Goal: Task Accomplishment & Management: Use online tool/utility

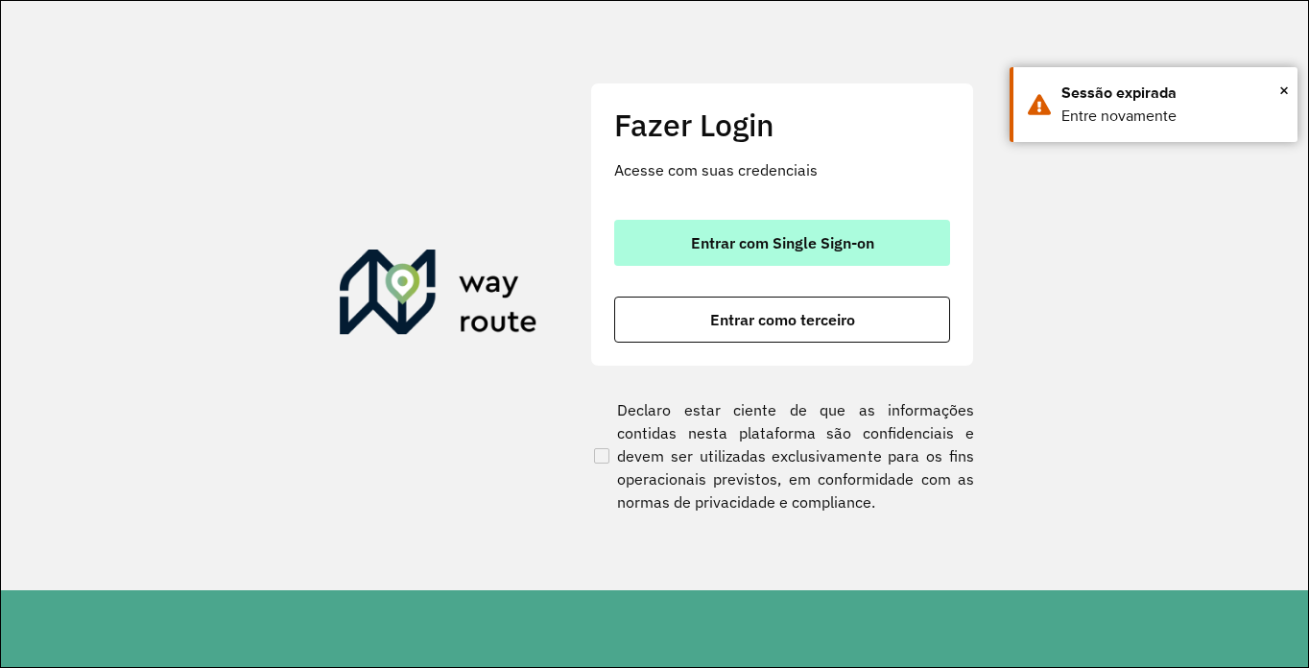
click at [726, 236] on span "Entrar com Single Sign-on" at bounding box center [782, 242] width 183 height 15
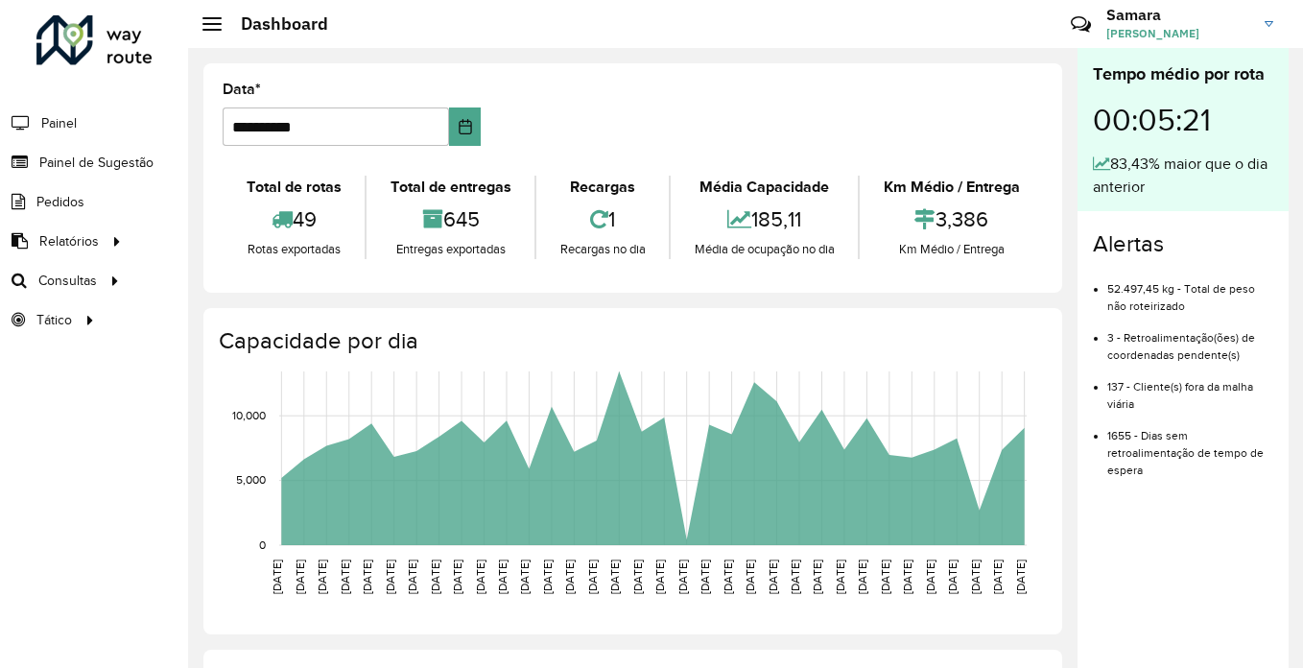
click at [1176, 19] on h3 "Samara" at bounding box center [1179, 15] width 144 height 18
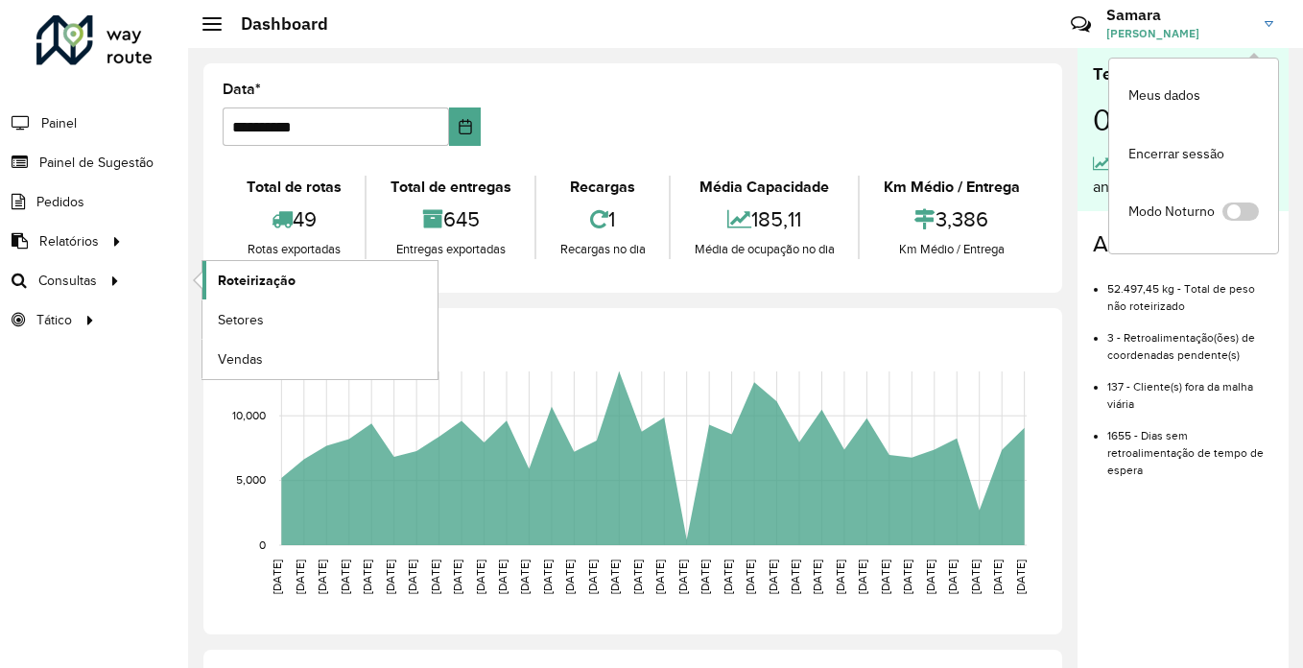
click at [253, 279] on span "Roteirização" at bounding box center [257, 281] width 78 height 20
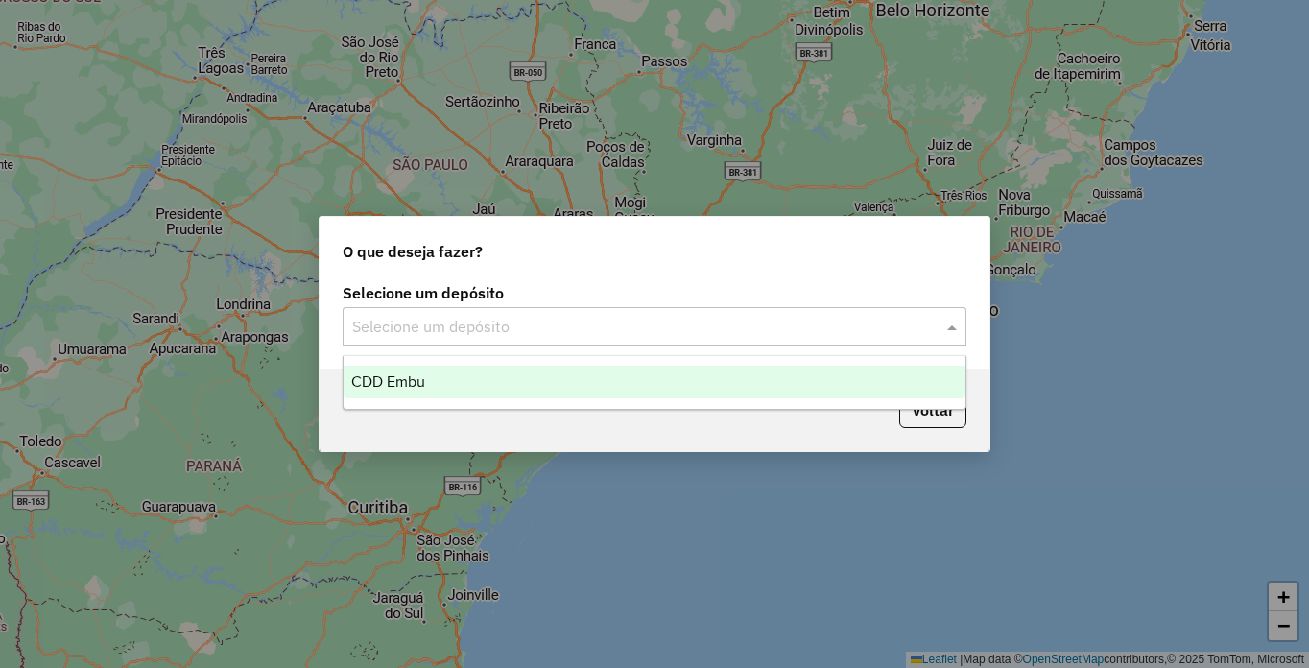
click at [474, 322] on input "text" at bounding box center [635, 327] width 566 height 23
click at [379, 394] on div "CDD Embu" at bounding box center [655, 382] width 622 height 33
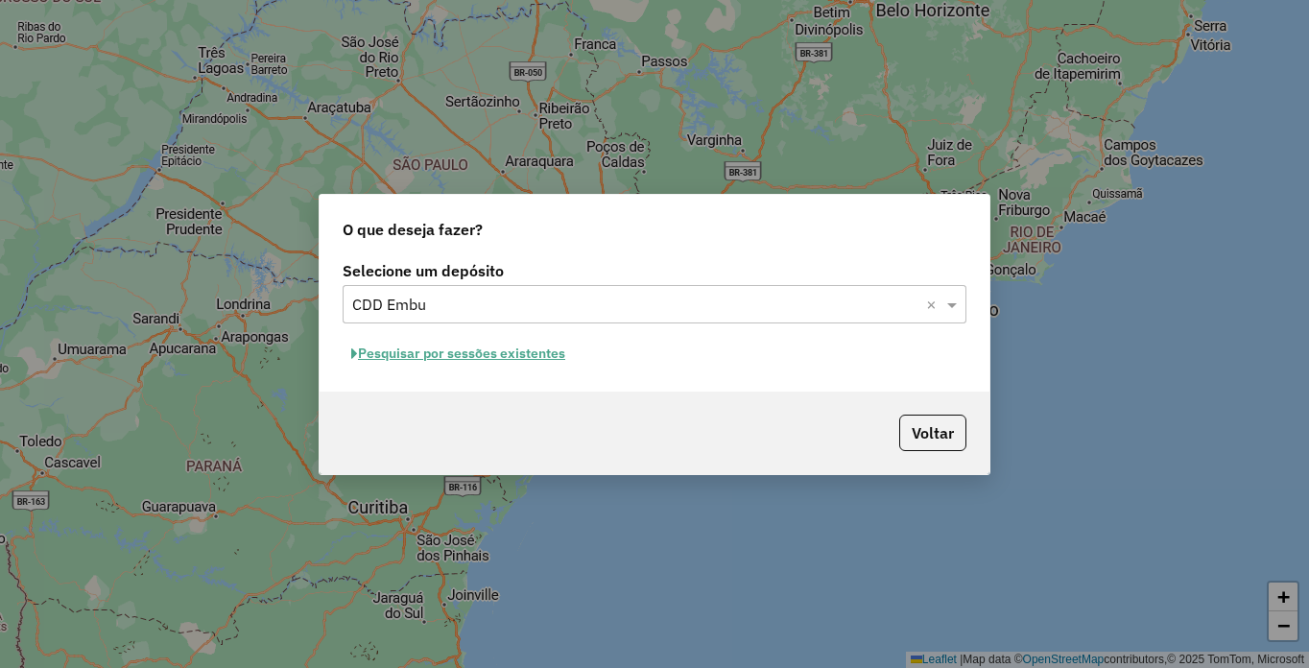
click at [455, 351] on button "Pesquisar por sessões existentes" at bounding box center [458, 354] width 231 height 30
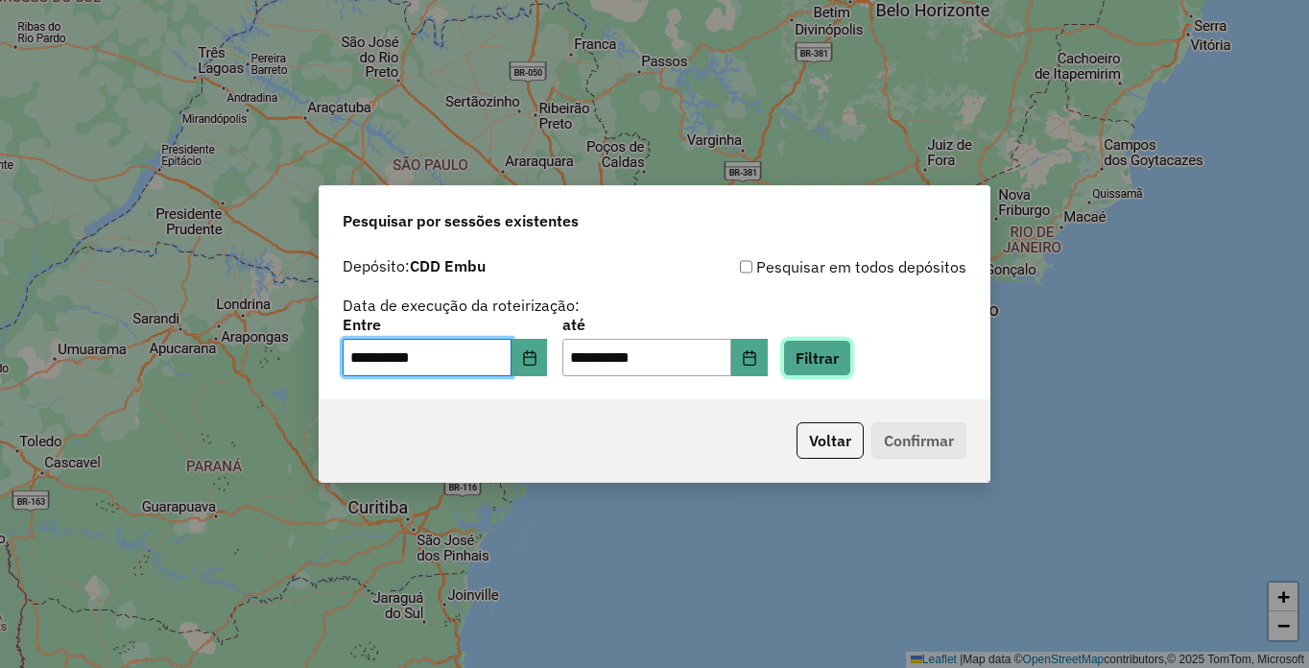
click at [851, 353] on button "Filtrar" at bounding box center [817, 358] width 68 height 36
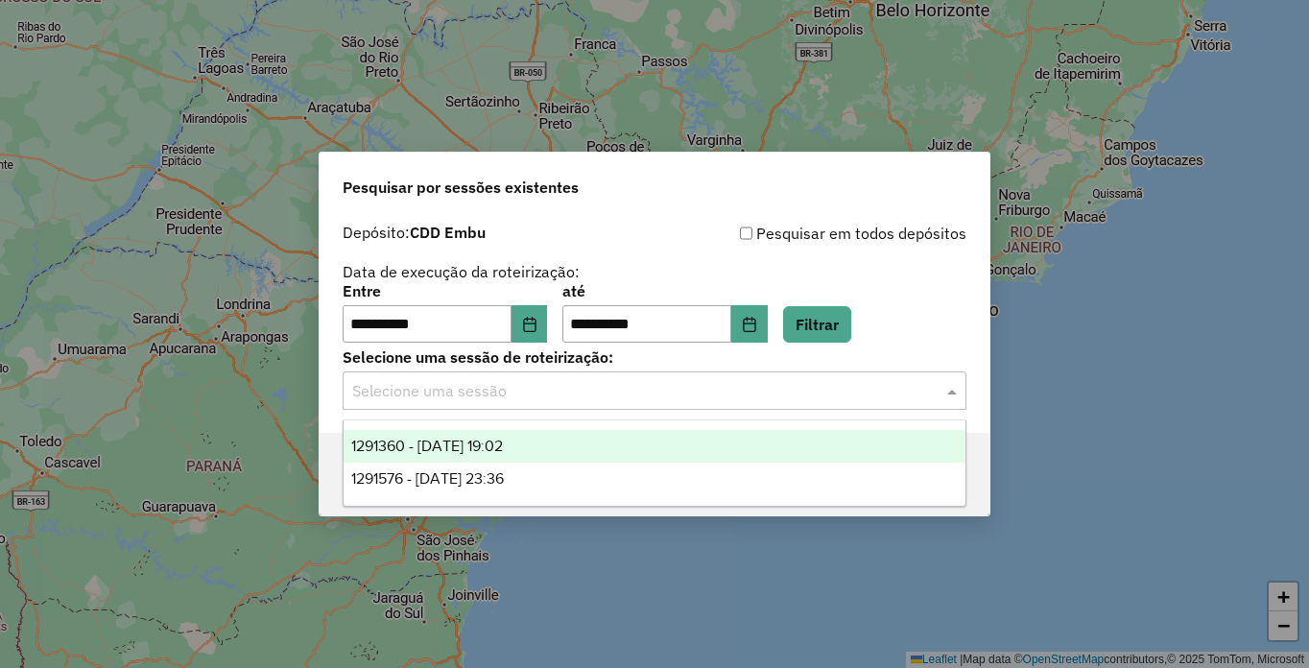
click at [574, 388] on input "text" at bounding box center [635, 391] width 566 height 23
click at [503, 446] on span "1291360 - 09/10/2025 19:02" at bounding box center [427, 446] width 152 height 16
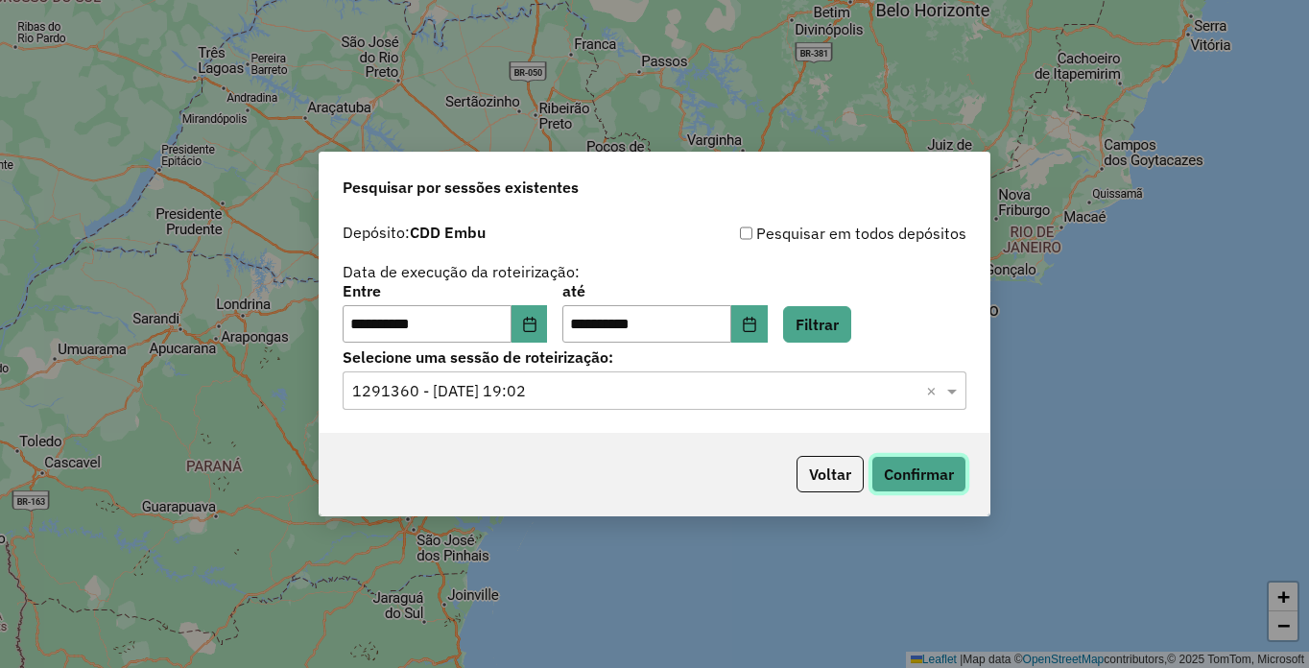
click at [895, 472] on button "Confirmar" at bounding box center [918, 474] width 95 height 36
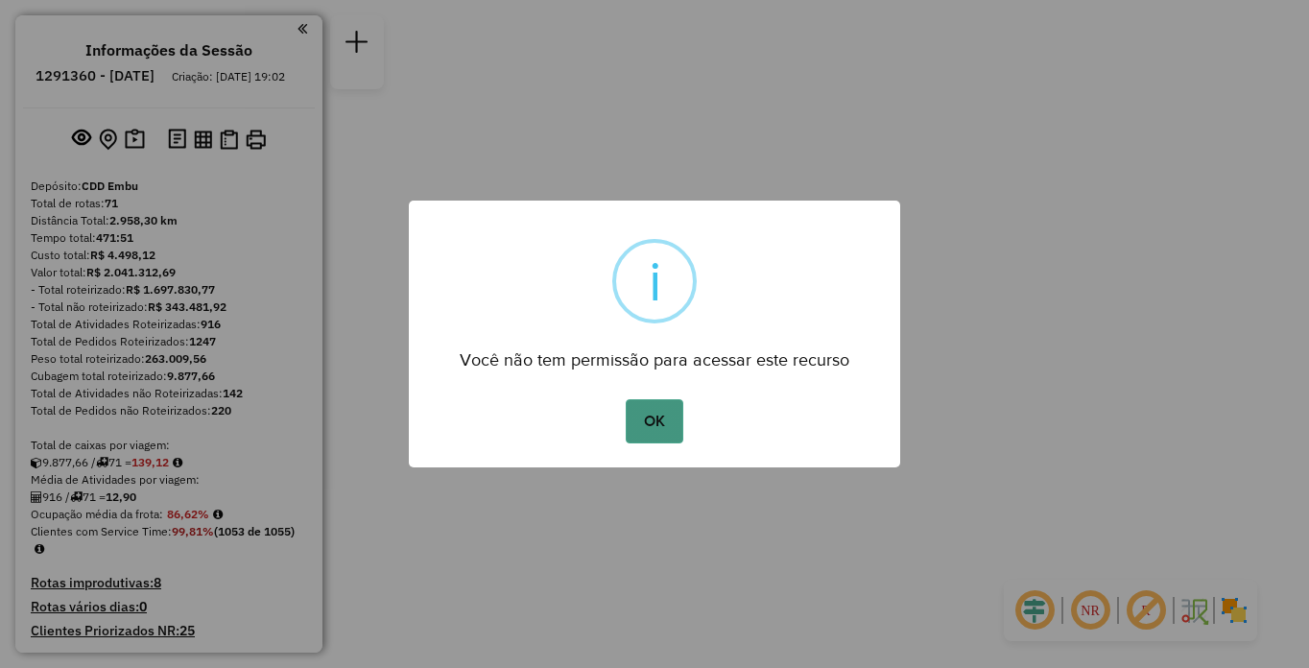
click at [669, 399] on button "OK" at bounding box center [654, 421] width 57 height 44
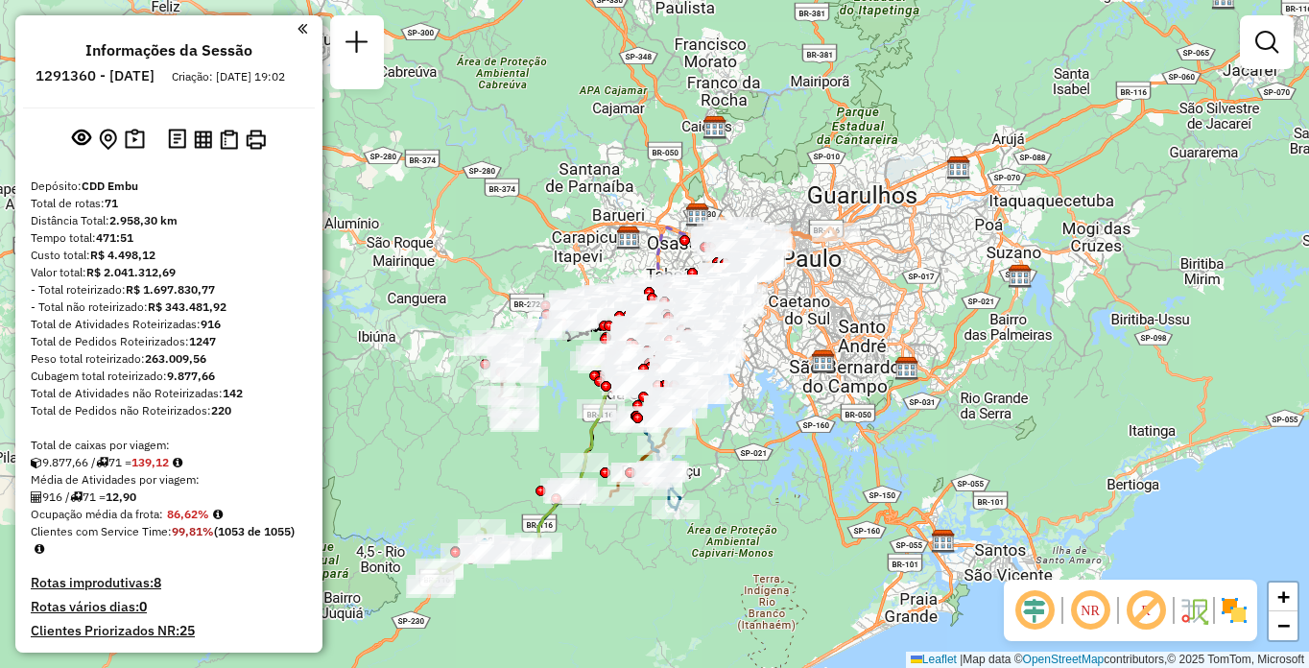
click at [1143, 607] on em at bounding box center [1146, 610] width 46 height 46
click at [1086, 609] on hb-app "Aguarde... Pop-up bloqueado! Seu navegador bloqueou automáticamente a abertura …" at bounding box center [654, 334] width 1309 height 668
click at [1229, 611] on img at bounding box center [1234, 610] width 31 height 31
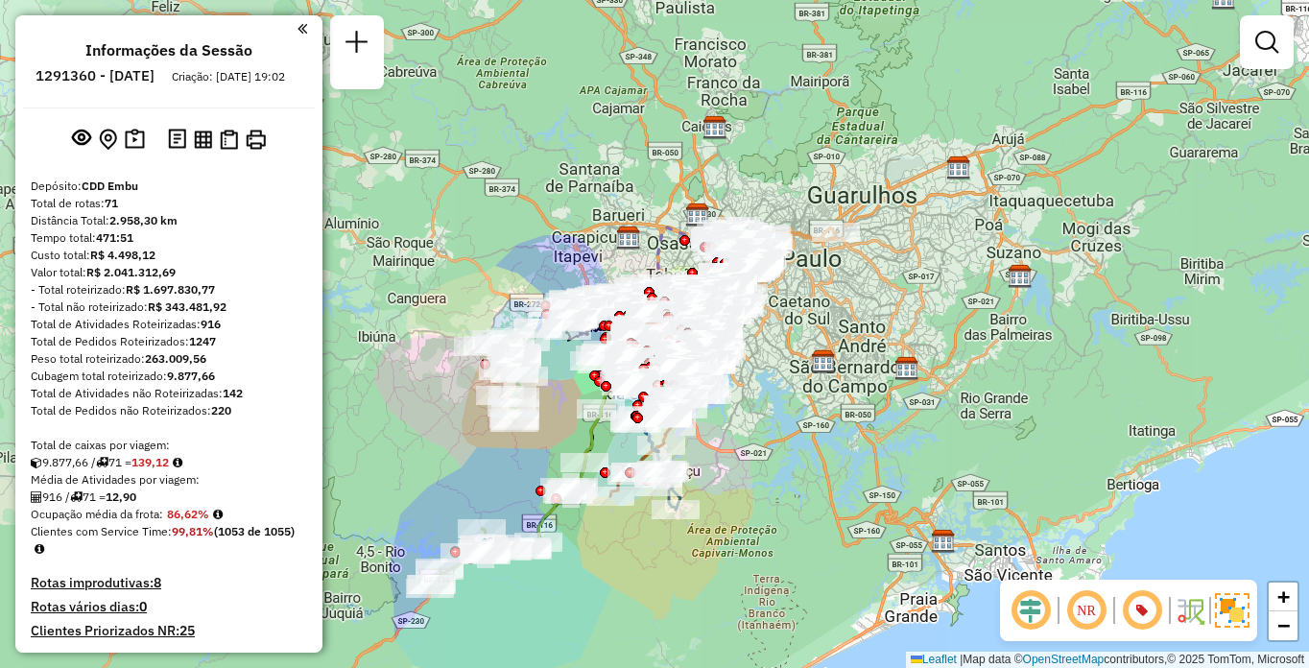
click at [1096, 604] on em at bounding box center [1086, 610] width 46 height 46
click at [1131, 610] on em at bounding box center [1142, 610] width 46 height 46
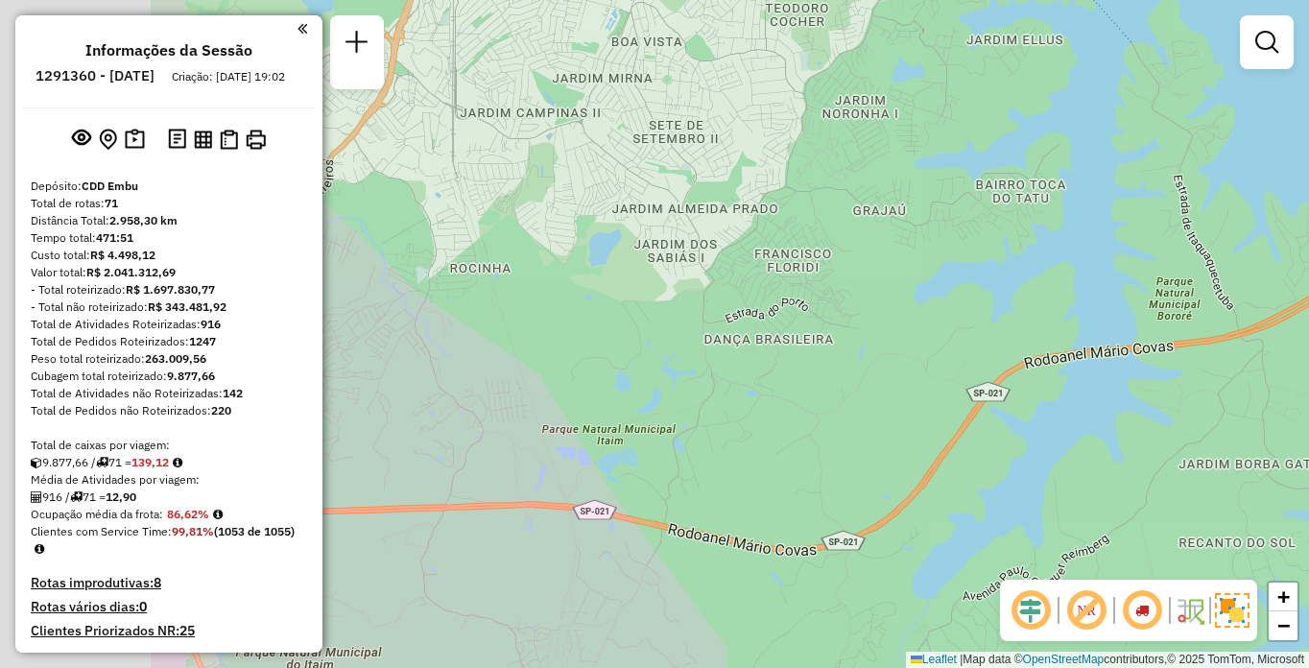
drag, startPoint x: 576, startPoint y: 327, endPoint x: 1073, endPoint y: 327, distance: 497.2
click at [1073, 327] on div "Janela de atendimento Grade de atendimento Capacidade Transportadoras Veículos …" at bounding box center [654, 334] width 1309 height 668
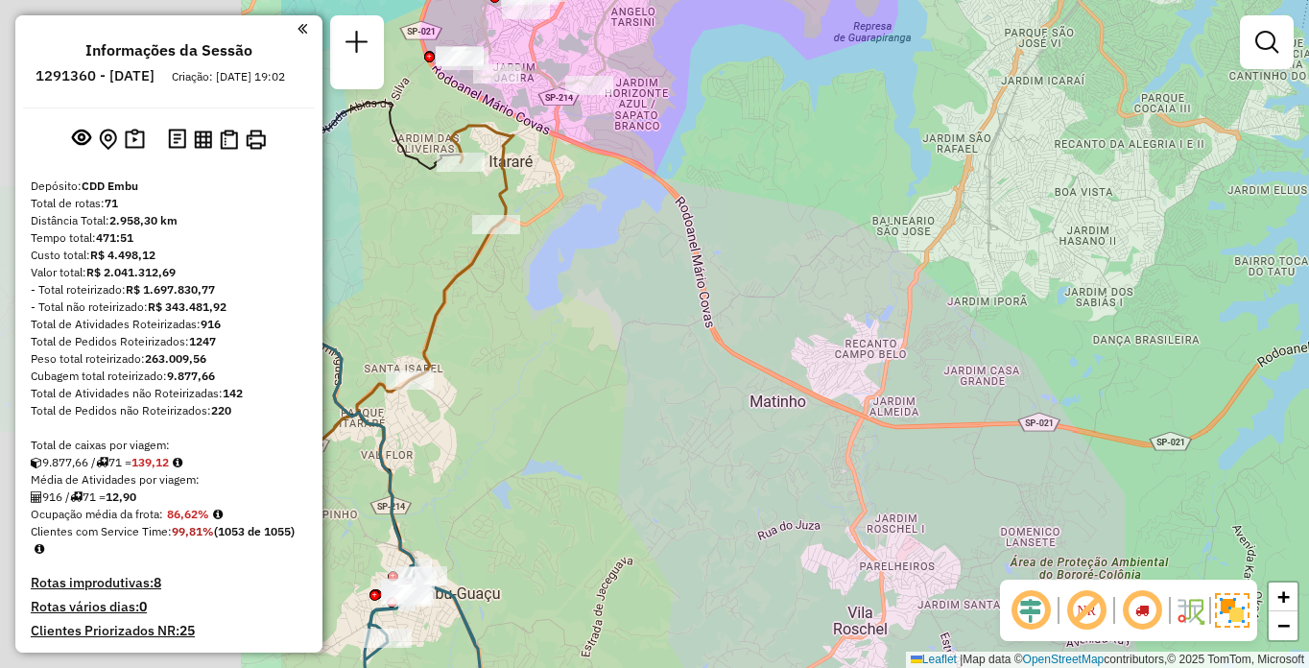
drag, startPoint x: 511, startPoint y: 454, endPoint x: 1057, endPoint y: 430, distance: 546.6
click at [1057, 430] on div "Janela de atendimento Grade de atendimento Capacidade Transportadoras Veículos …" at bounding box center [654, 334] width 1309 height 668
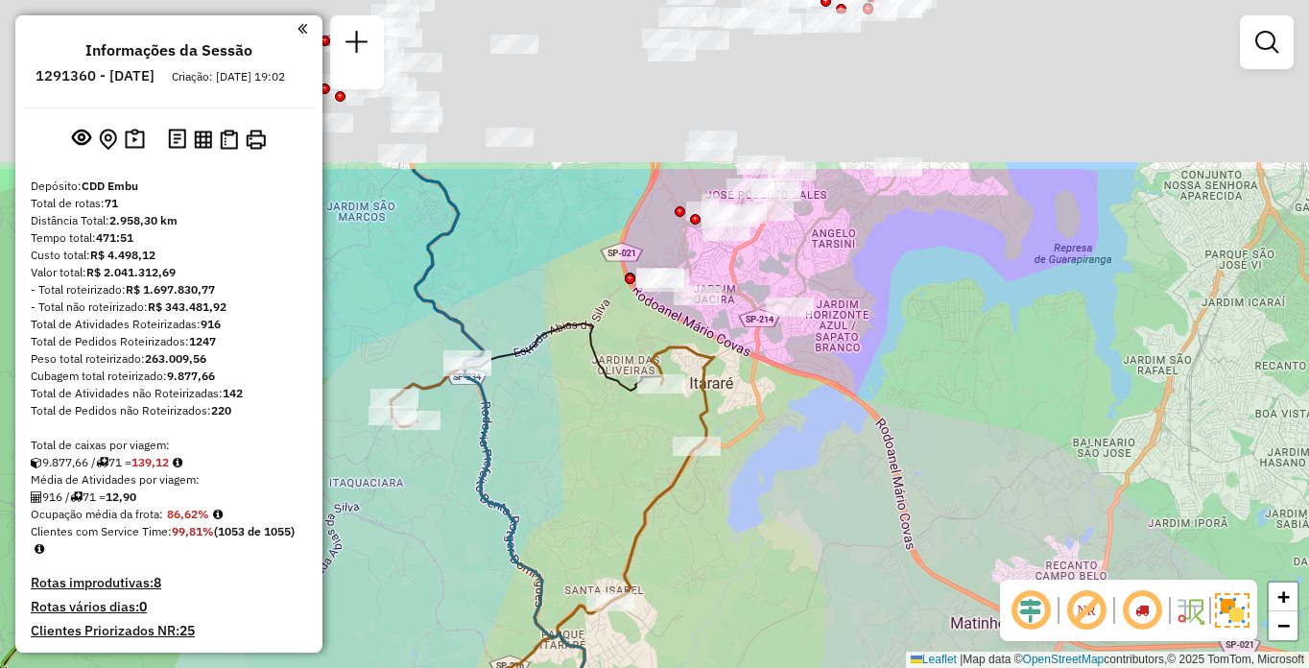
drag, startPoint x: 696, startPoint y: 431, endPoint x: 677, endPoint y: 599, distance: 169.1
click at [665, 667] on div "Janela de atendimento Grade de atendimento Capacidade Transportadoras Veículos …" at bounding box center [654, 334] width 1309 height 668
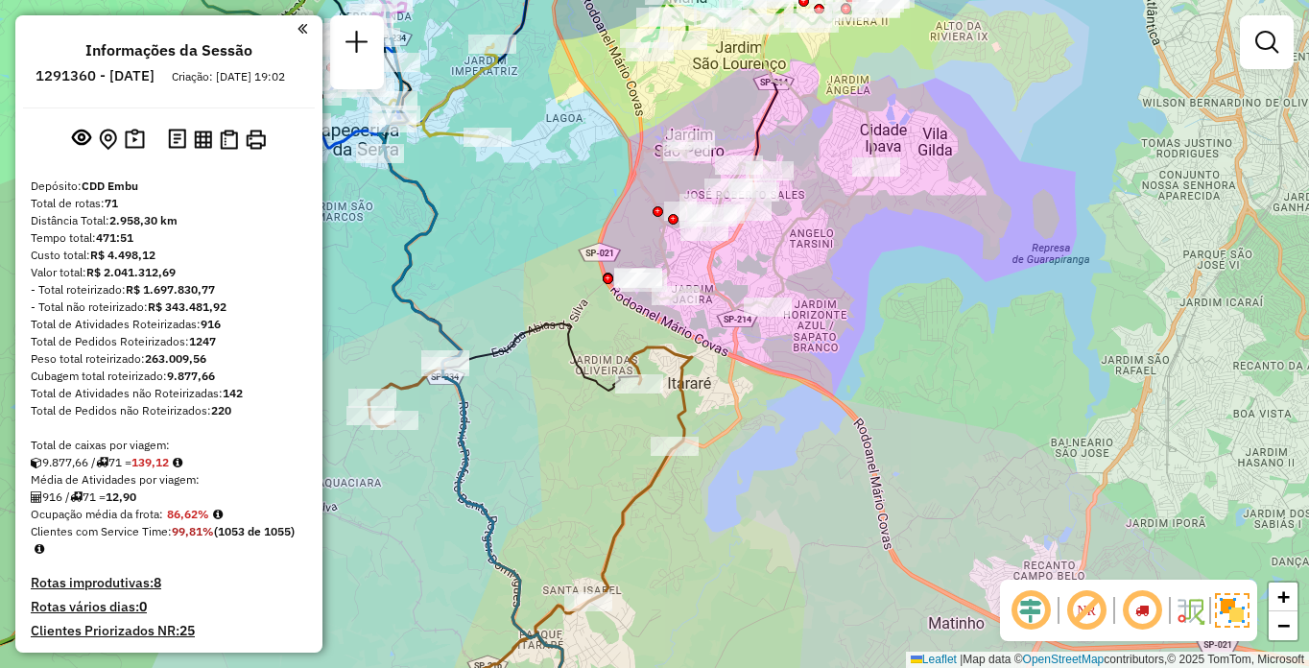
scroll to position [5674, 0]
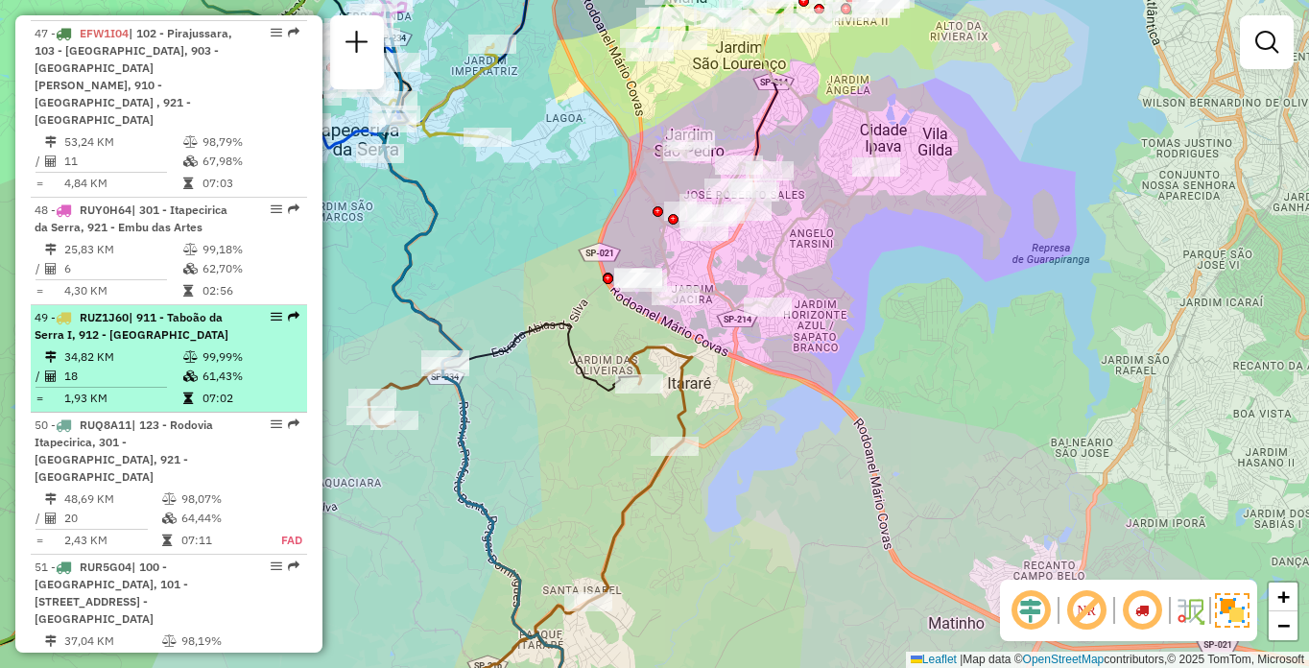
click at [197, 363] on li "49 - RUZ1J60 | 911 - [GEOGRAPHIC_DATA], 912 - [GEOGRAPHIC_DATA] 34,82 KM 99,99%…" at bounding box center [169, 358] width 276 height 107
select select "**********"
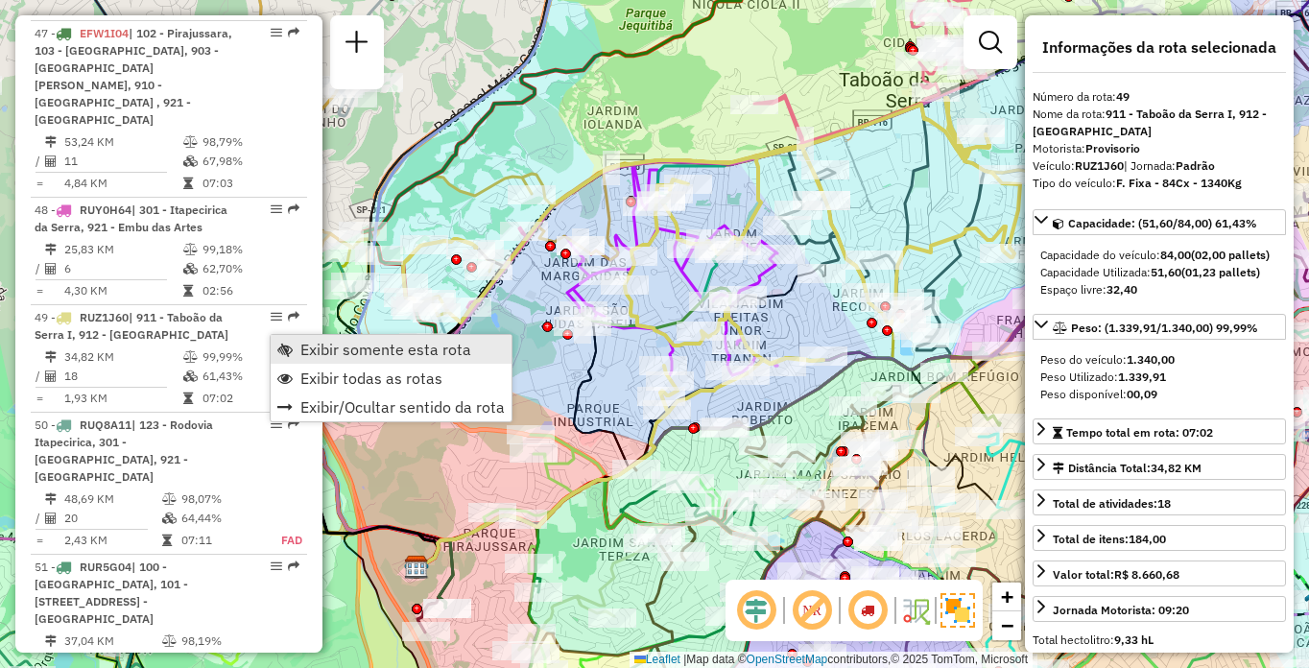
click at [336, 342] on span "Exibir somente esta rota" at bounding box center [385, 349] width 171 height 15
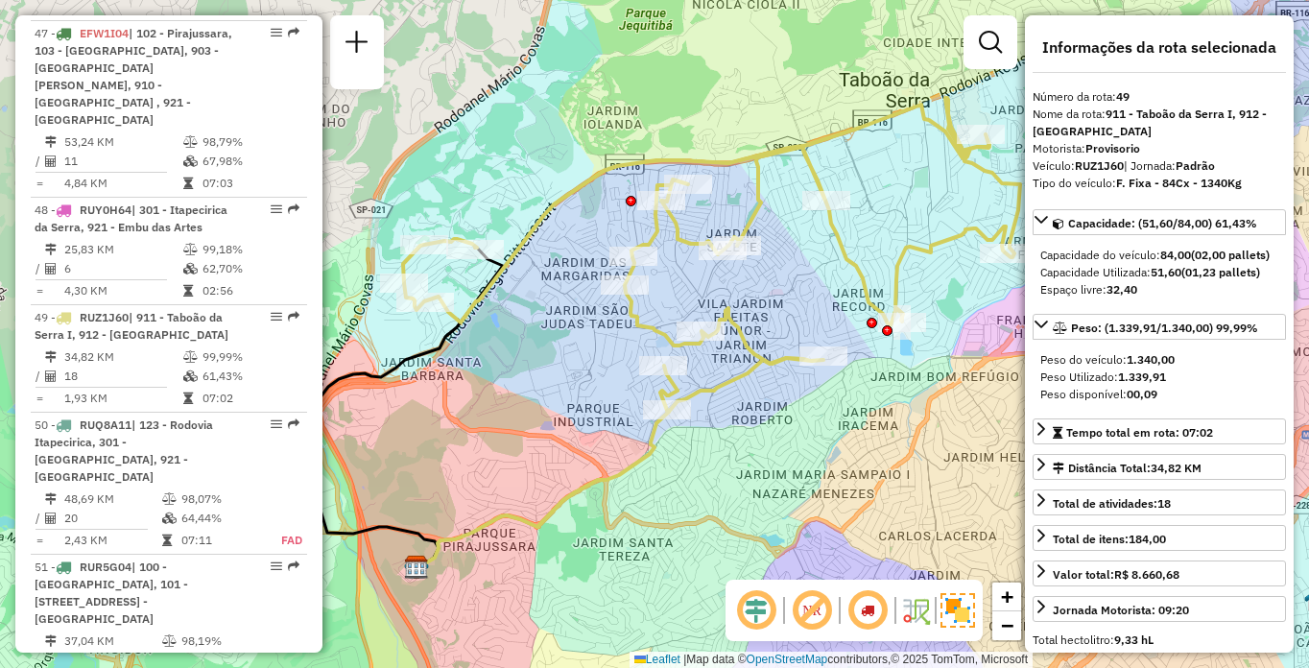
scroll to position [6049, 0]
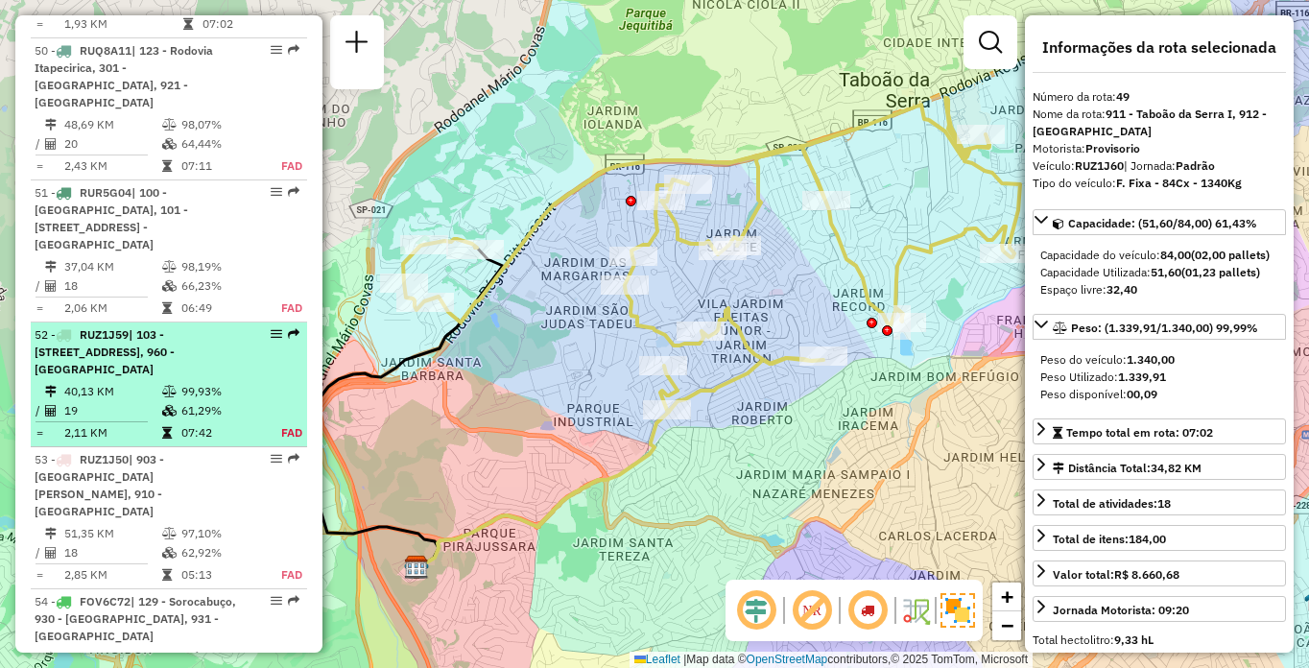
click at [122, 366] on span "| 103 - [STREET_ADDRESS], 960 - [GEOGRAPHIC_DATA]" at bounding box center [105, 351] width 140 height 49
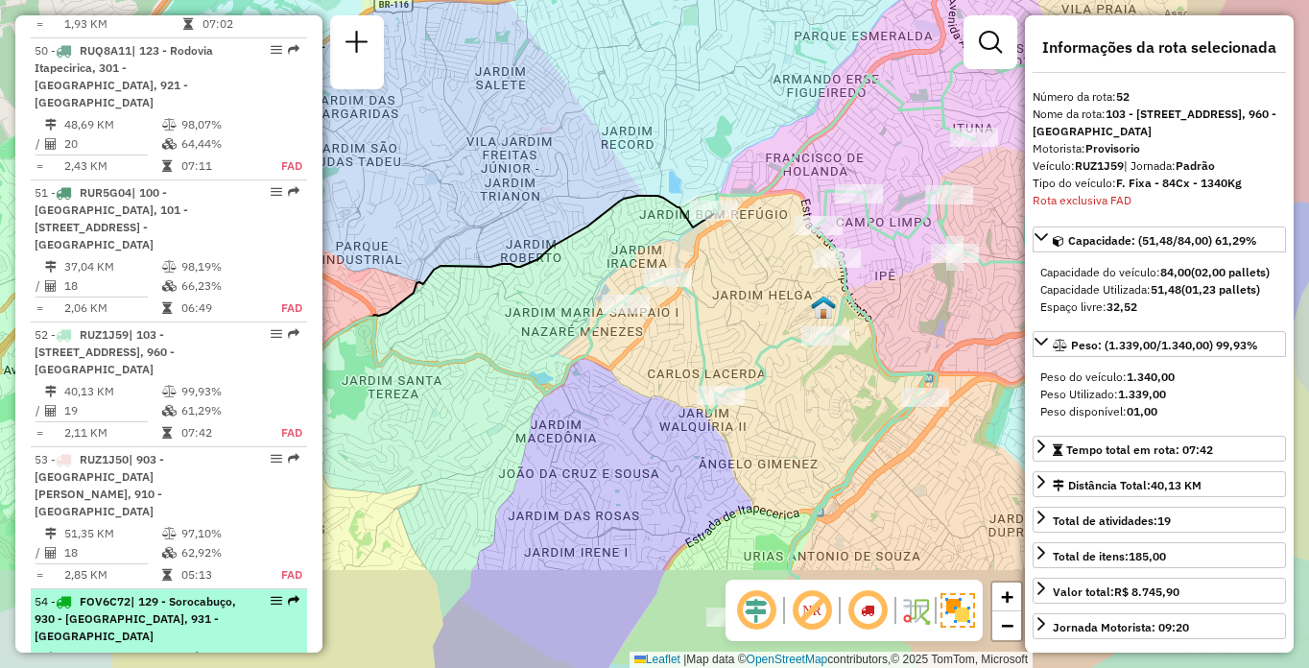
scroll to position [6356, 0]
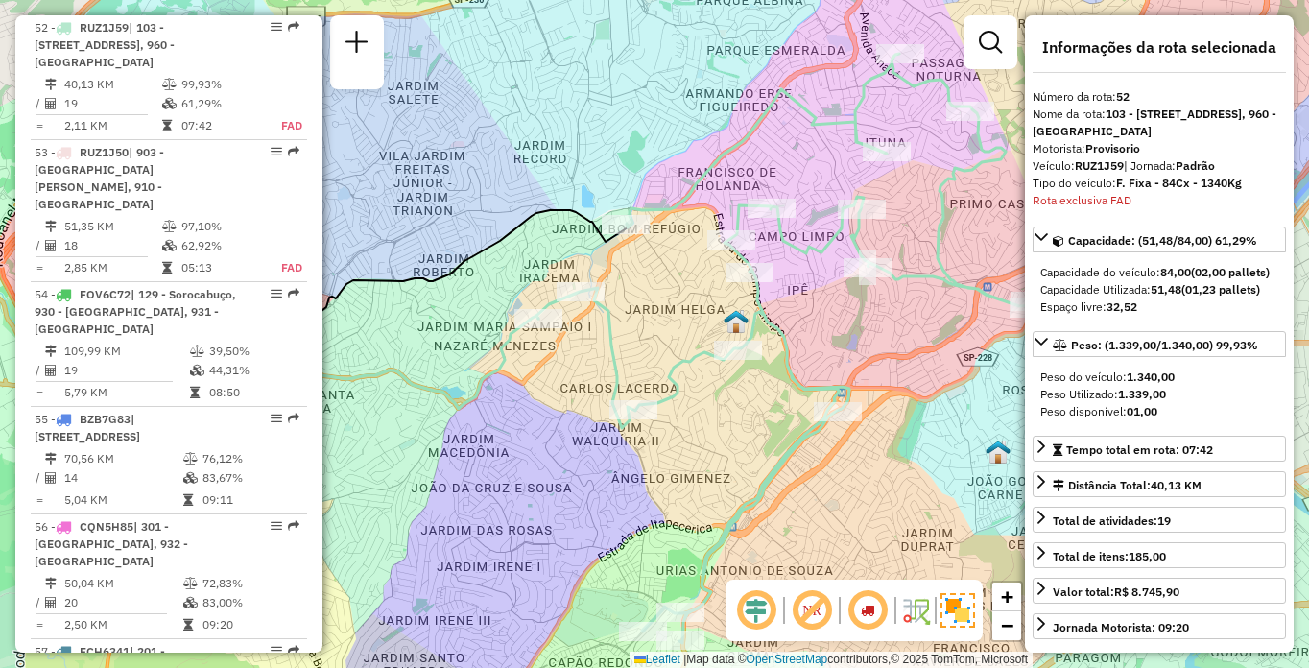
drag, startPoint x: 790, startPoint y: 348, endPoint x: 588, endPoint y: 370, distance: 202.8
click at [588, 370] on icon at bounding box center [786, 348] width 499 height 589
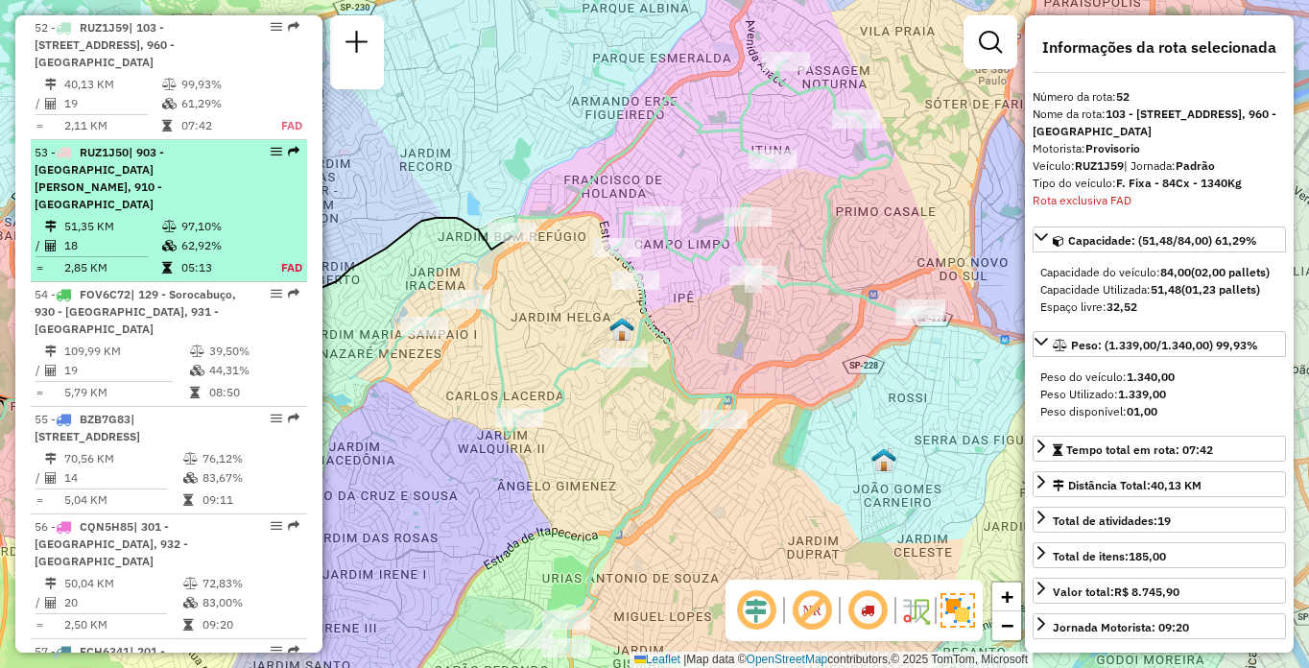
click at [157, 215] on li "53 - RUZ1J50 | 903 - [GEOGRAPHIC_DATA][PERSON_NAME], 910 - [GEOGRAPHIC_DATA] 51…" at bounding box center [169, 211] width 276 height 142
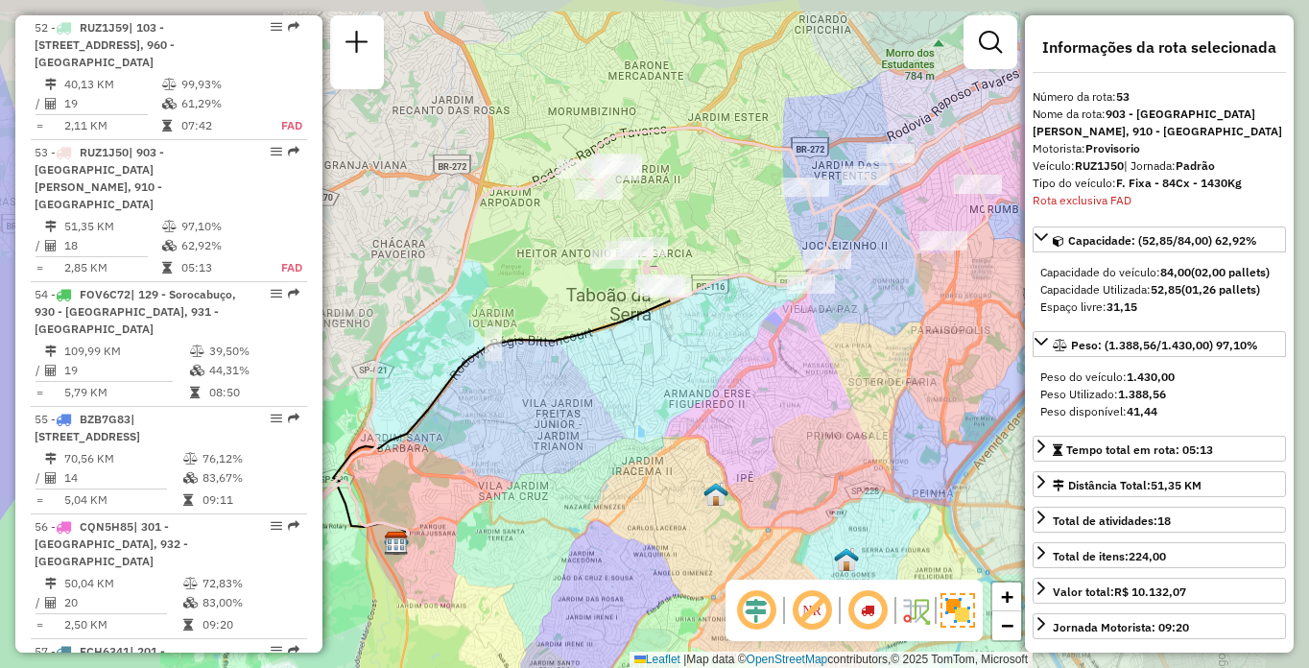
scroll to position [6498, 0]
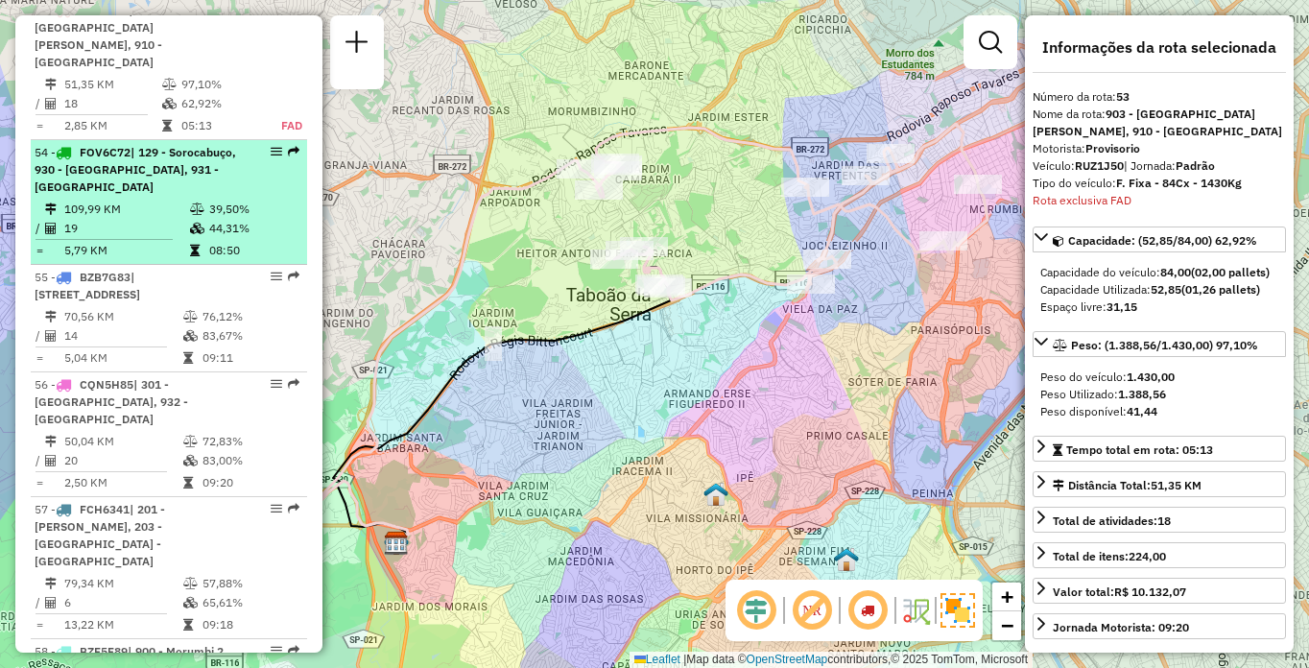
click at [90, 177] on div "54 - FOV6C72 | 129 - Sorocabuço, 930 - [GEOGRAPHIC_DATA], 931 - [GEOGRAPHIC_DAT…" at bounding box center [136, 170] width 203 height 52
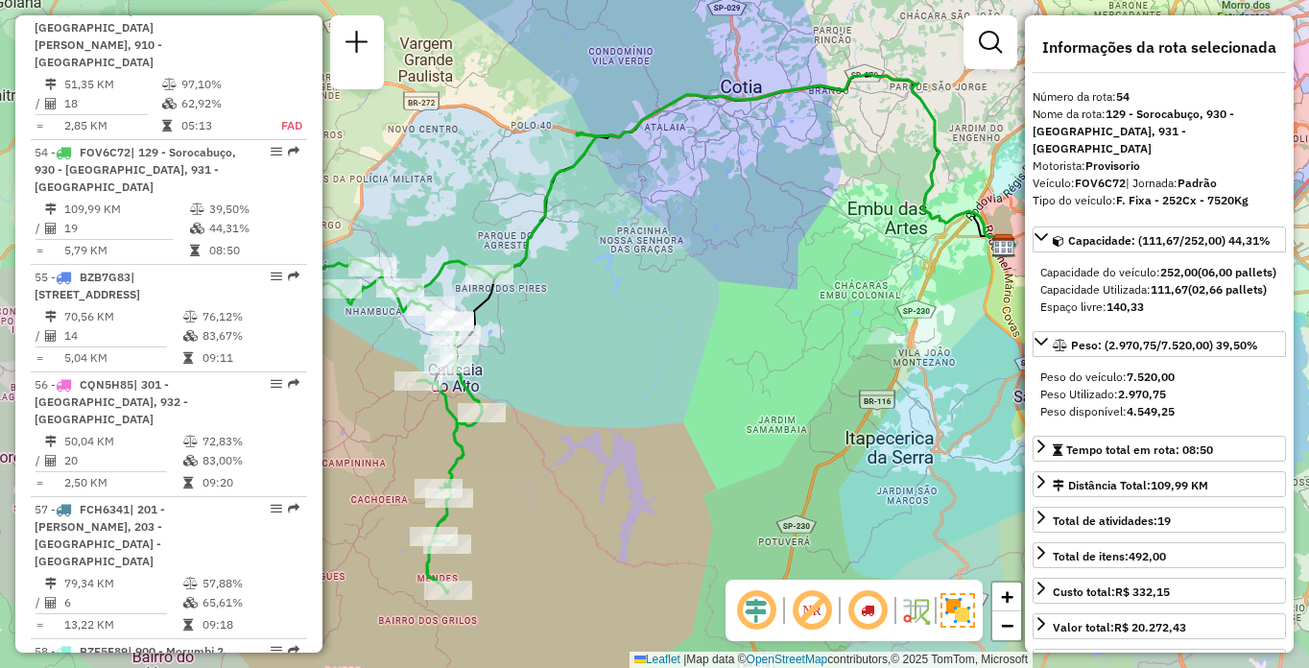
scroll to position [1232, 0]
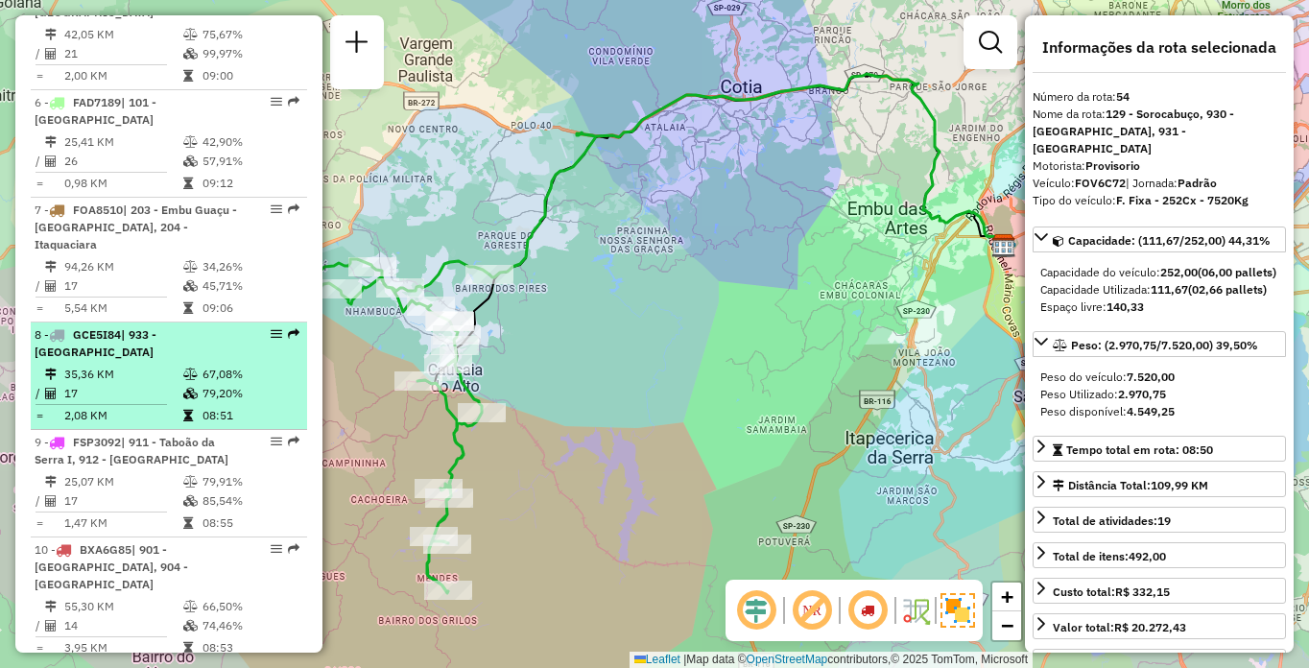
click at [98, 372] on td "35,36 KM" at bounding box center [122, 374] width 119 height 19
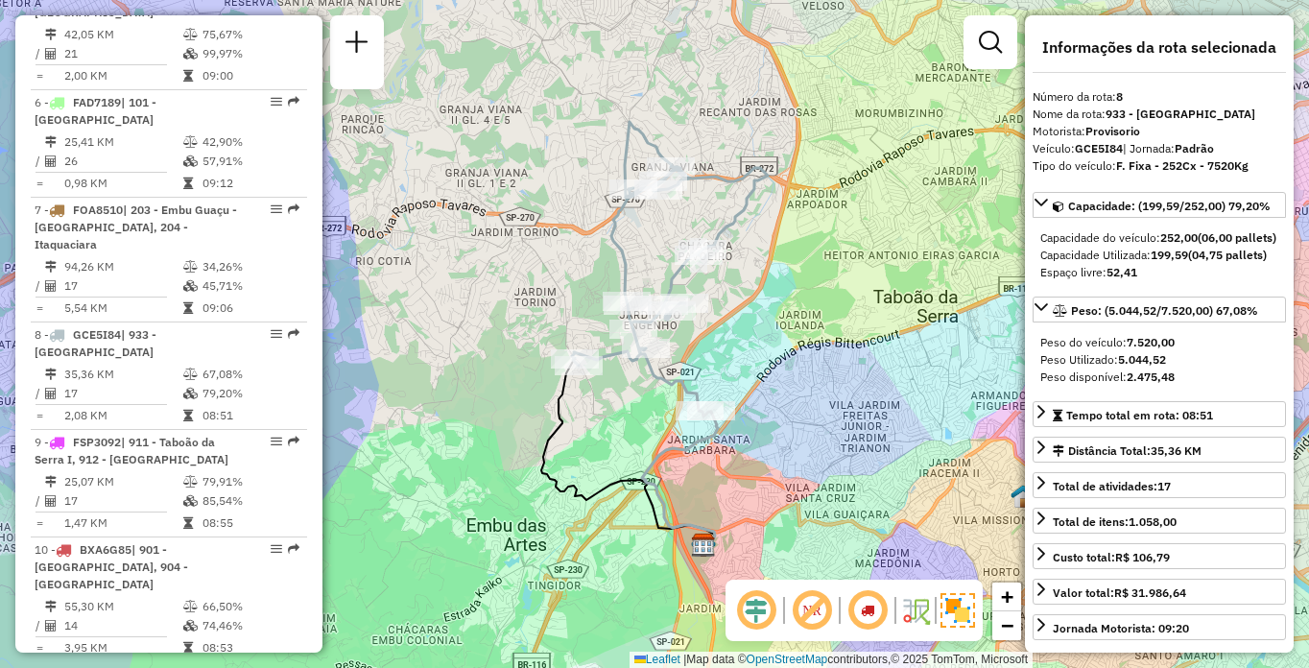
scroll to position [6440, 0]
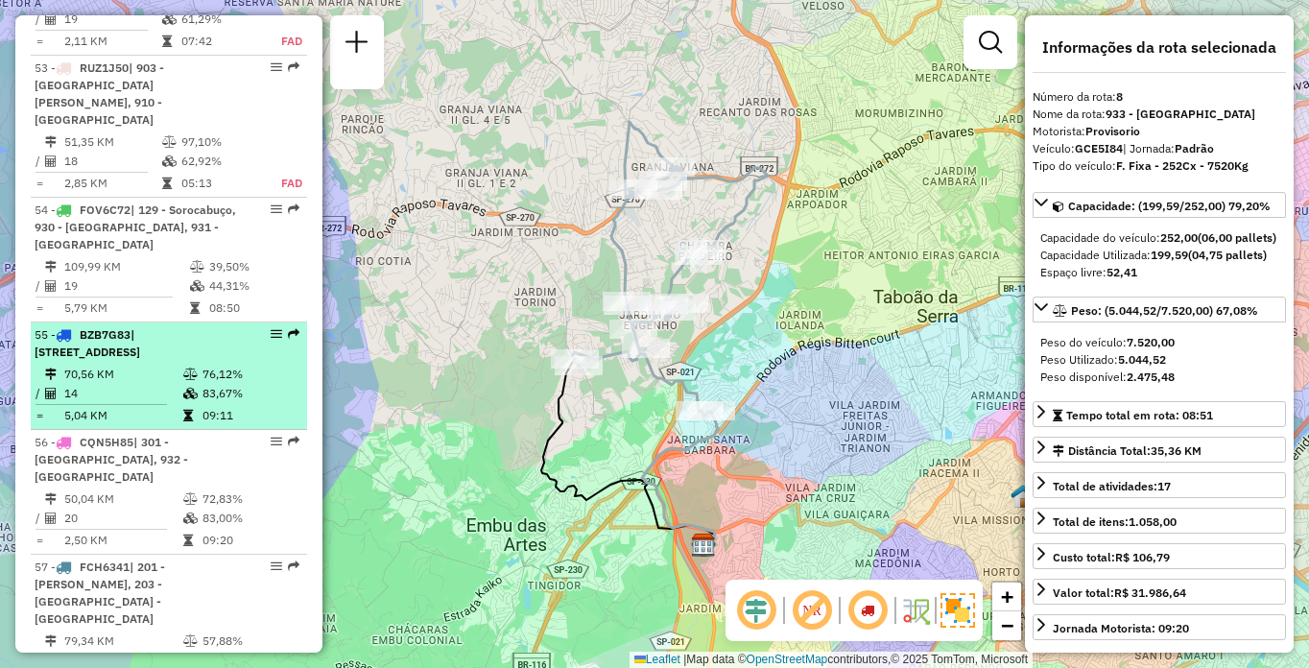
click at [140, 344] on span "| [STREET_ADDRESS]" at bounding box center [88, 343] width 106 height 32
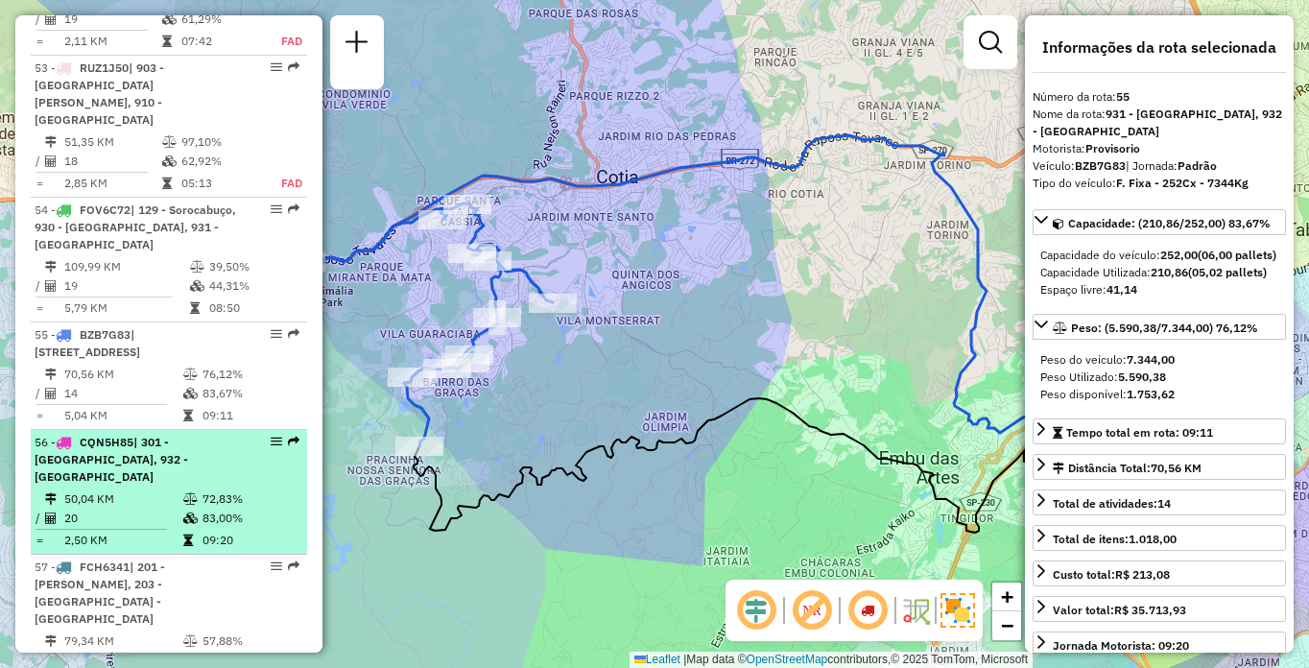
click at [154, 470] on div "56 - CQN5H85 | 301 - [GEOGRAPHIC_DATA], 932 - [GEOGRAPHIC_DATA]" at bounding box center [136, 460] width 203 height 52
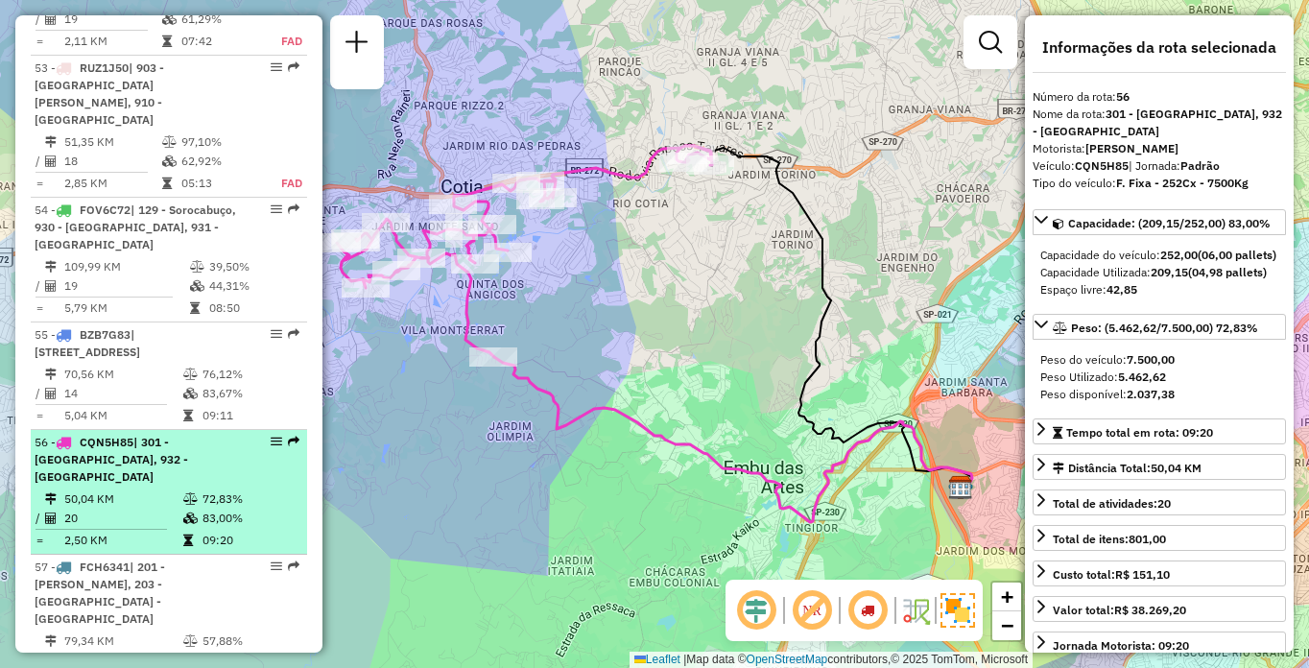
click at [155, 463] on span "| 301 - [GEOGRAPHIC_DATA], 932 - [GEOGRAPHIC_DATA]" at bounding box center [112, 459] width 154 height 49
click at [156, 465] on span "| 301 - [GEOGRAPHIC_DATA], 932 - [GEOGRAPHIC_DATA]" at bounding box center [112, 459] width 154 height 49
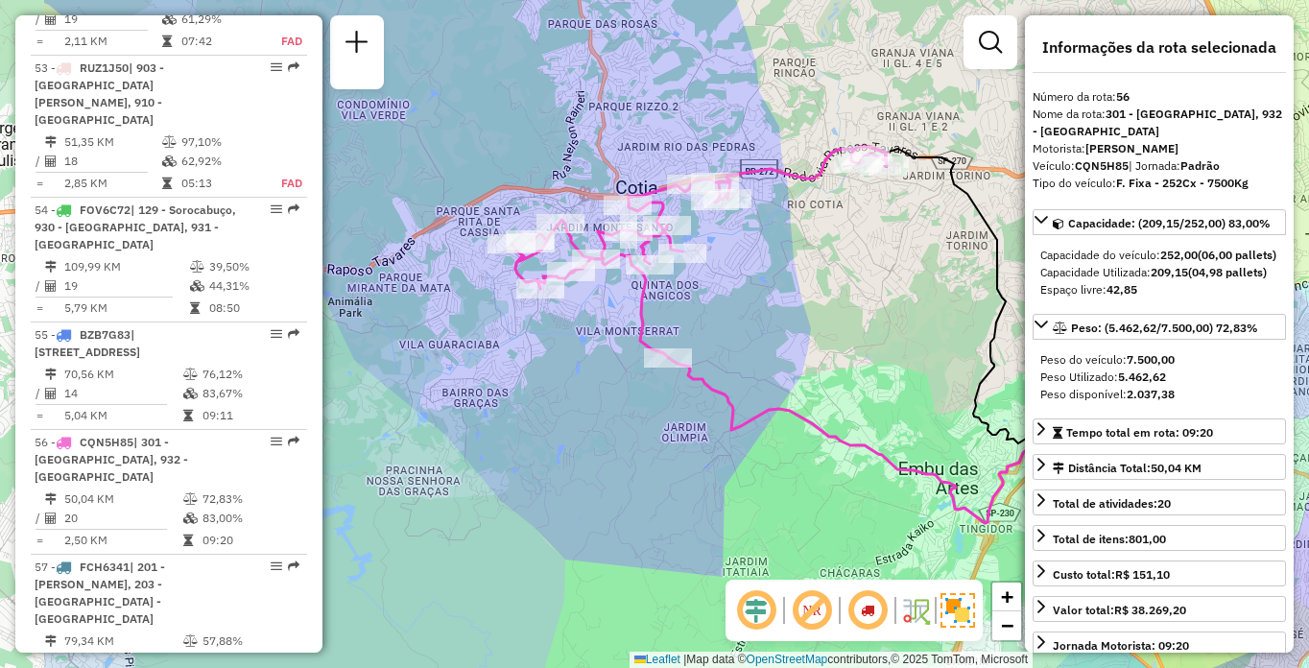
drag, startPoint x: 568, startPoint y: 388, endPoint x: 733, endPoint y: 392, distance: 165.1
click at [733, 392] on div "Janela de atendimento Grade de atendimento Capacidade Transportadoras Veículos …" at bounding box center [654, 334] width 1309 height 668
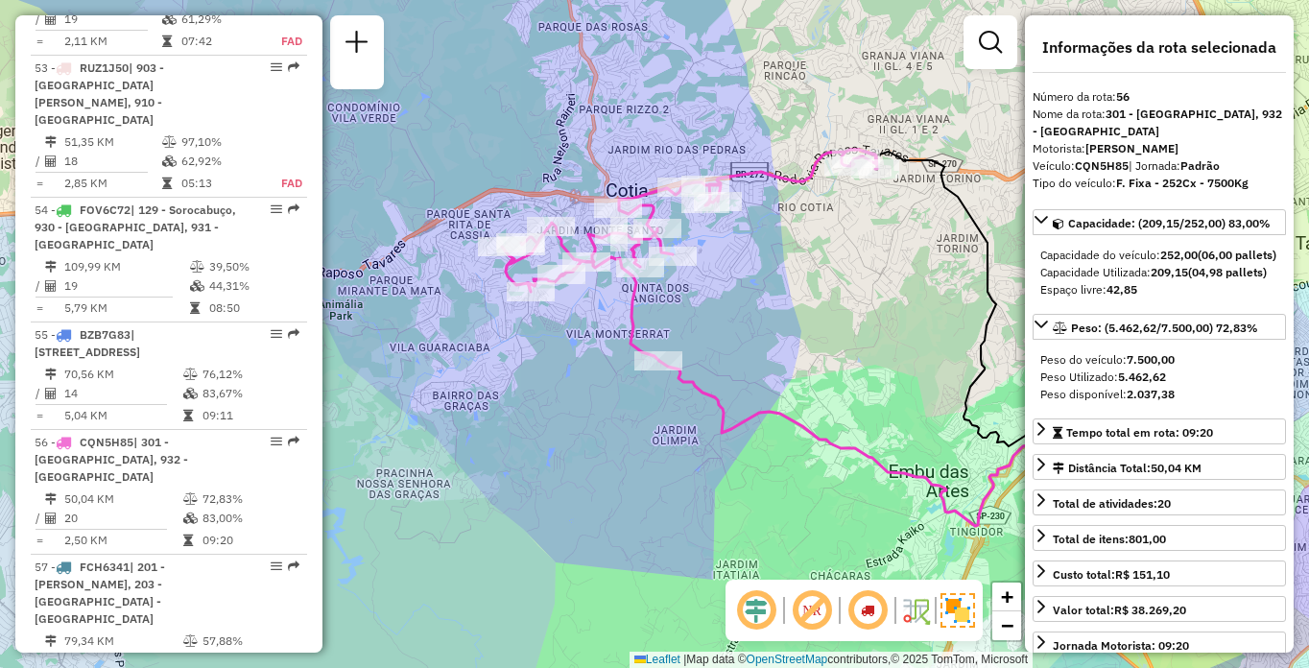
scroll to position [1555, 0]
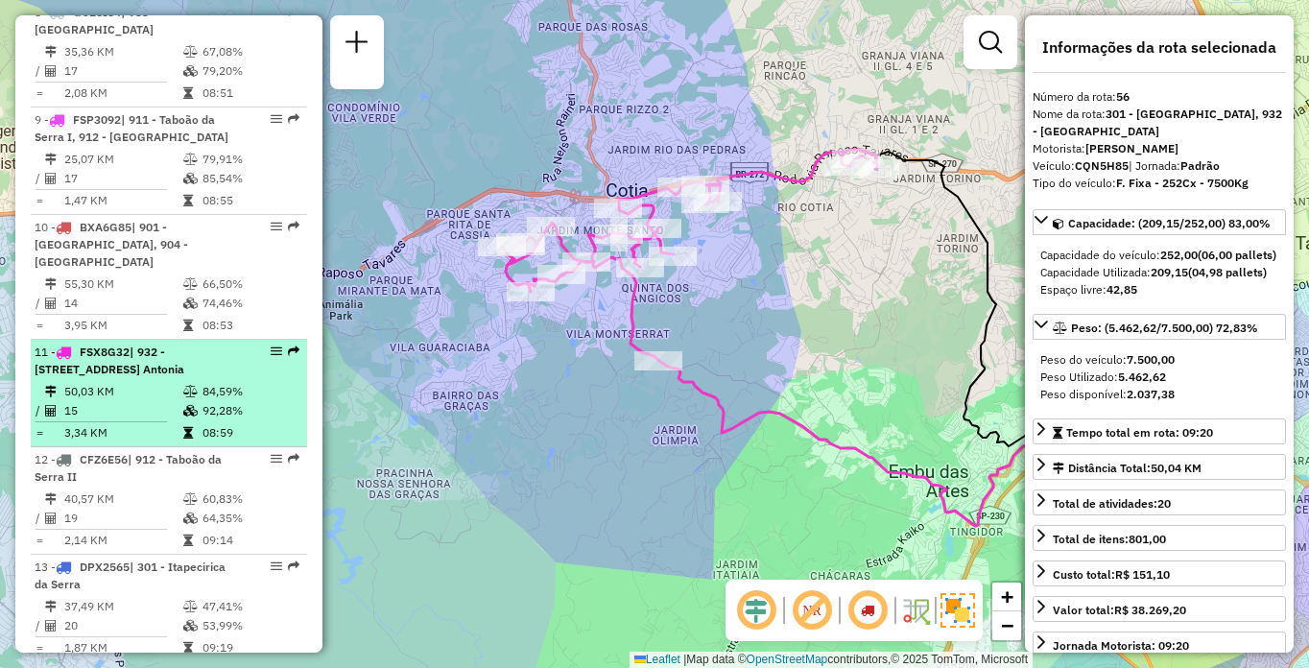
click at [126, 368] on div "11 - FSX8G32 | 932 - [STREET_ADDRESS] Antonia" at bounding box center [136, 361] width 203 height 35
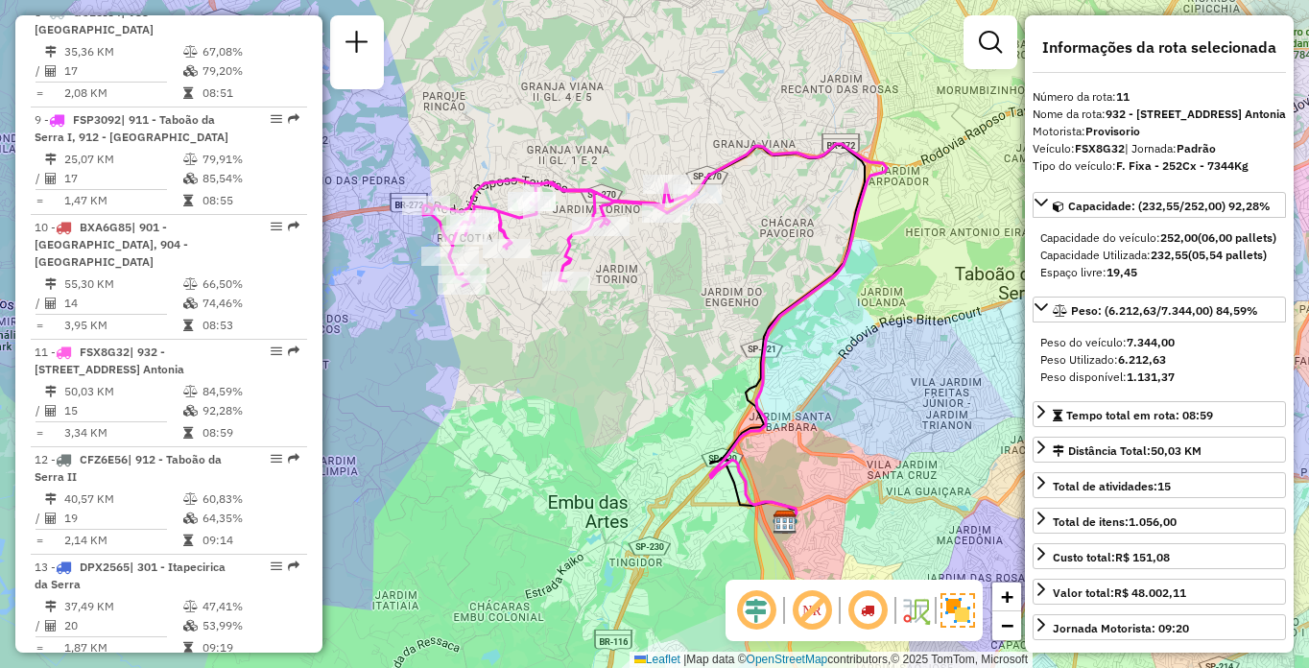
scroll to position [802, 0]
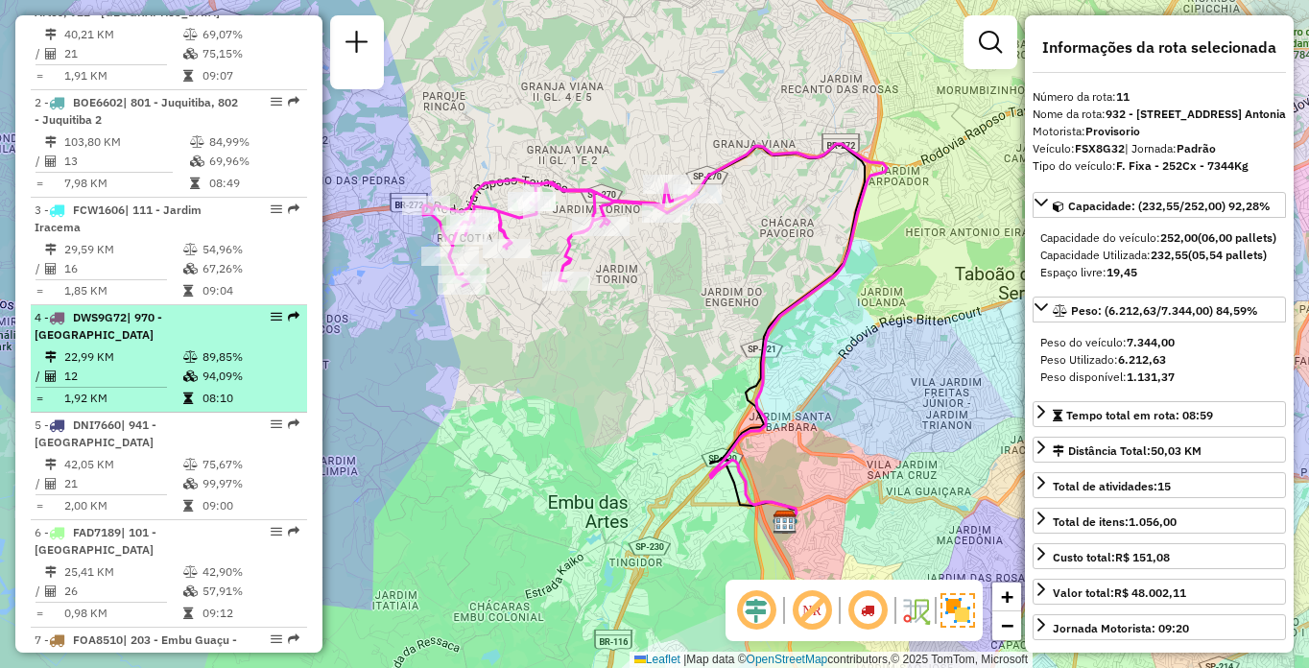
click at [142, 344] on div "4 - DWS9G72 | 970 - [GEOGRAPHIC_DATA]" at bounding box center [136, 326] width 203 height 35
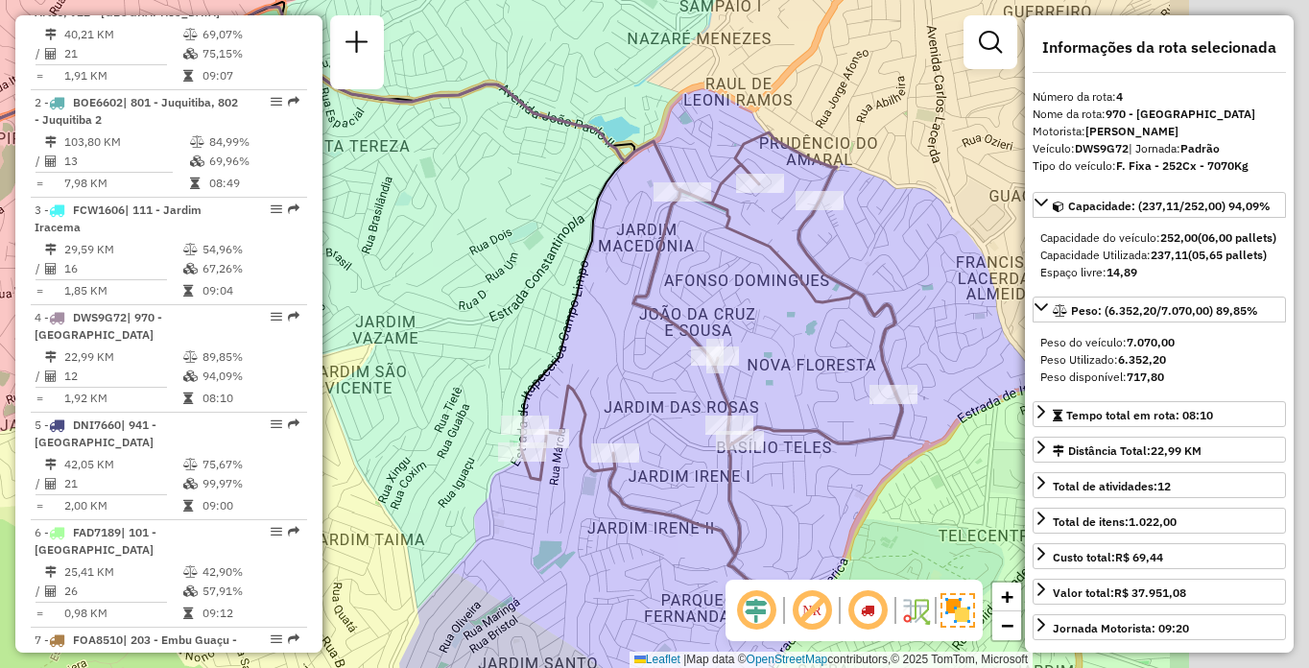
drag, startPoint x: 617, startPoint y: 307, endPoint x: 489, endPoint y: 292, distance: 128.6
click at [489, 292] on div "Janela de atendimento Grade de atendimento Capacidade Transportadoras Veículos …" at bounding box center [654, 334] width 1309 height 668
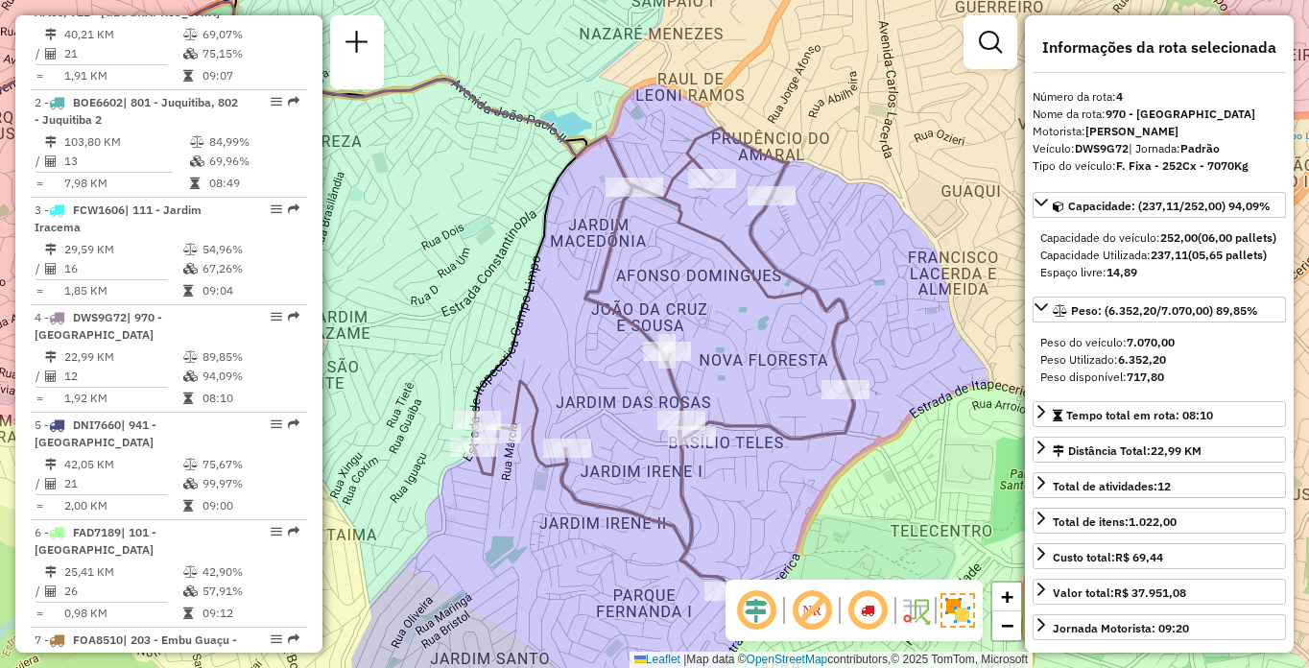
scroll to position [6870, 0]
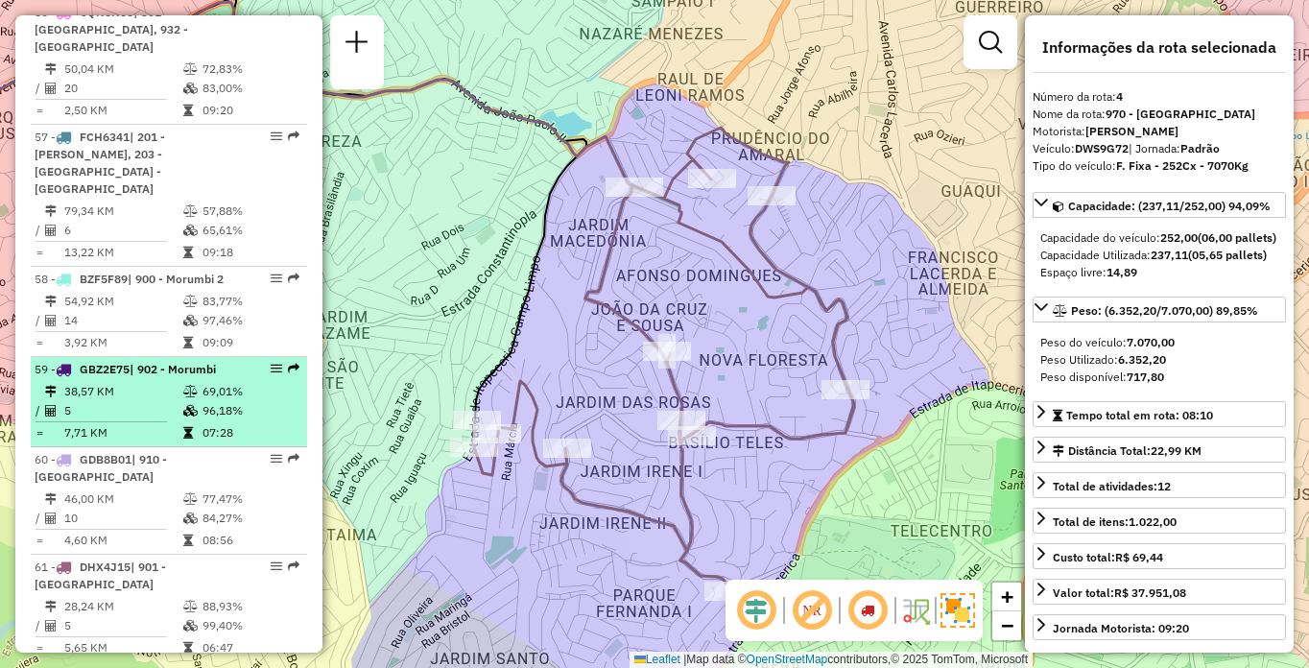
click at [93, 401] on td "5" at bounding box center [122, 410] width 119 height 19
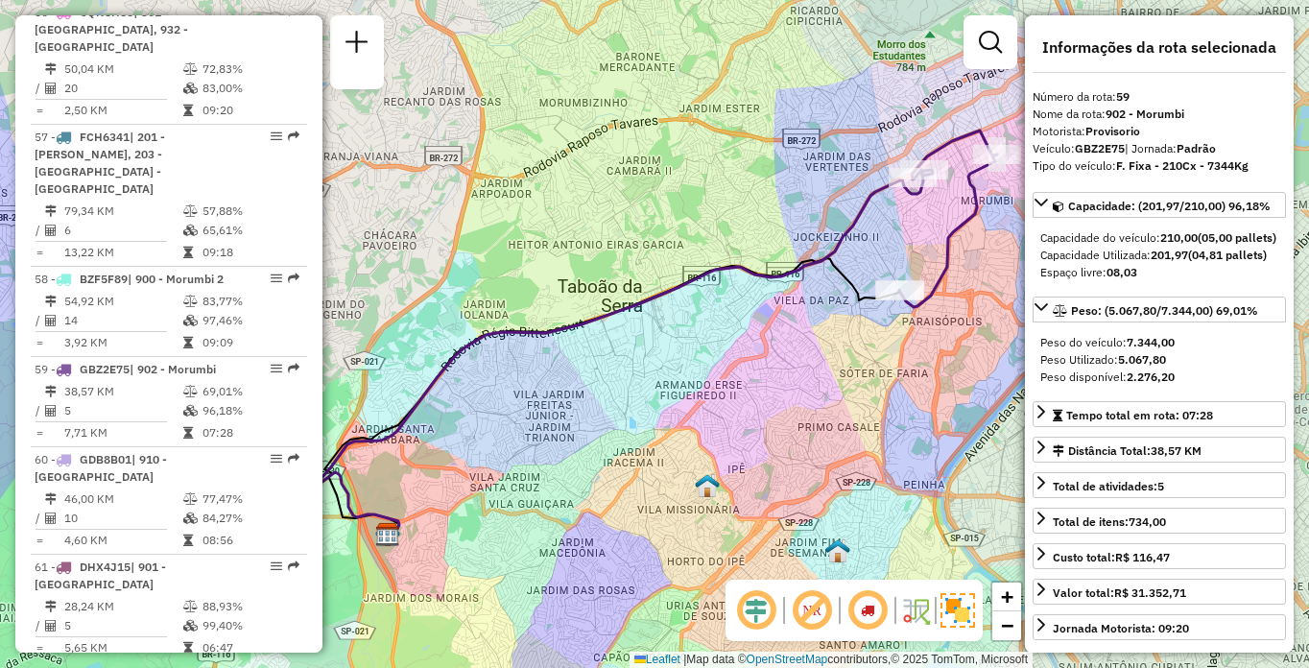
scroll to position [1017, 0]
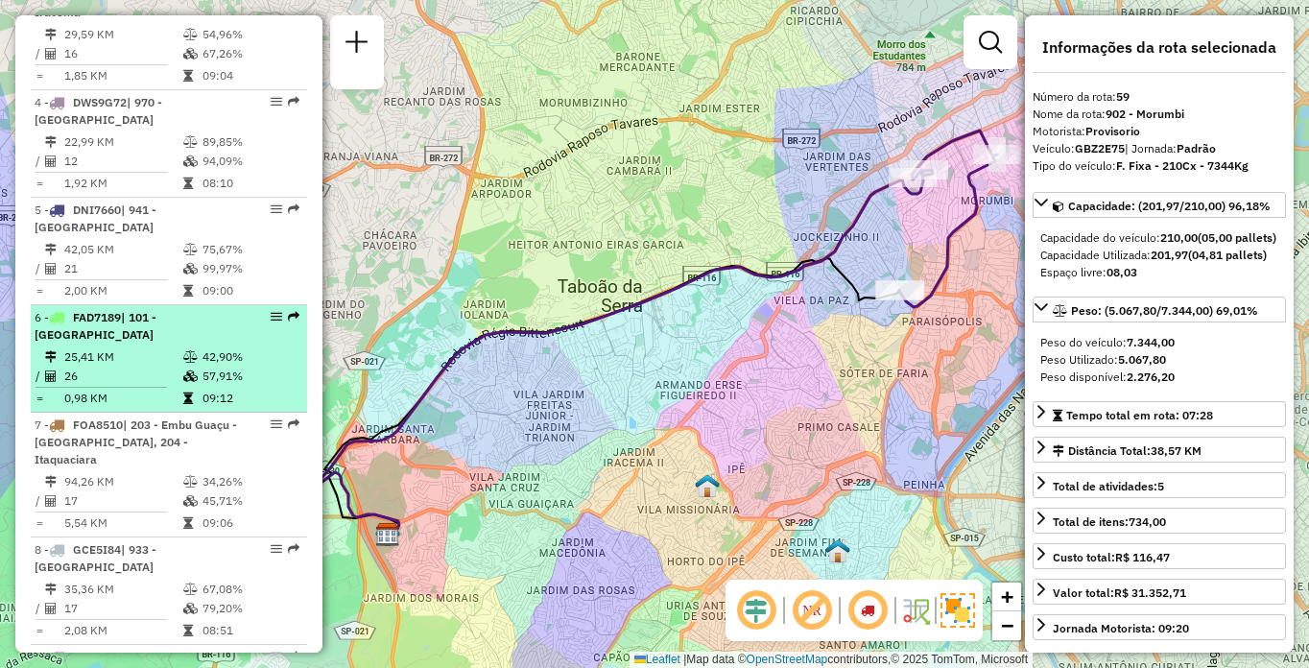
click at [186, 386] on td at bounding box center [191, 376] width 19 height 19
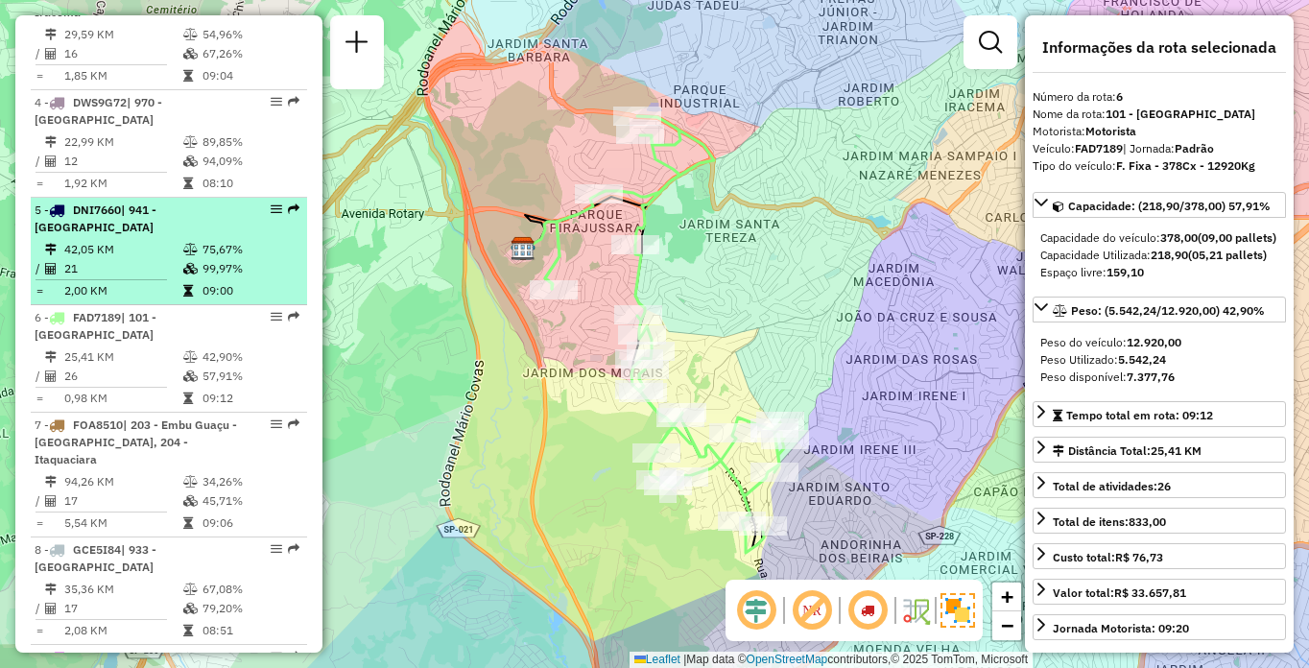
click at [159, 259] on td "42,05 KM" at bounding box center [122, 249] width 119 height 19
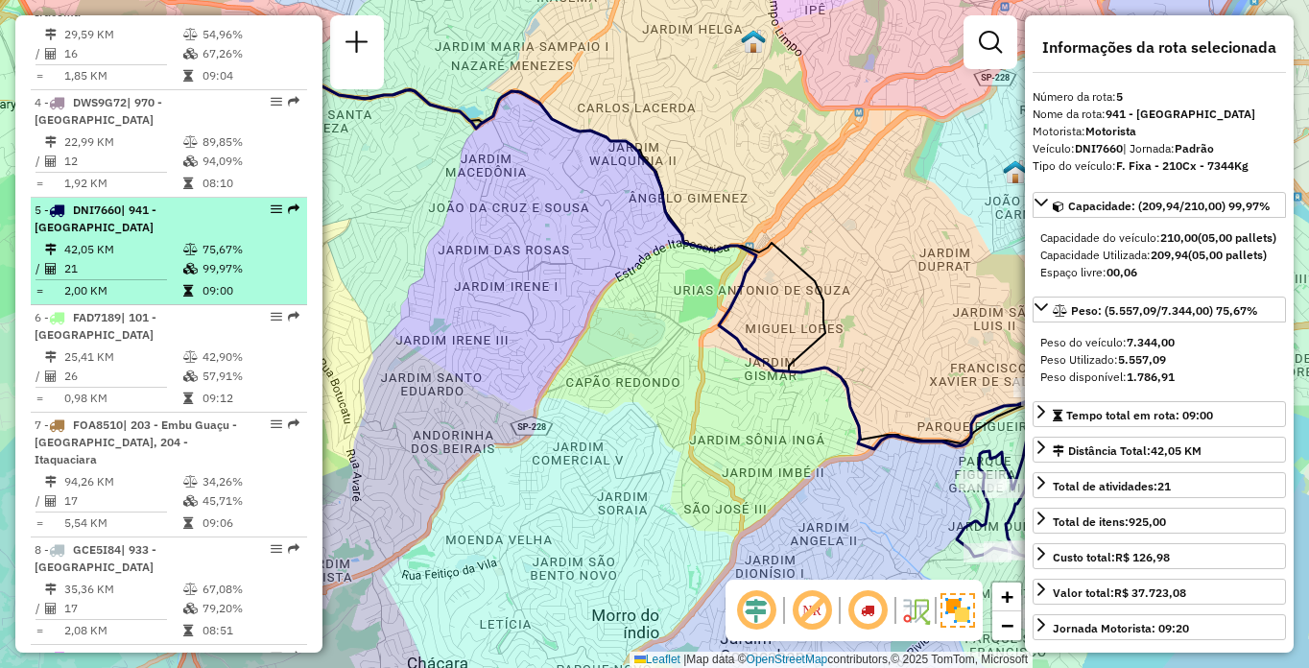
click at [163, 259] on td "42,05 KM" at bounding box center [122, 249] width 119 height 19
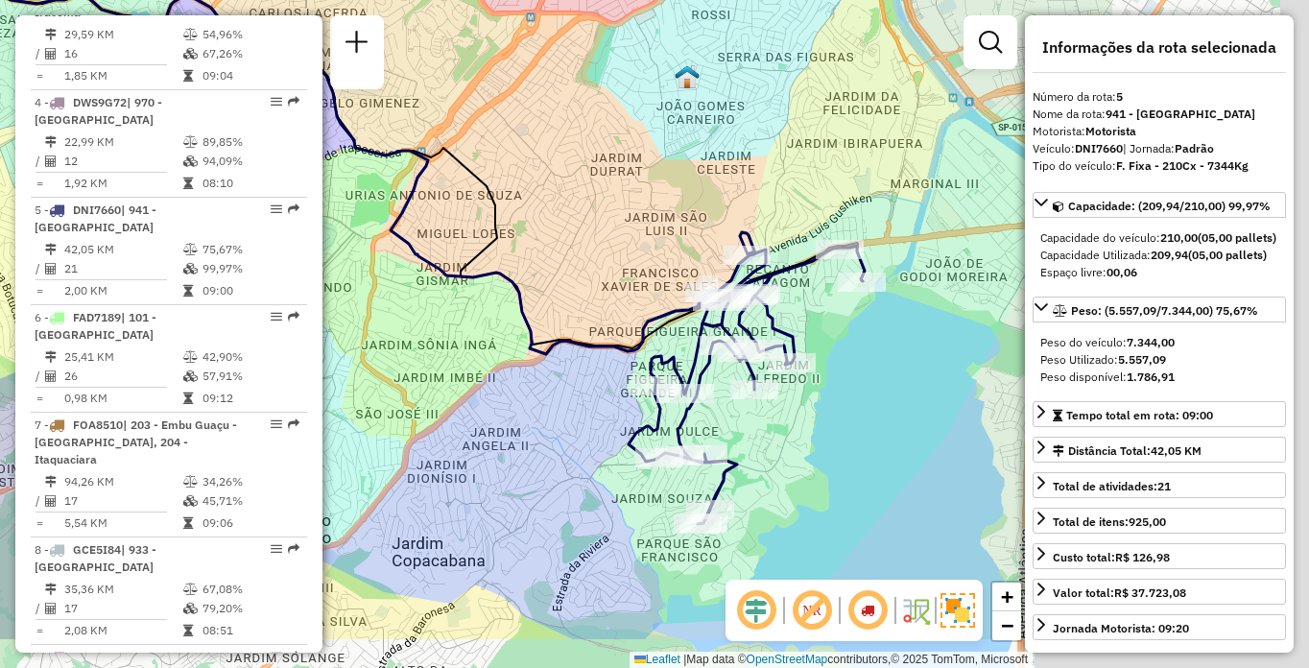
drag, startPoint x: 674, startPoint y: 370, endPoint x: 413, endPoint y: 286, distance: 274.4
click at [413, 286] on div "Janela de atendimento Grade de atendimento Capacidade Transportadoras Veículos …" at bounding box center [654, 334] width 1309 height 668
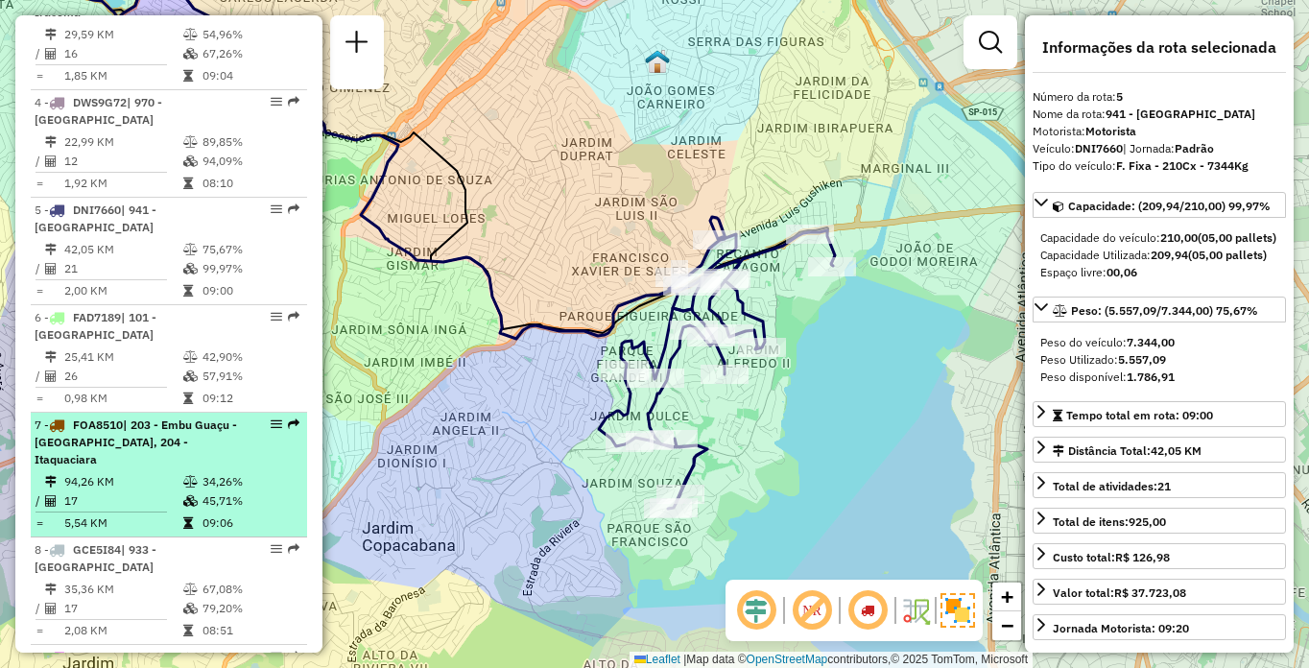
click at [121, 459] on span "| 203 - Embu Guaçu - [GEOGRAPHIC_DATA], 204 - Itaquaciara" at bounding box center [136, 442] width 203 height 49
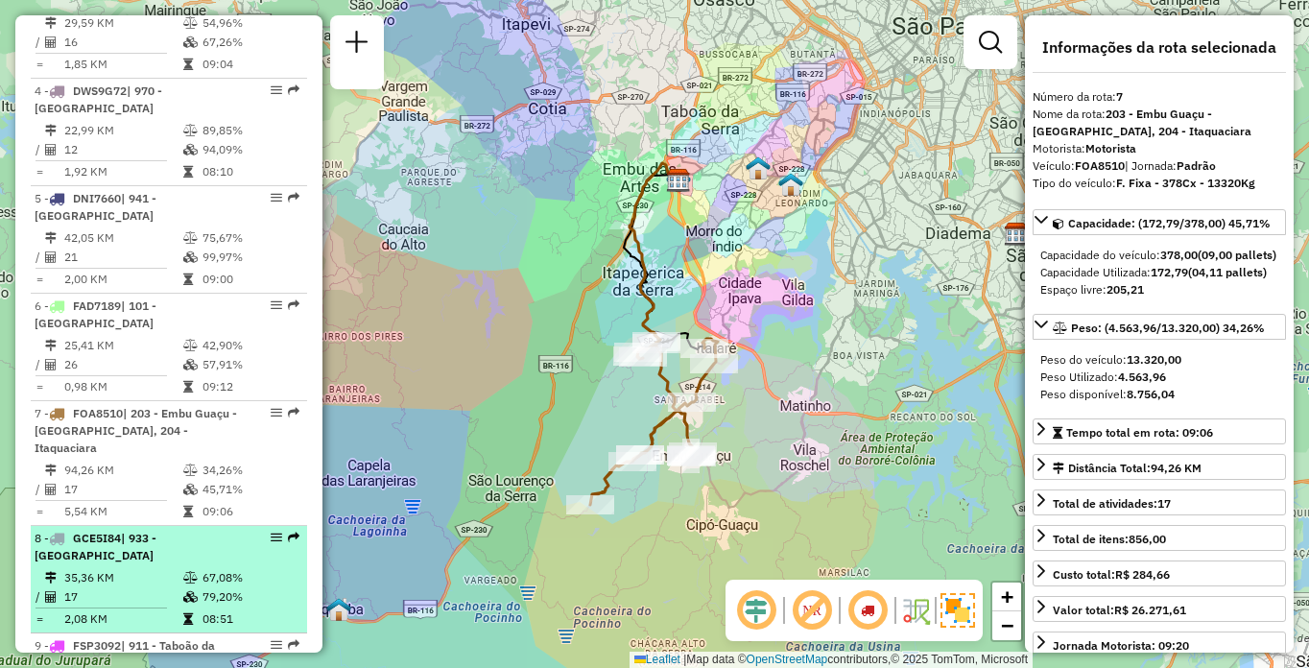
scroll to position [1317, 0]
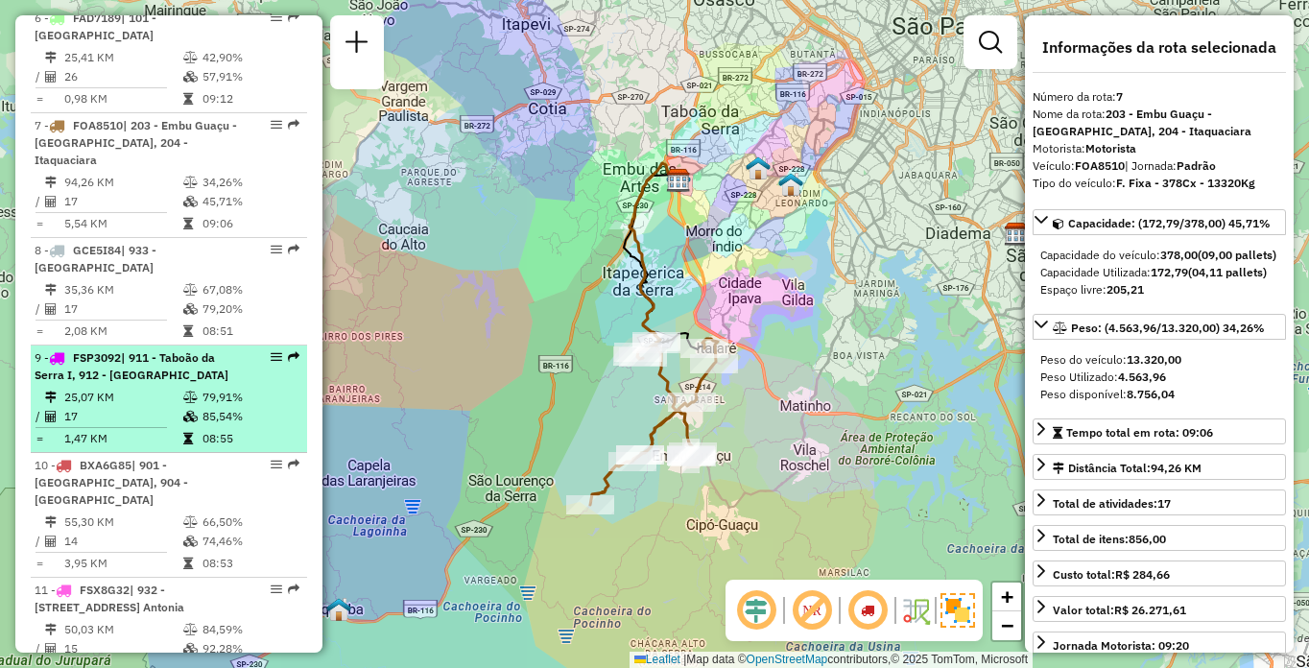
click at [187, 355] on span "| 911 - Taboão da Serra I, 912 - [GEOGRAPHIC_DATA]" at bounding box center [132, 366] width 194 height 32
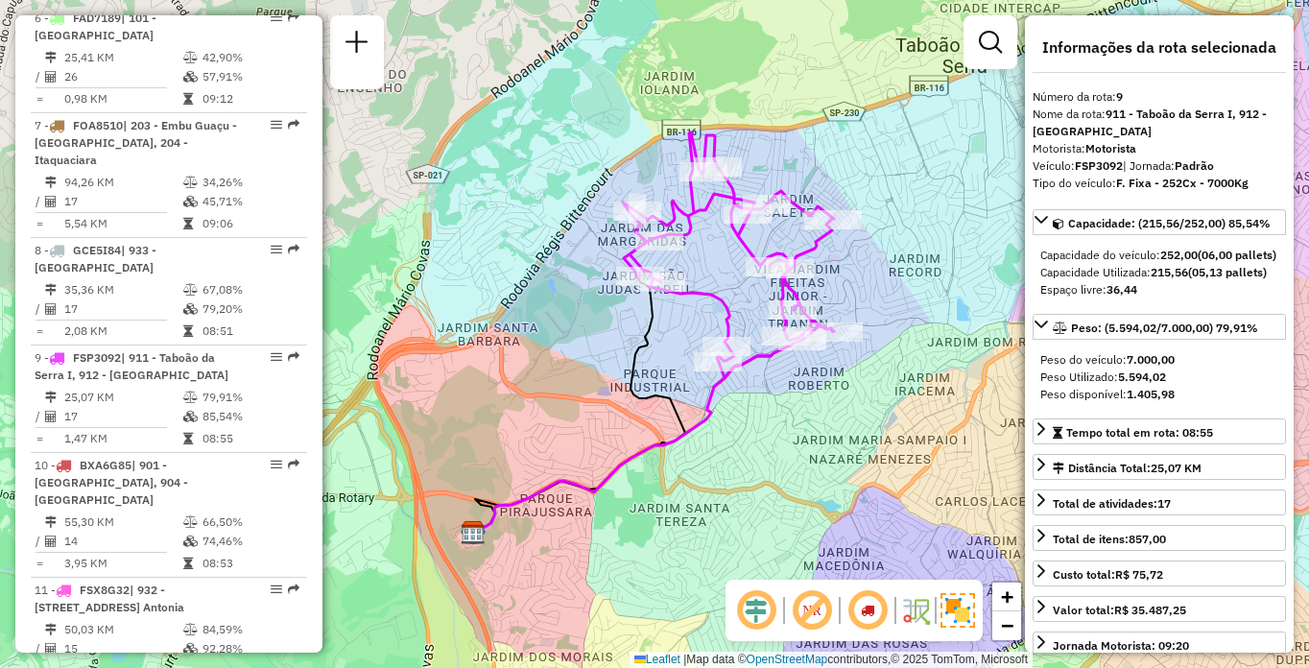
scroll to position [7068, 0]
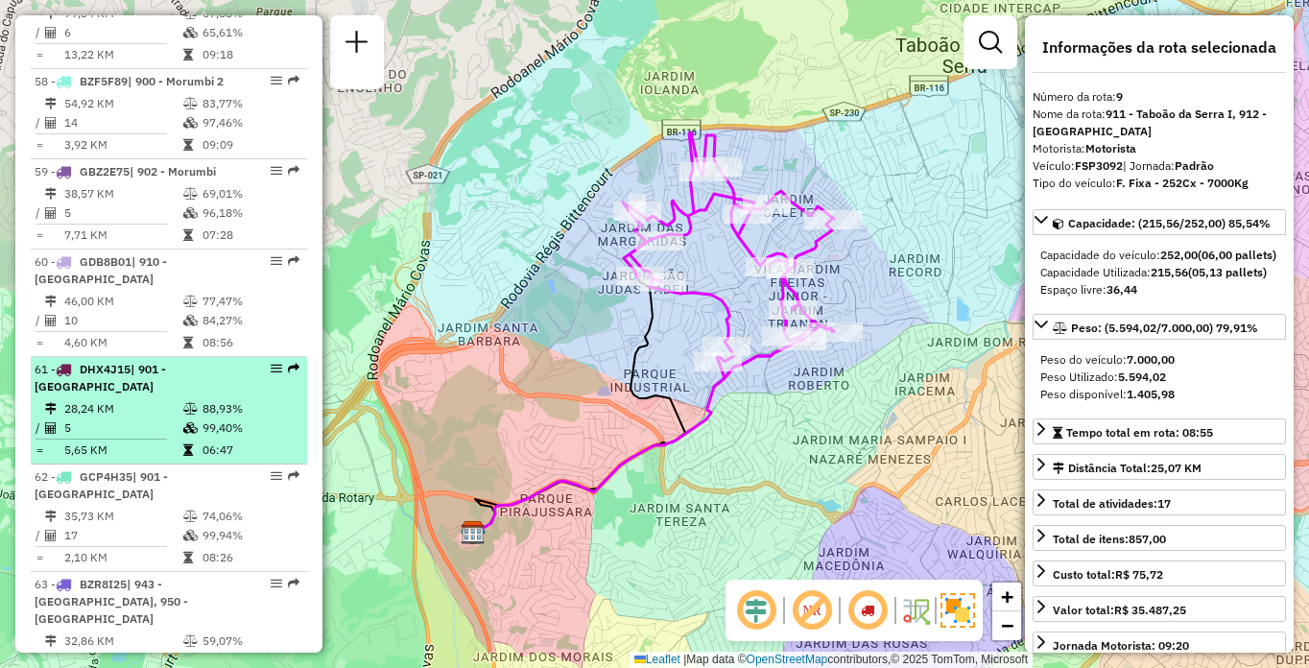
click at [127, 418] on td "5" at bounding box center [122, 427] width 119 height 19
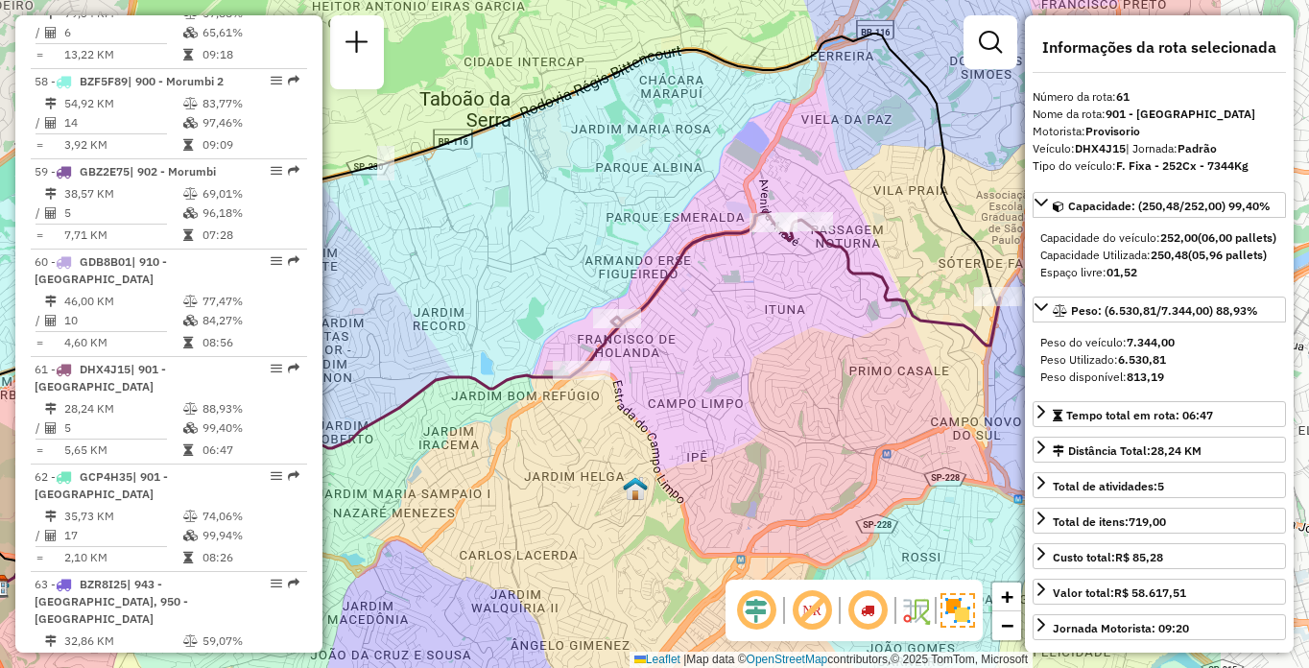
drag, startPoint x: 892, startPoint y: 402, endPoint x: 671, endPoint y: 367, distance: 223.6
click at [671, 367] on div "Janela de atendimento Grade de atendimento Capacidade Transportadoras Veículos …" at bounding box center [654, 334] width 1309 height 668
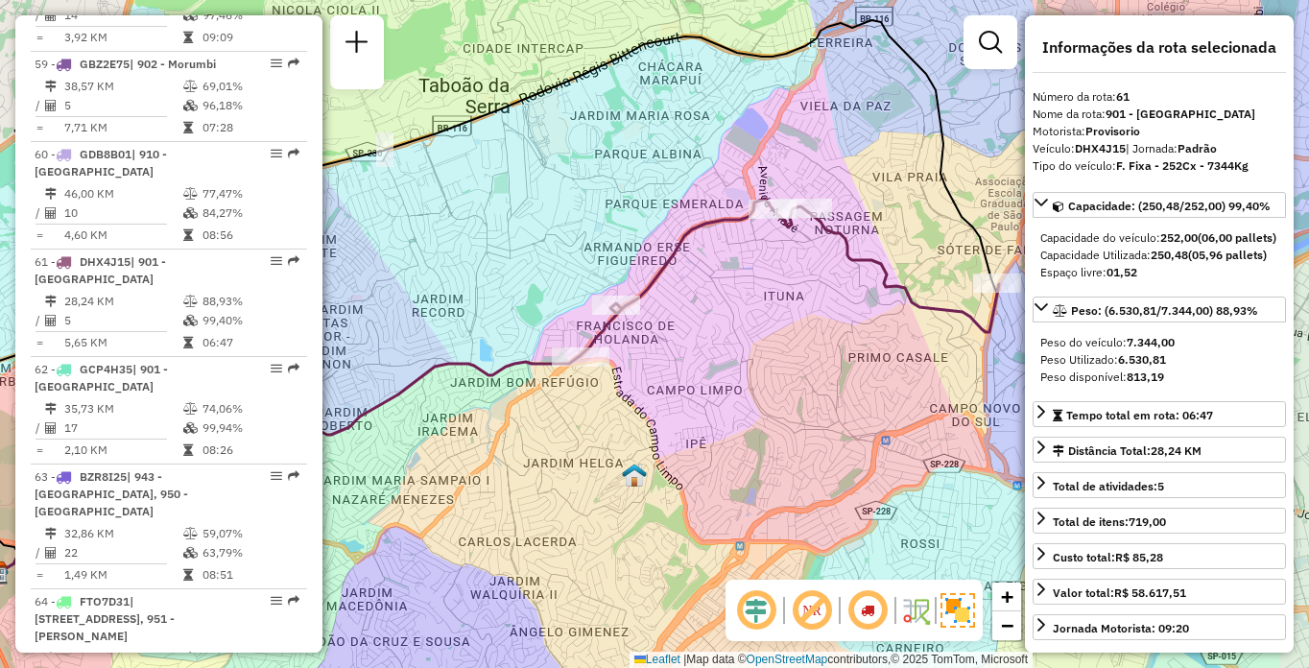
scroll to position [7367, 0]
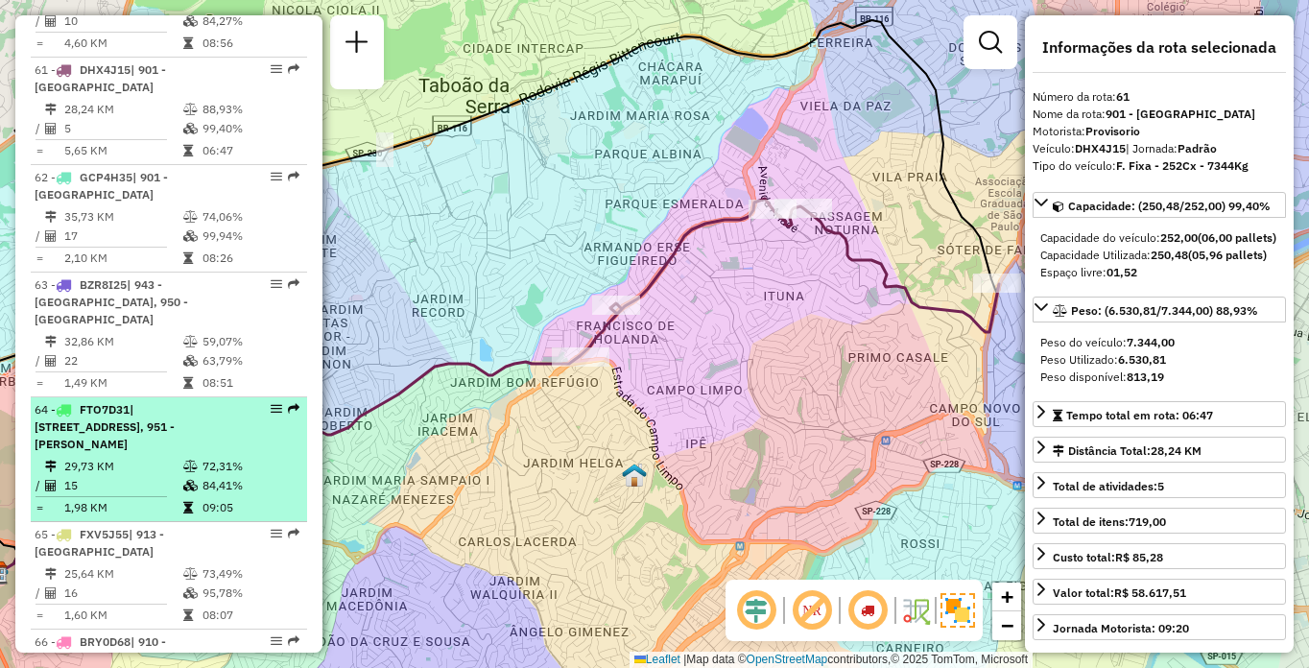
click at [118, 402] on span "| [STREET_ADDRESS], 951 - [PERSON_NAME]" at bounding box center [105, 426] width 140 height 49
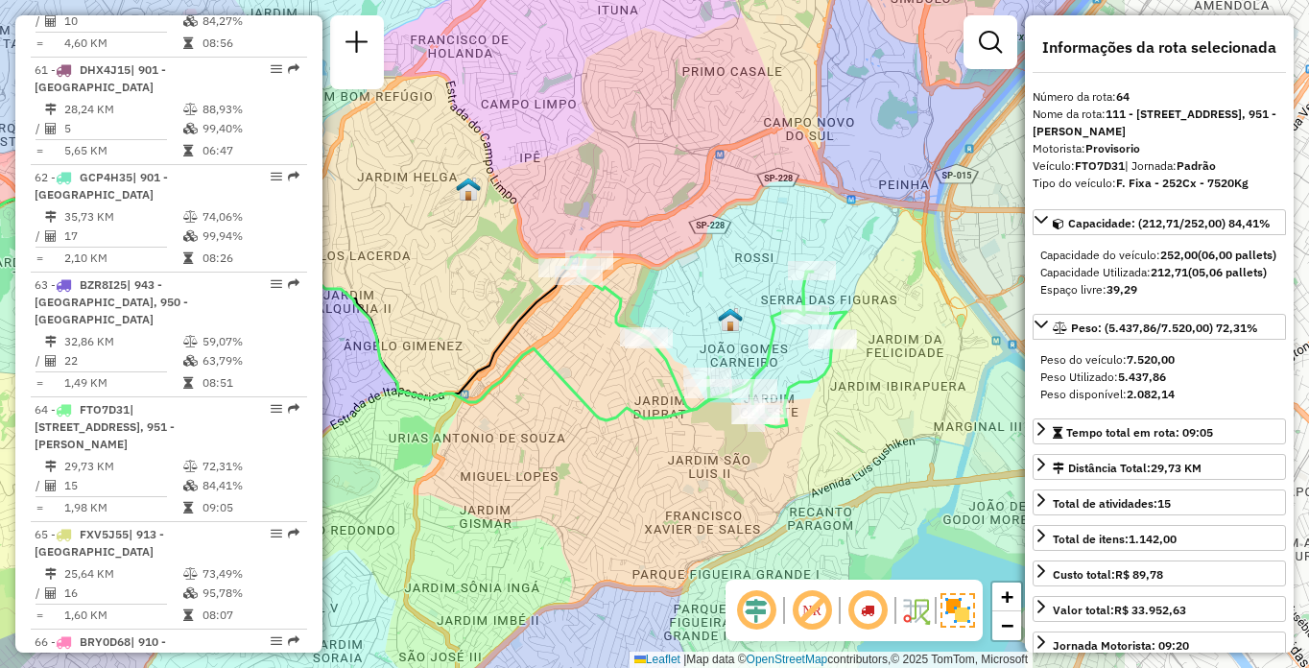
drag, startPoint x: 909, startPoint y: 410, endPoint x: 561, endPoint y: 381, distance: 349.6
click at [561, 381] on div "Janela de atendimento Grade de atendimento Capacidade Transportadoras Veículos …" at bounding box center [654, 334] width 1309 height 668
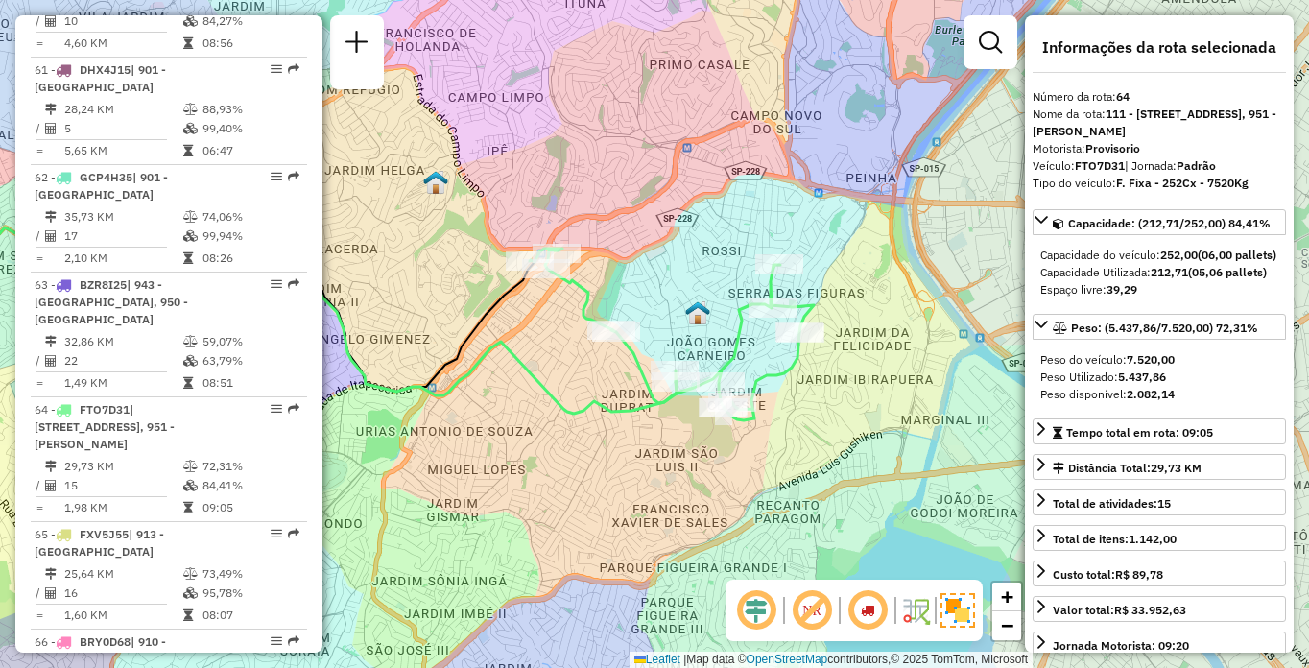
click at [807, 615] on em at bounding box center [812, 610] width 46 height 46
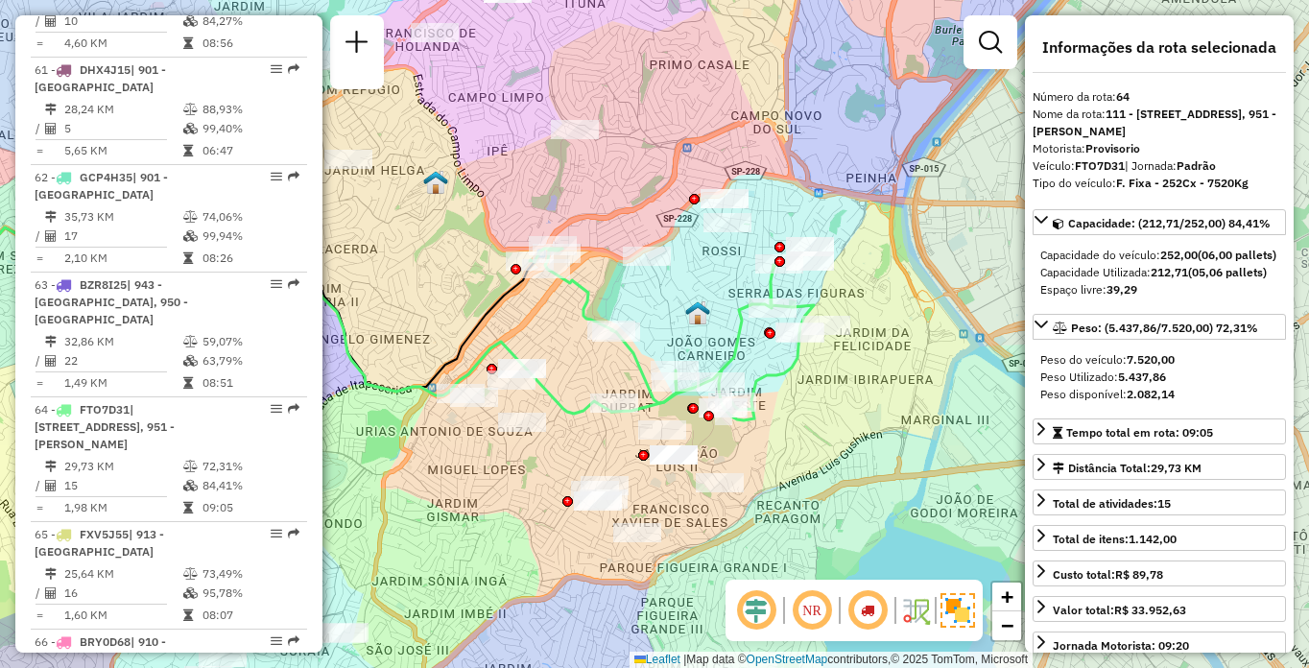
click at [807, 615] on em at bounding box center [812, 610] width 46 height 46
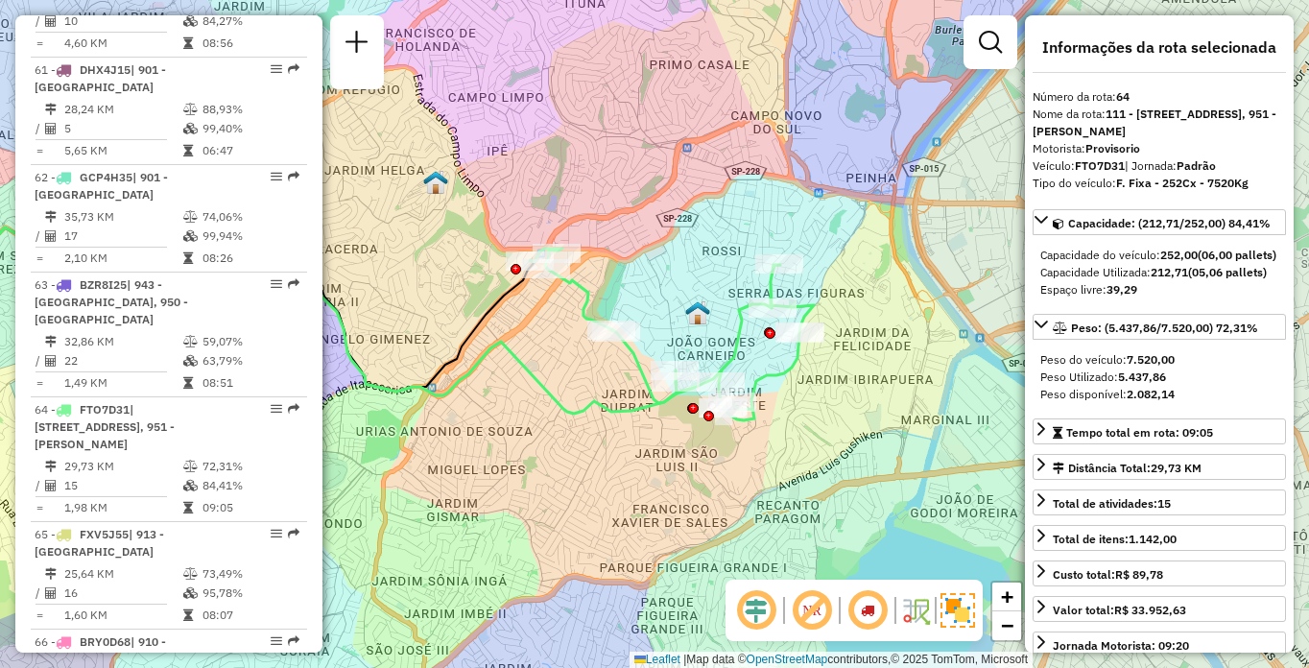
click at [871, 611] on em at bounding box center [868, 610] width 46 height 46
click at [871, 605] on em at bounding box center [868, 610] width 46 height 46
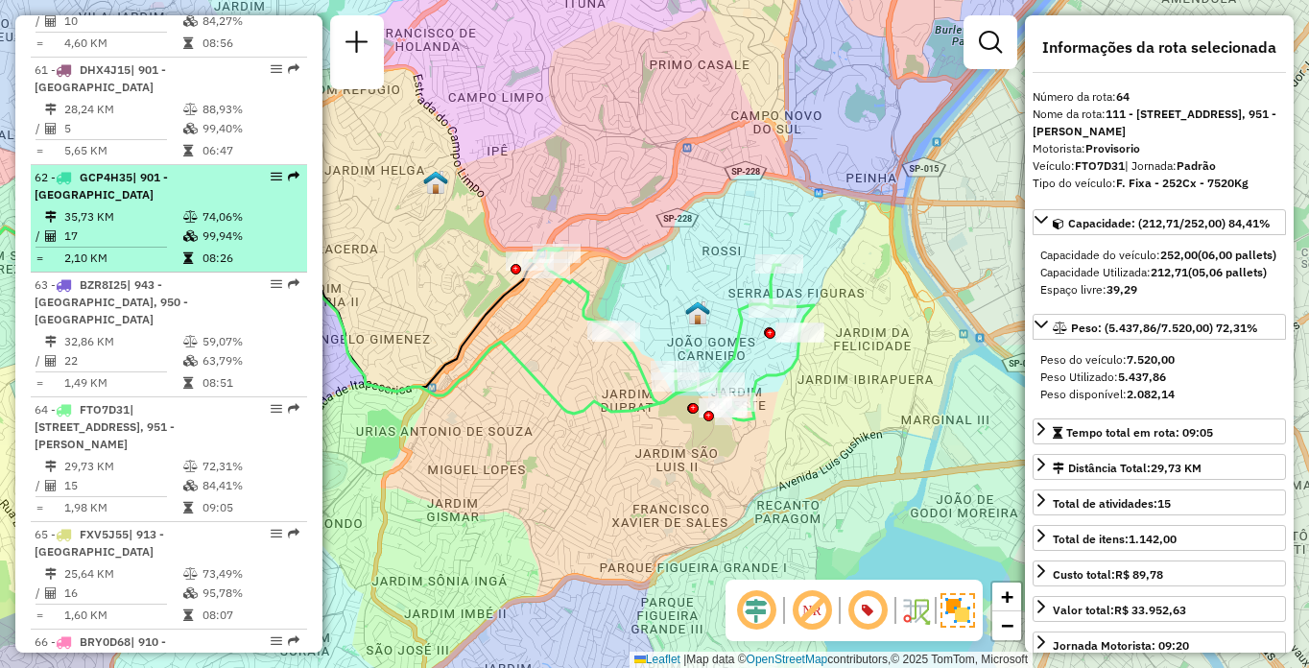
click at [177, 169] on li "62 - GCP4H35 | 901 - [GEOGRAPHIC_DATA] 35,73 KM 74,06% / 17 99,94% = 2,10 KM 08…" at bounding box center [169, 218] width 276 height 107
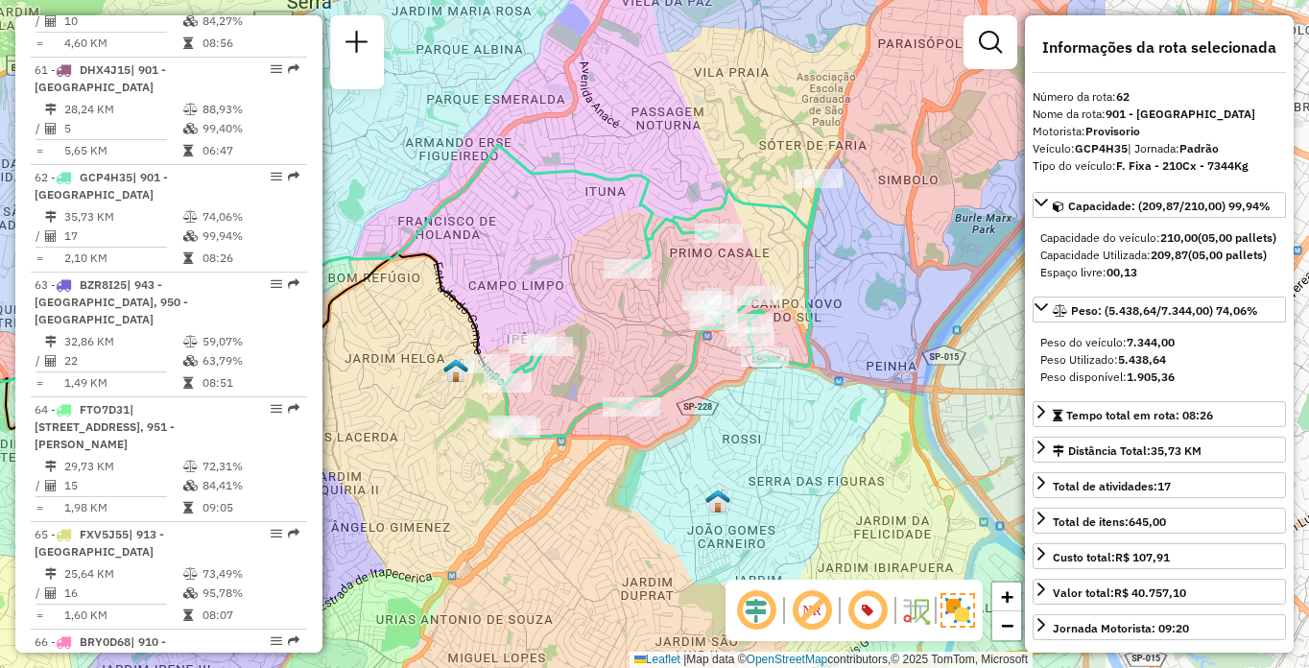
drag, startPoint x: 845, startPoint y: 319, endPoint x: 499, endPoint y: 290, distance: 346.7
click at [501, 291] on div "Janela de atendimento Grade de atendimento Capacidade Transportadoras Veículos …" at bounding box center [654, 334] width 1309 height 668
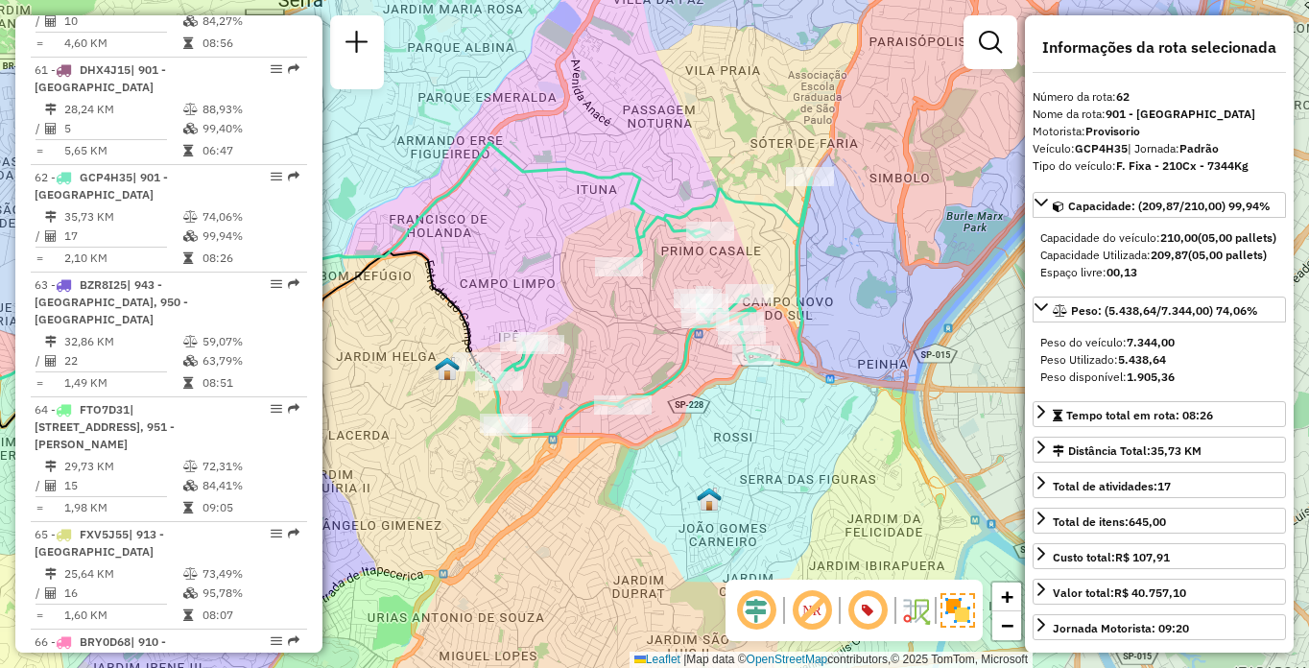
scroll to position [1787, 0]
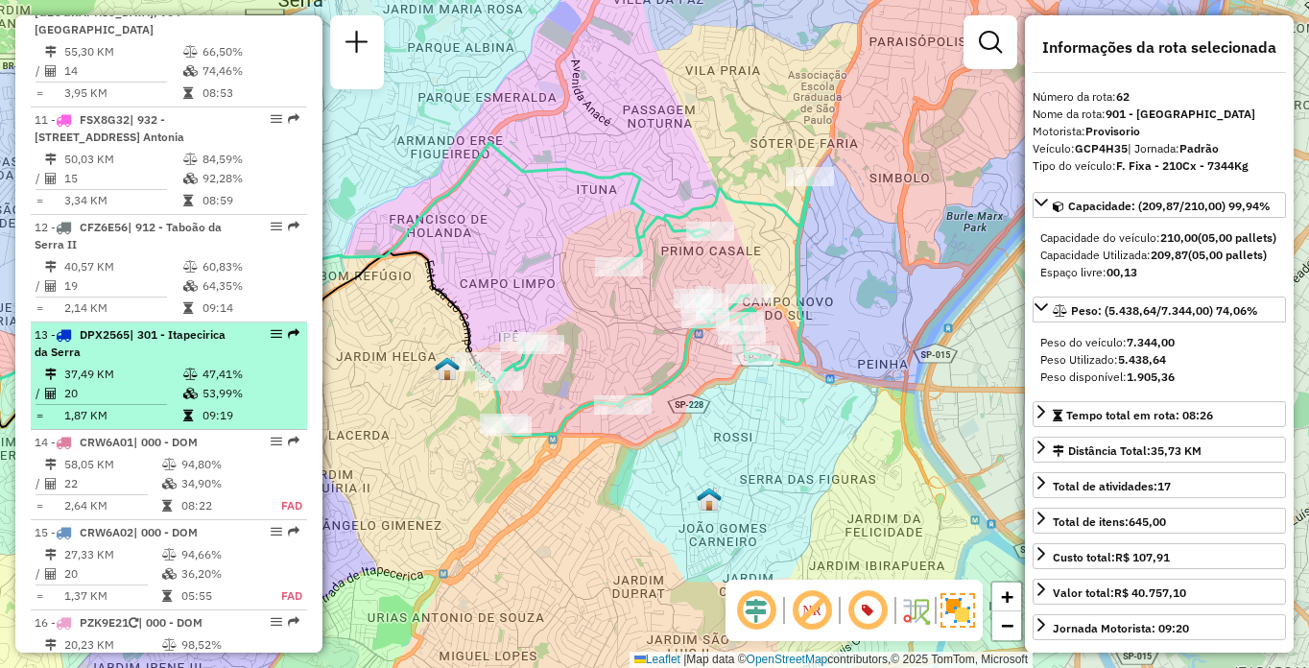
click at [109, 353] on div "13 - DPX2565 | 301 - Itapecirica da Serra" at bounding box center [136, 343] width 203 height 35
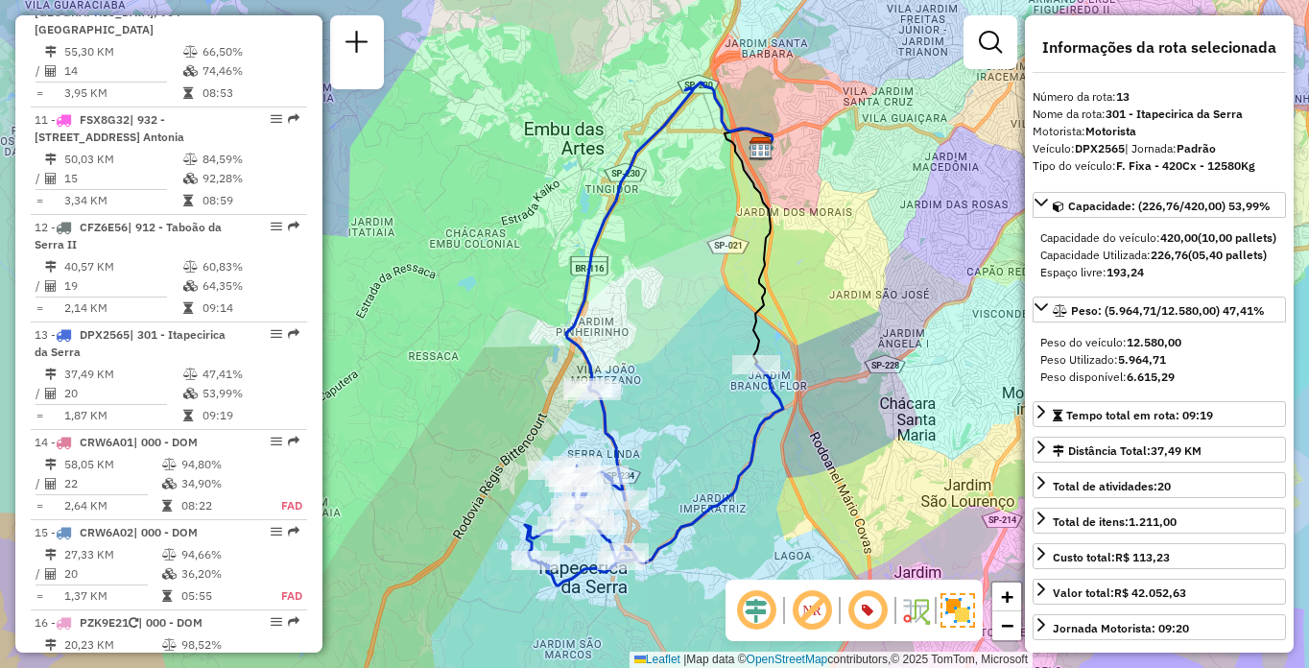
scroll to position [8053, 0]
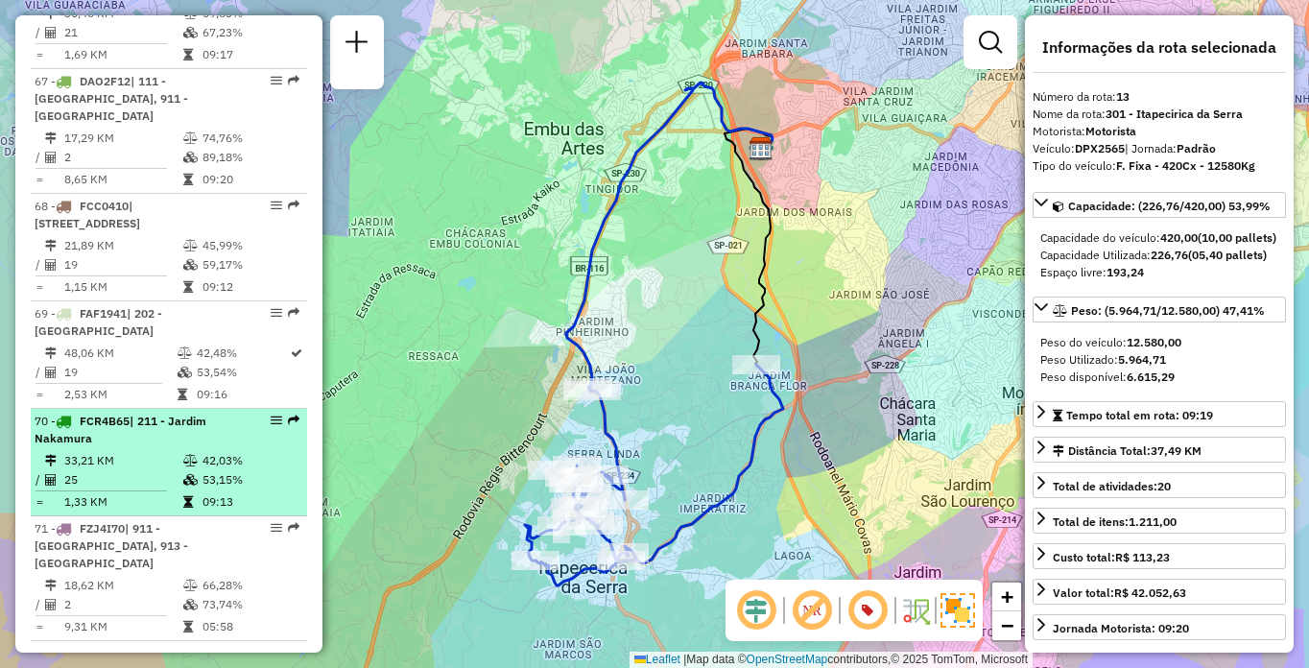
click at [140, 470] on td "25" at bounding box center [122, 479] width 119 height 19
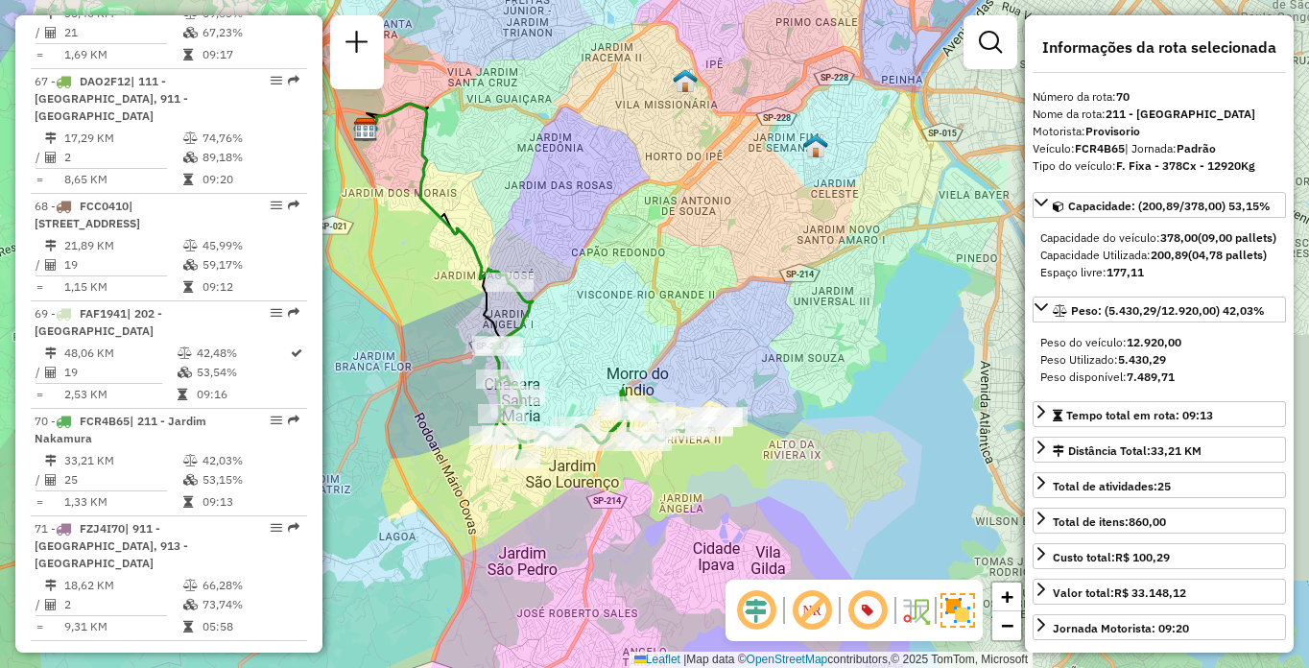
drag, startPoint x: 714, startPoint y: 358, endPoint x: 585, endPoint y: 292, distance: 145.5
click at [592, 296] on div "Janela de atendimento Grade de atendimento Capacidade Transportadoras Veículos …" at bounding box center [654, 334] width 1309 height 668
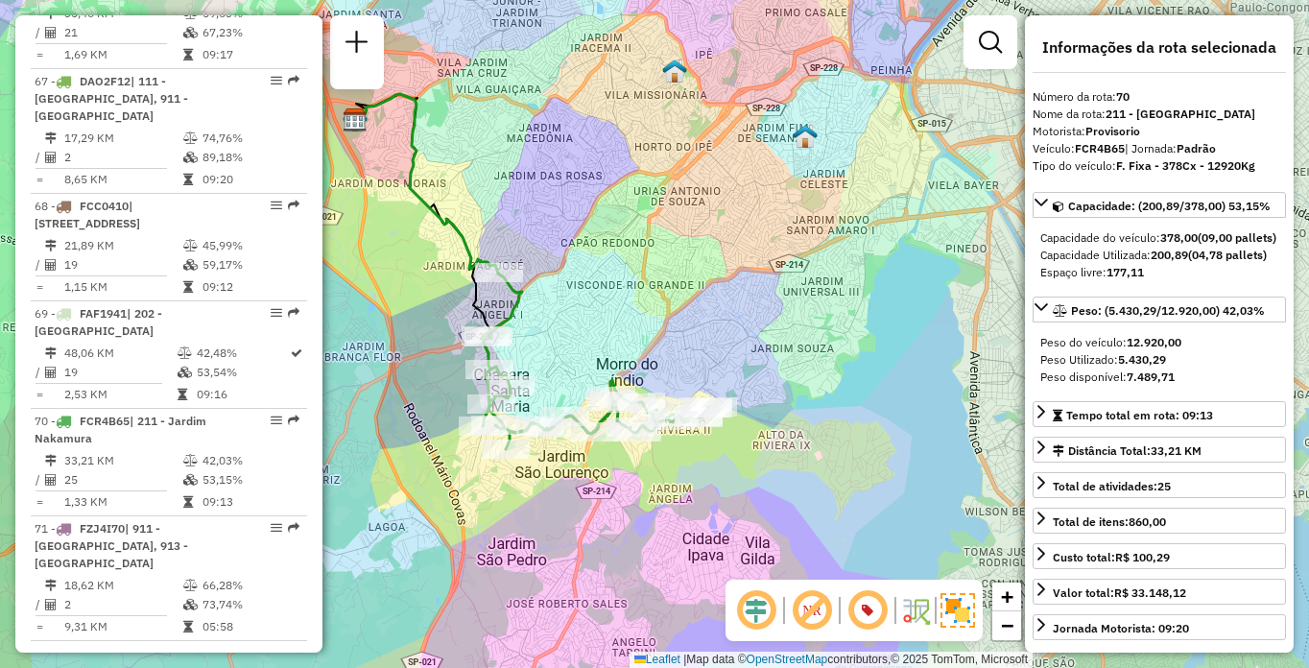
scroll to position [7623, 0]
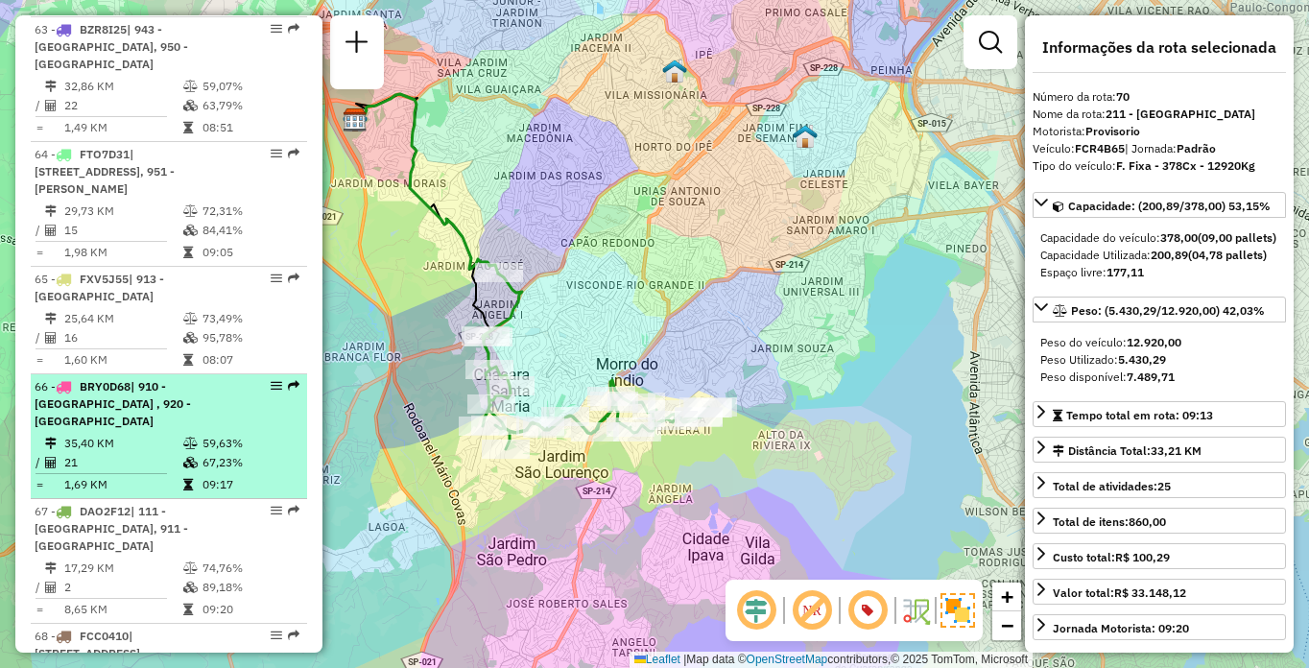
click at [143, 473] on hr at bounding box center [101, 473] width 131 height 1
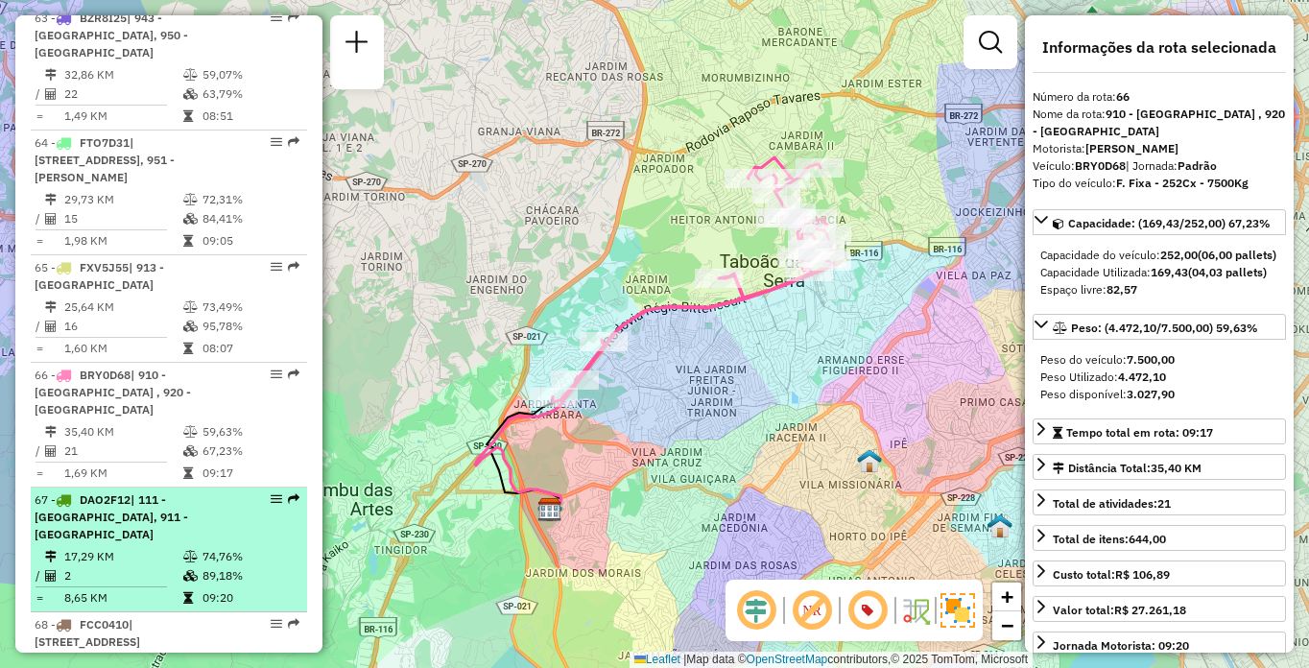
scroll to position [7826, 0]
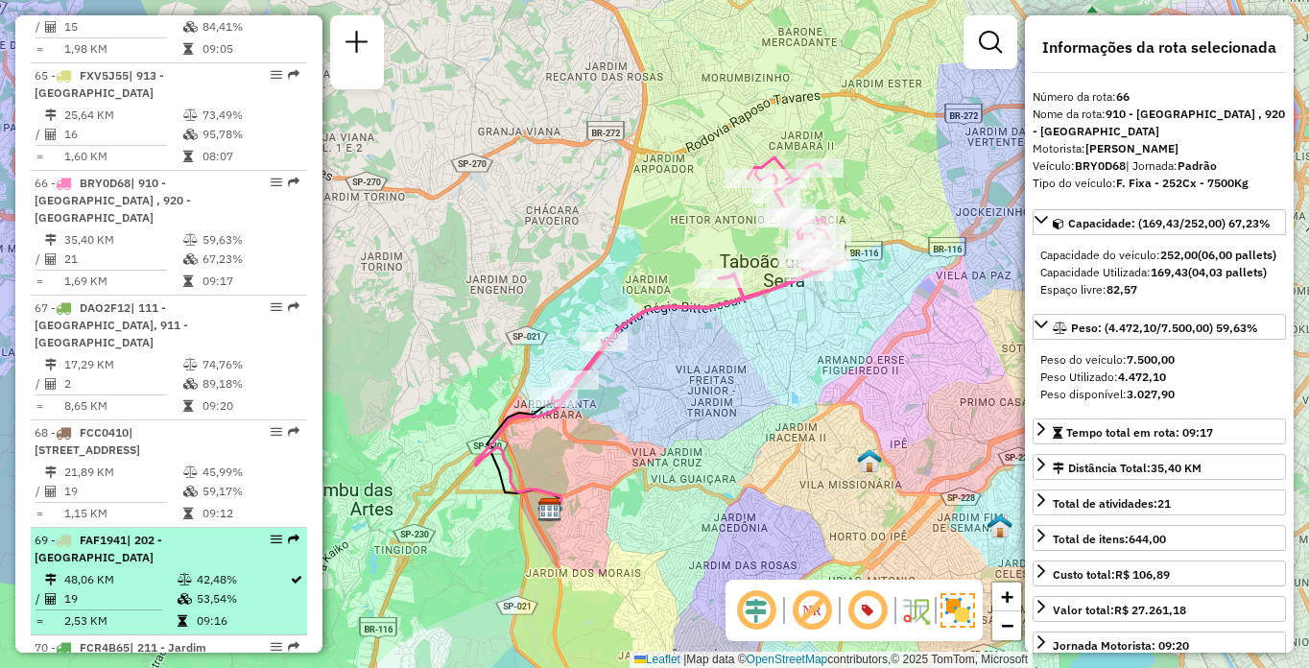
click at [111, 570] on td "48,06 KM" at bounding box center [119, 579] width 113 height 19
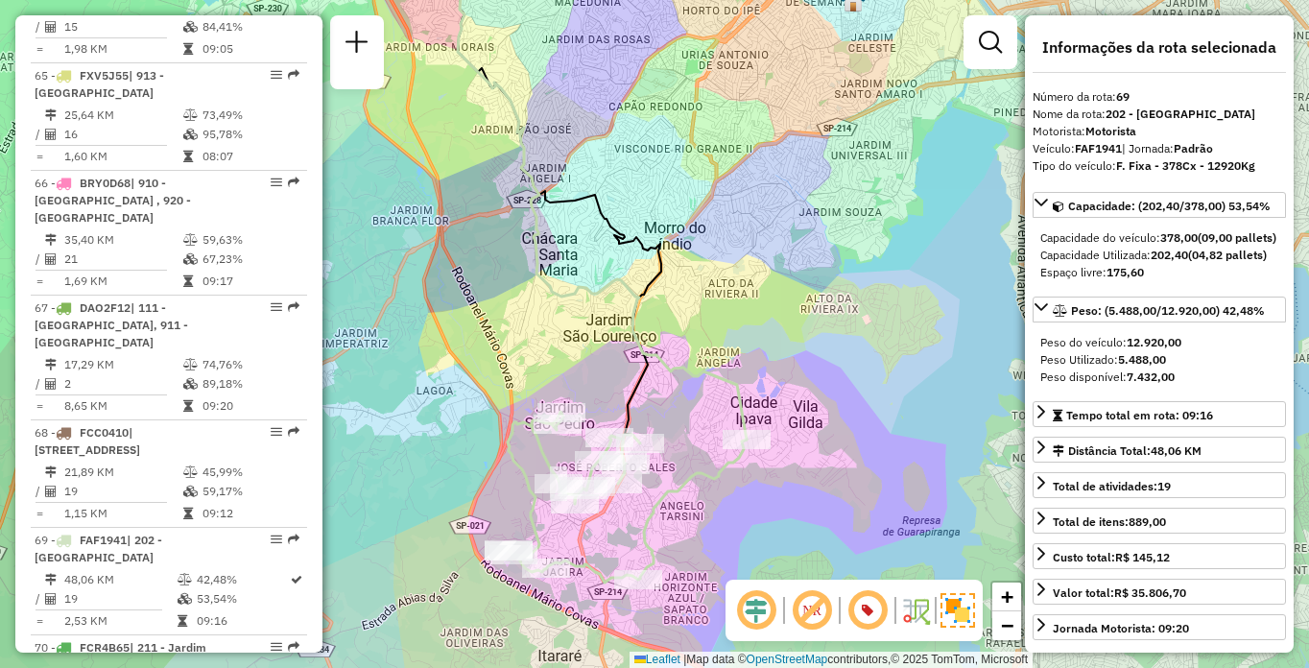
drag, startPoint x: 824, startPoint y: 479, endPoint x: 656, endPoint y: 336, distance: 220.6
click at [656, 336] on icon at bounding box center [575, 199] width 343 height 482
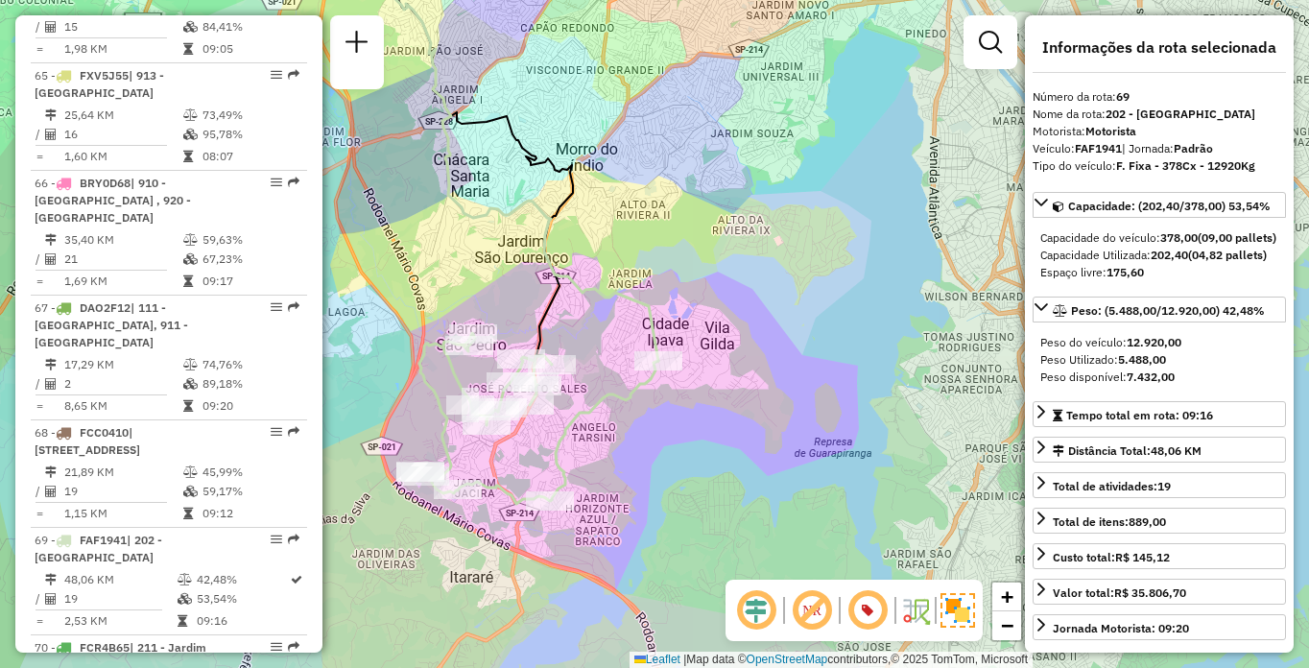
scroll to position [5549, 0]
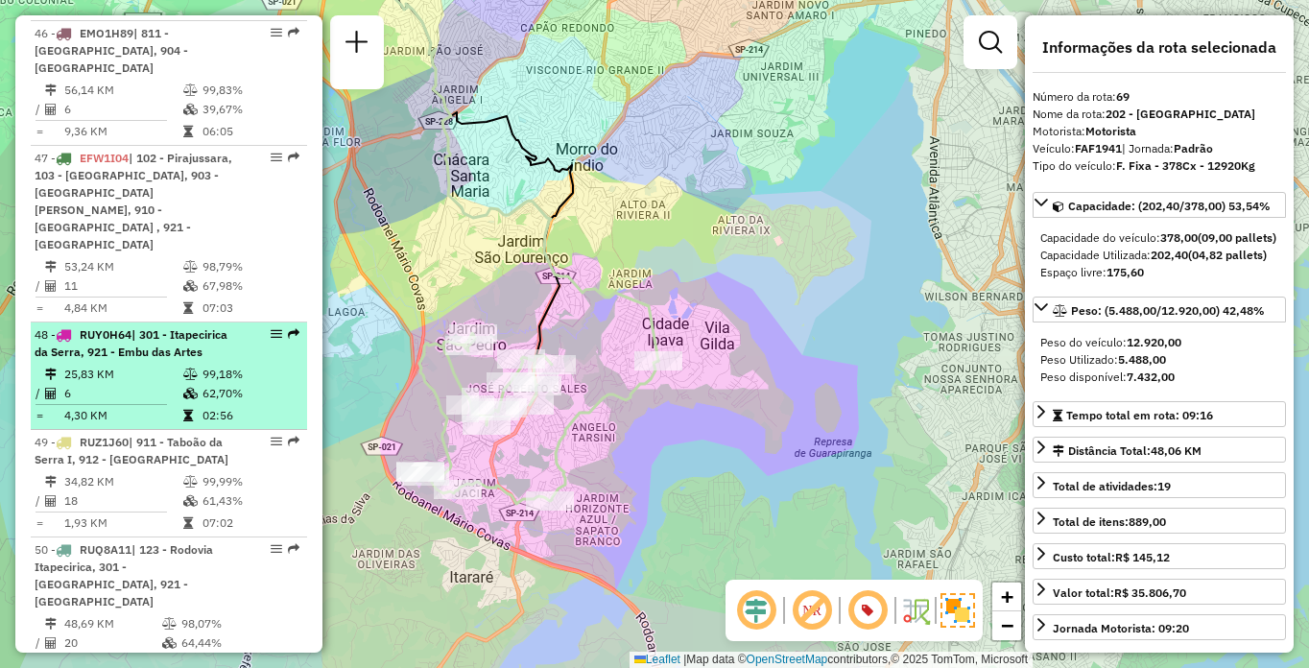
click at [114, 378] on li "48 - RUY0H64 | 301 - [GEOGRAPHIC_DATA], 921 - [GEOGRAPHIC_DATA] 25,83 KM 99,18%…" at bounding box center [169, 375] width 276 height 107
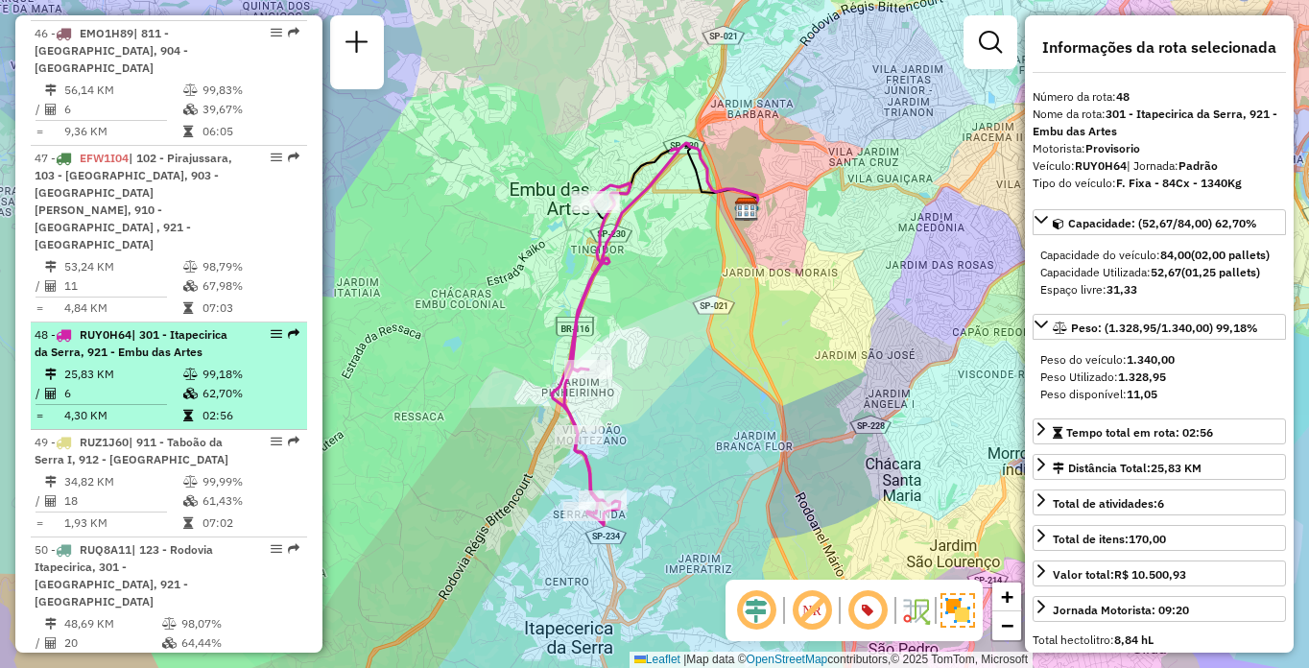
click at [117, 379] on li "48 - RUY0H64 | 301 - [GEOGRAPHIC_DATA], 921 - [GEOGRAPHIC_DATA] 25,83 KM 99,18%…" at bounding box center [169, 375] width 276 height 107
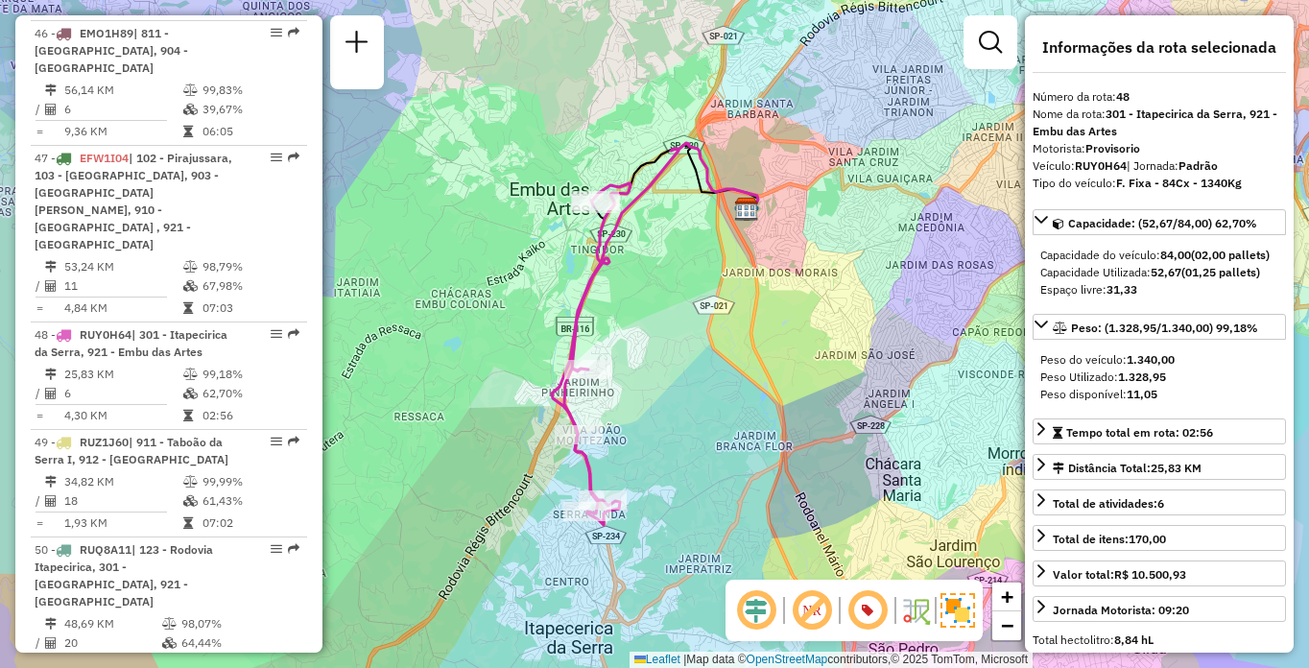
scroll to position [5906, 0]
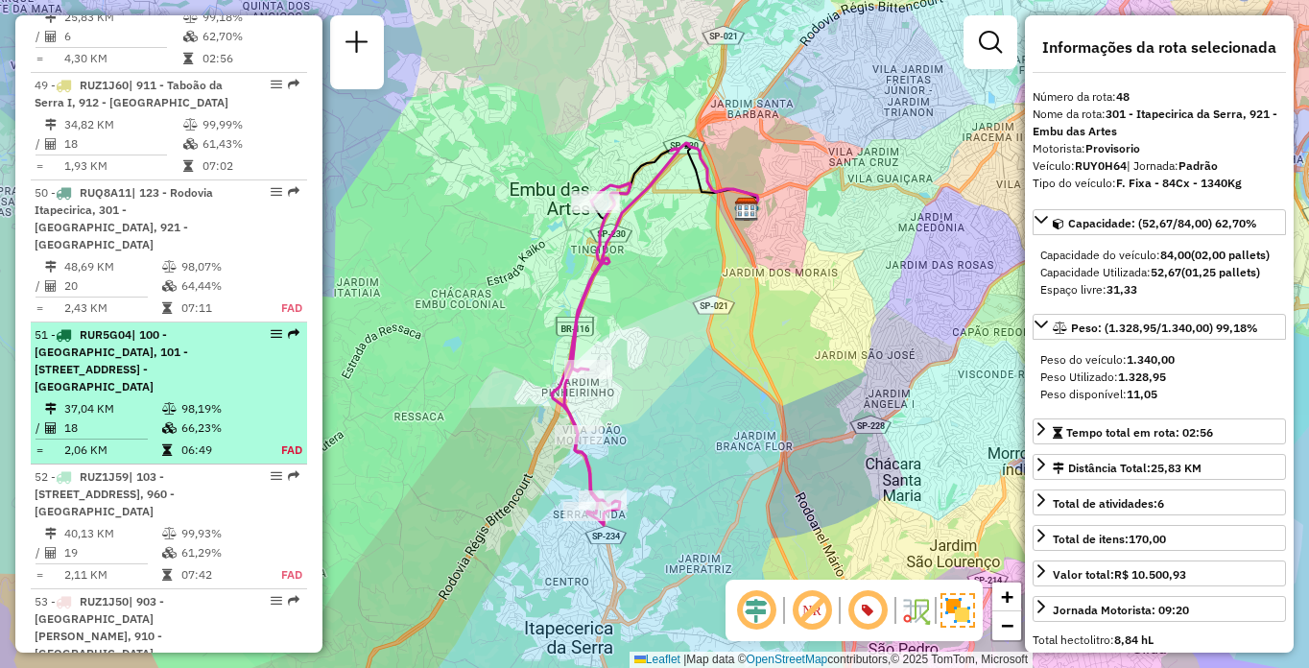
click at [103, 370] on span "| 100 - [GEOGRAPHIC_DATA], 101 - [STREET_ADDRESS] - [GEOGRAPHIC_DATA]" at bounding box center [112, 360] width 154 height 66
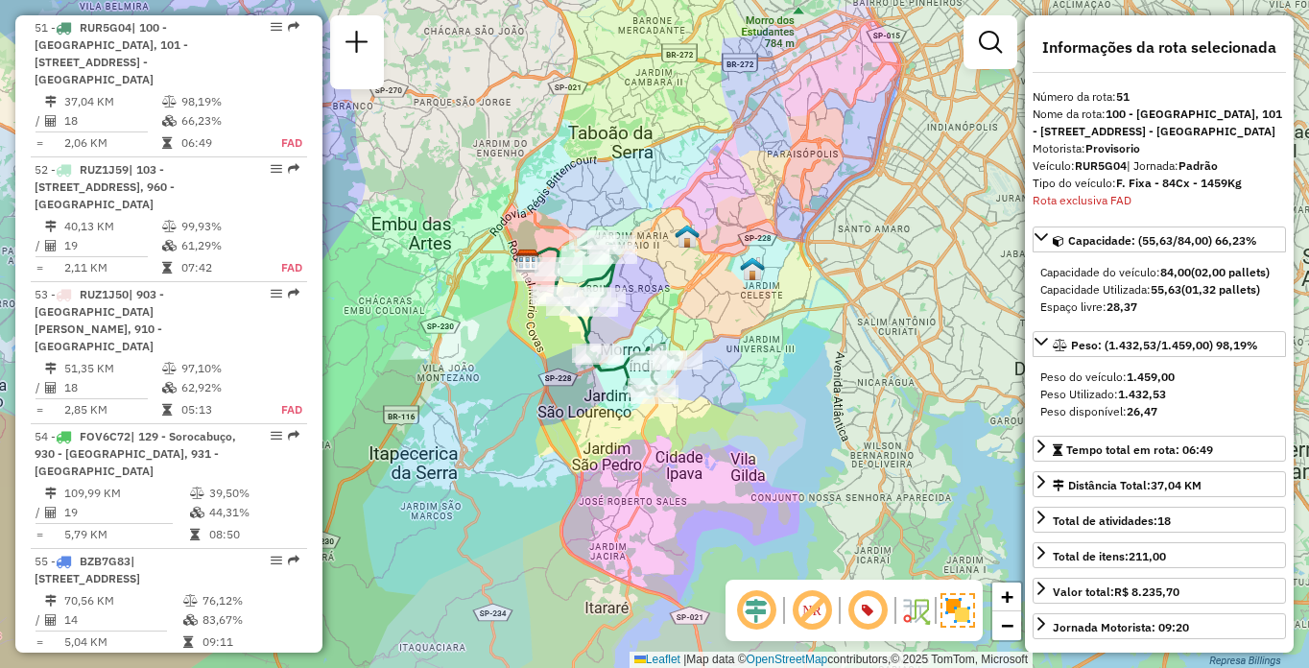
scroll to position [5782, 0]
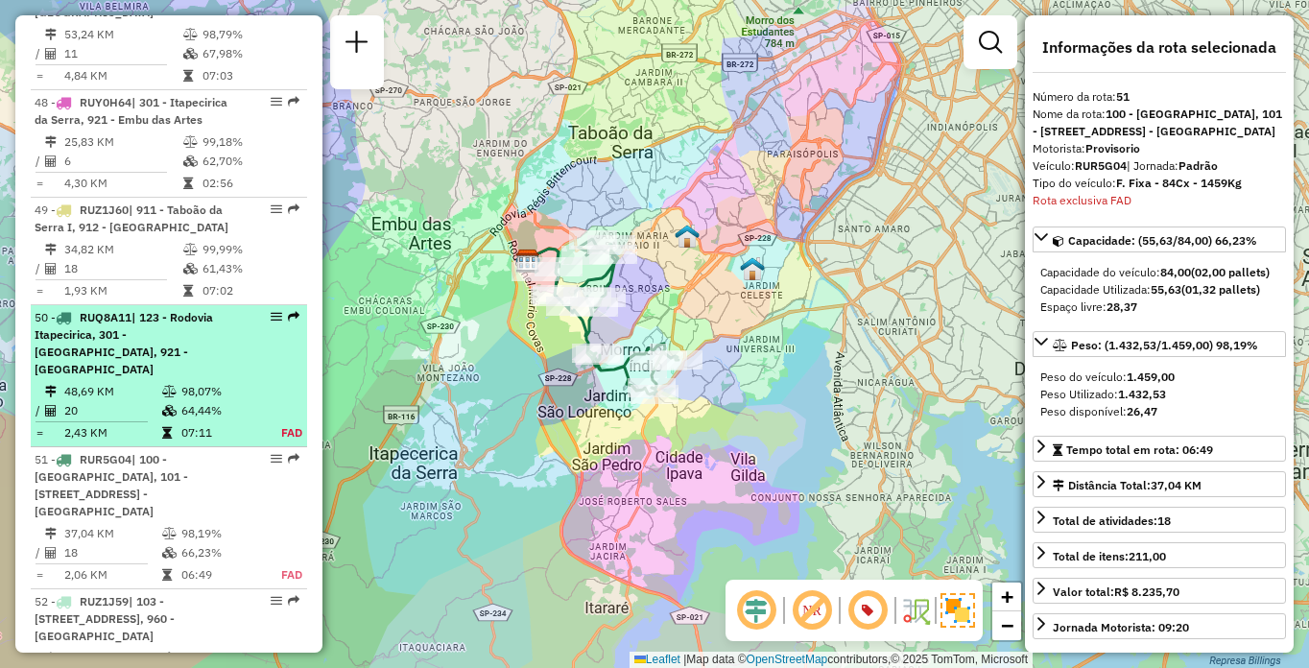
click at [160, 368] on span "| 123 - Rodovia Itapecirica, 301 - [GEOGRAPHIC_DATA], 921 - [GEOGRAPHIC_DATA]" at bounding box center [124, 343] width 179 height 66
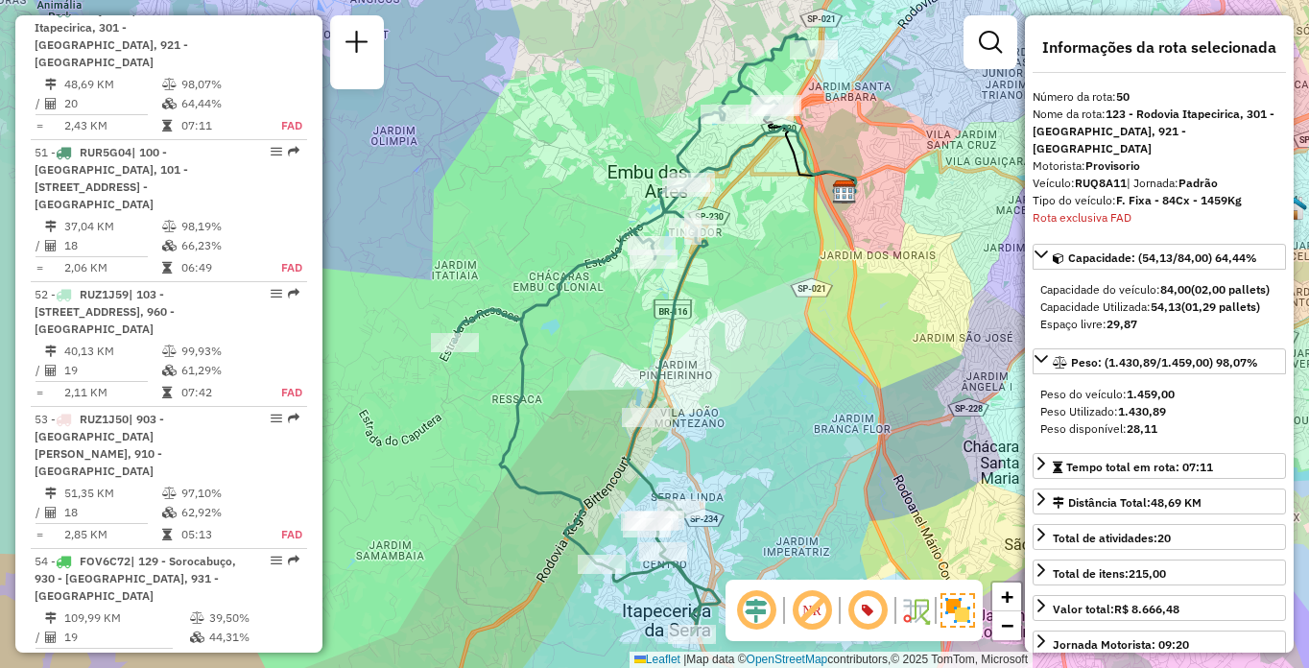
scroll to position [695, 0]
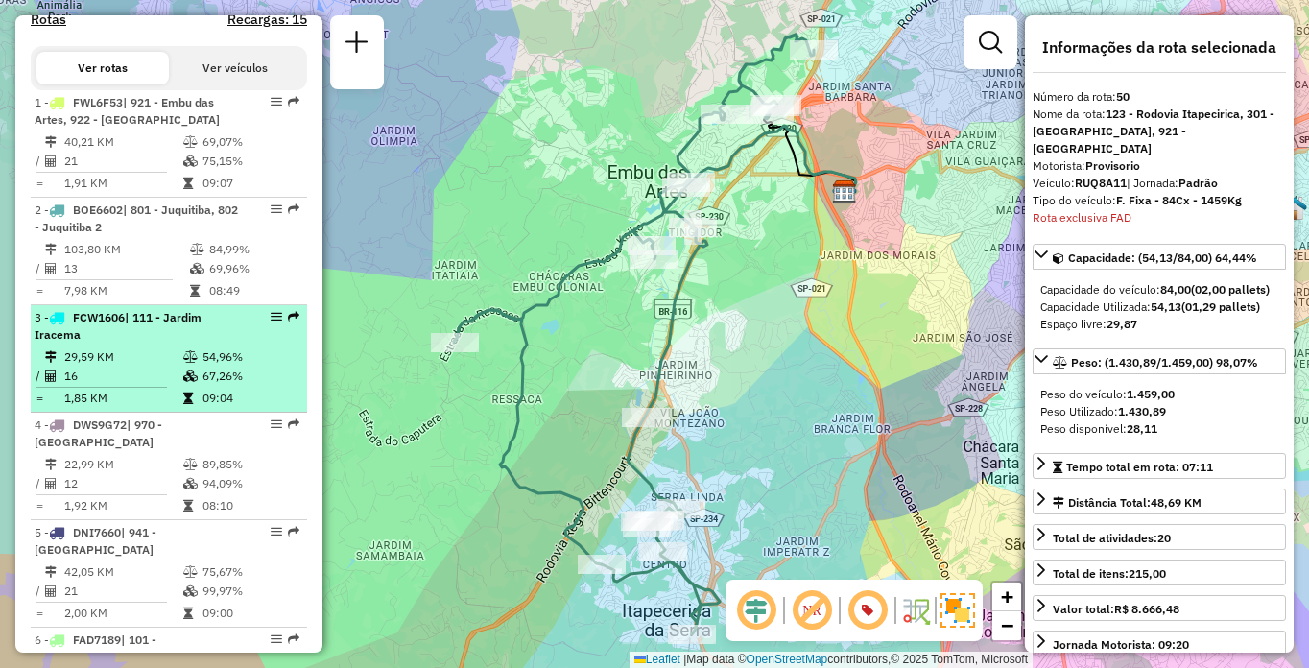
click at [80, 386] on td "16" at bounding box center [122, 376] width 119 height 19
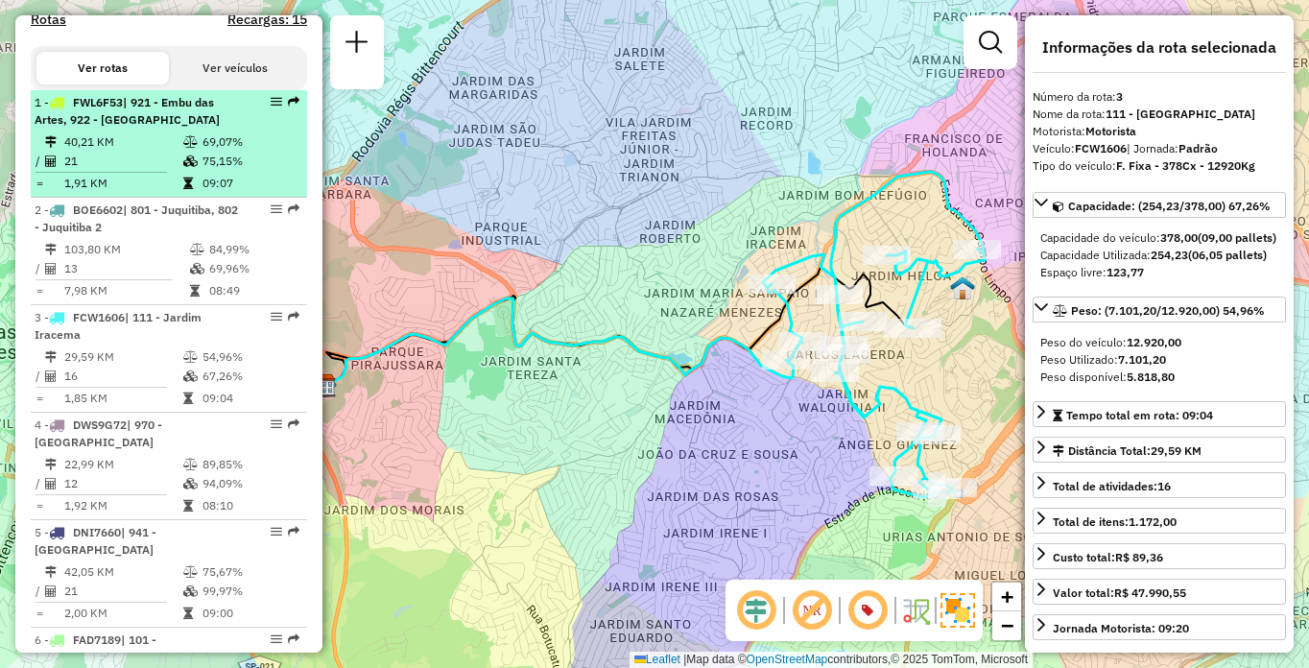
click at [147, 150] on td "40,21 KM" at bounding box center [122, 141] width 119 height 19
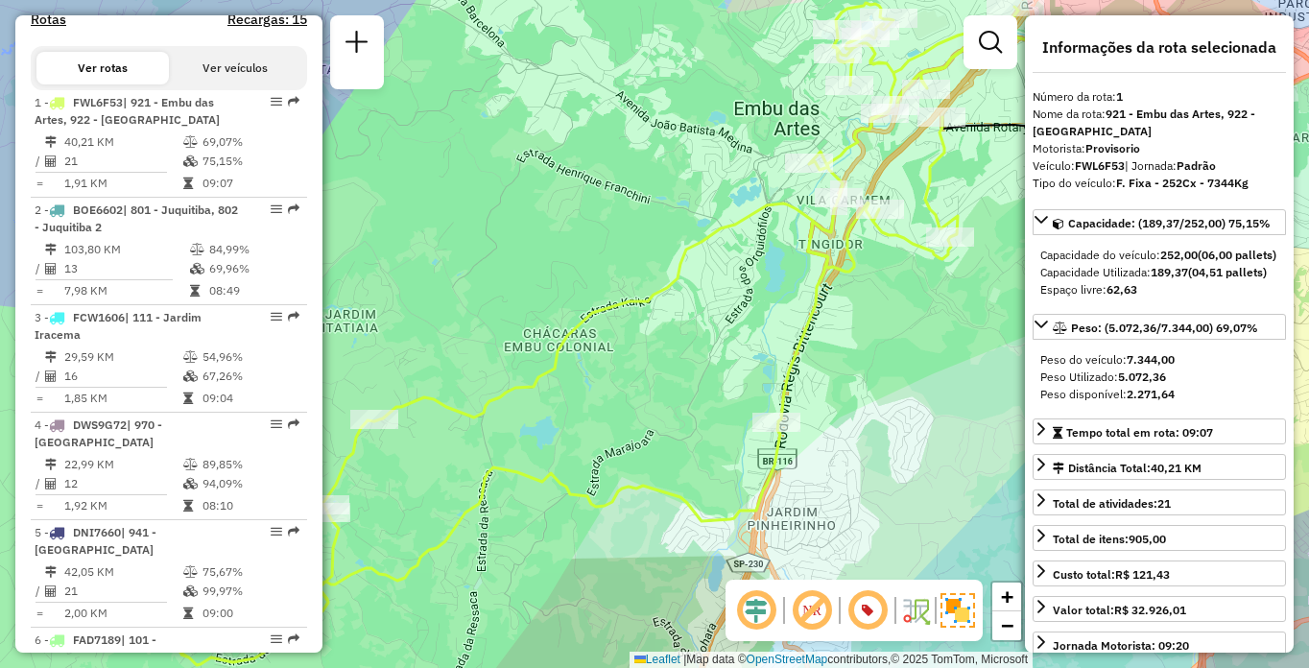
scroll to position [6672, 0]
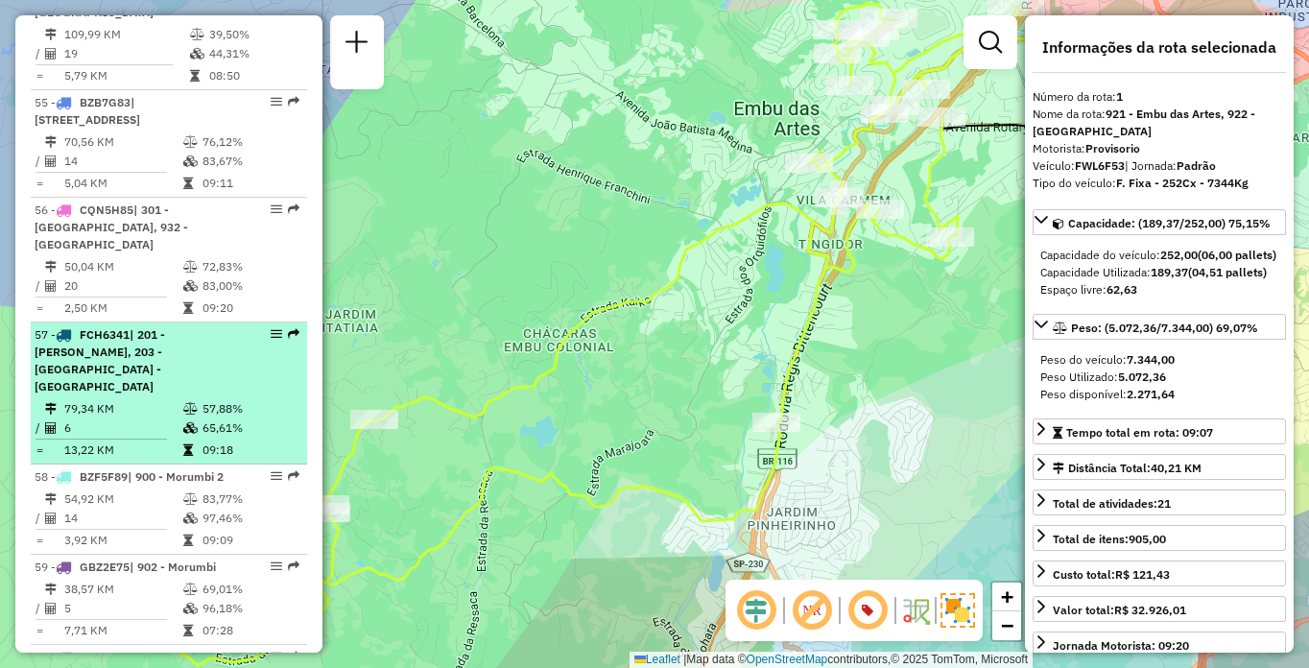
click at [128, 399] on td "79,34 KM" at bounding box center [122, 408] width 119 height 19
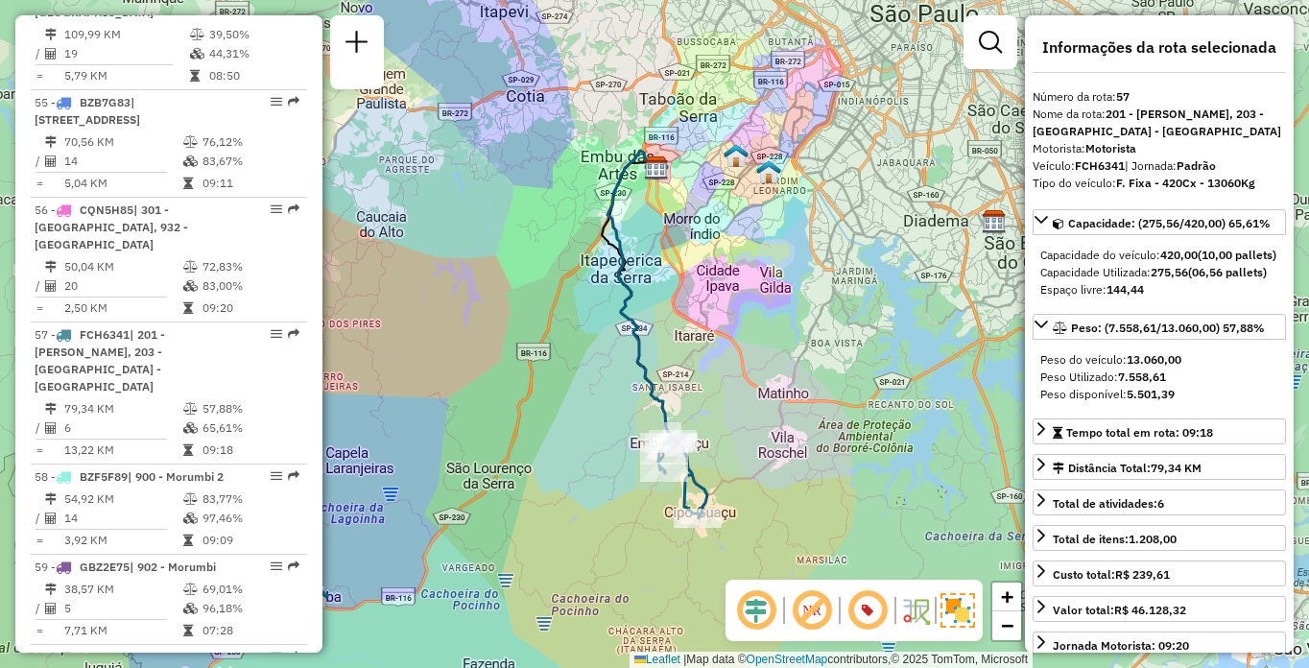
scroll to position [1447, 0]
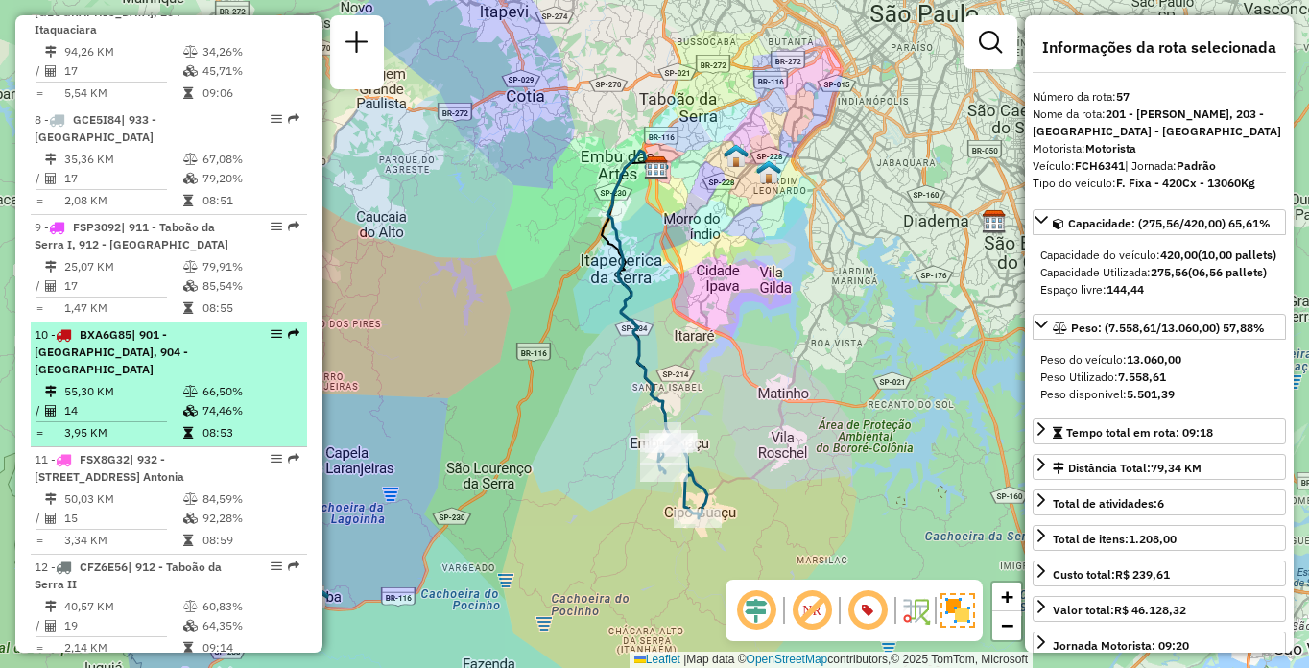
click at [91, 346] on span "| 901 - [GEOGRAPHIC_DATA], 904 - [GEOGRAPHIC_DATA]" at bounding box center [112, 351] width 154 height 49
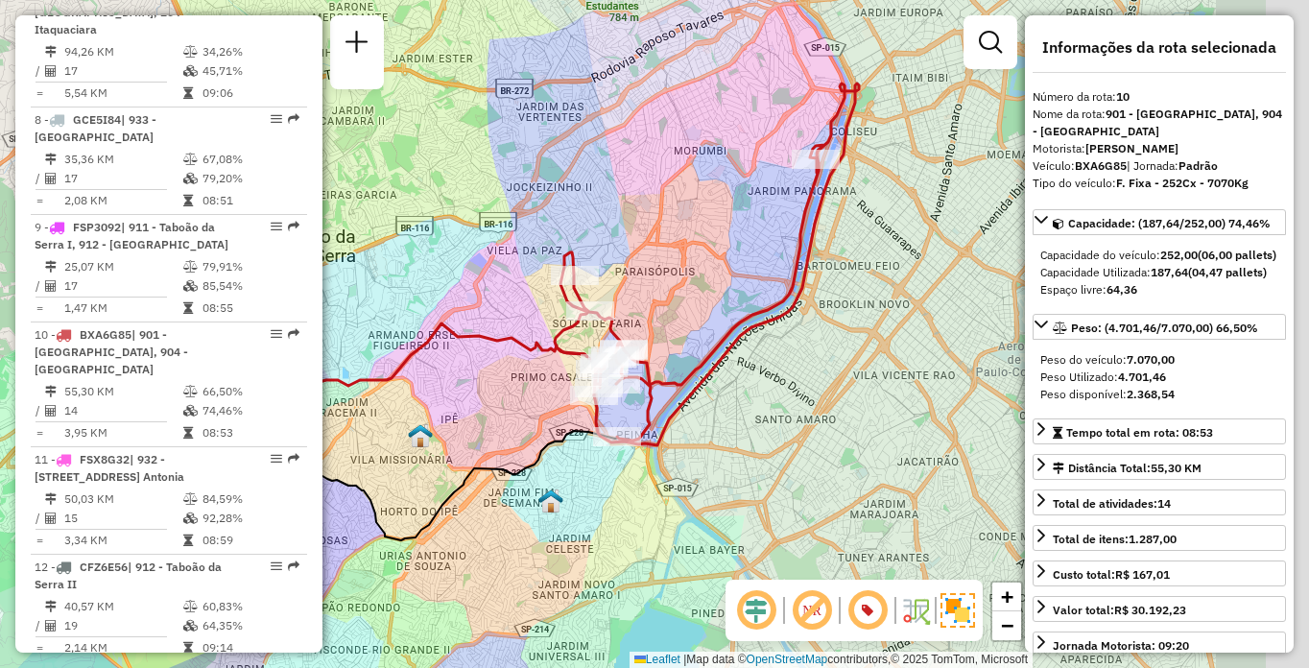
drag, startPoint x: 648, startPoint y: 404, endPoint x: 467, endPoint y: 378, distance: 182.3
click at [467, 378] on div "Janela de atendimento Grade de atendimento Capacidade Transportadoras Veículos …" at bounding box center [654, 334] width 1309 height 668
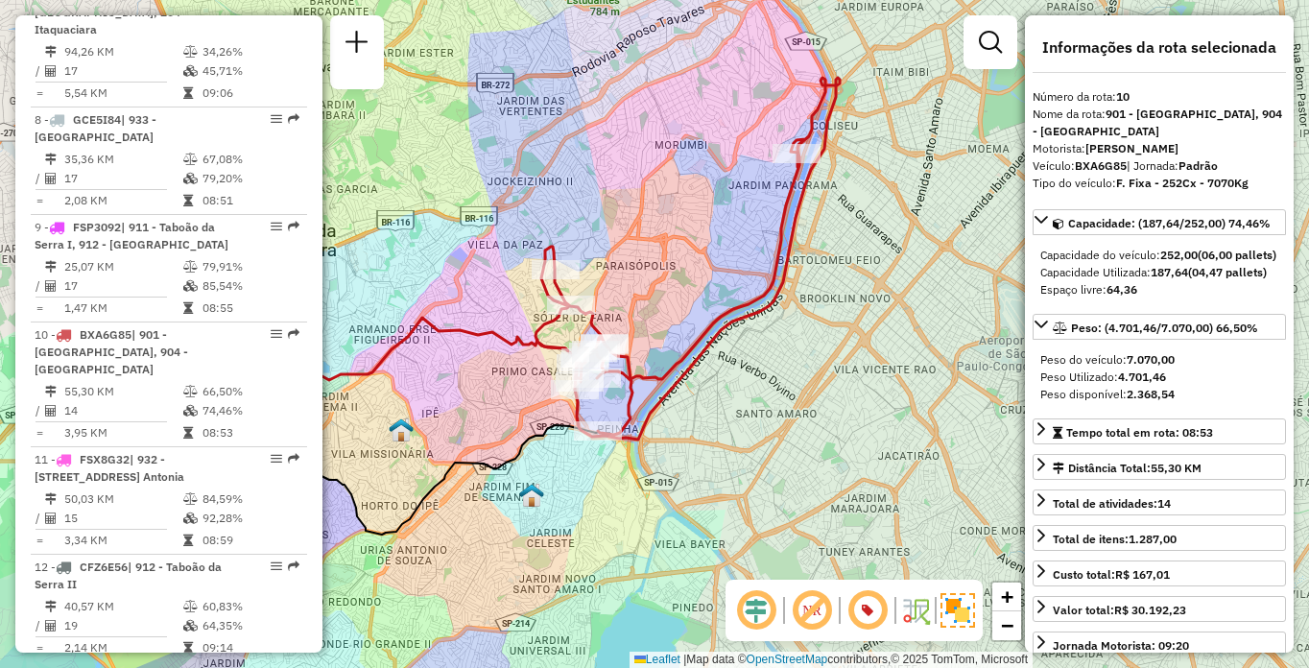
scroll to position [6780, 0]
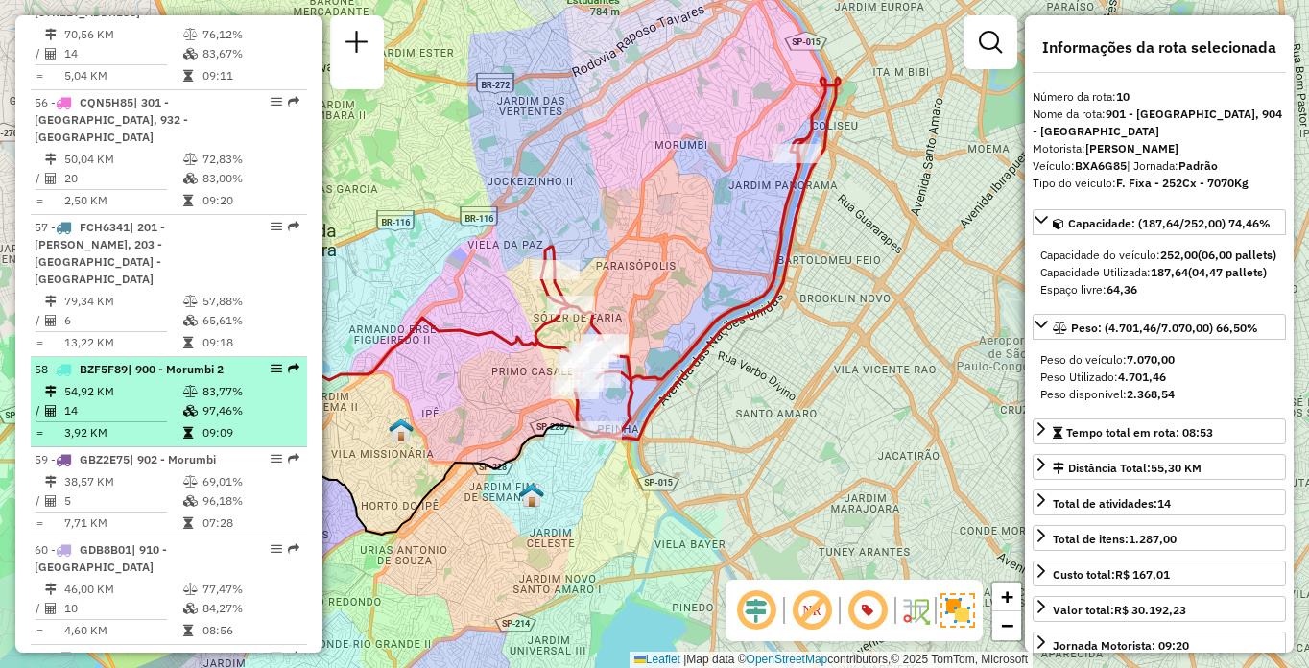
click at [154, 382] on td "54,92 KM" at bounding box center [122, 391] width 119 height 19
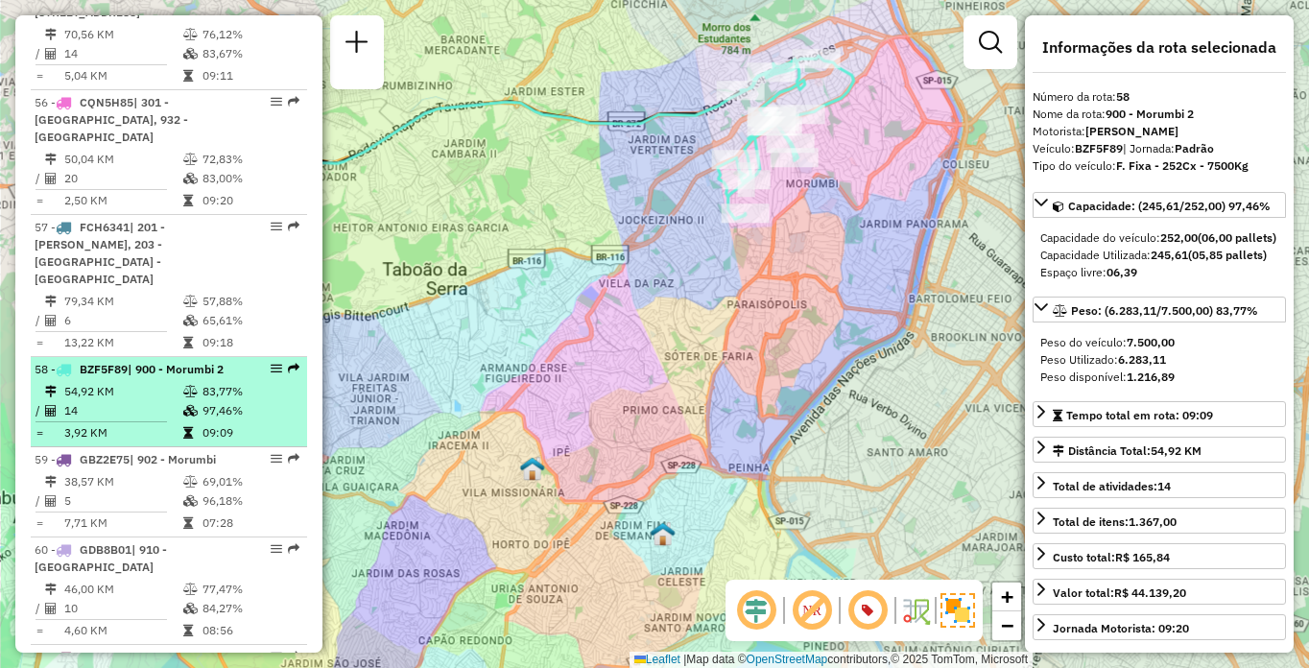
click at [154, 382] on td "54,92 KM" at bounding box center [122, 391] width 119 height 19
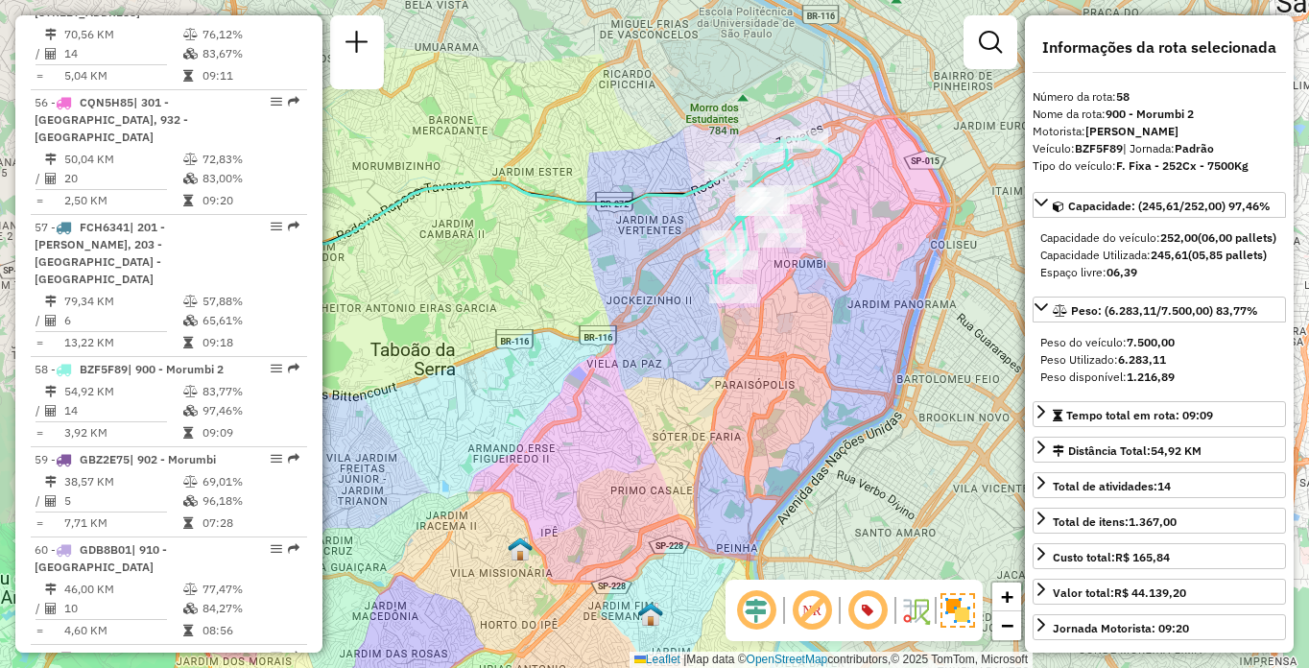
drag, startPoint x: 768, startPoint y: 338, endPoint x: 566, endPoint y: 375, distance: 205.0
click at [566, 375] on div "Janela de atendimento Grade de atendimento Capacidade Transportadoras Veículos …" at bounding box center [654, 334] width 1309 height 668
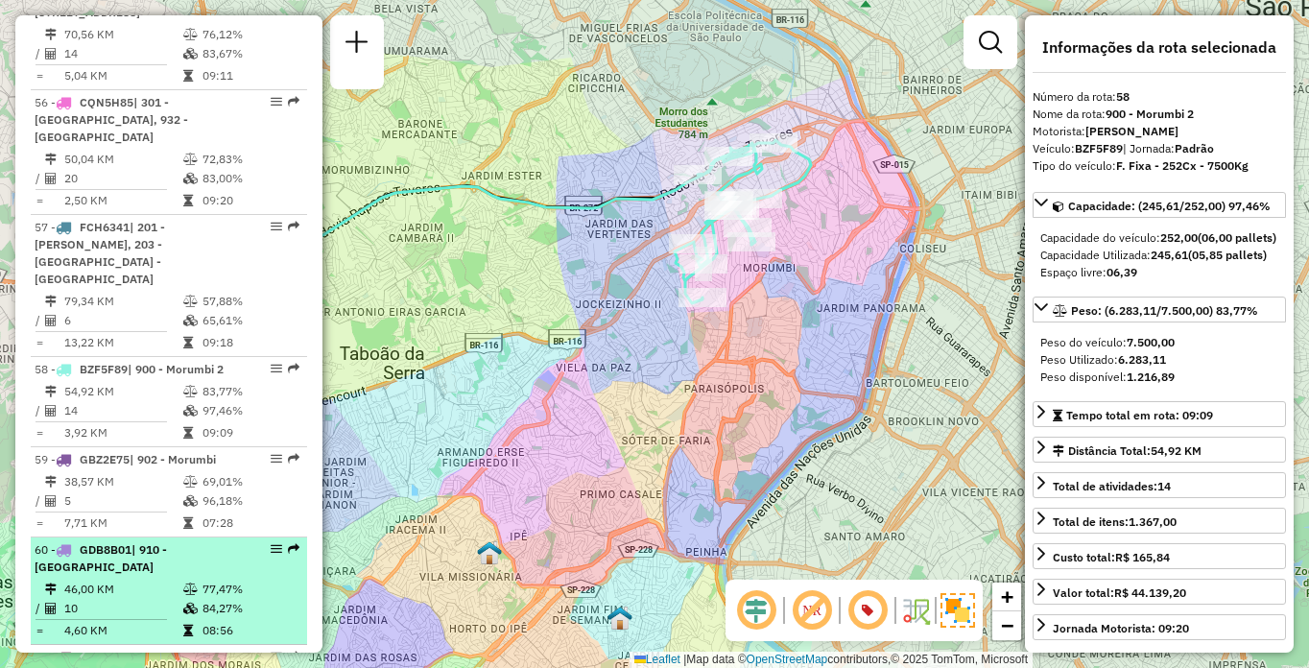
click at [173, 541] on div "60 - GDB8B01 | 910 - Parque Ipê" at bounding box center [136, 558] width 203 height 35
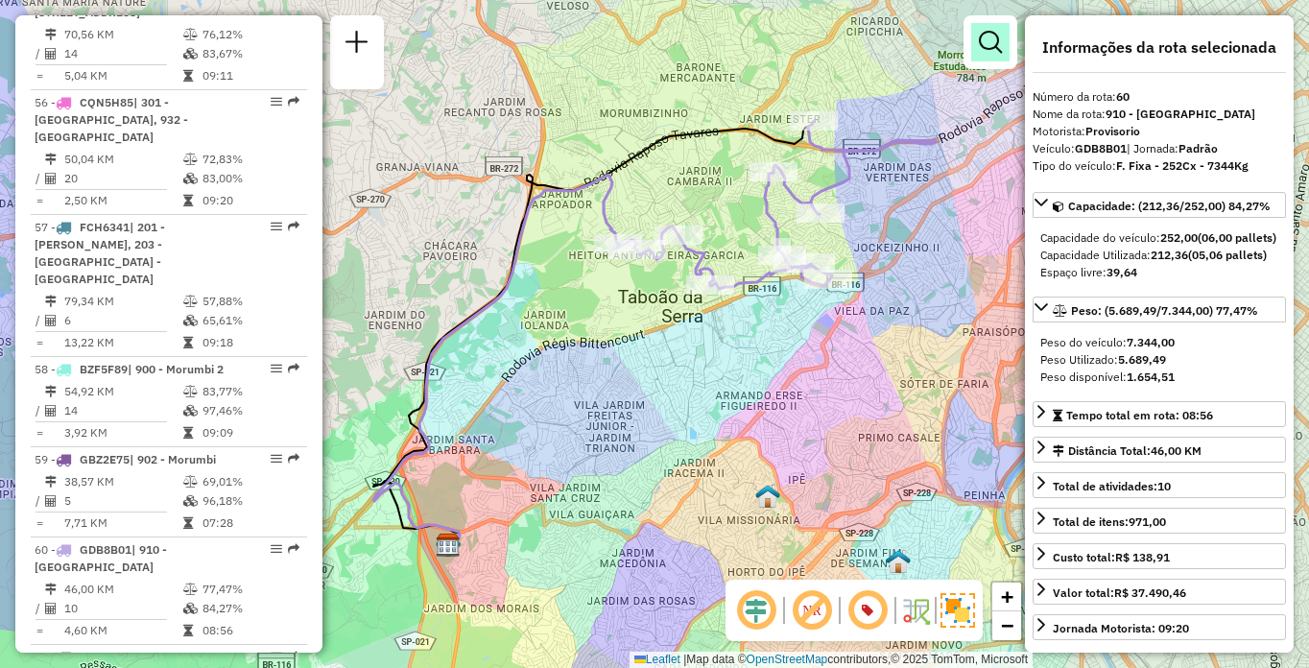
scroll to position [7283, 0]
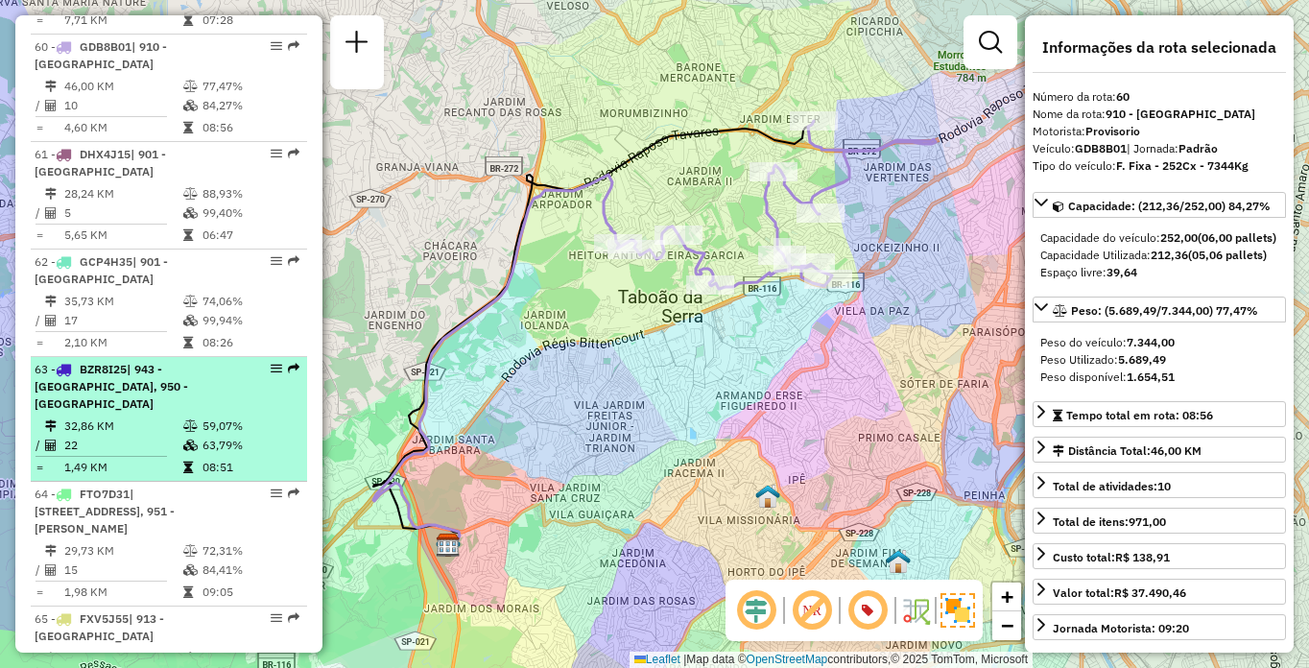
click at [136, 362] on span "| 943 - [GEOGRAPHIC_DATA], 950 - [GEOGRAPHIC_DATA]" at bounding box center [112, 386] width 154 height 49
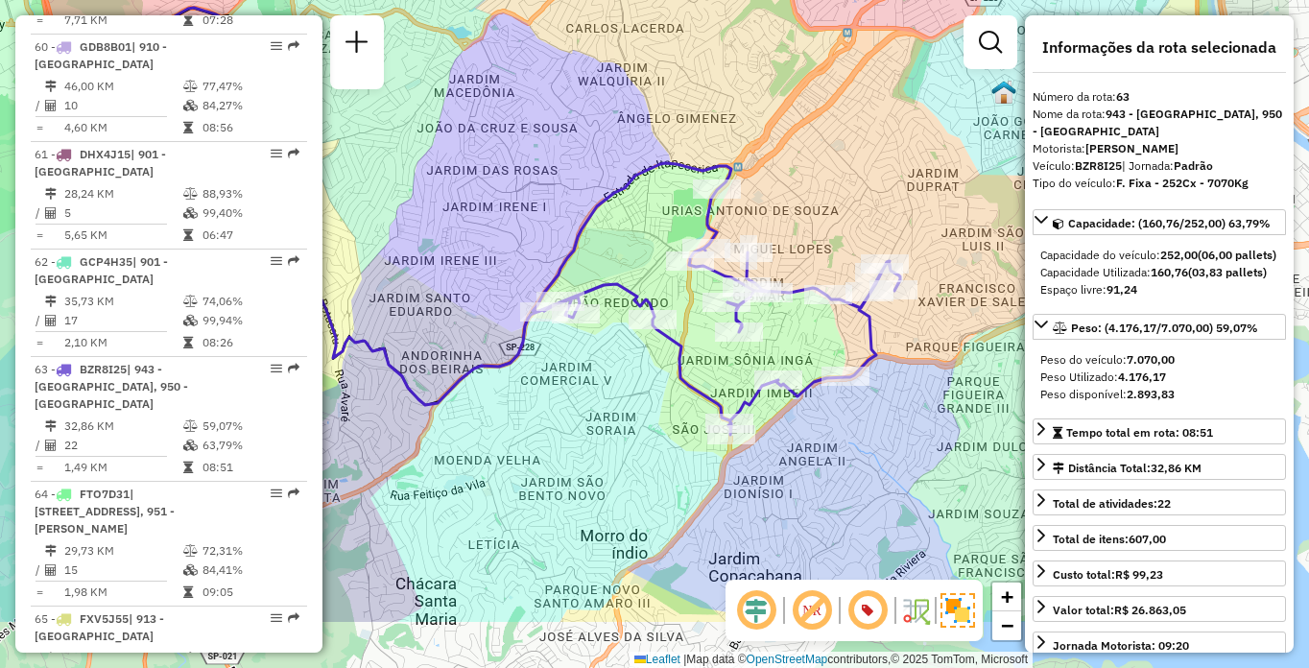
drag, startPoint x: 603, startPoint y: 355, endPoint x: 391, endPoint y: 237, distance: 242.8
click at [394, 239] on div "Janela de atendimento Grade de atendimento Capacidade Transportadoras Veículos …" at bounding box center [654, 334] width 1309 height 668
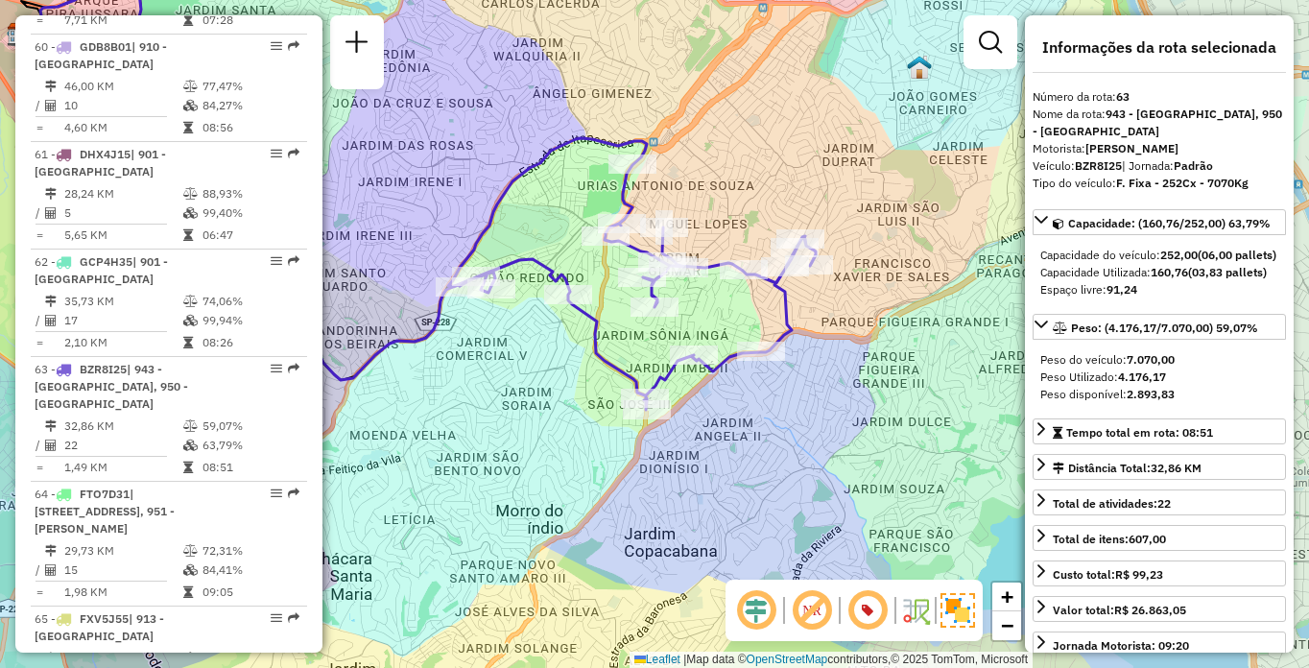
scroll to position [1680, 0]
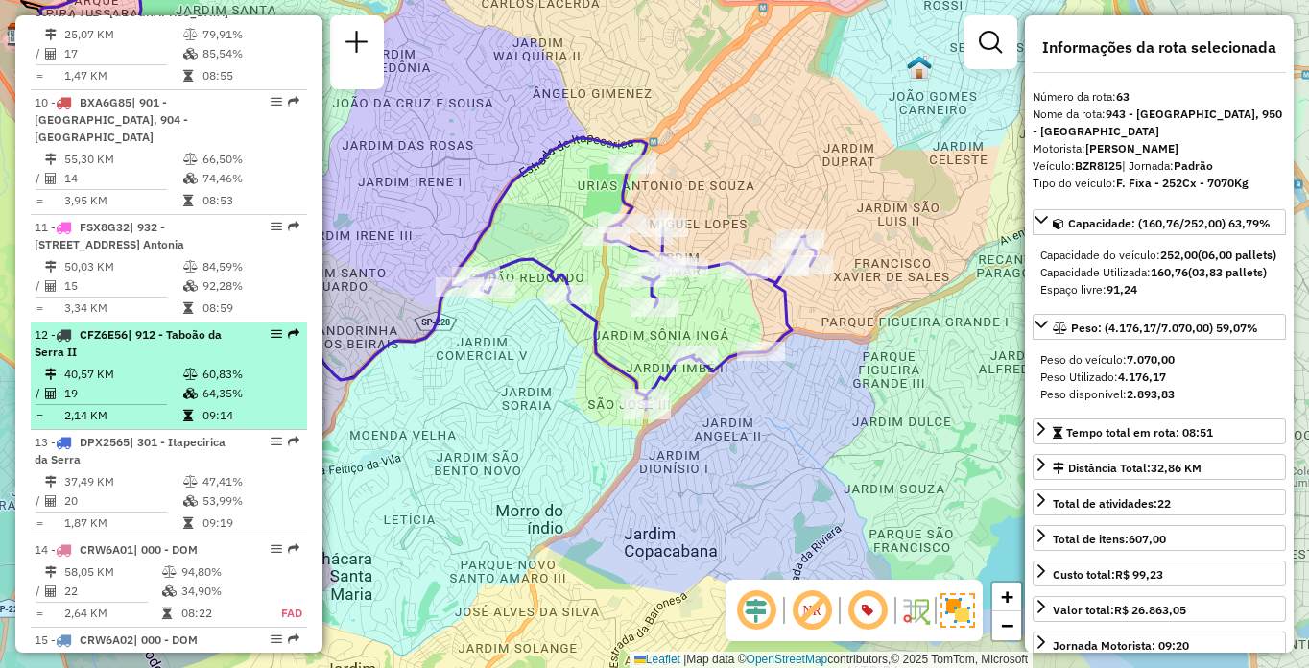
click at [169, 348] on div "12 - CFZ6E56 | 912 - Taboão da Serra II" at bounding box center [136, 343] width 203 height 35
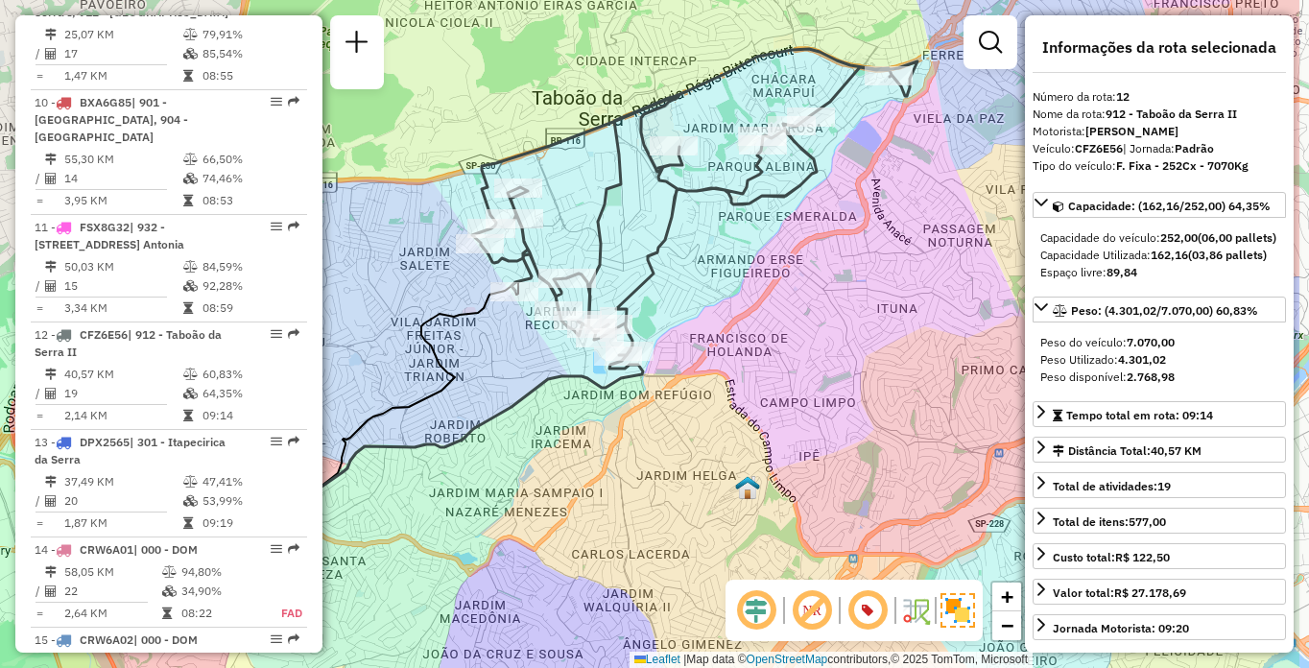
drag, startPoint x: 651, startPoint y: 498, endPoint x: 508, endPoint y: 483, distance: 143.8
click at [508, 483] on div "Janela de atendimento Grade de atendimento Capacidade Transportadoras Veículos …" at bounding box center [654, 334] width 1309 height 668
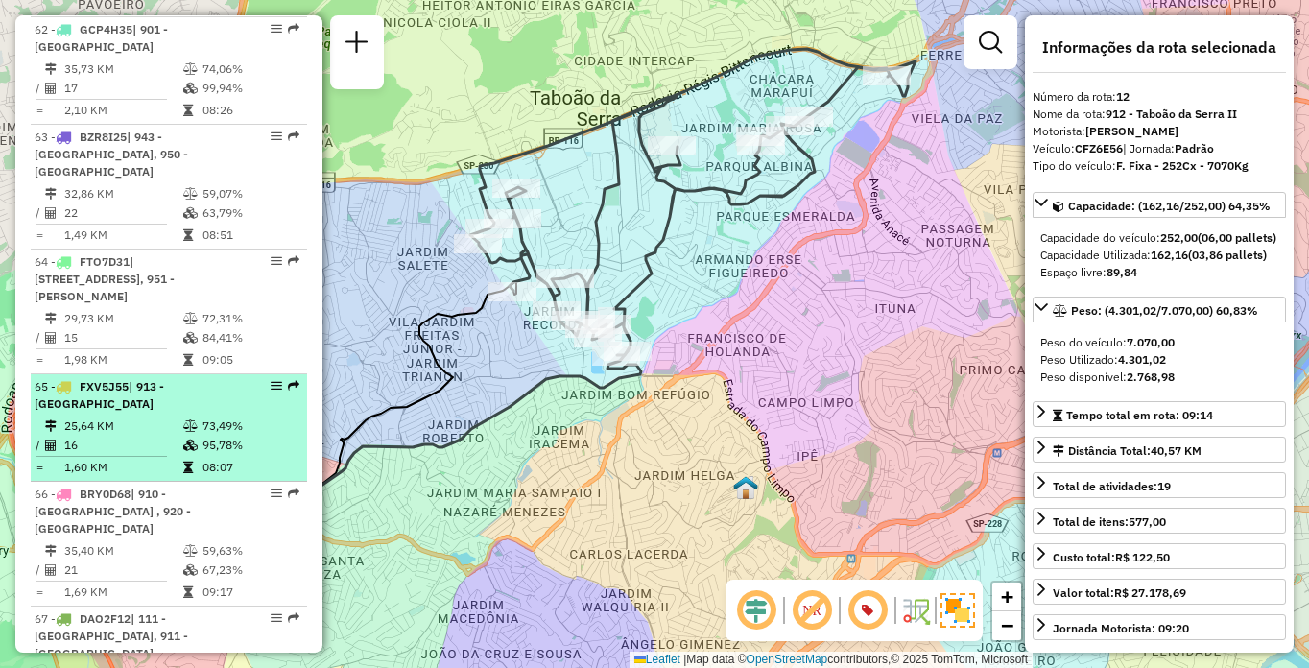
click at [114, 417] on td "25,64 KM" at bounding box center [122, 426] width 119 height 19
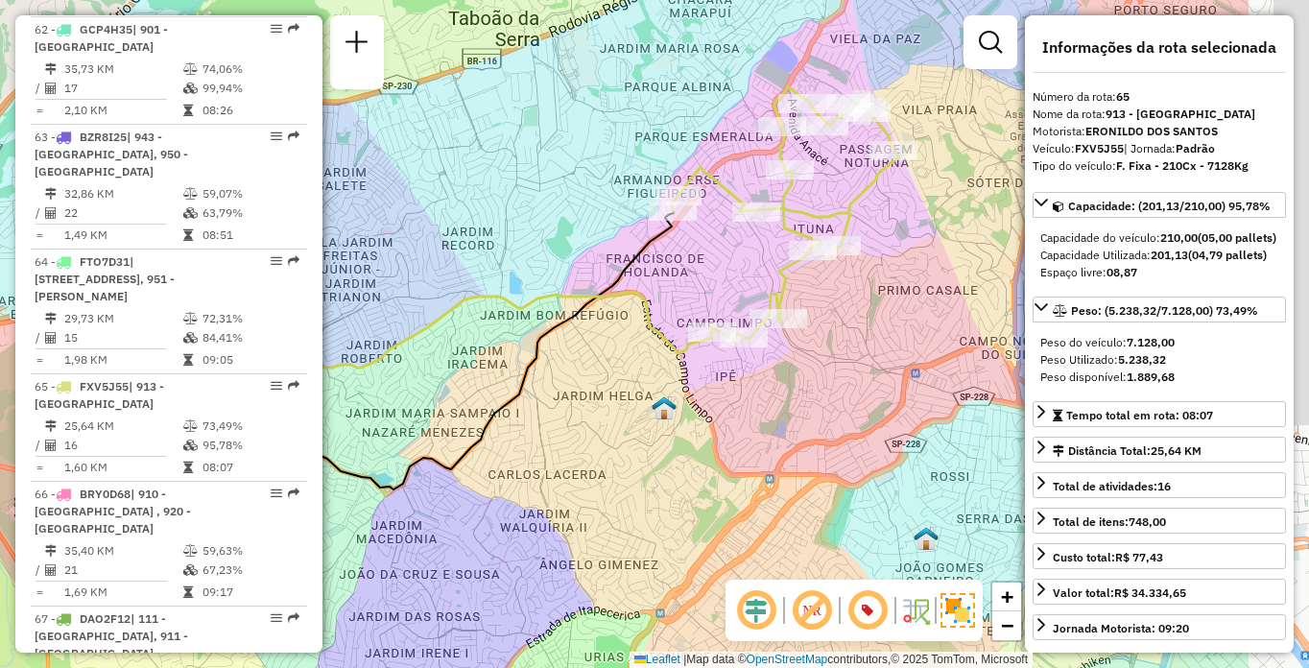
drag, startPoint x: 781, startPoint y: 385, endPoint x: 496, endPoint y: 338, distance: 288.9
click at [496, 338] on div "Janela de atendimento Grade de atendimento Capacidade Transportadoras Veículos …" at bounding box center [654, 334] width 1309 height 668
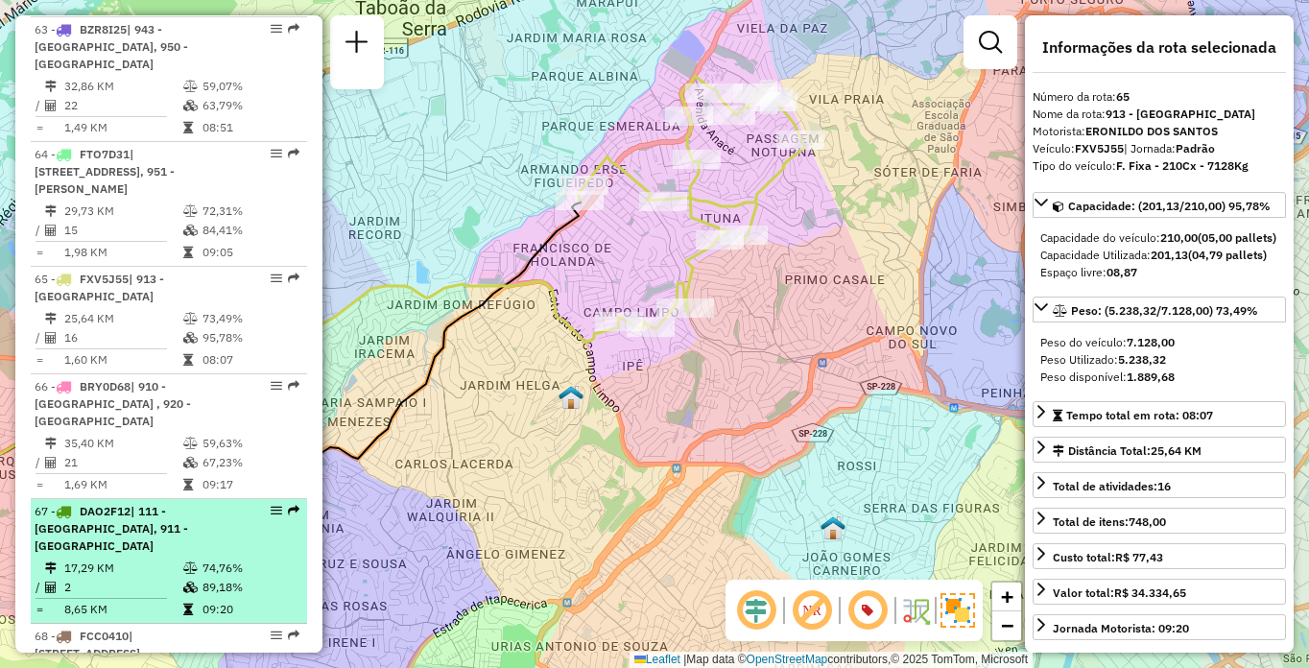
scroll to position [7815, 0]
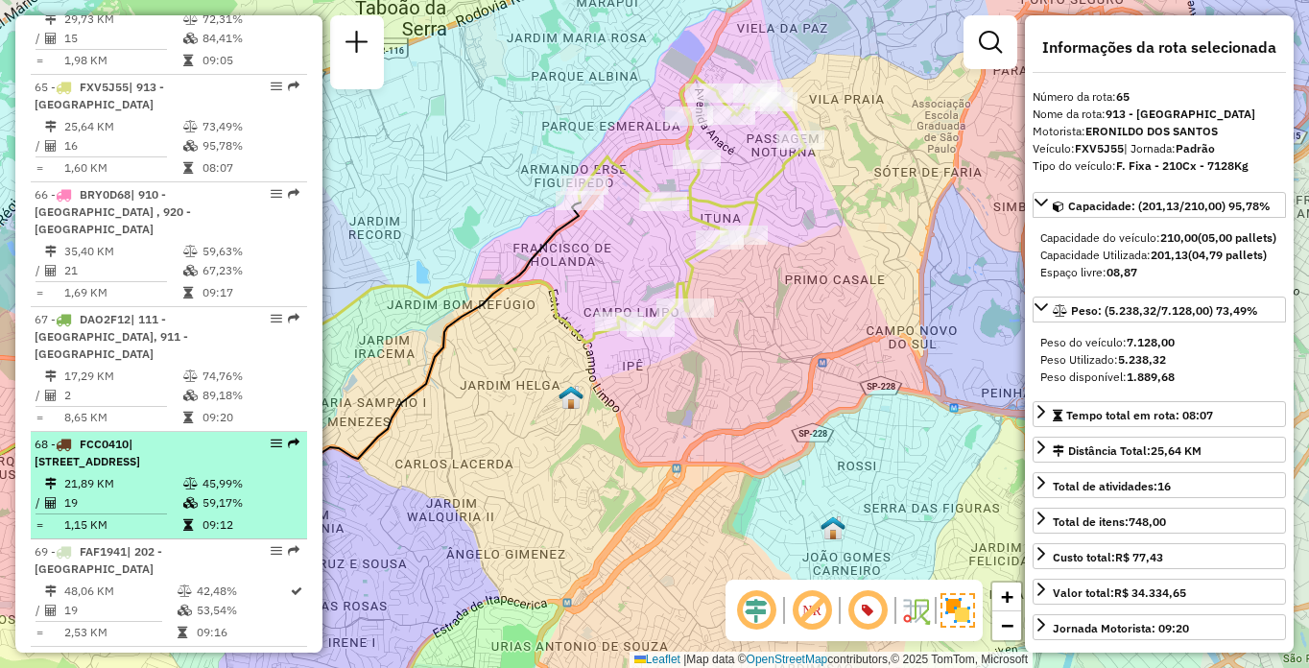
click at [128, 437] on span "FCC0410" at bounding box center [104, 444] width 49 height 14
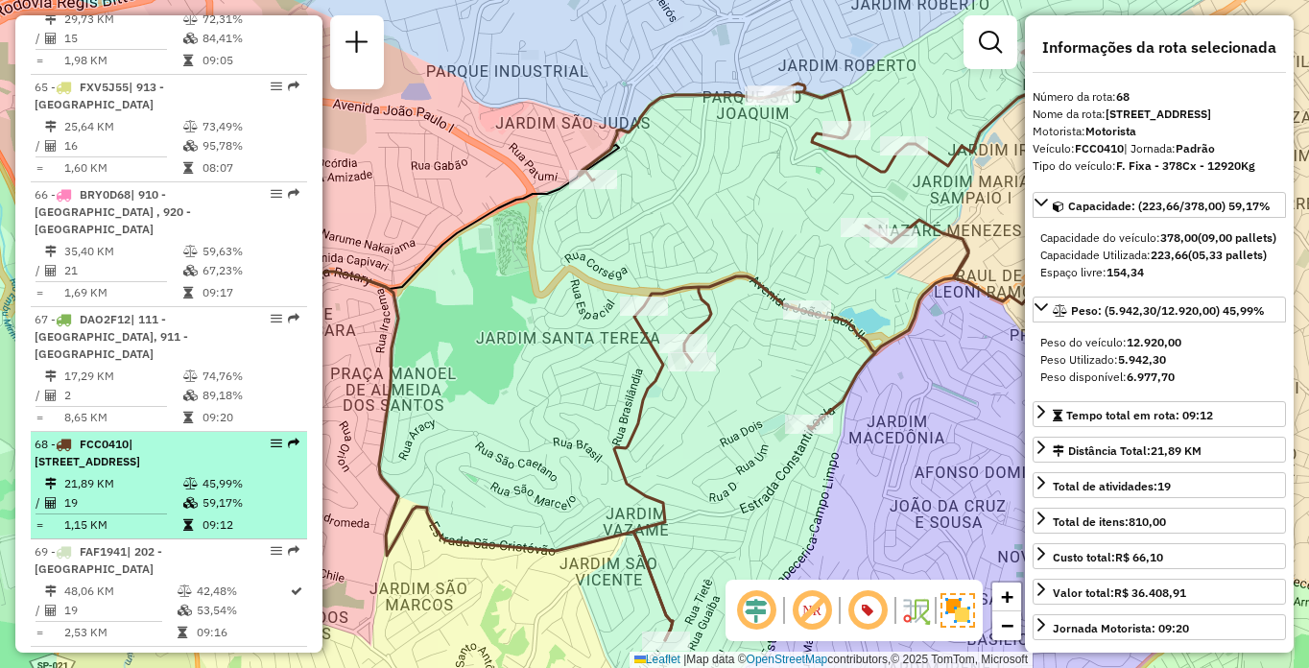
click at [131, 432] on li "68 - FCC0410 | 103 - [GEOGRAPHIC_DATA], 111 - [GEOGRAPHIC_DATA] 21,89 KM 45,99%…" at bounding box center [169, 485] width 276 height 107
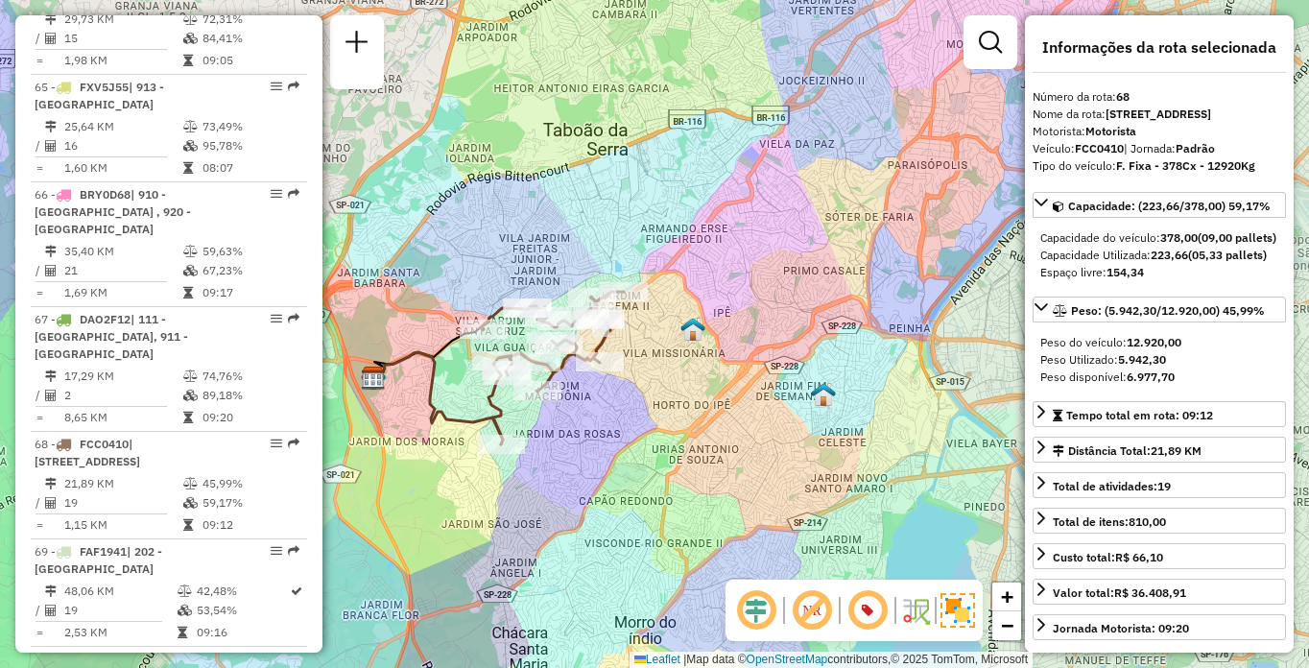
scroll to position [1232, 0]
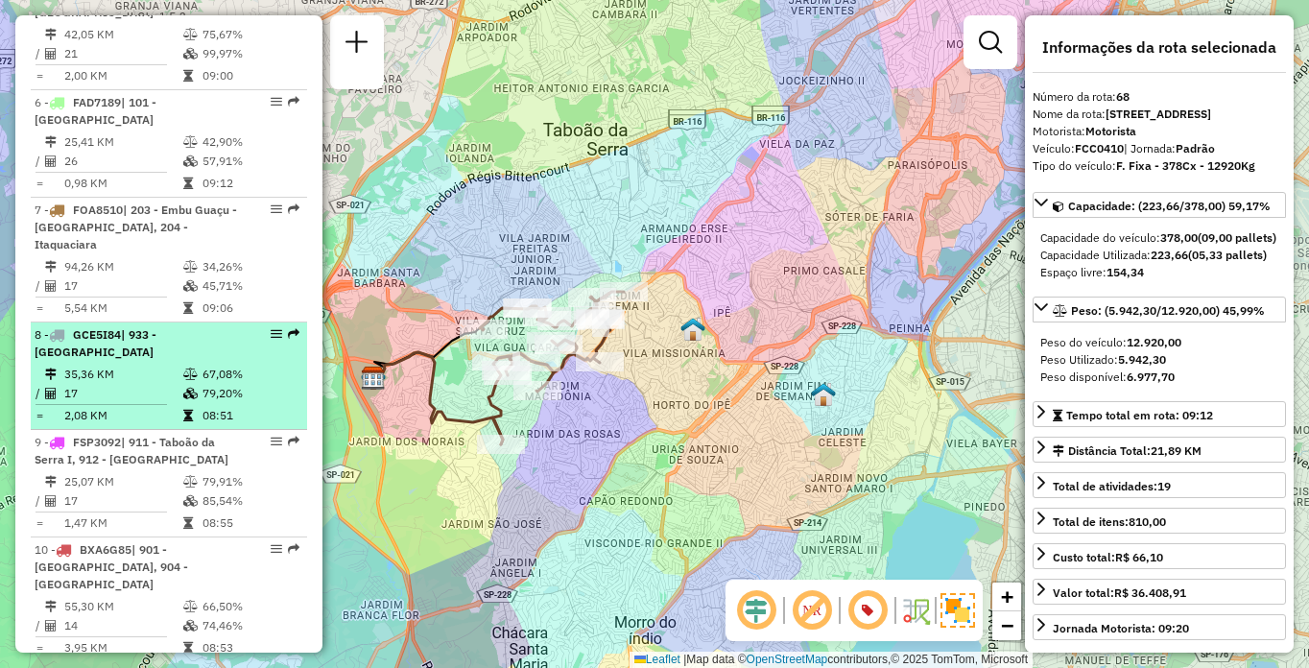
click at [83, 385] on td "17" at bounding box center [122, 393] width 119 height 19
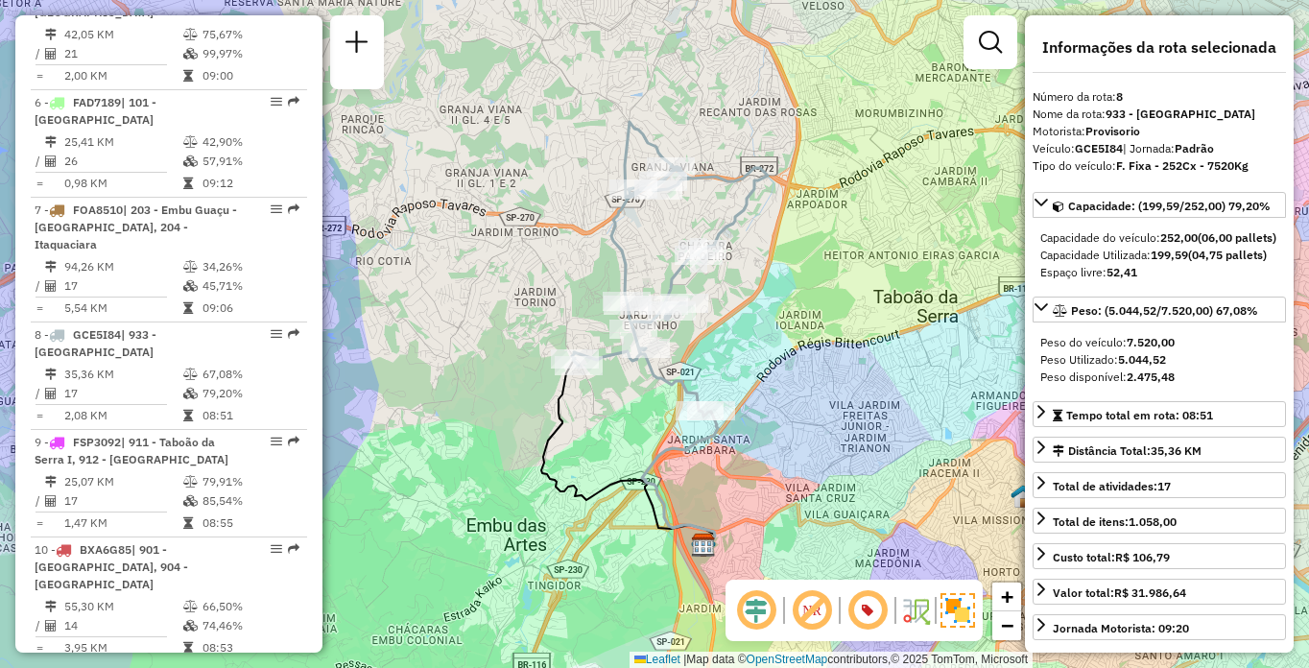
scroll to position [6548, 0]
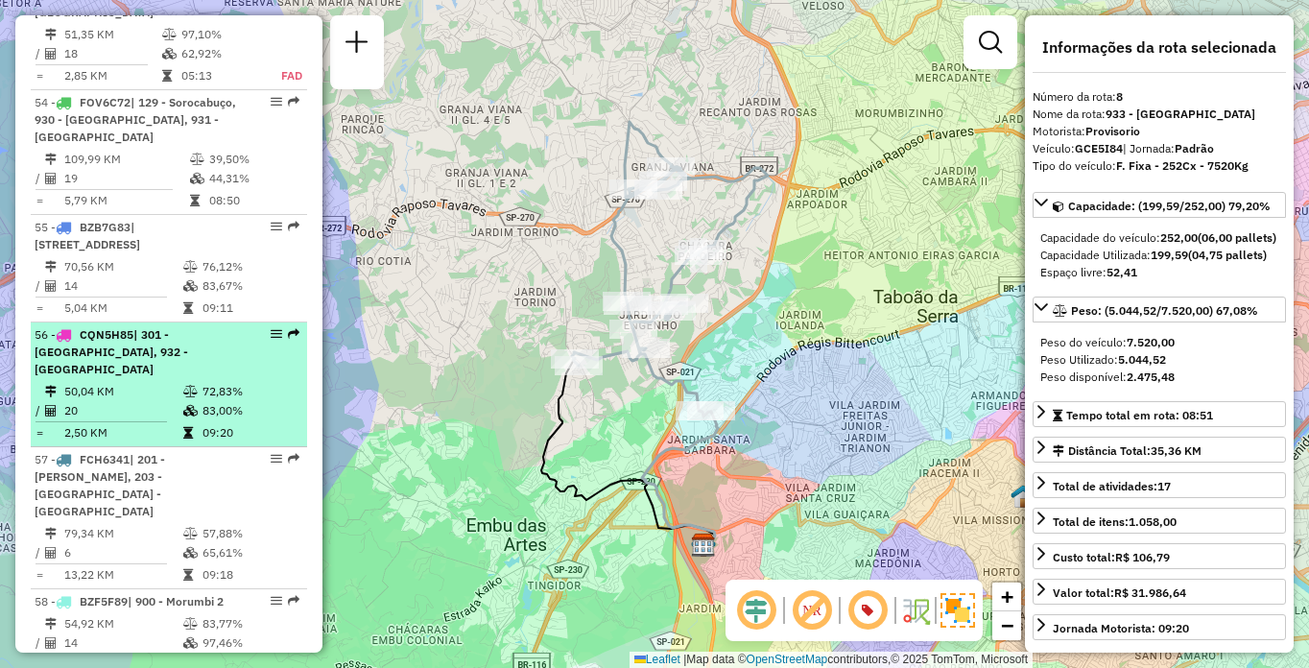
click at [118, 368] on div "56 - CQN5H85 | 301 - [GEOGRAPHIC_DATA], 932 - [GEOGRAPHIC_DATA]" at bounding box center [136, 352] width 203 height 52
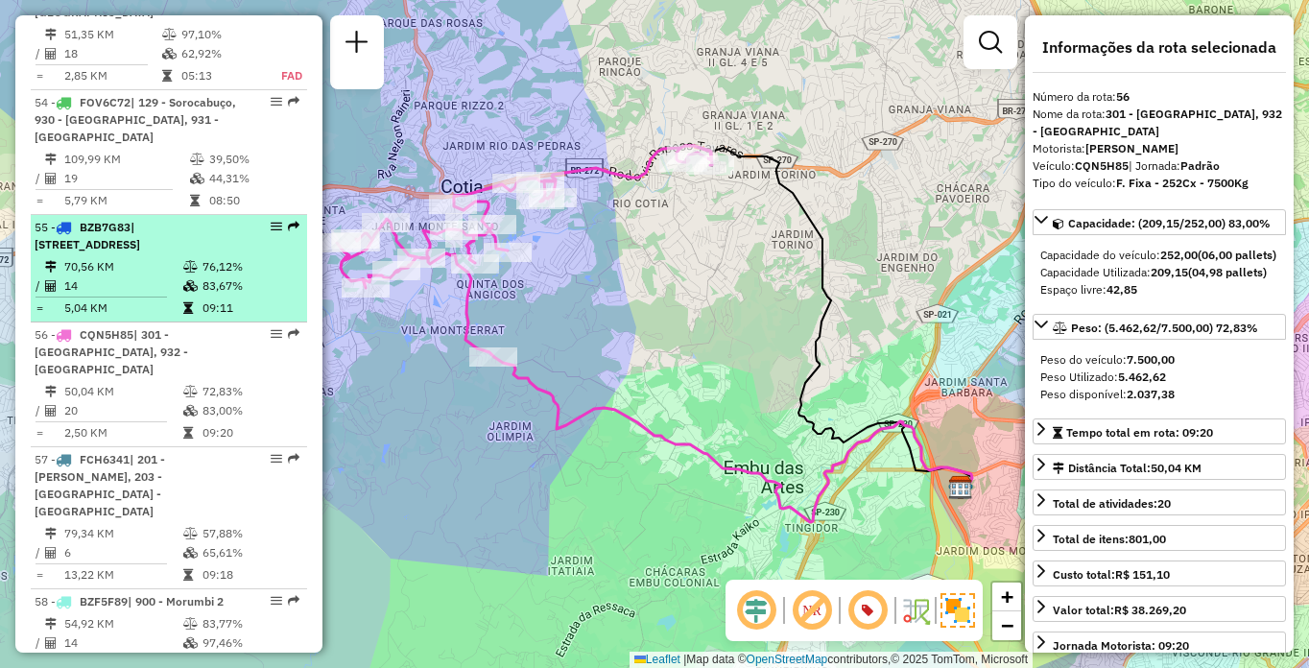
click at [120, 249] on span "| [STREET_ADDRESS]" at bounding box center [88, 236] width 106 height 32
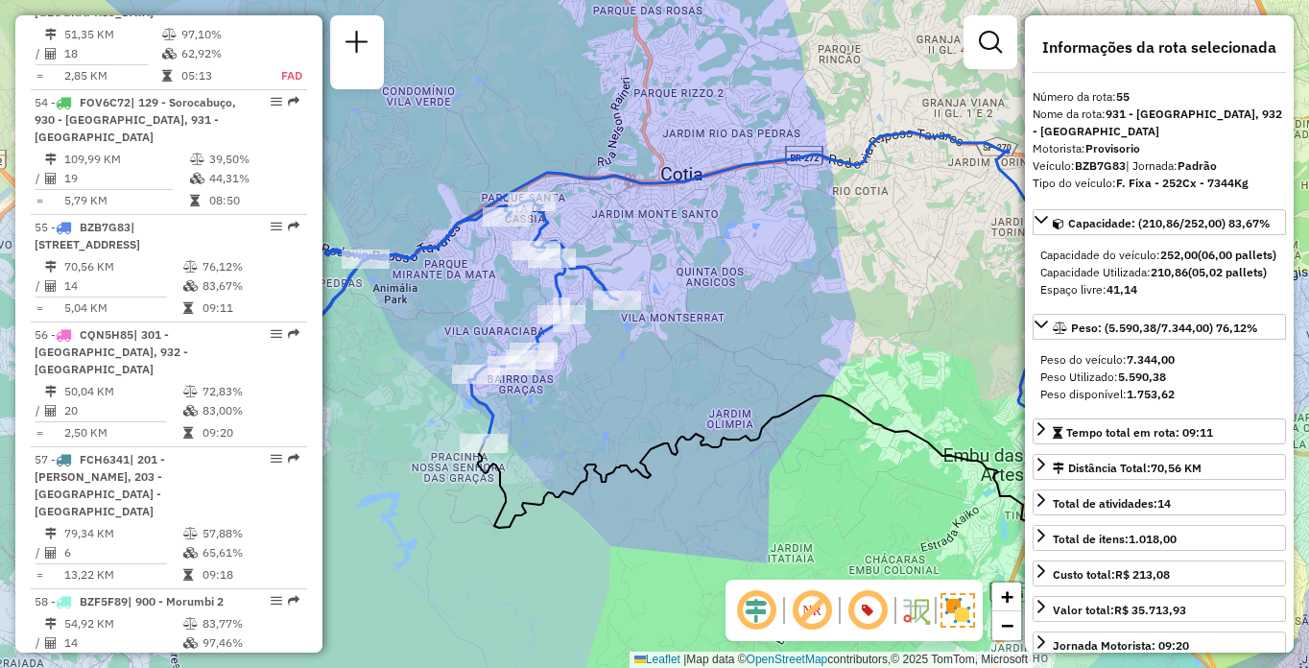
drag, startPoint x: 518, startPoint y: 370, endPoint x: 591, endPoint y: 367, distance: 73.0
click at [591, 368] on div "Janela de atendimento Grade de atendimento Capacidade Transportadoras Veículos …" at bounding box center [654, 334] width 1309 height 668
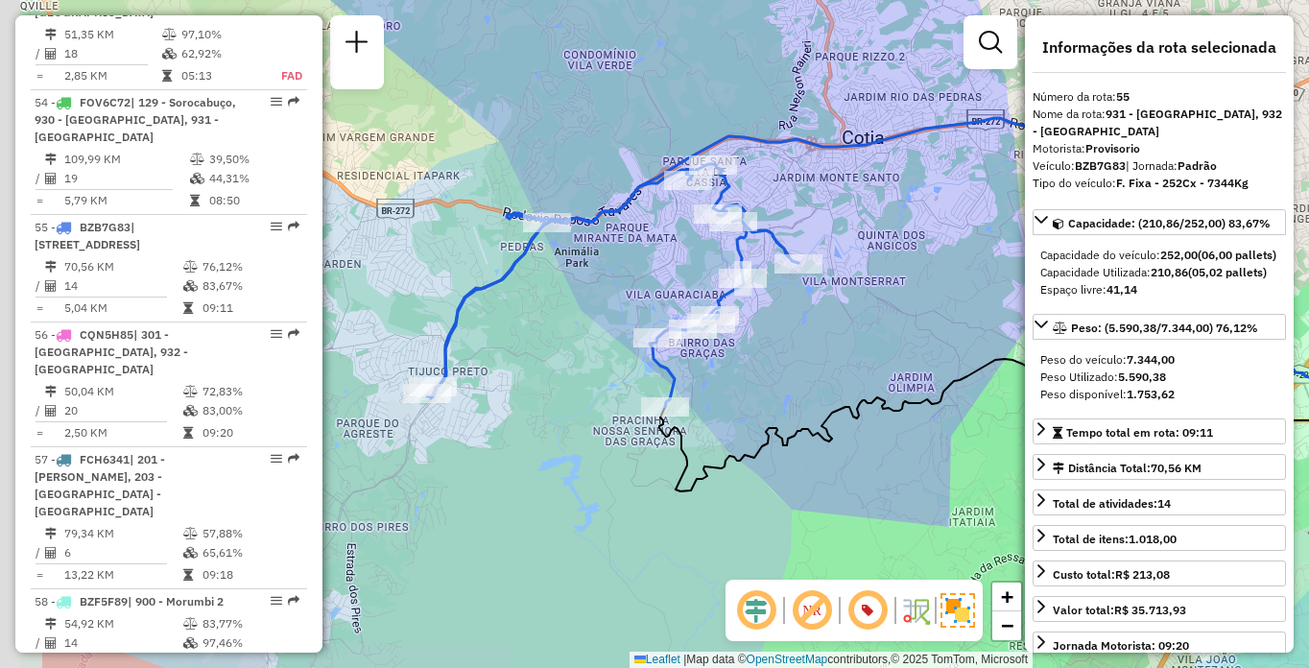
drag, startPoint x: 618, startPoint y: 381, endPoint x: 791, endPoint y: 345, distance: 176.6
click at [791, 345] on div "Janela de atendimento Grade de atendimento Capacidade Transportadoras Veículos …" at bounding box center [654, 334] width 1309 height 668
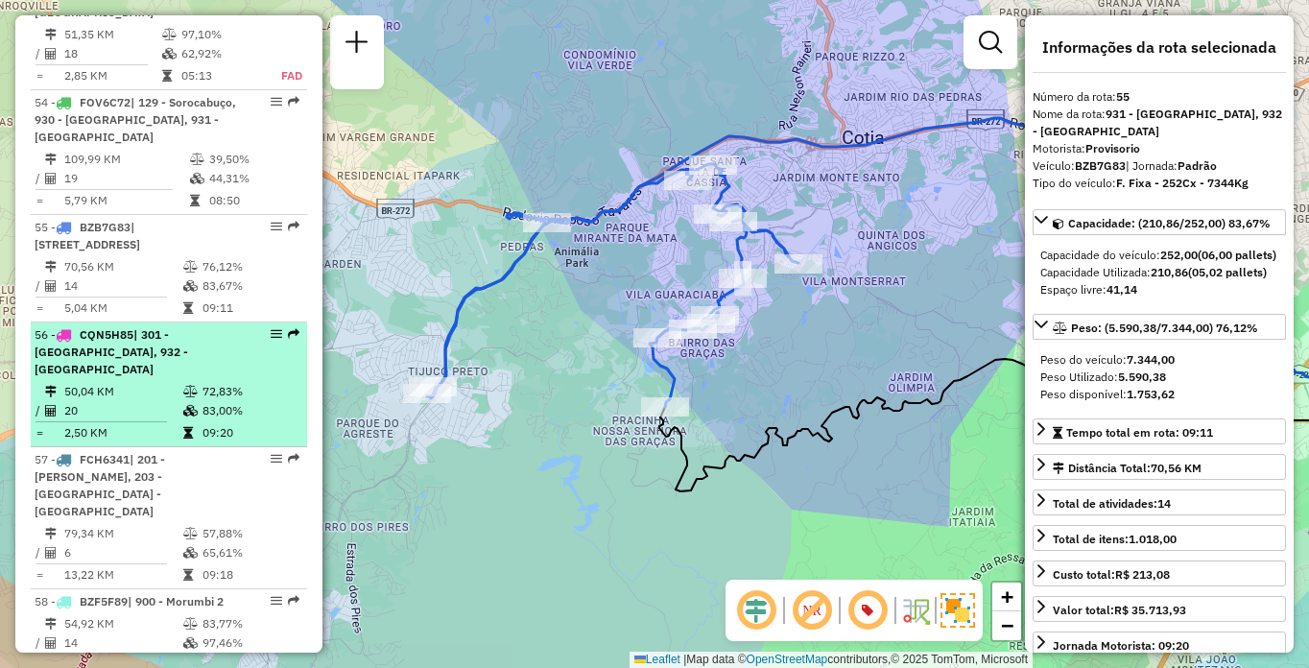
click at [88, 372] on span "| 301 - [GEOGRAPHIC_DATA], 932 - [GEOGRAPHIC_DATA]" at bounding box center [112, 351] width 154 height 49
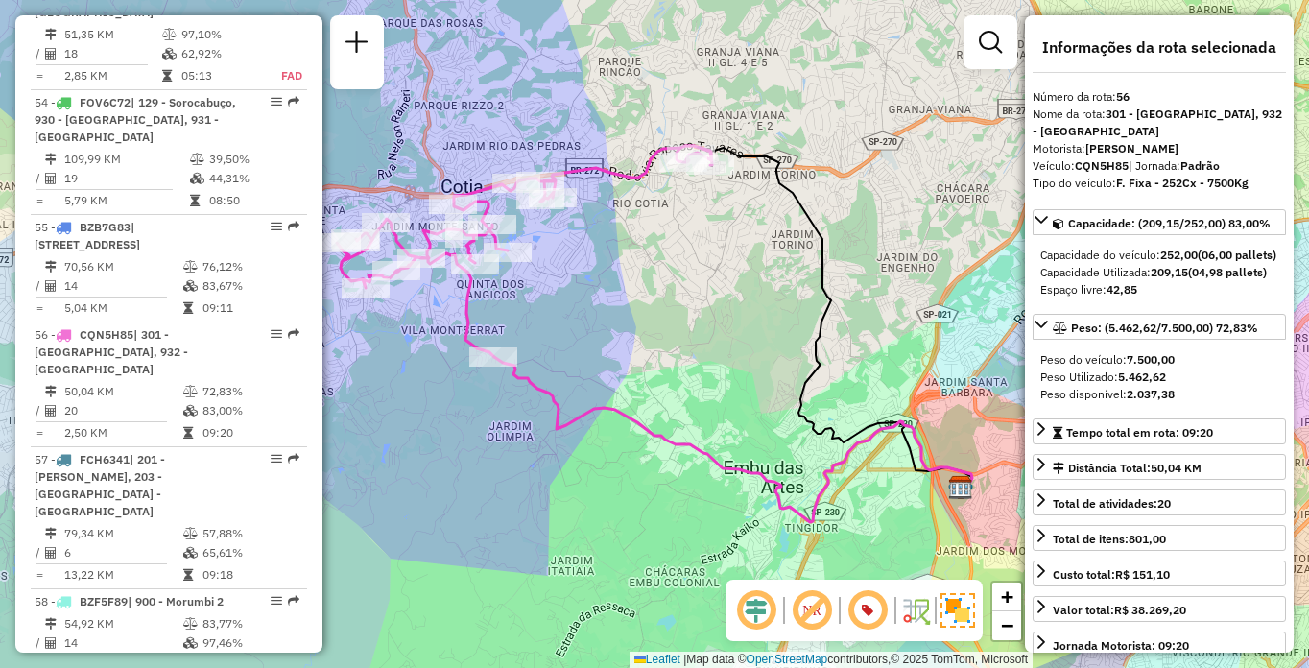
scroll to position [1555, 0]
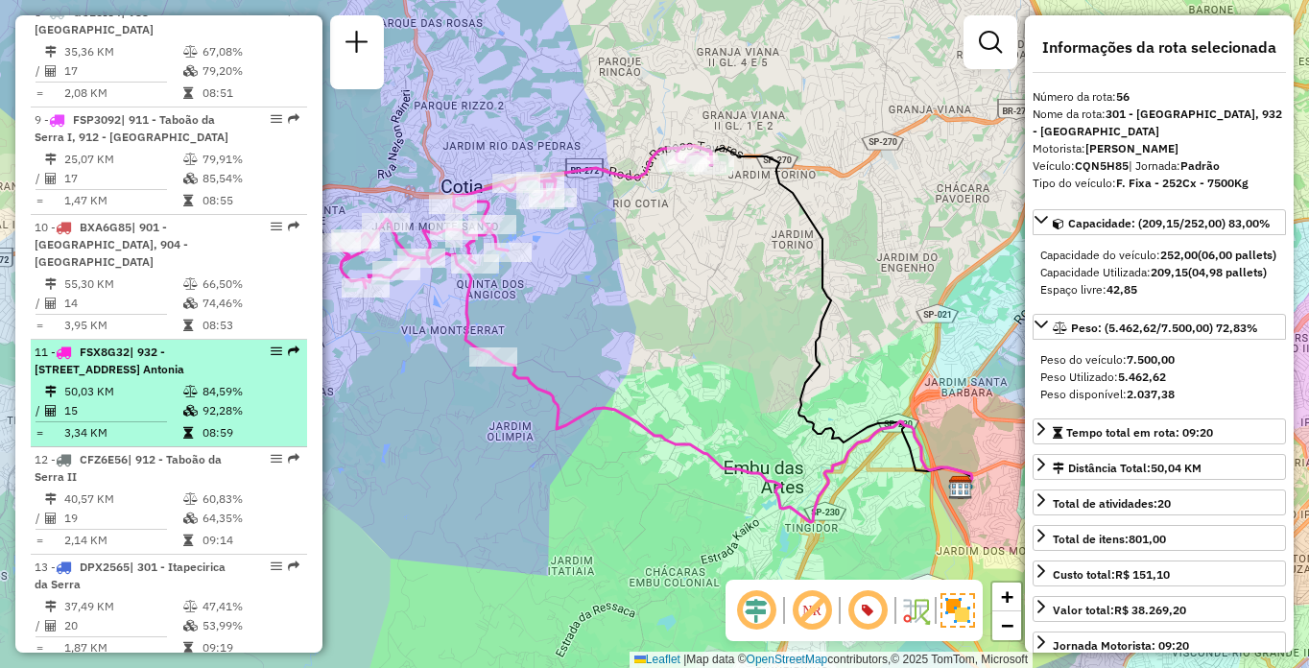
click at [132, 364] on div "11 - FSX8G32 | 932 - [STREET_ADDRESS] Antonia" at bounding box center [136, 361] width 203 height 35
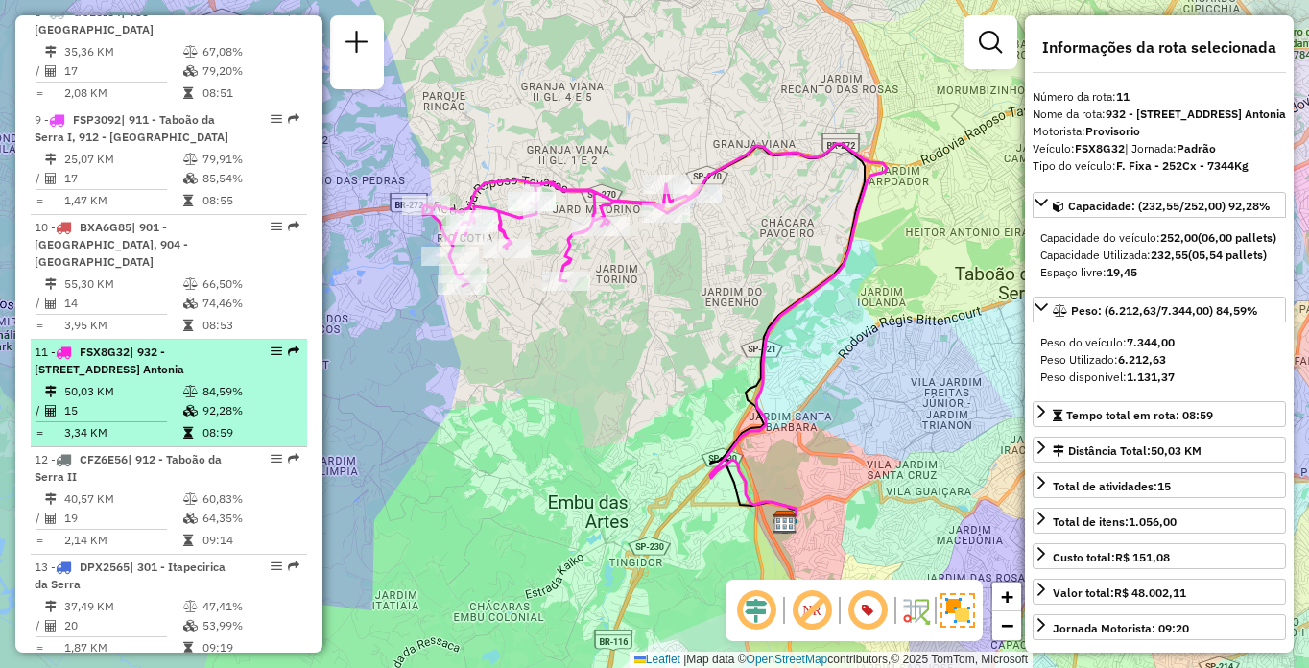
click at [122, 360] on div "11 - FSX8G32 | 932 - [STREET_ADDRESS] Antonia" at bounding box center [136, 361] width 203 height 35
click at [158, 357] on span "| 932 - [STREET_ADDRESS] Antonia" at bounding box center [110, 361] width 150 height 32
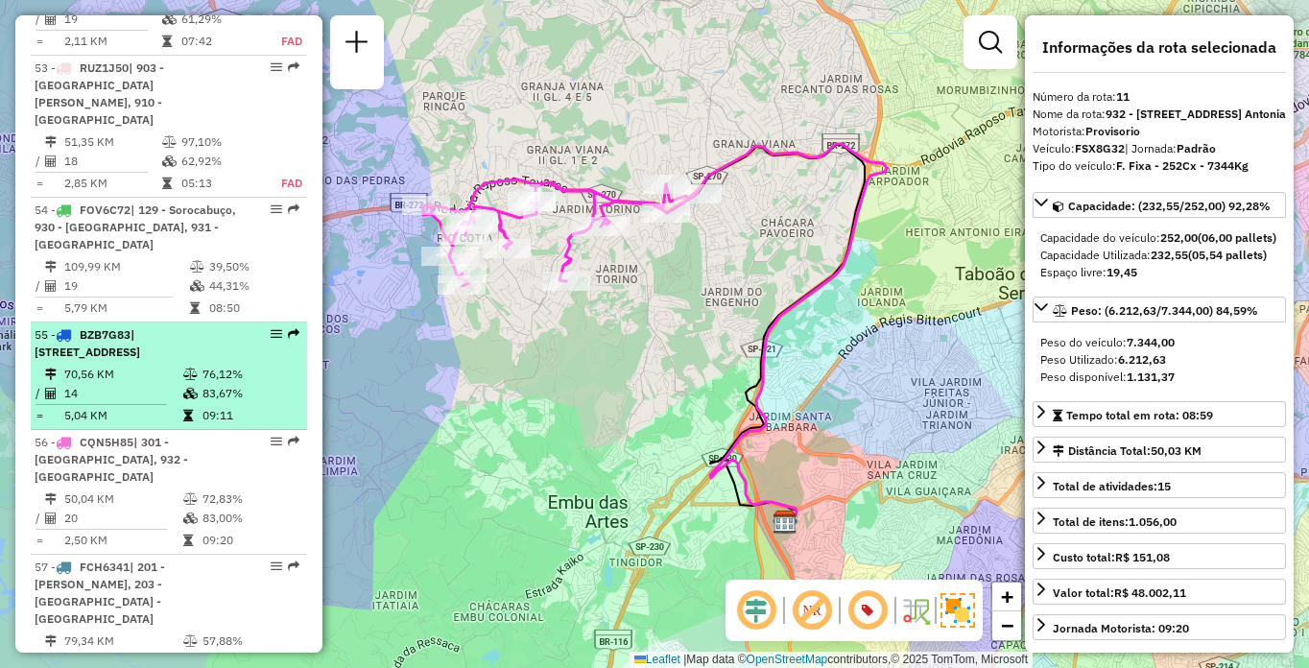
click at [71, 370] on td "70,56 KM" at bounding box center [122, 374] width 119 height 19
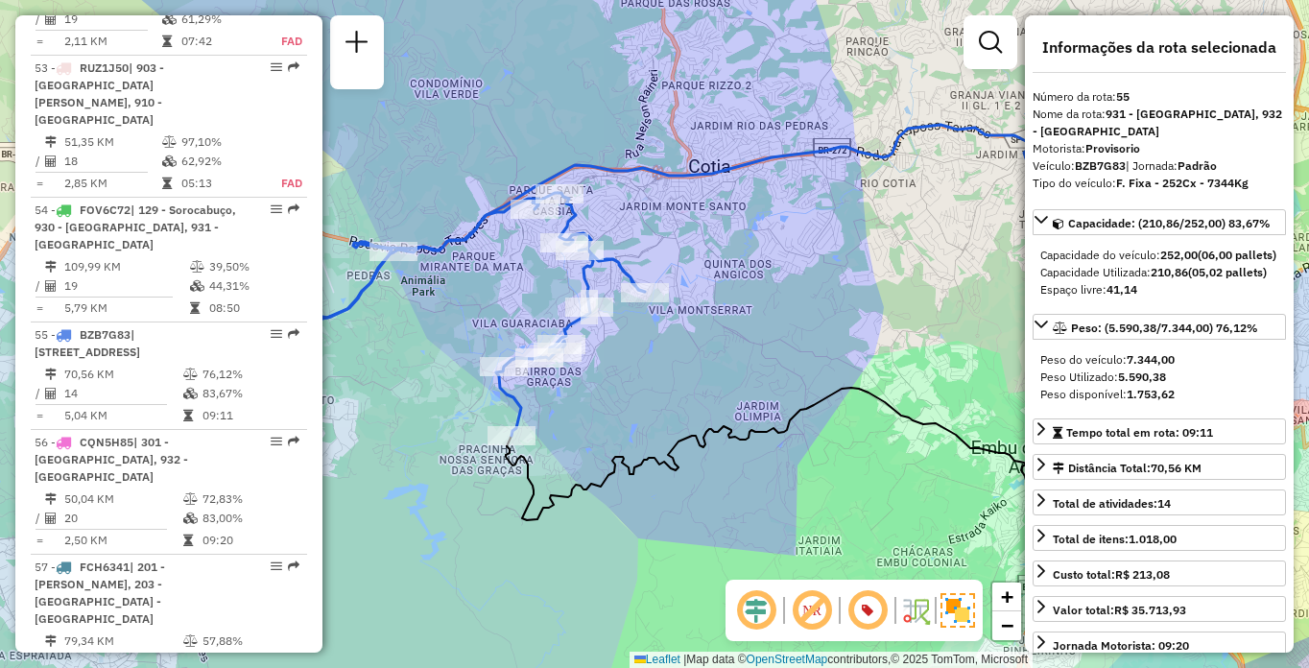
drag, startPoint x: 677, startPoint y: 352, endPoint x: 720, endPoint y: 343, distance: 44.2
click at [720, 343] on div "Janela de atendimento Grade de atendimento Capacidade Transportadoras Veículos …" at bounding box center [654, 334] width 1309 height 668
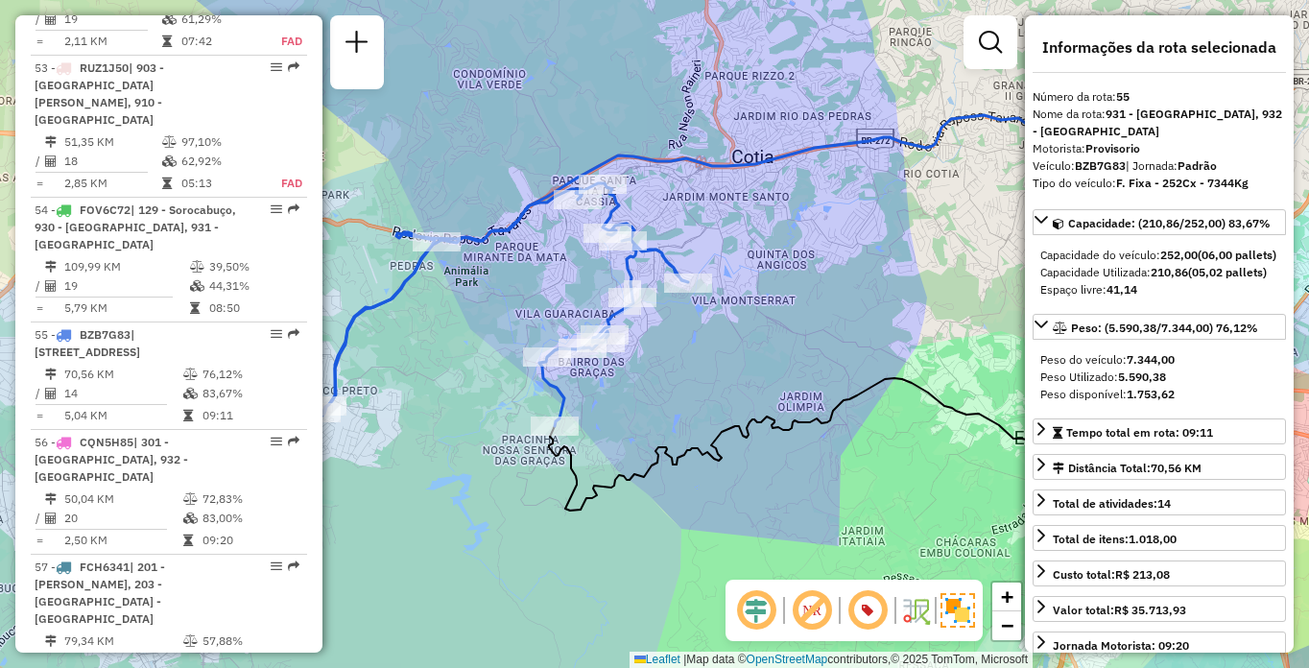
scroll to position [1340, 0]
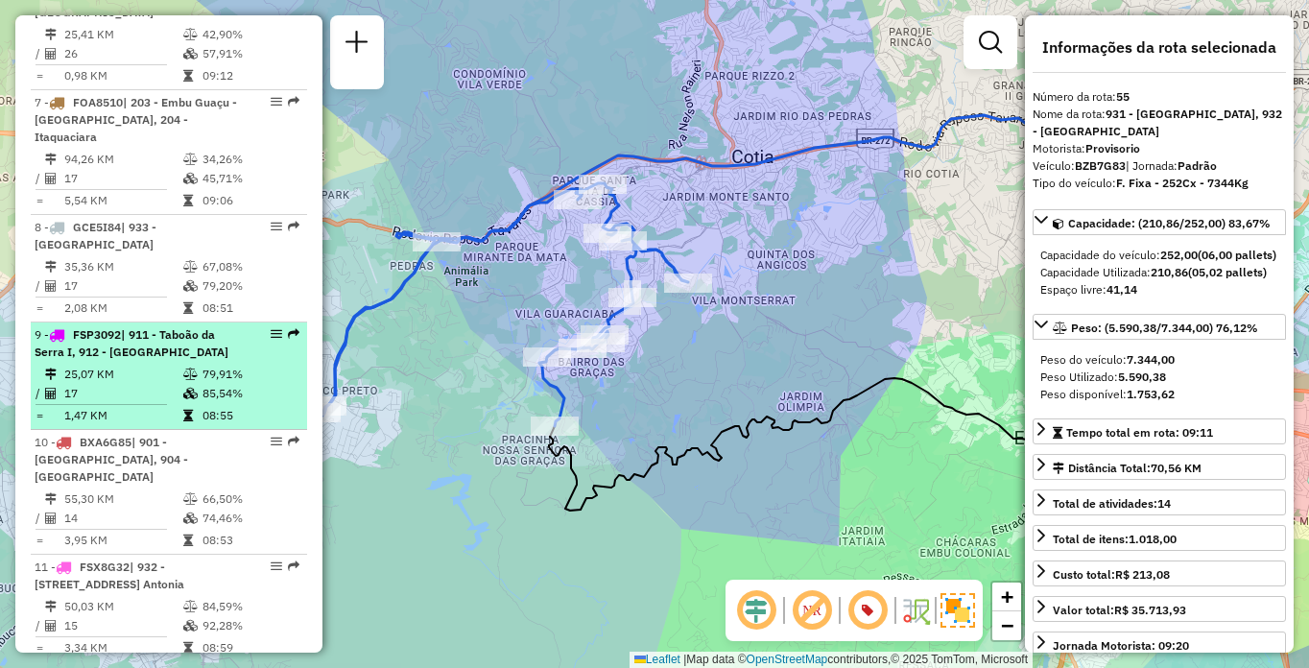
click at [134, 356] on span "| 911 - Taboão da Serra I, 912 - [GEOGRAPHIC_DATA]" at bounding box center [132, 343] width 194 height 32
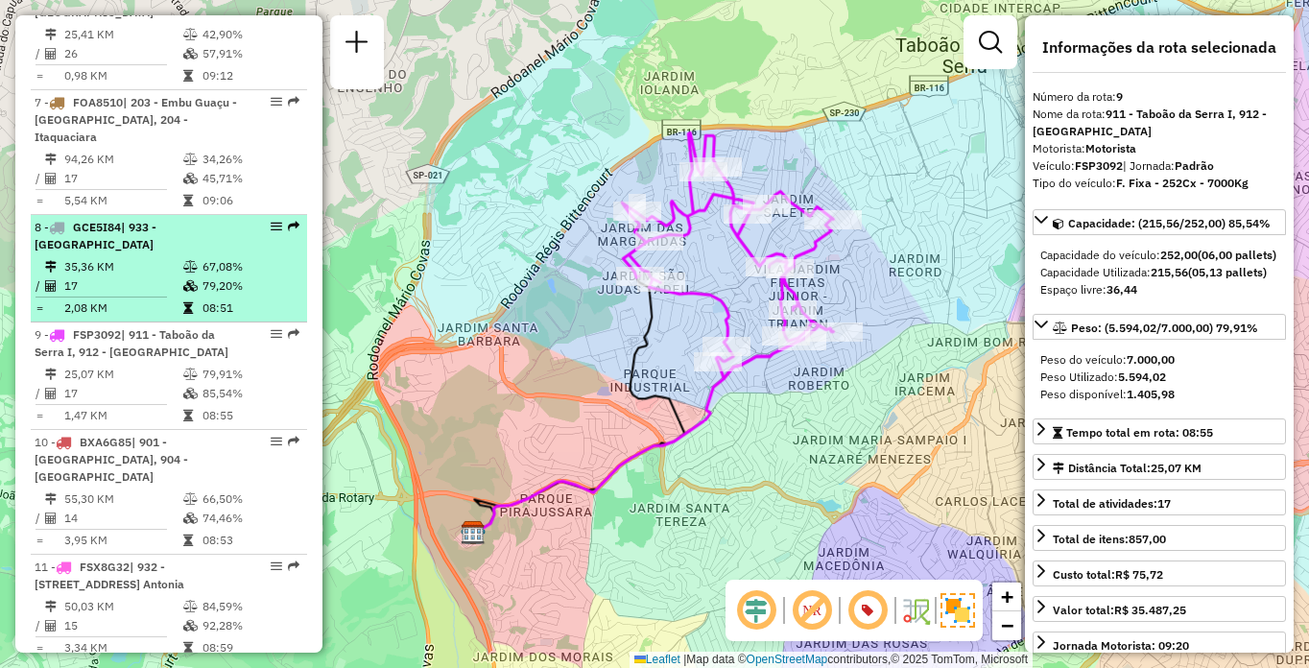
scroll to position [7068, 0]
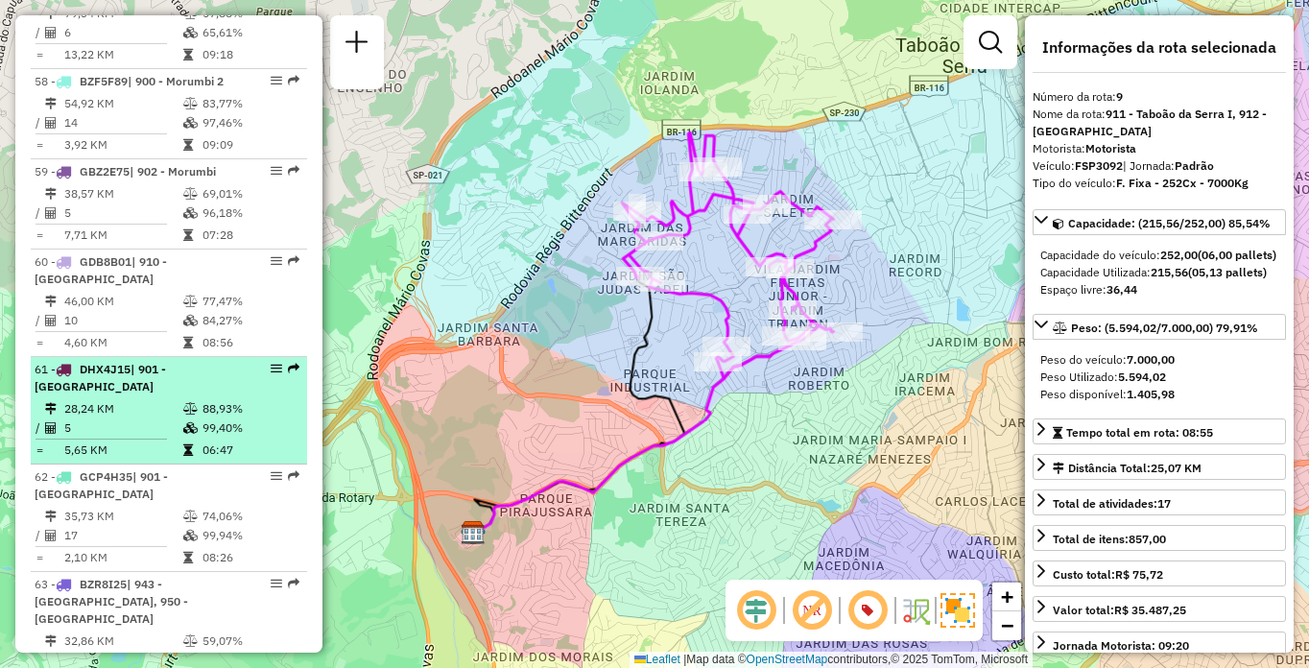
click at [157, 399] on td "28,24 KM" at bounding box center [122, 408] width 119 height 19
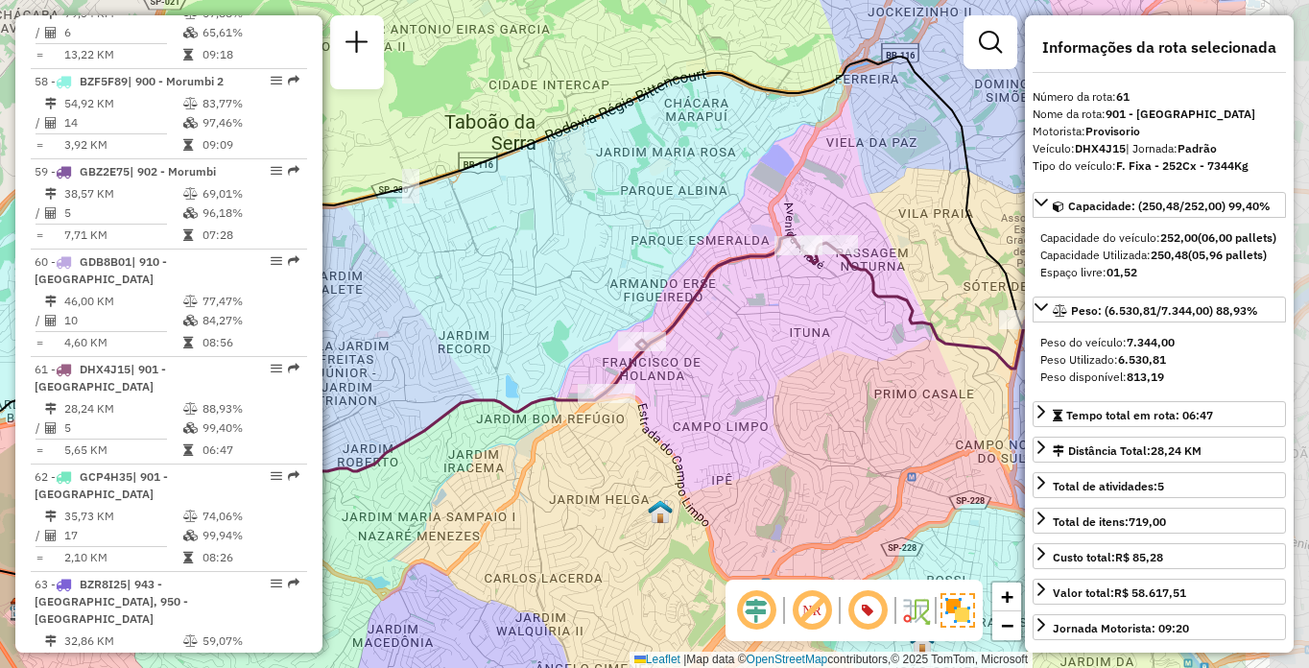
drag, startPoint x: 907, startPoint y: 272, endPoint x: 705, endPoint y: 273, distance: 201.6
click at [705, 273] on icon at bounding box center [815, 313] width 419 height 157
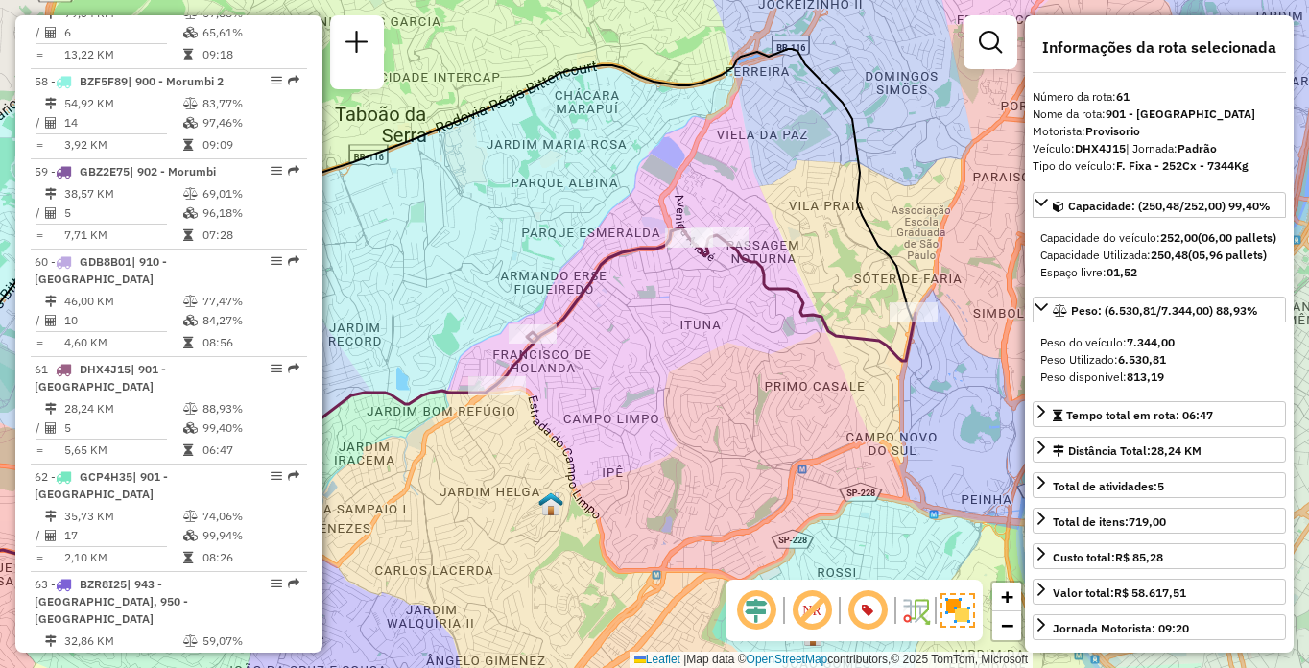
drag, startPoint x: 864, startPoint y: 342, endPoint x: 707, endPoint y: 329, distance: 156.9
click at [707, 329] on div "Janela de atendimento Grade de atendimento Capacidade Transportadoras Veículos …" at bounding box center [654, 334] width 1309 height 668
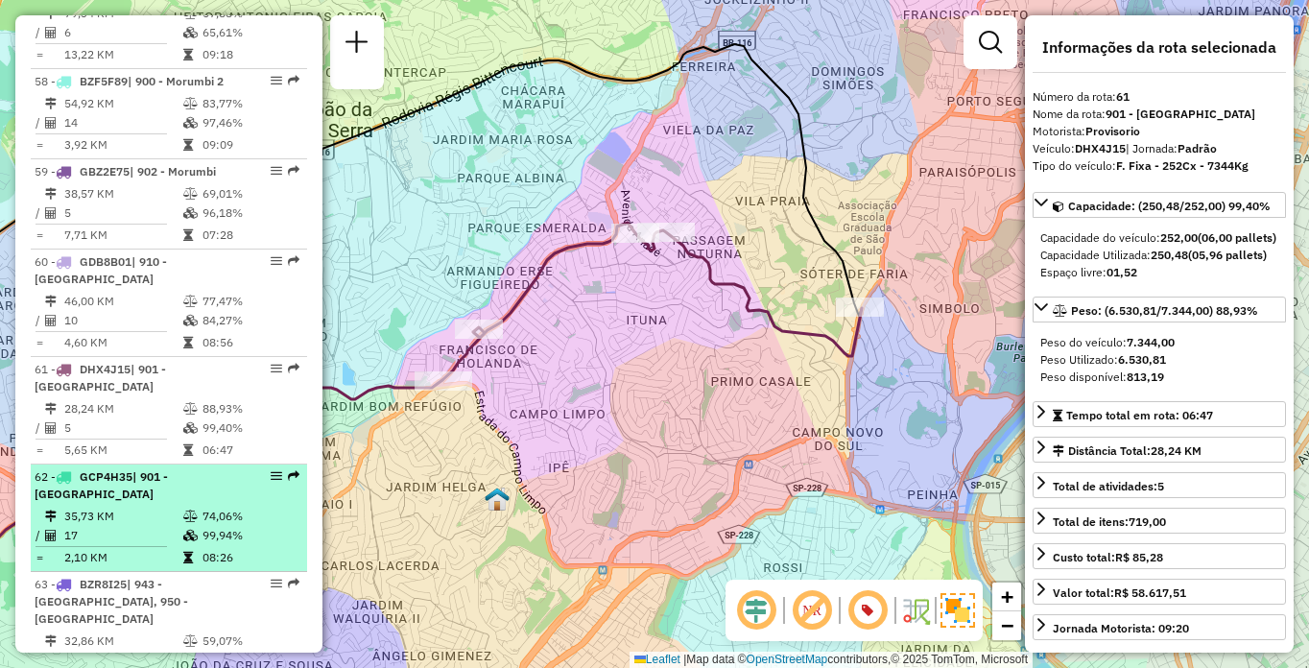
click at [138, 468] on div "62 - GCP4H35 | 901 - [GEOGRAPHIC_DATA]" at bounding box center [136, 485] width 203 height 35
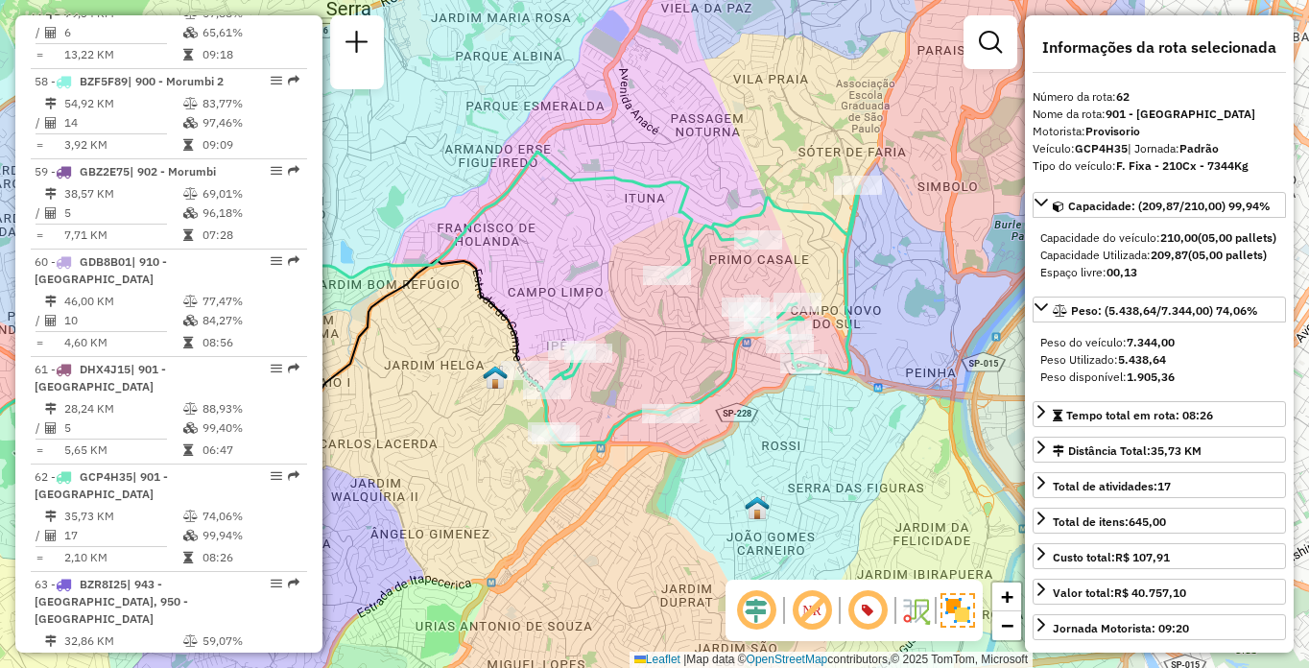
drag, startPoint x: 763, startPoint y: 383, endPoint x: 467, endPoint y: 364, distance: 296.2
click at [466, 364] on div "Janela de atendimento Grade de atendimento Capacidade Transportadoras Veículos …" at bounding box center [654, 334] width 1309 height 668
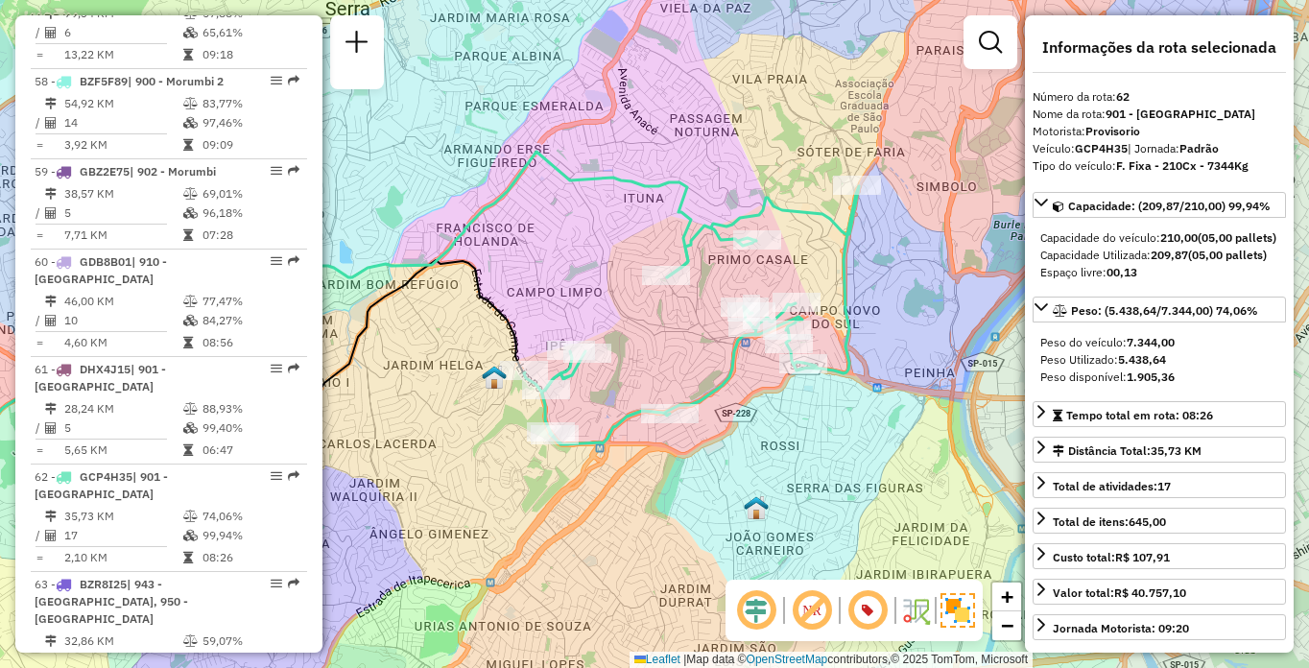
scroll to position [8053, 0]
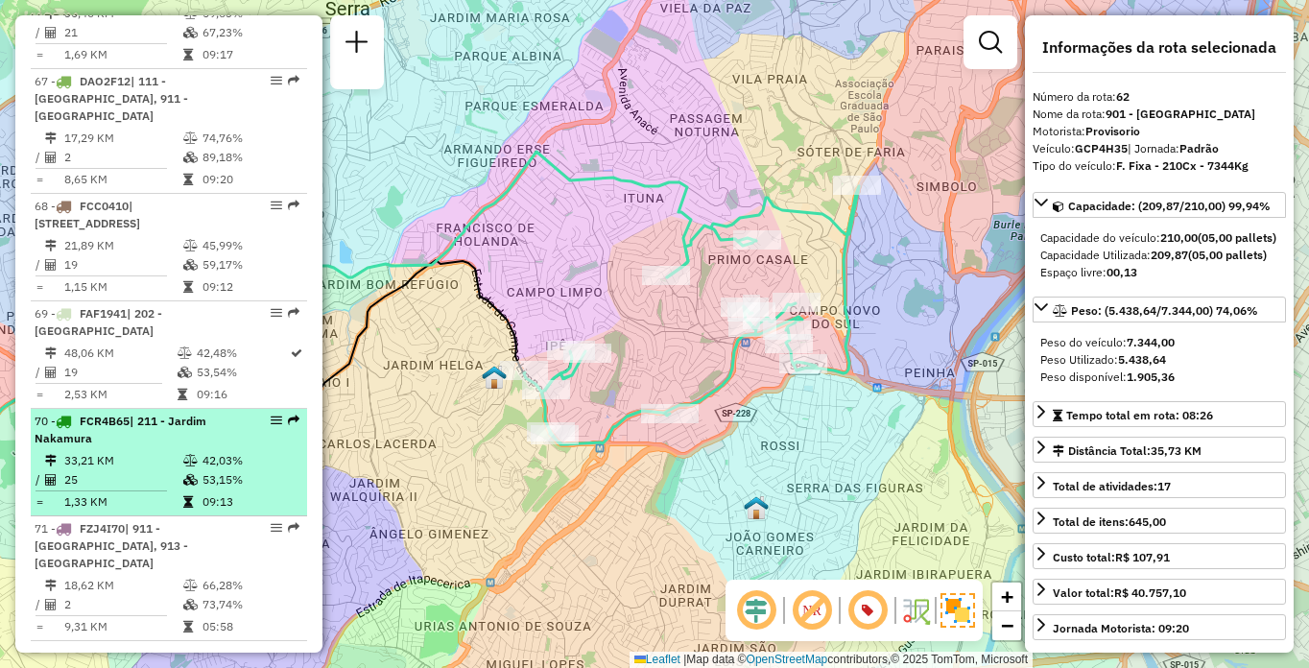
click at [125, 451] on td "33,21 KM" at bounding box center [122, 460] width 119 height 19
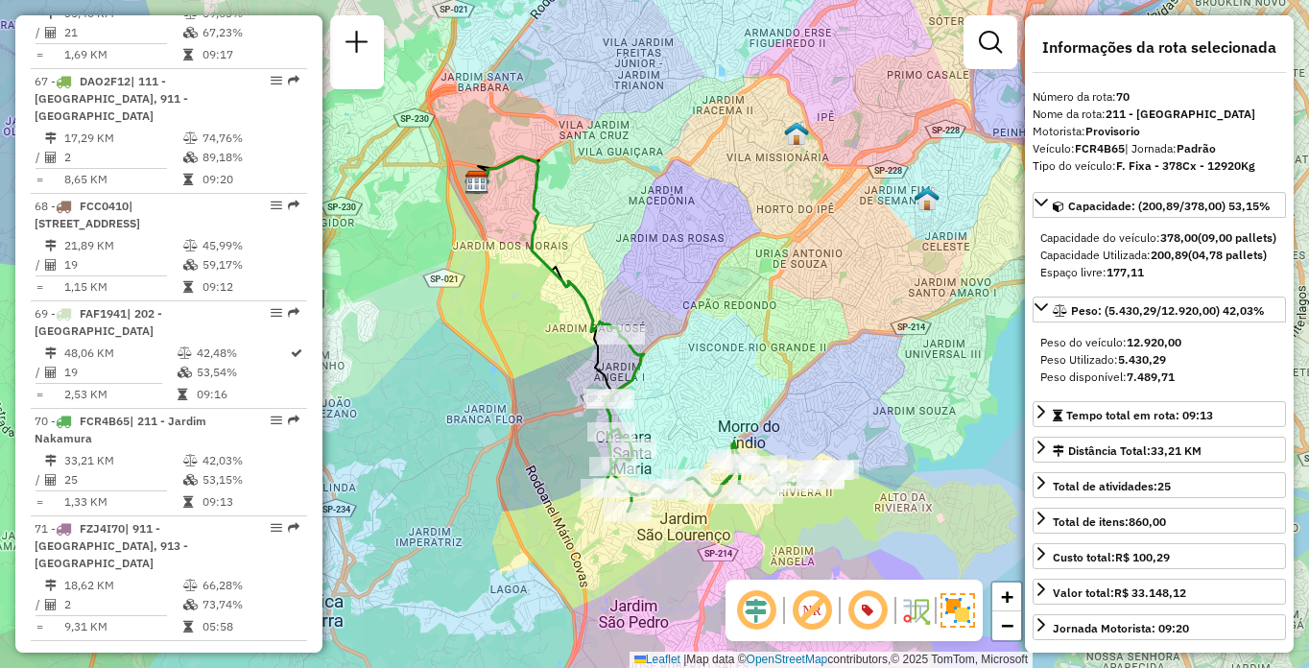
scroll to position [6548, 0]
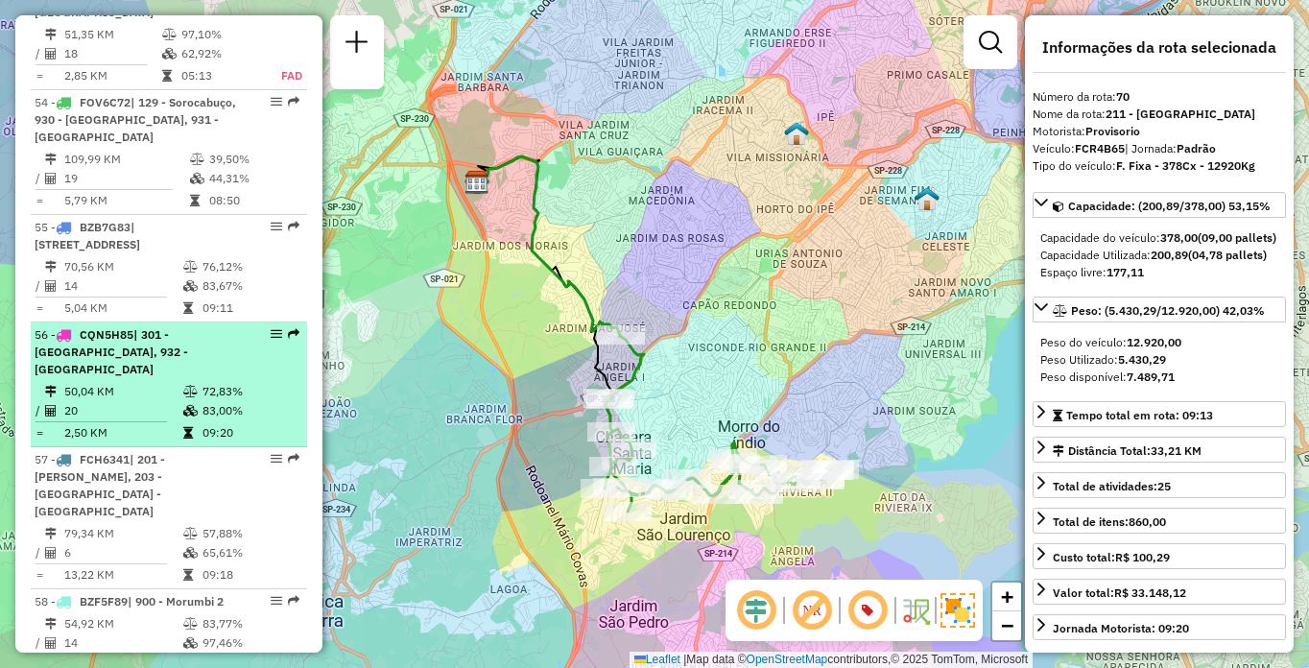
click at [95, 376] on div "56 - CQN5H85 | 301 - [GEOGRAPHIC_DATA], 932 - [GEOGRAPHIC_DATA]" at bounding box center [136, 352] width 203 height 52
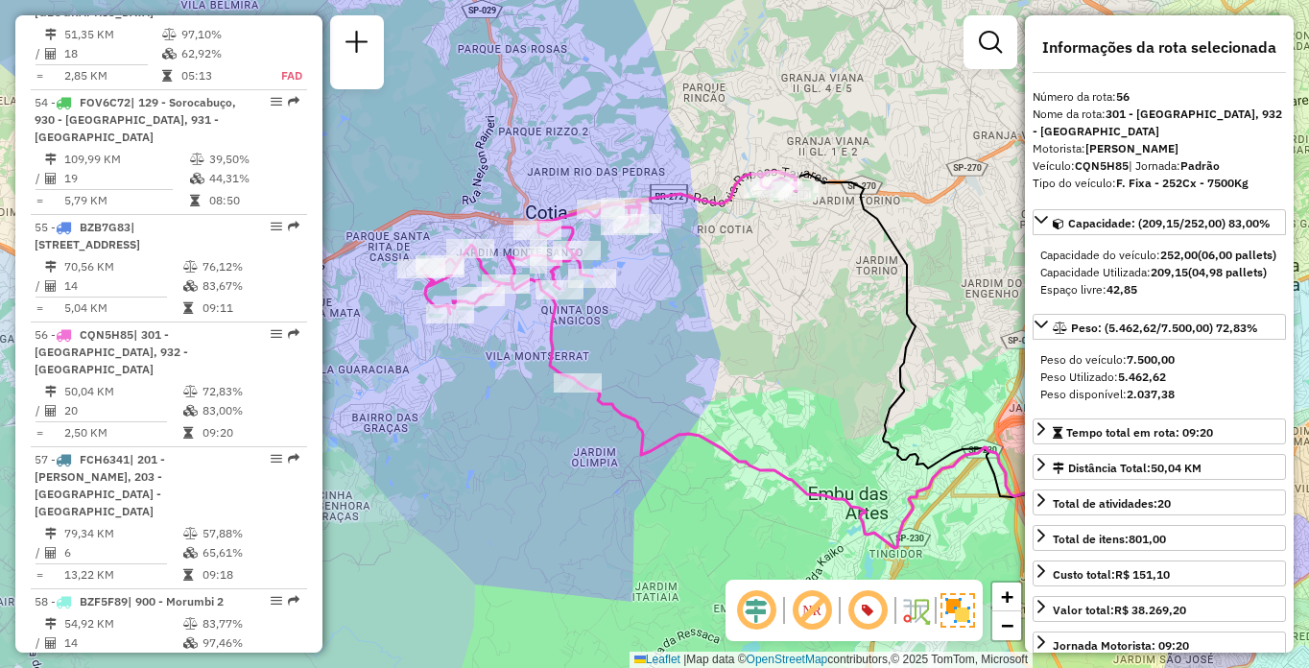
drag, startPoint x: 567, startPoint y: 289, endPoint x: 660, endPoint y: 316, distance: 96.9
click at [660, 316] on div "Janela de atendimento Grade de atendimento Capacidade Transportadoras Veículos …" at bounding box center [654, 334] width 1309 height 668
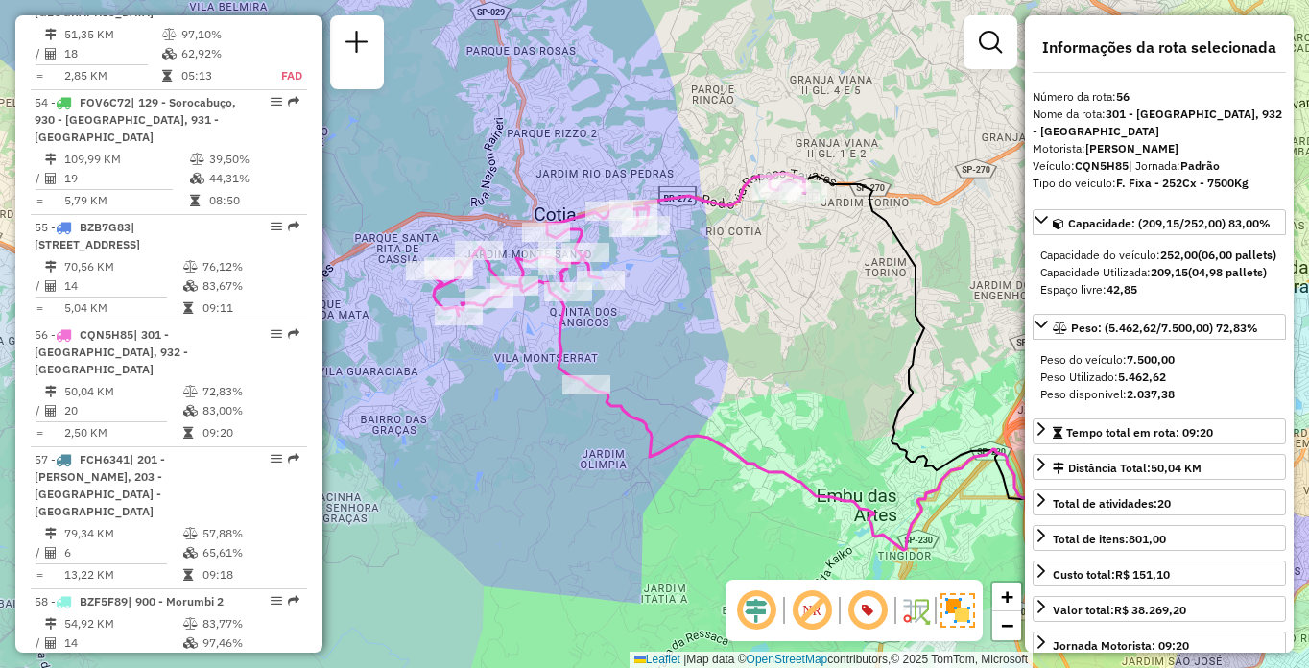
scroll to position [7623, 0]
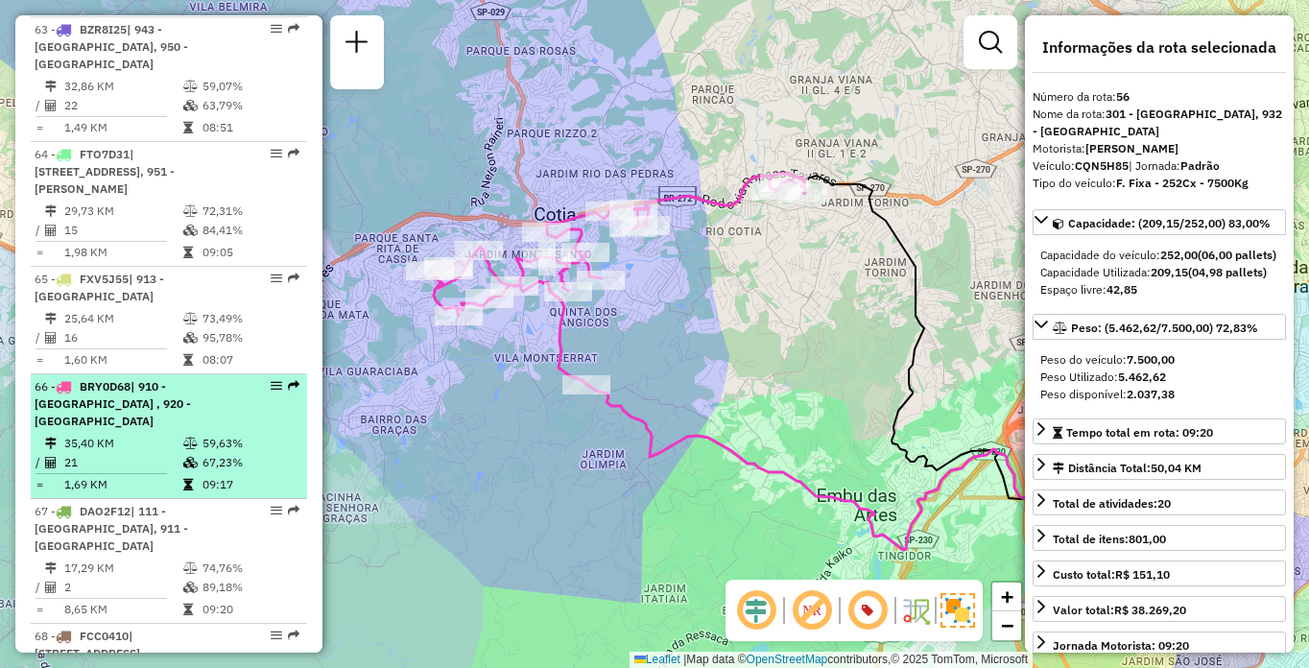
click at [145, 434] on td "35,40 KM" at bounding box center [122, 443] width 119 height 19
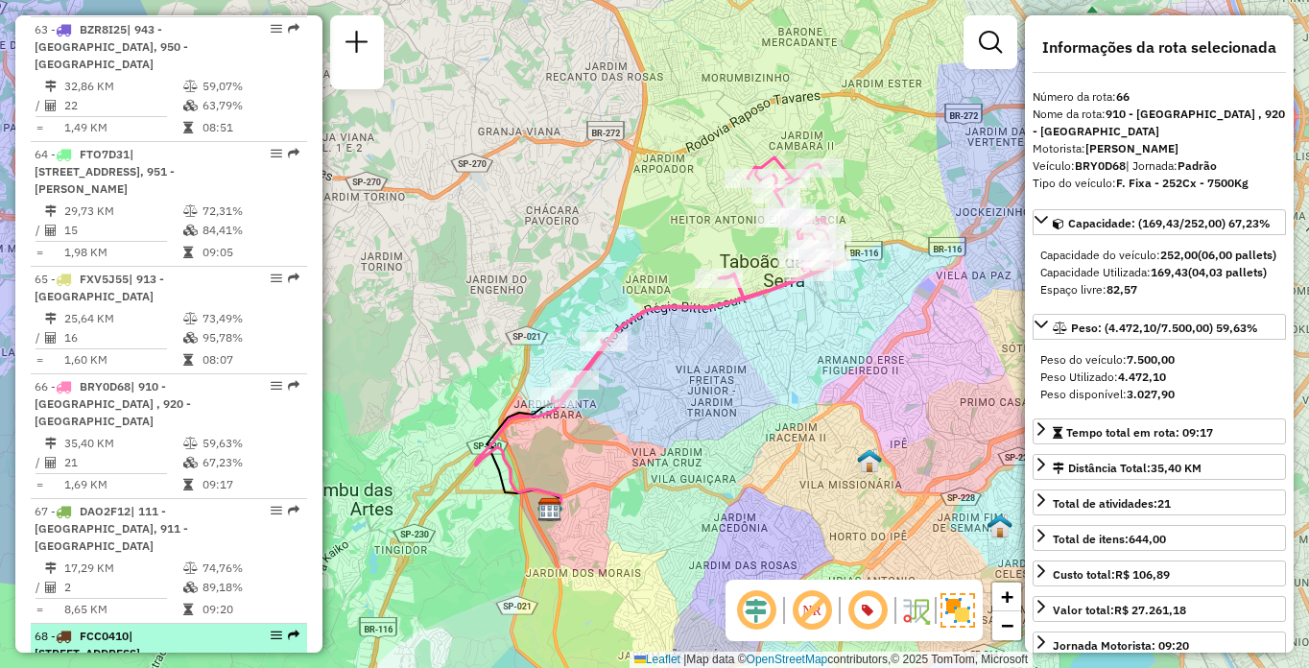
click at [172, 666] on td "21,89 KM" at bounding box center [122, 675] width 119 height 19
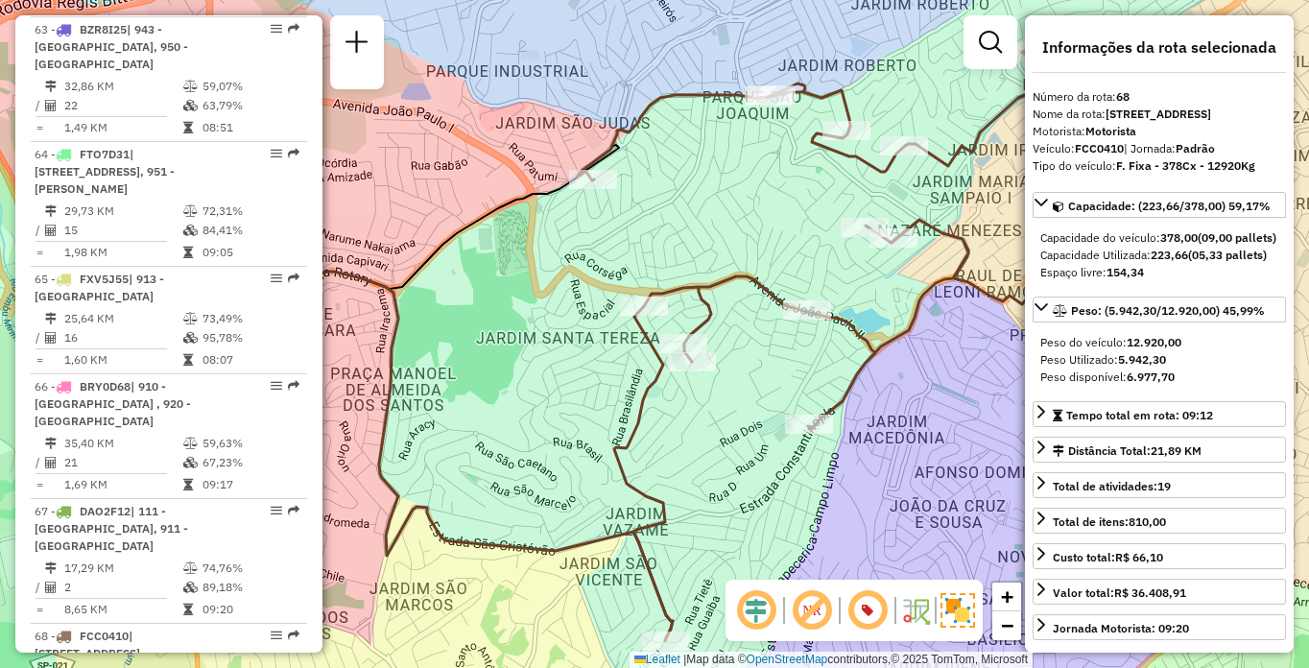
scroll to position [1017, 0]
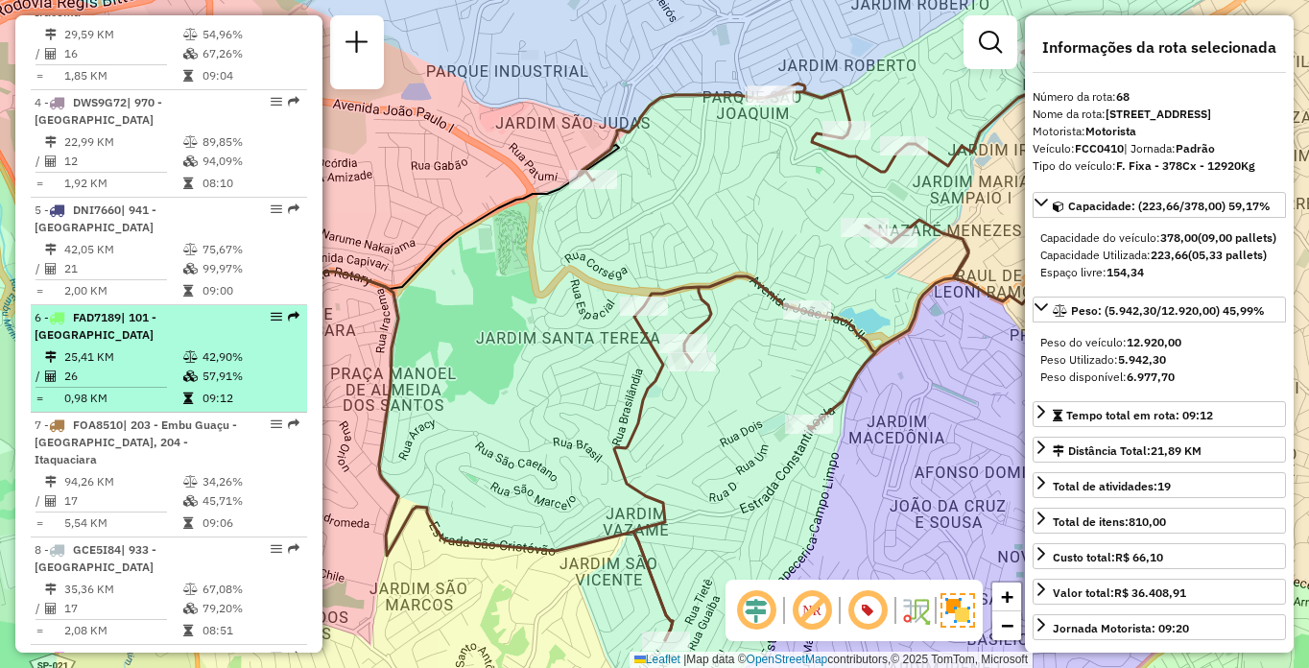
click at [146, 344] on div "6 - FAD7189 | 101 - [GEOGRAPHIC_DATA]" at bounding box center [136, 326] width 203 height 35
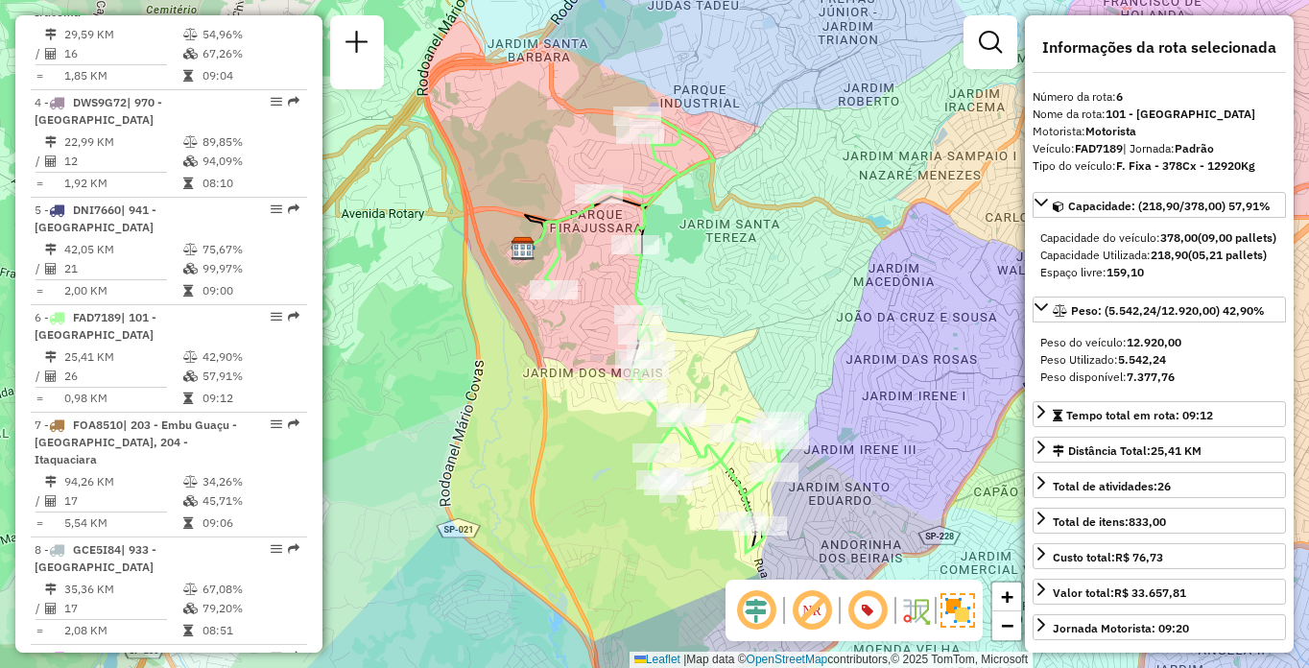
scroll to position [7175, 0]
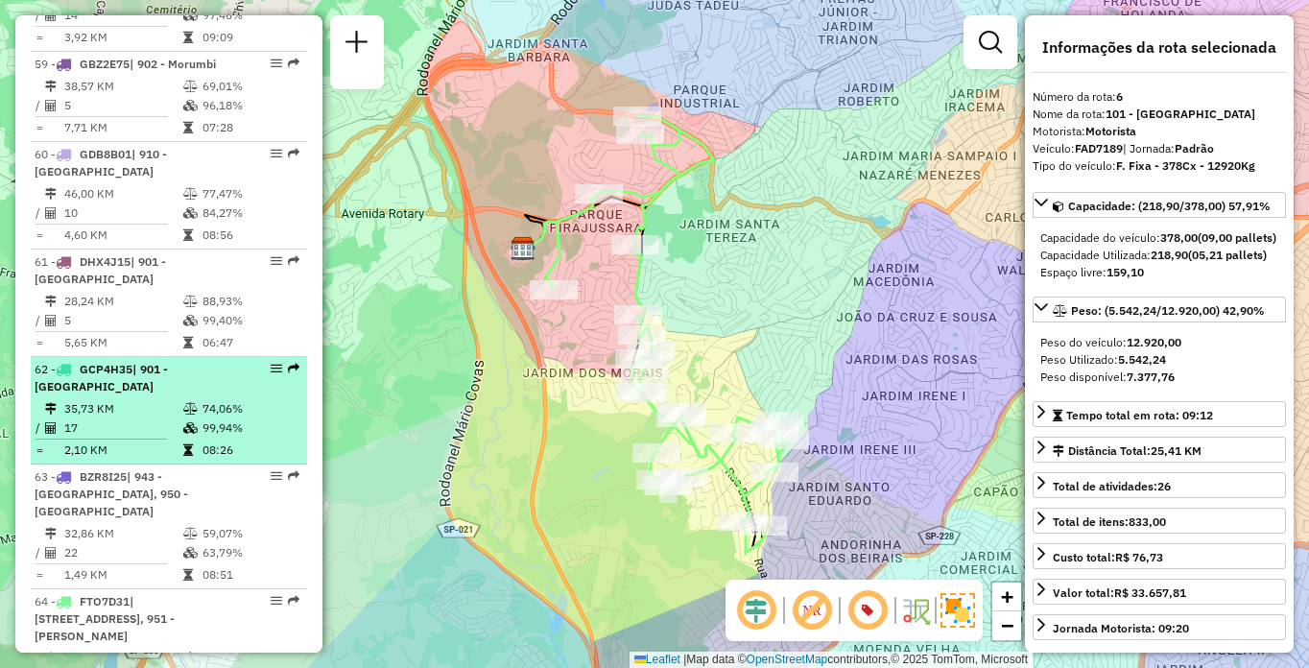
click at [132, 399] on td "35,73 KM" at bounding box center [122, 408] width 119 height 19
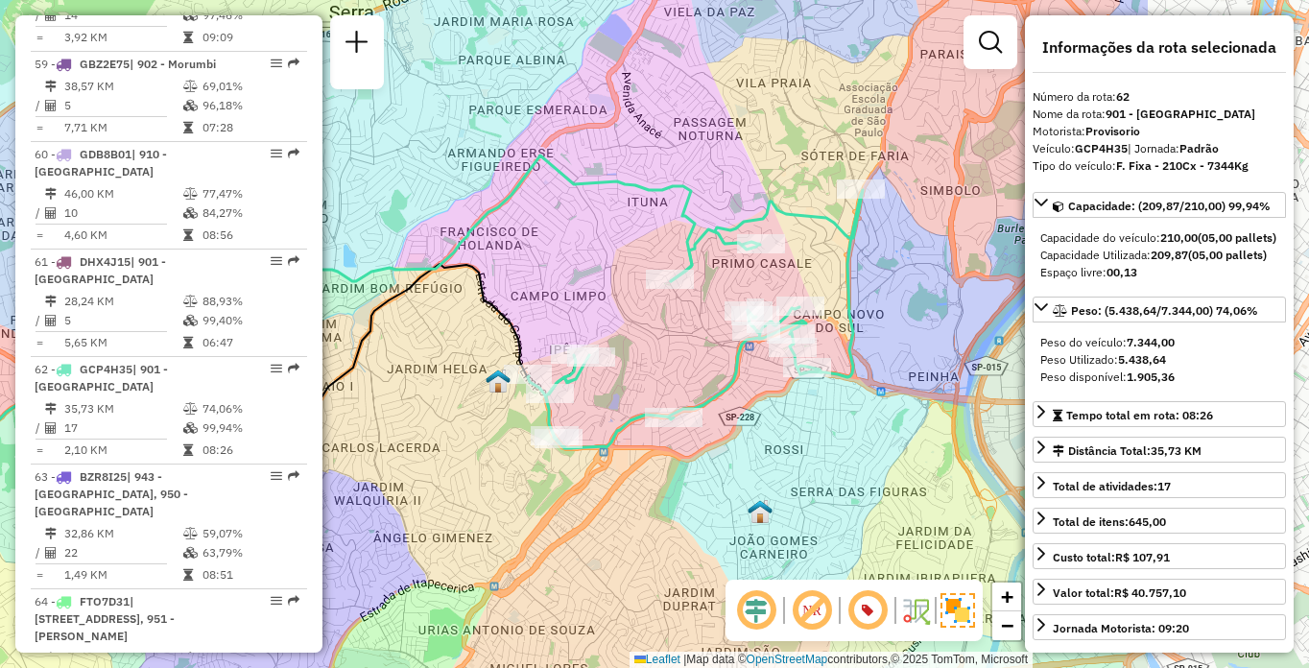
drag, startPoint x: 845, startPoint y: 392, endPoint x: 575, endPoint y: 377, distance: 270.1
click at [575, 377] on div "Janela de atendimento Grade de atendimento Capacidade Transportadoras Veículos …" at bounding box center [654, 334] width 1309 height 668
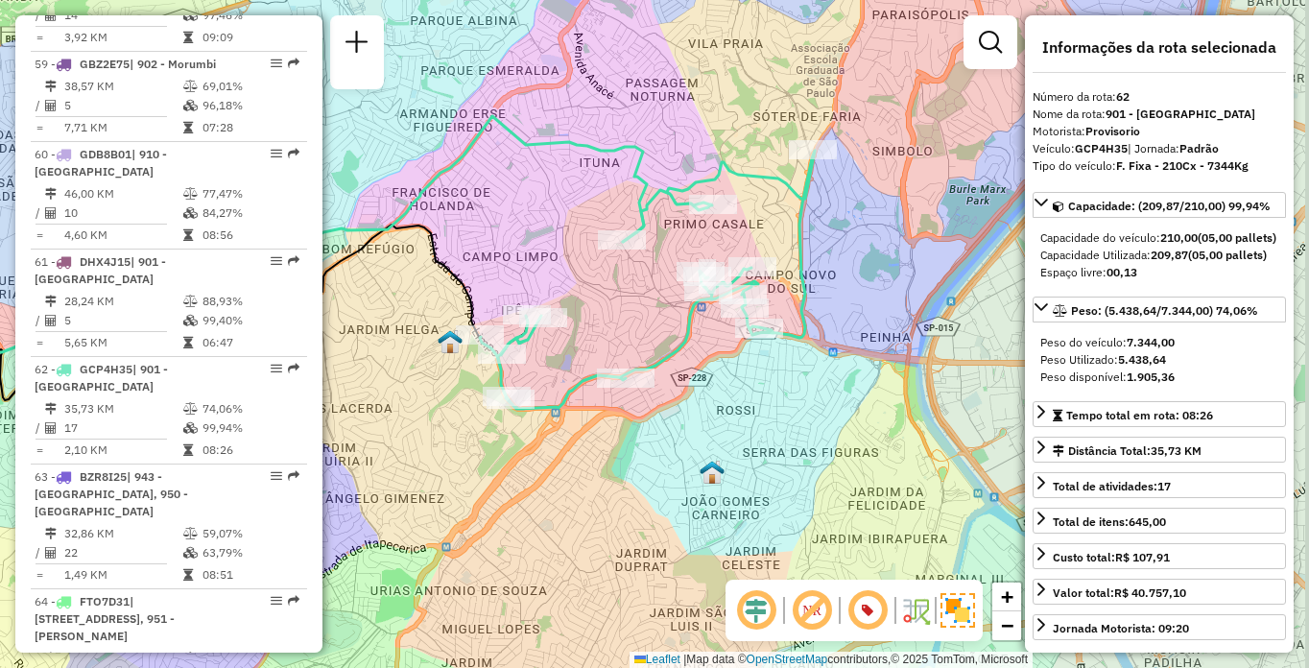
drag, startPoint x: 717, startPoint y: 534, endPoint x: 683, endPoint y: 363, distance: 174.1
click at [674, 375] on div "Janela de atendimento Grade de atendimento Capacidade Transportadoras Veículos …" at bounding box center [654, 334] width 1309 height 668
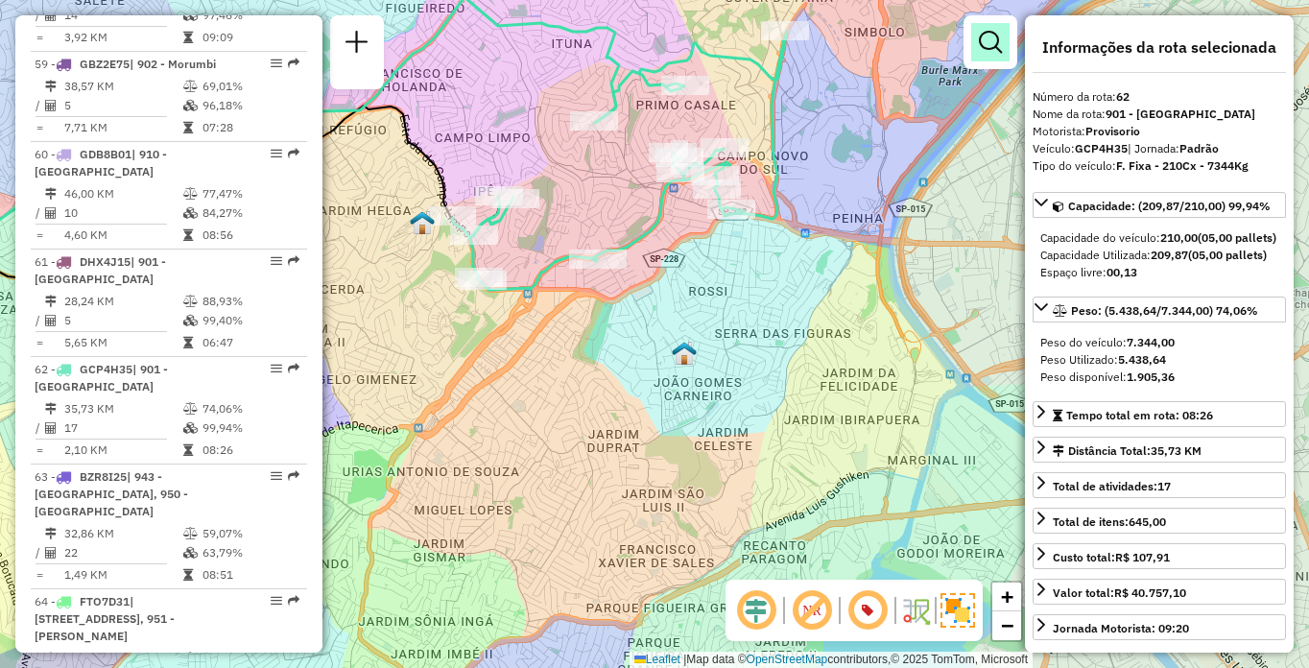
scroll to position [1125, 0]
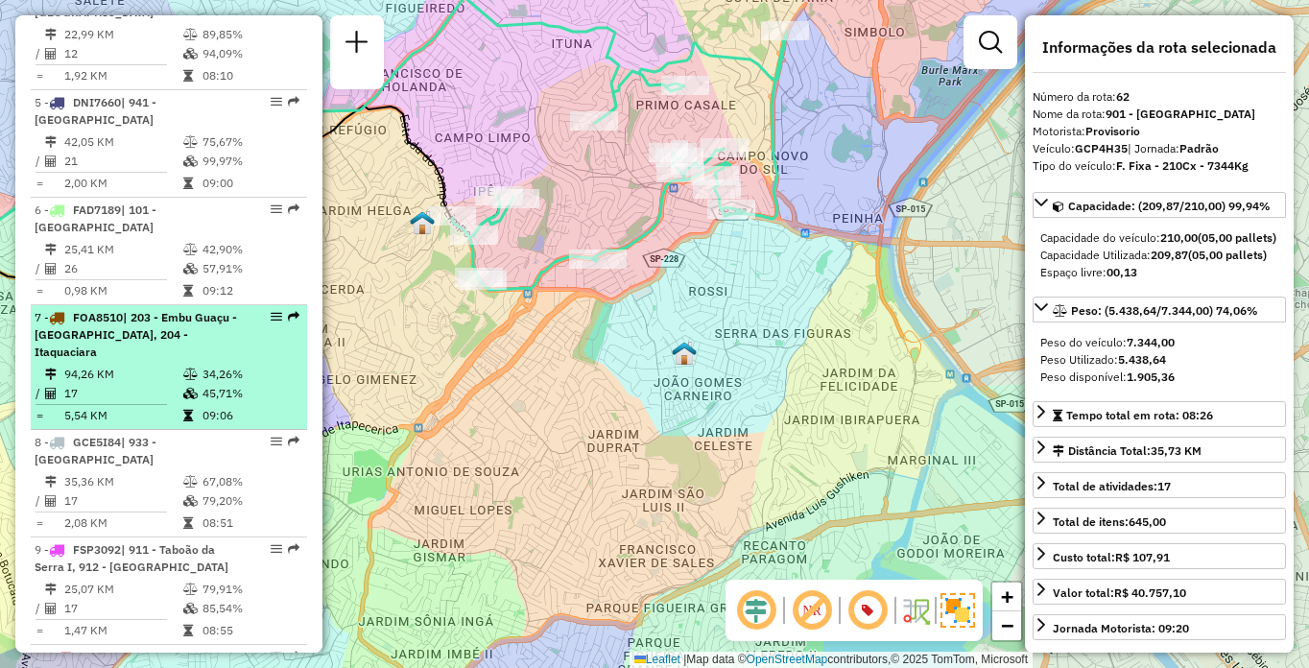
click at [130, 349] on span "| 203 - Embu Guaçu - [GEOGRAPHIC_DATA], 204 - Itaquaciara" at bounding box center [136, 334] width 203 height 49
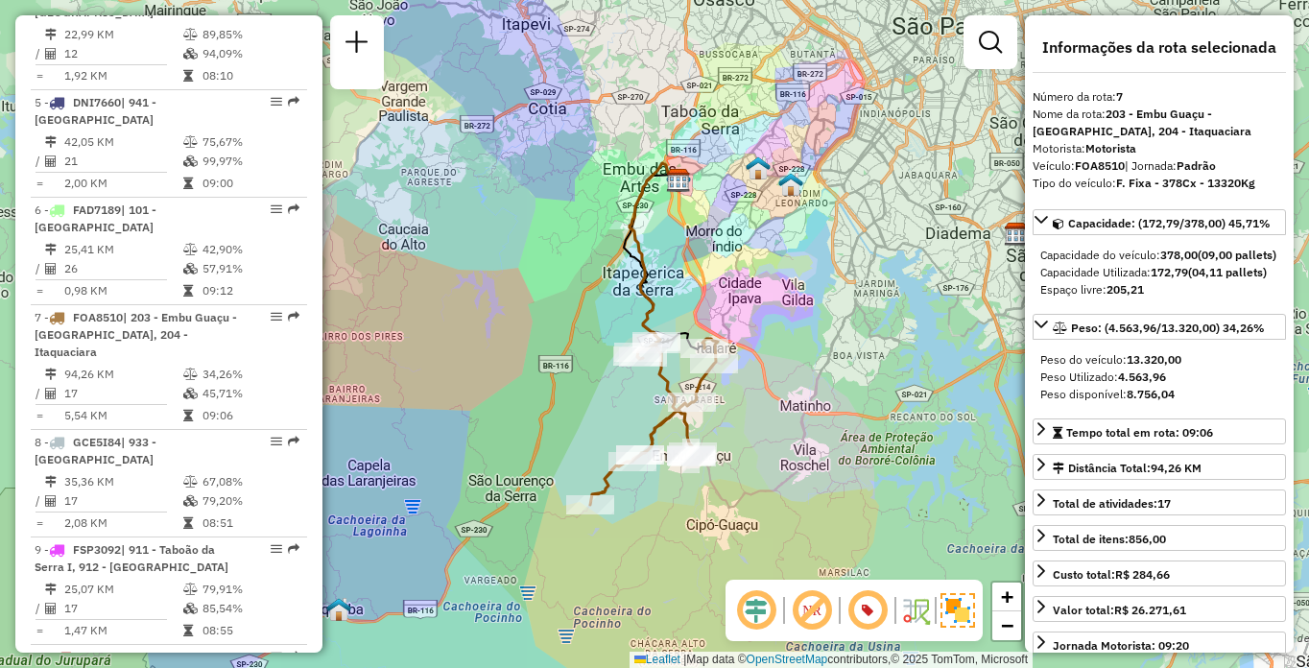
scroll to position [7175, 0]
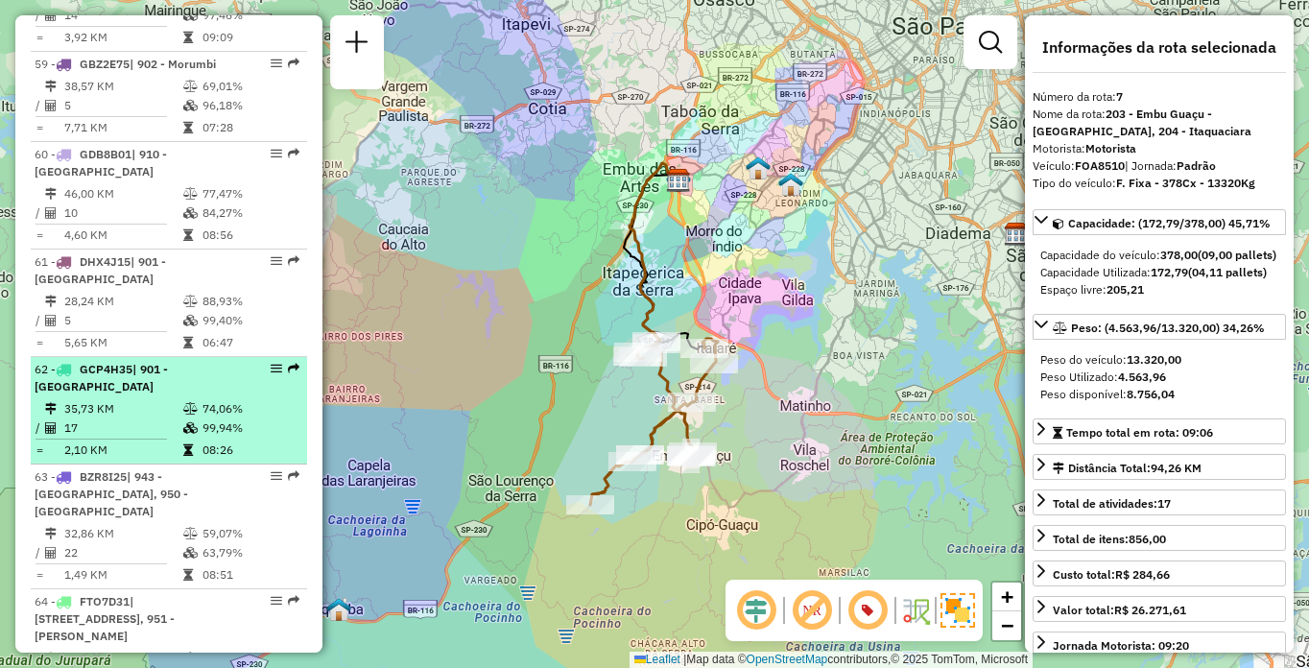
click at [107, 361] on div "62 - GCP4H35 | 901 - [GEOGRAPHIC_DATA]" at bounding box center [136, 378] width 203 height 35
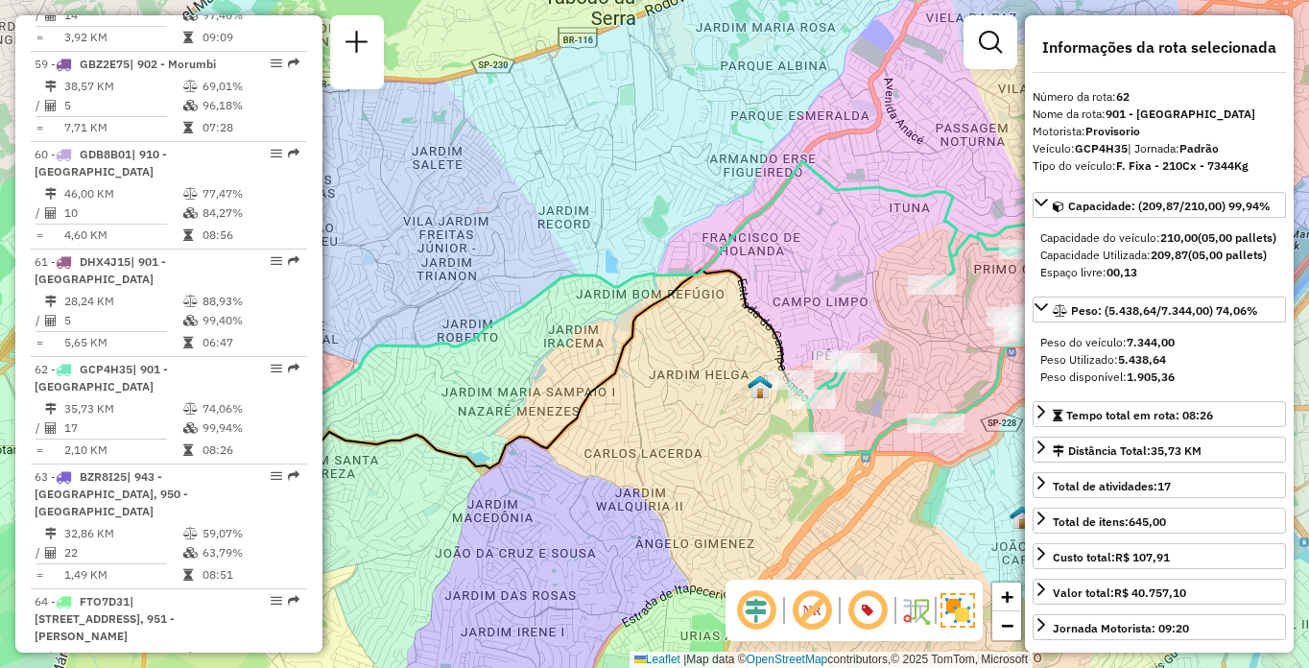
drag, startPoint x: 777, startPoint y: 463, endPoint x: 960, endPoint y: 344, distance: 217.8
click at [526, 307] on div "Janela de atendimento Grade de atendimento Capacidade Transportadoras Veículos …" at bounding box center [654, 334] width 1309 height 668
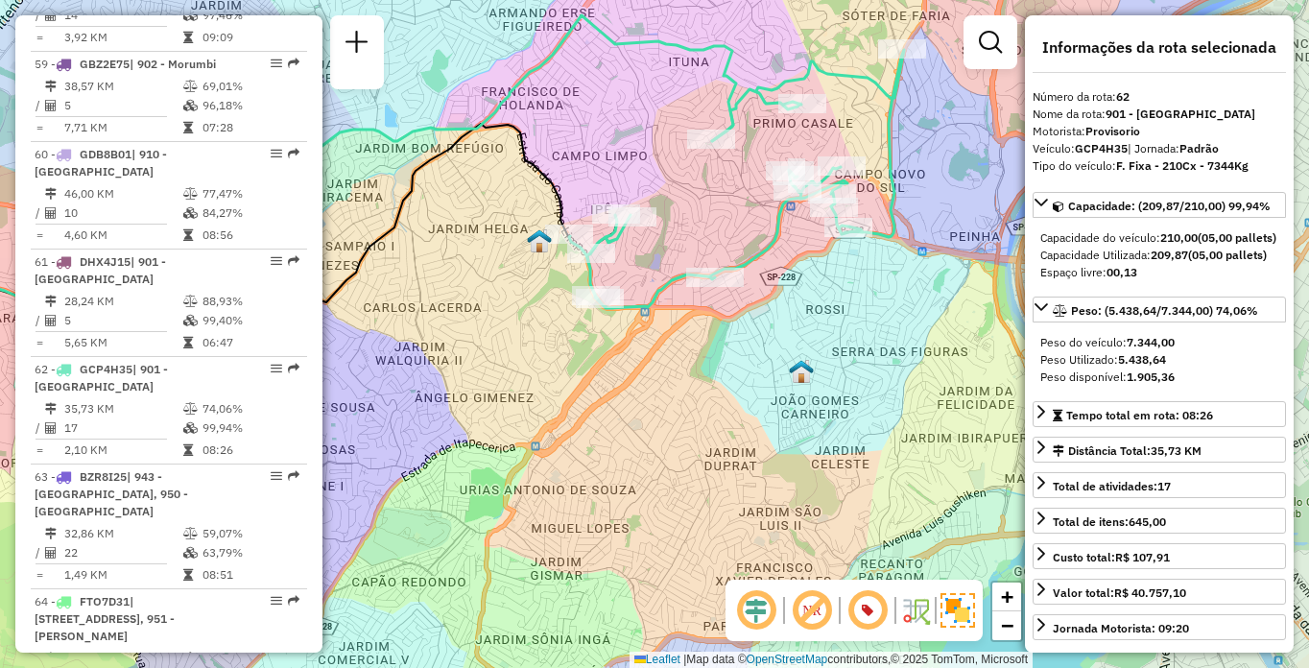
scroll to position [7623, 0]
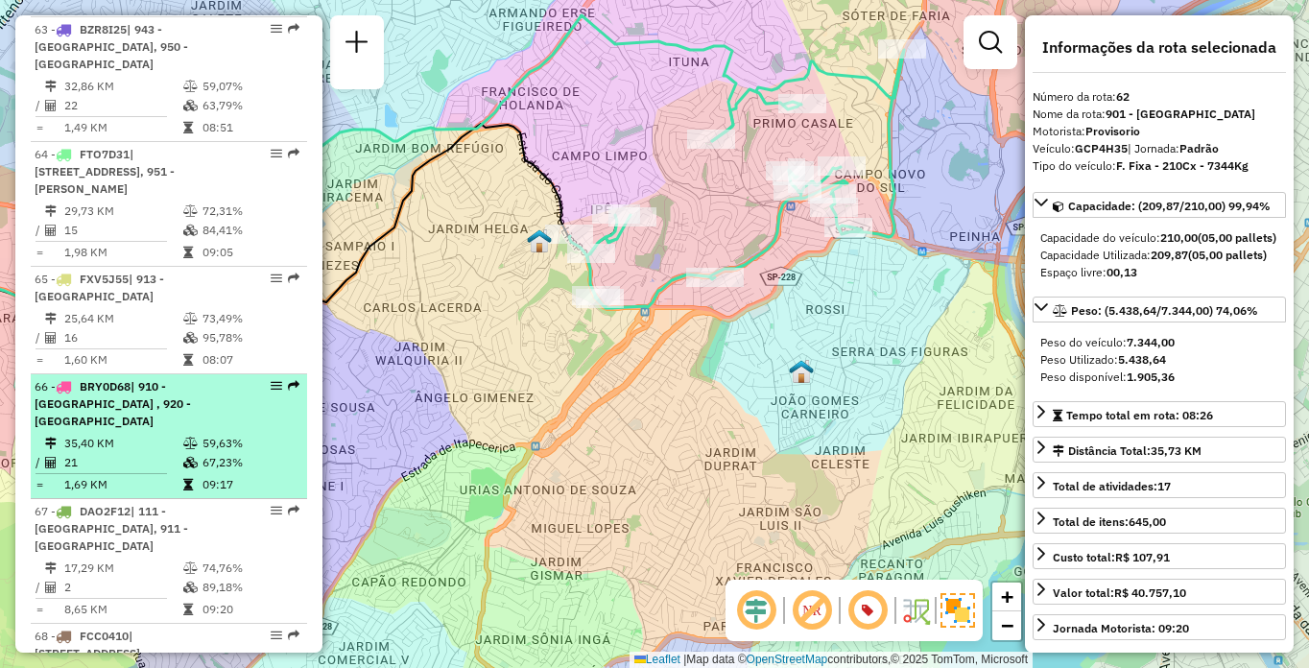
drag, startPoint x: 124, startPoint y: 338, endPoint x: 123, endPoint y: 328, distance: 9.6
click at [123, 379] on span "BRY0D68" at bounding box center [105, 386] width 51 height 14
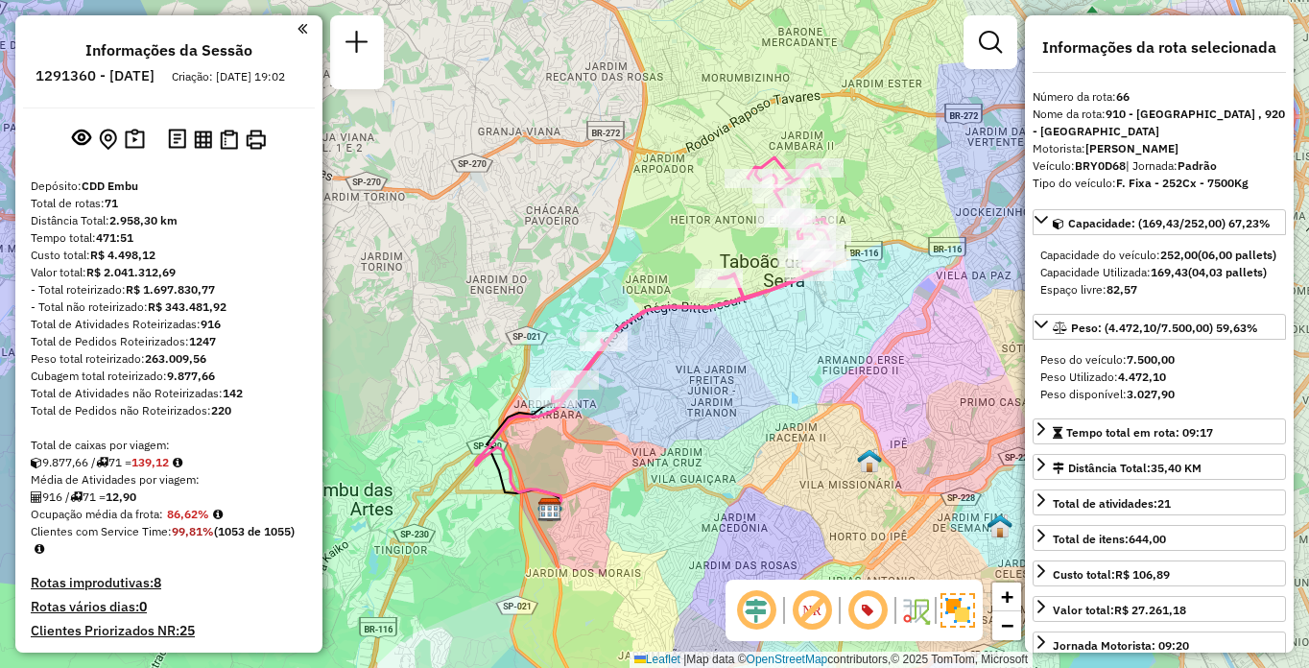
select select "**********"
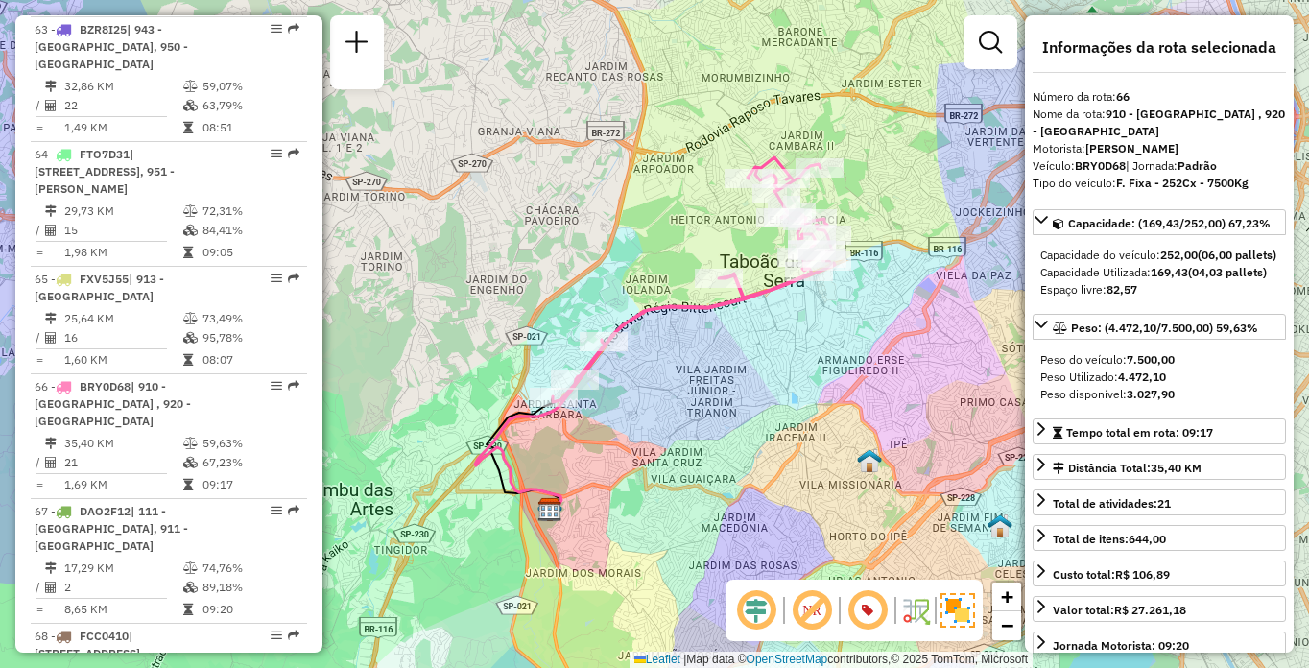
scroll to position [1340, 0]
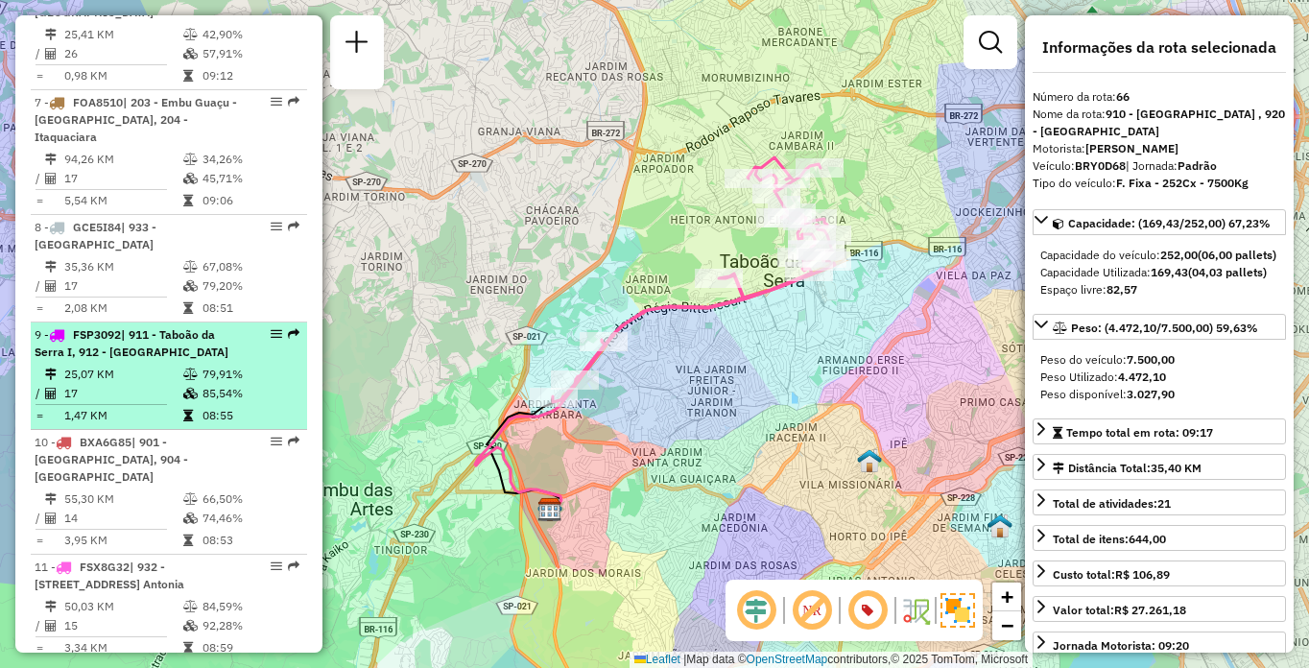
click at [126, 359] on div "9 - FSP3092 | 911 - Taboão da Serra I, 912 - Taboão da Serra II" at bounding box center [136, 343] width 203 height 35
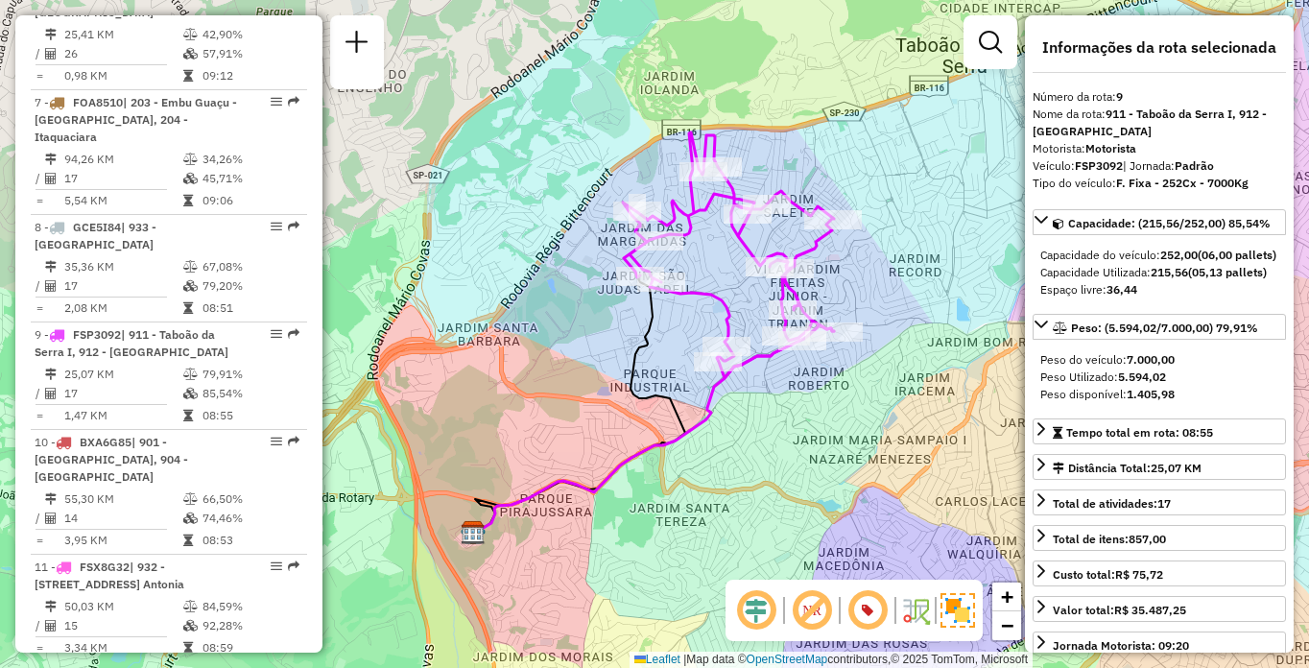
scroll to position [802, 0]
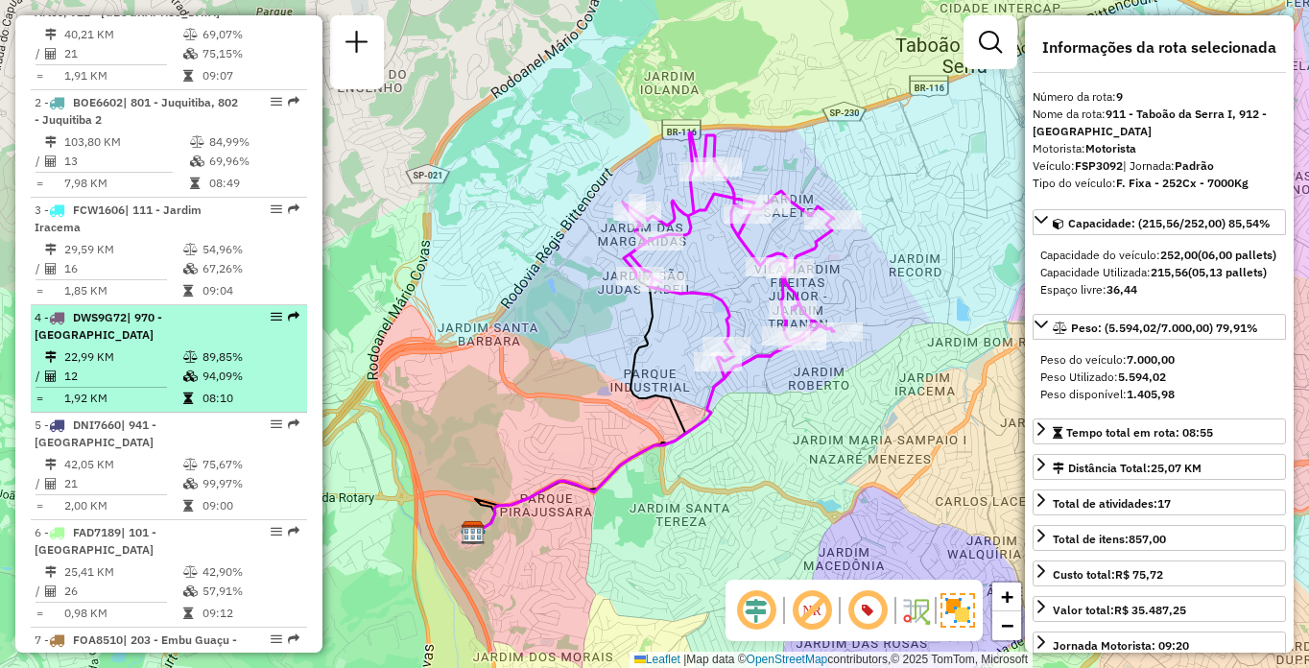
click at [147, 344] on div "4 - DWS9G72 | 970 - [GEOGRAPHIC_DATA]" at bounding box center [136, 326] width 203 height 35
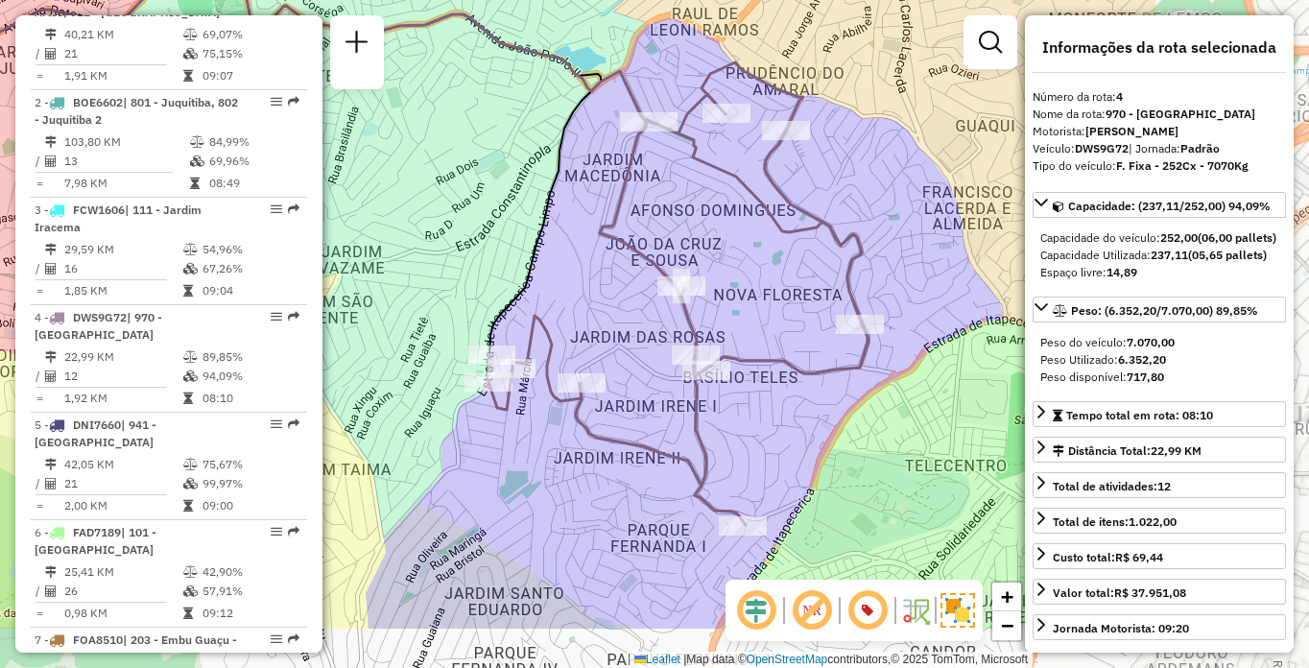
drag, startPoint x: 722, startPoint y: 361, endPoint x: 446, endPoint y: 255, distance: 295.0
click at [428, 253] on div "Janela de atendimento Grade de atendimento Capacidade Transportadoras Veículos …" at bounding box center [654, 334] width 1309 height 668
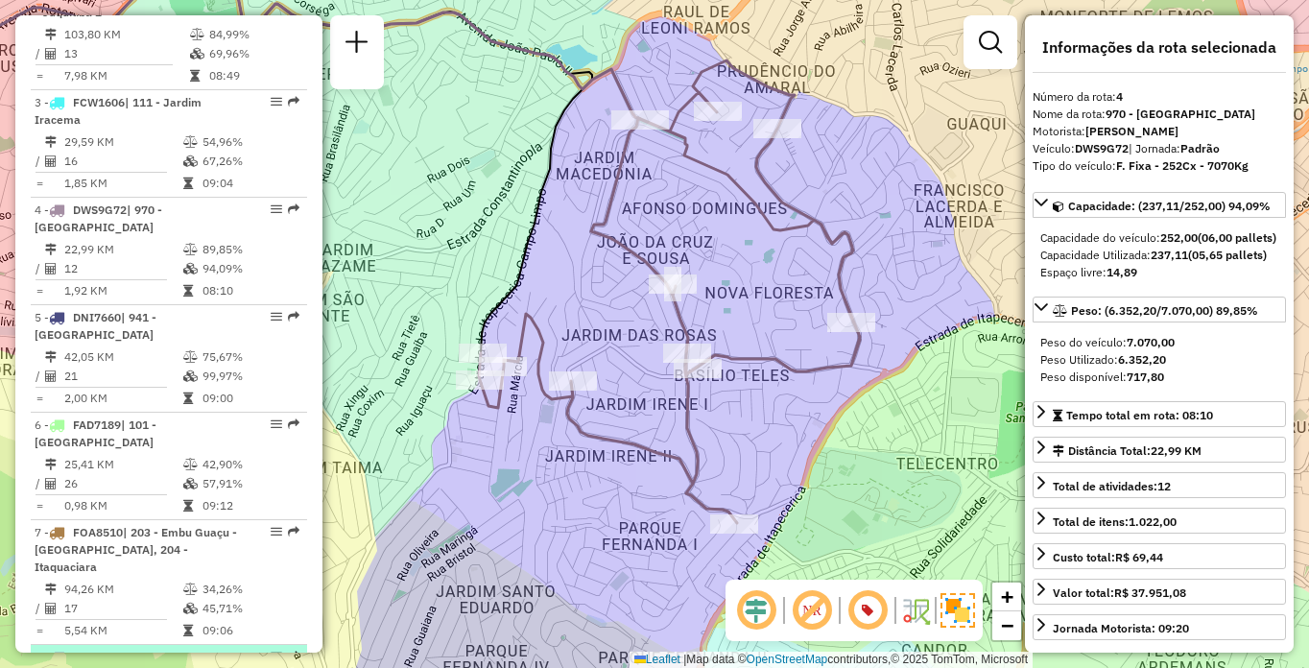
scroll to position [1006, 0]
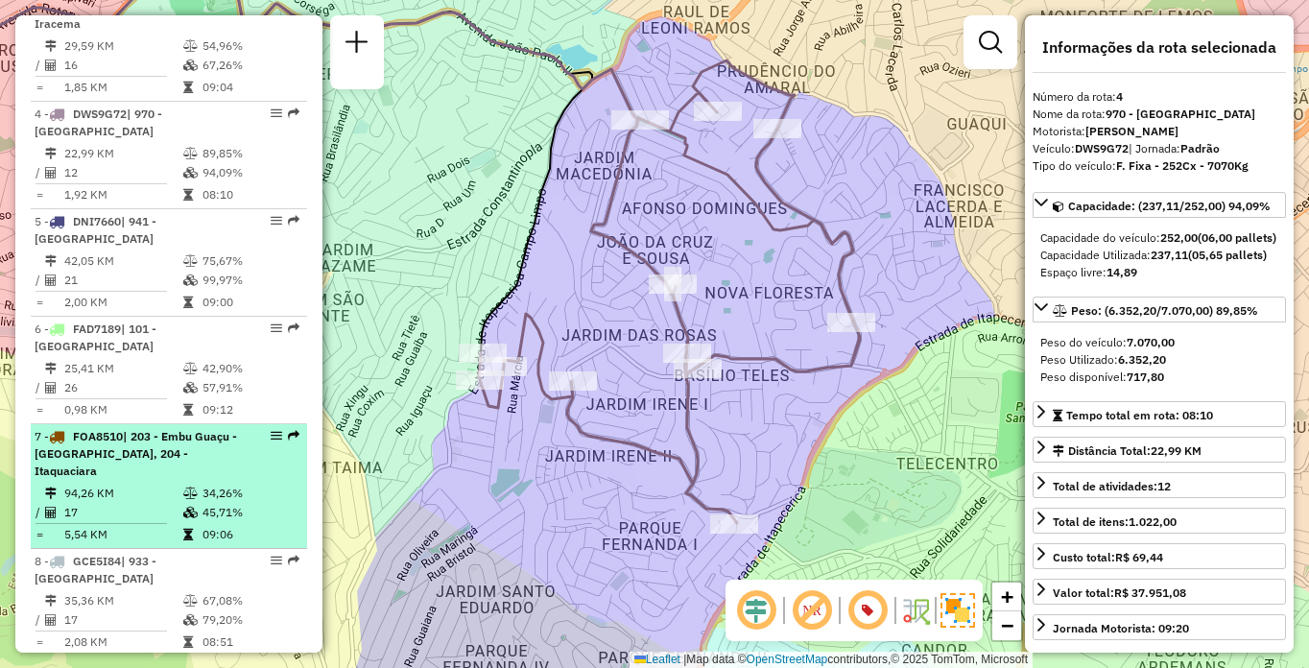
click at [131, 490] on td "94,26 KM" at bounding box center [122, 493] width 119 height 19
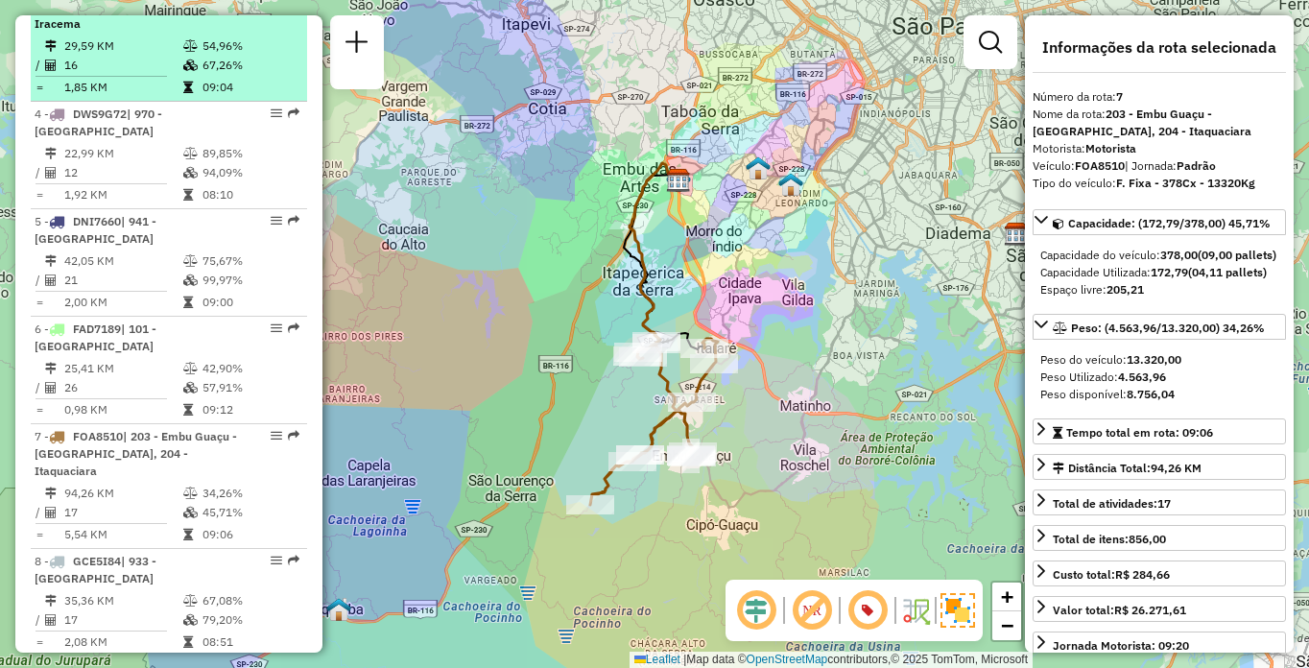
click at [156, 54] on td "29,59 KM" at bounding box center [122, 45] width 119 height 19
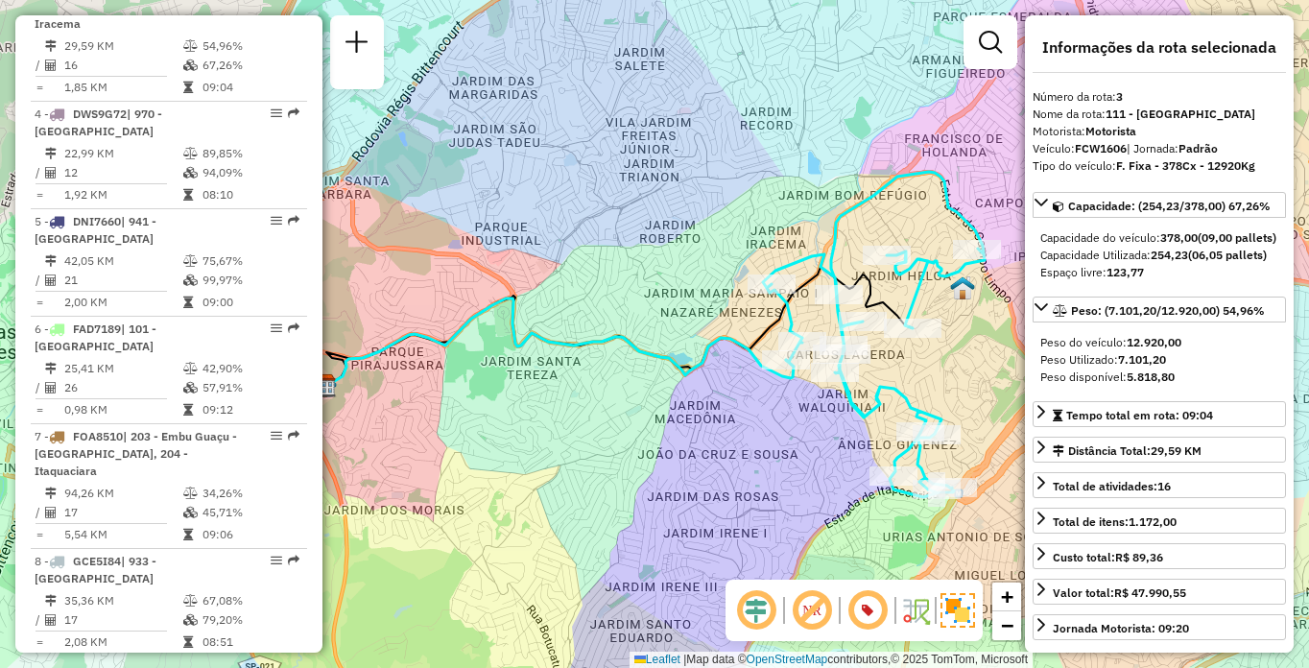
scroll to position [480, 0]
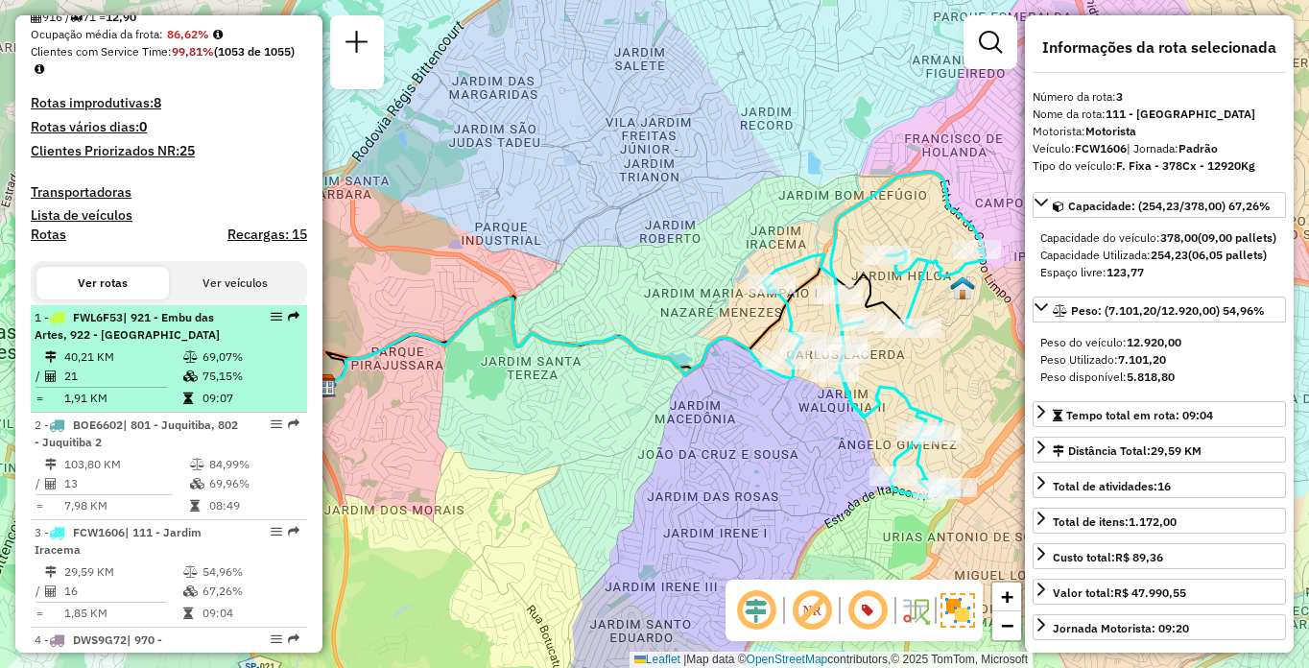
click at [154, 363] on li "1 - FWL6F53 | 921 - Embu das Artes, 922 - Pinheirinho 40,21 KM 69,07% / 21 75,1…" at bounding box center [169, 358] width 276 height 107
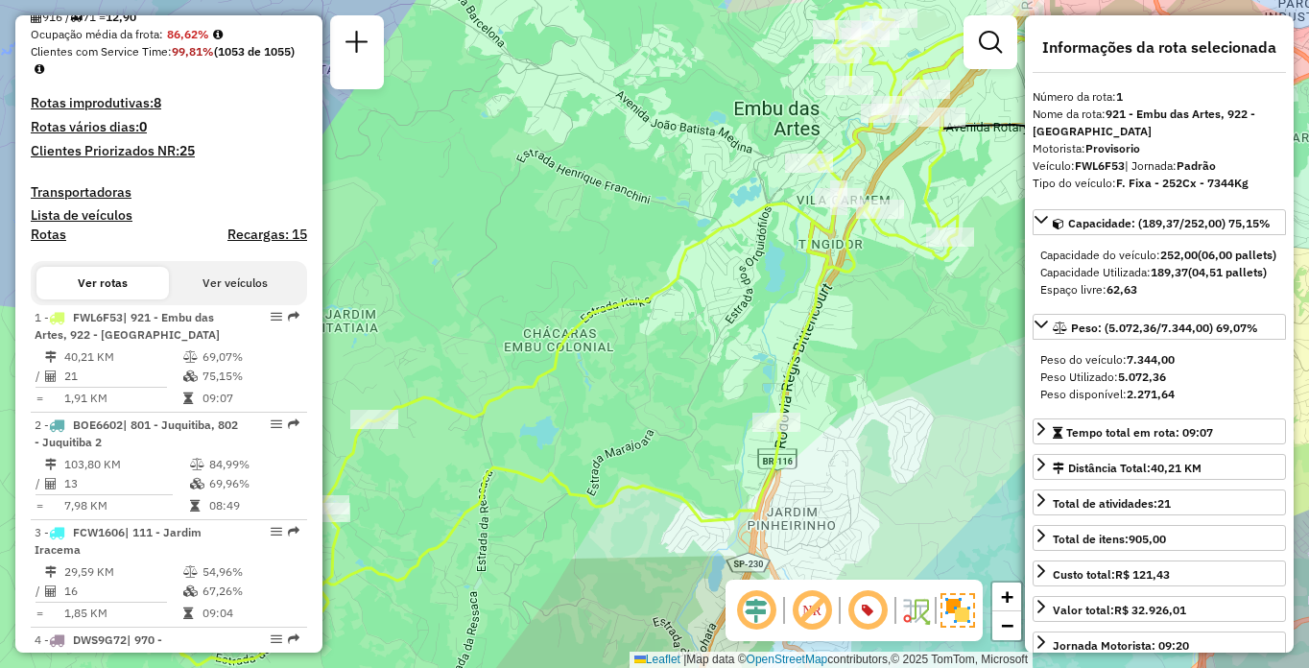
scroll to position [1447, 0]
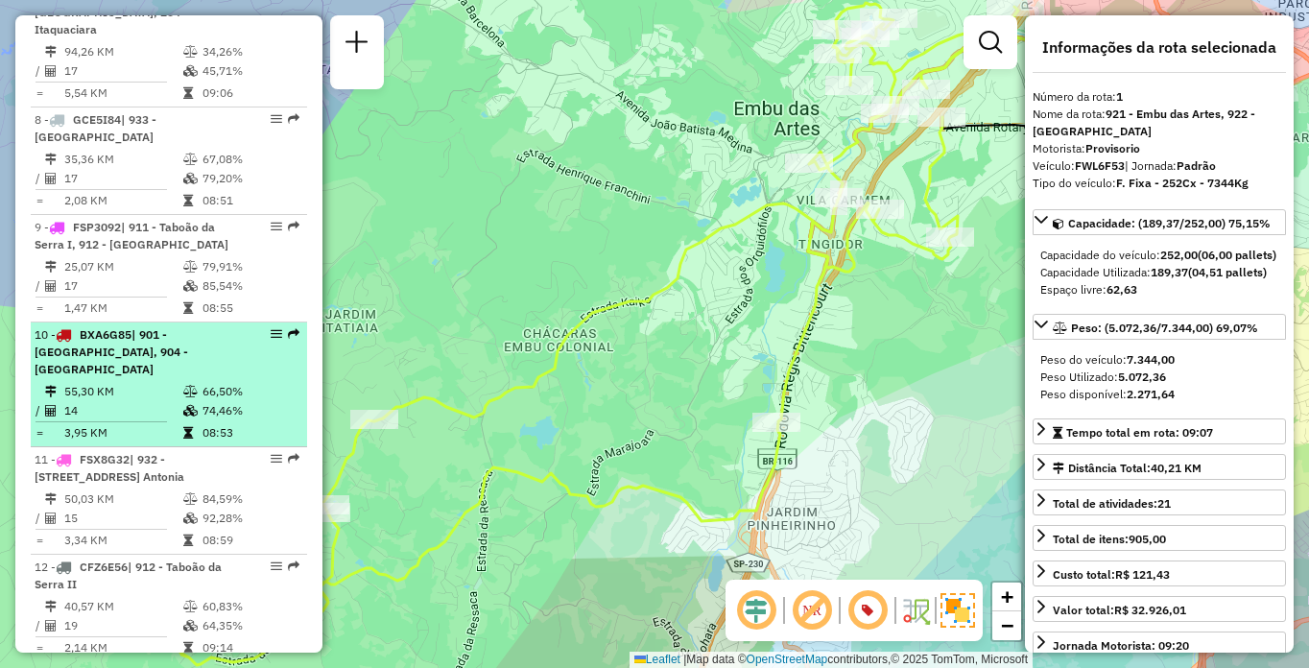
click at [92, 351] on span "| 901 - [GEOGRAPHIC_DATA], 904 - [GEOGRAPHIC_DATA]" at bounding box center [112, 351] width 154 height 49
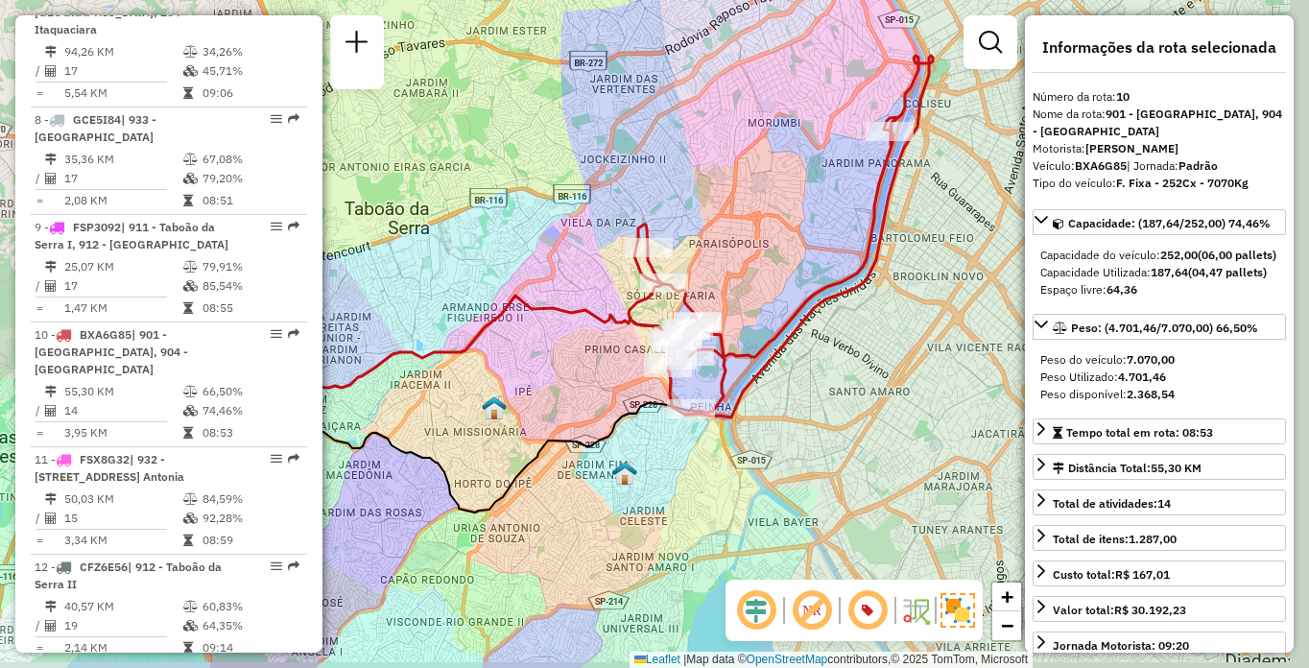
drag, startPoint x: 658, startPoint y: 438, endPoint x: 533, endPoint y: 371, distance: 142.1
click at [533, 371] on div "Janela de atendimento Grade de atendimento Capacidade Transportadoras Veículos …" at bounding box center [654, 334] width 1309 height 668
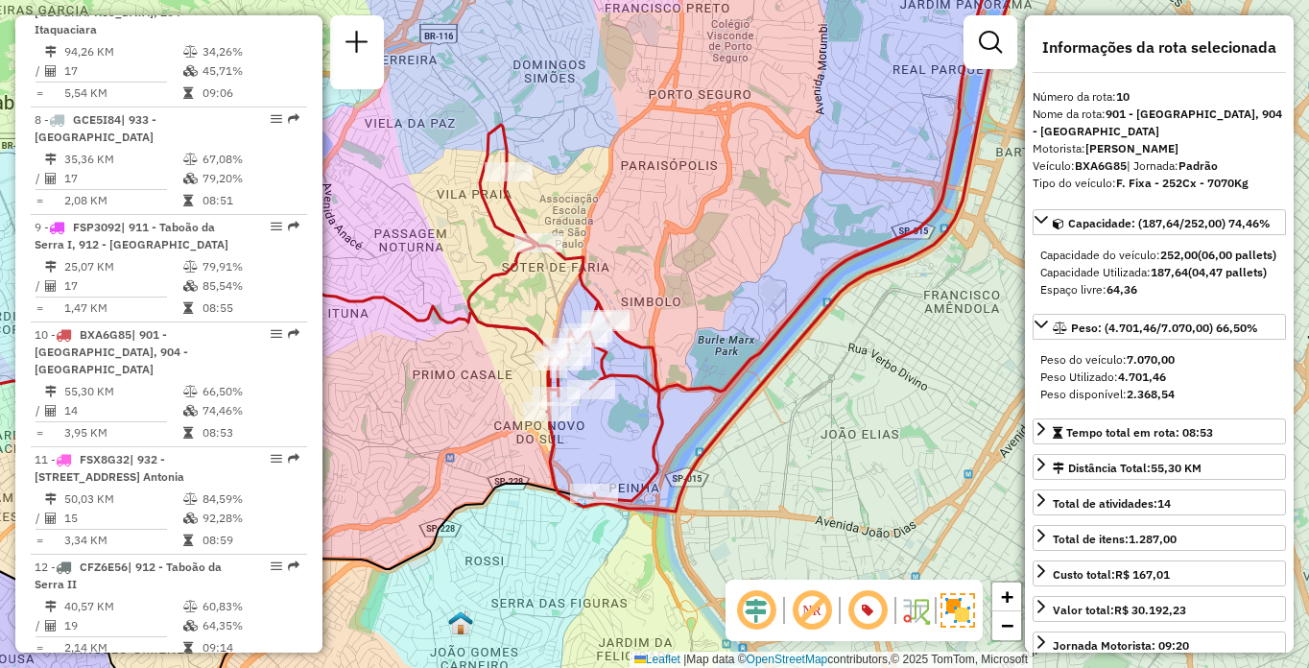
scroll to position [6960, 0]
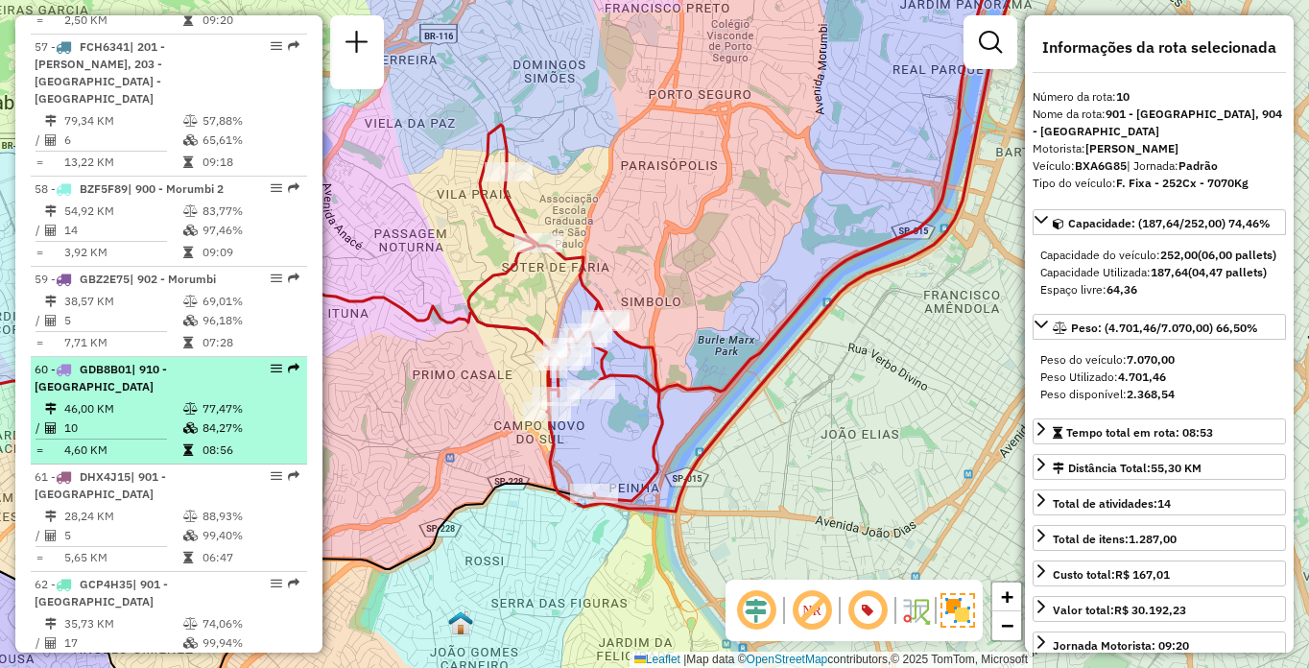
click at [85, 361] on div "60 - GDB8B01 | 910 - Parque Ipê" at bounding box center [136, 378] width 203 height 35
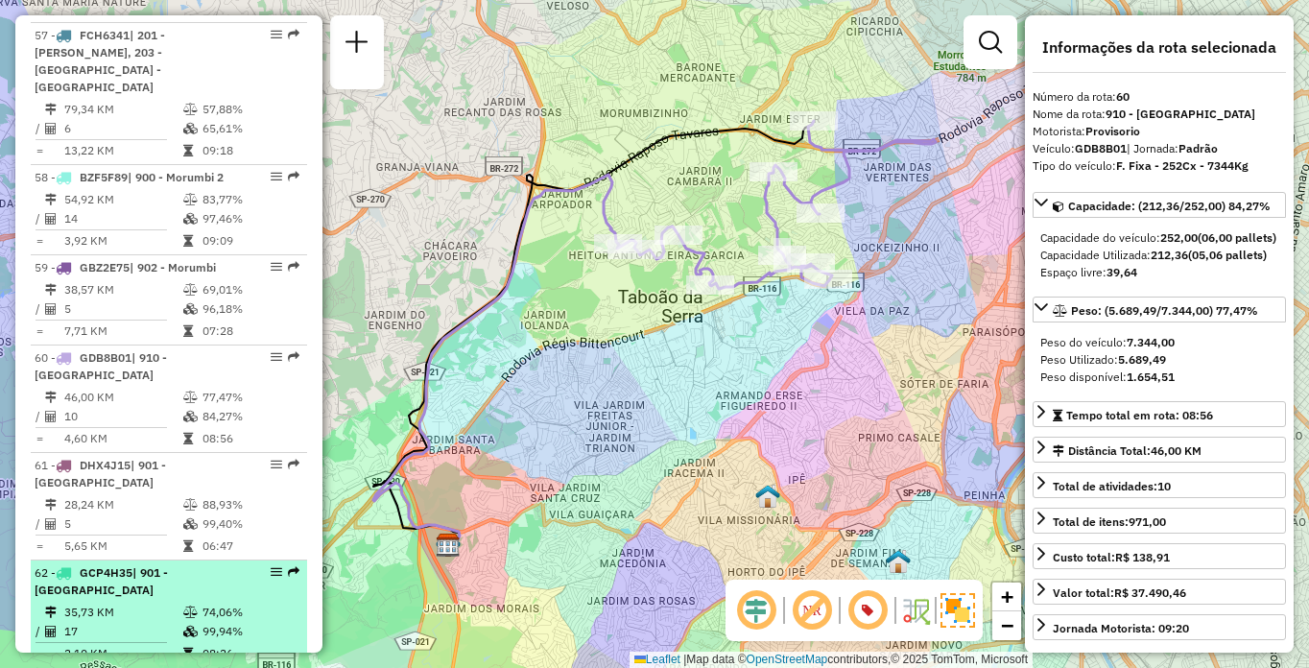
scroll to position [7068, 0]
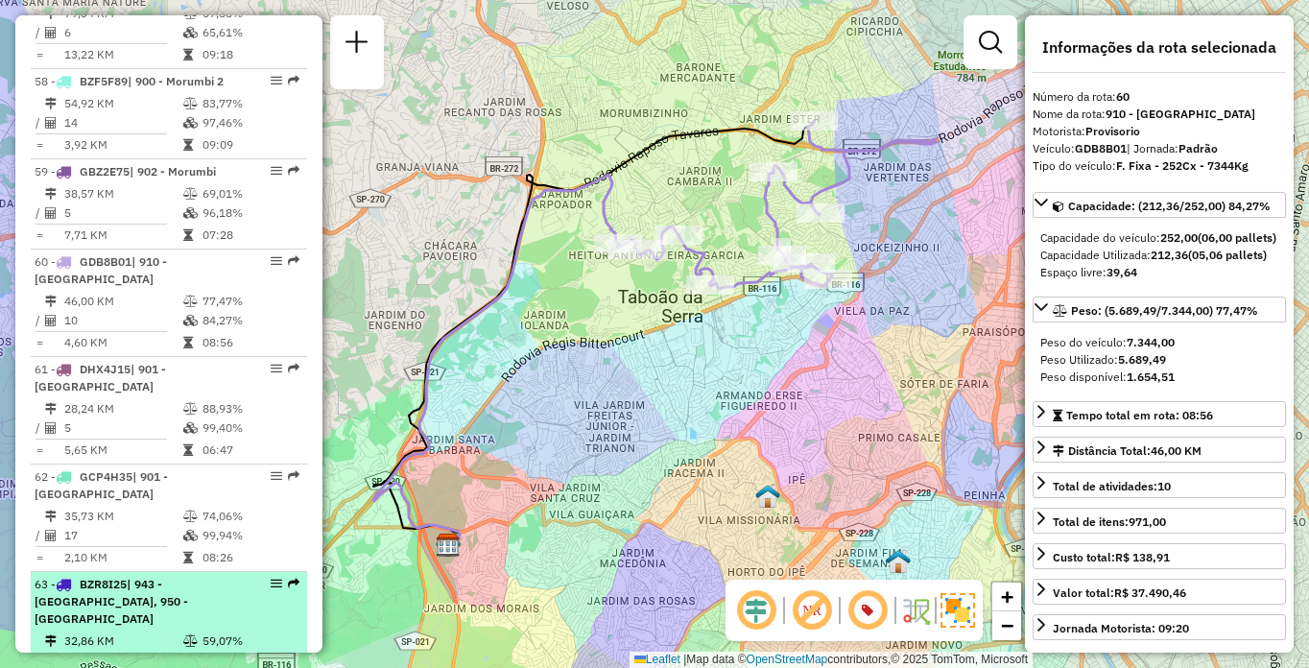
click at [155, 577] on span "| 943 - [GEOGRAPHIC_DATA], 950 - [GEOGRAPHIC_DATA]" at bounding box center [112, 601] width 154 height 49
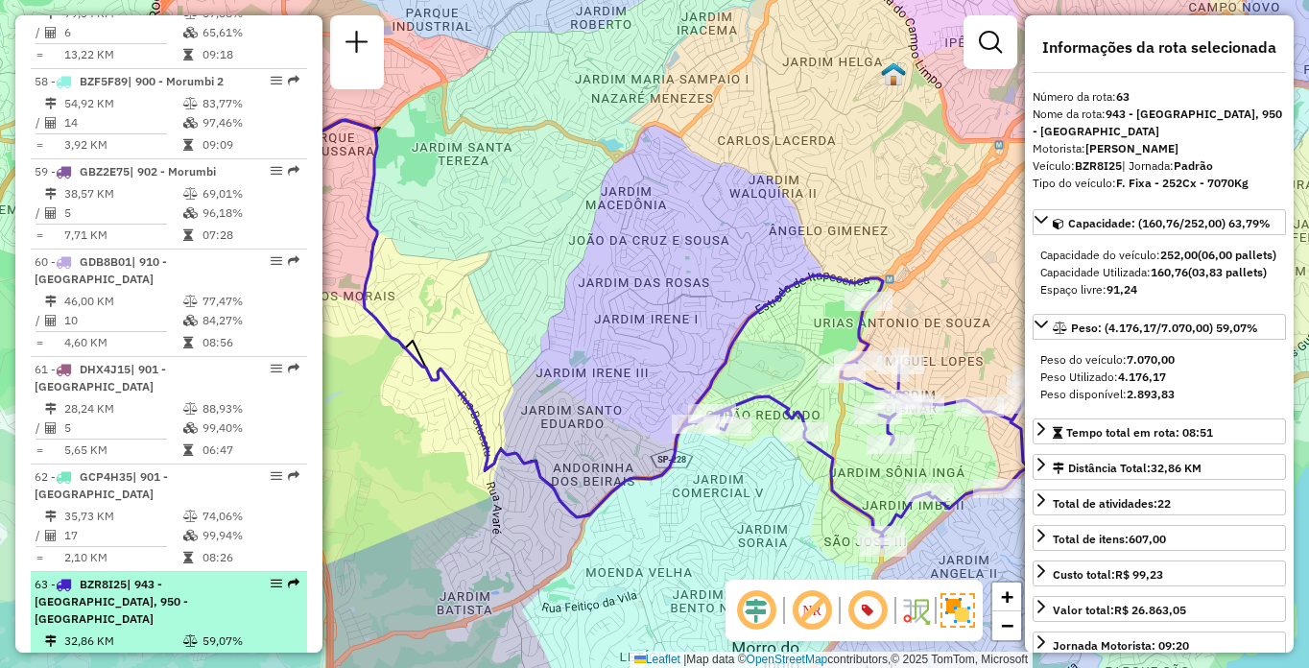
scroll to position [1680, 0]
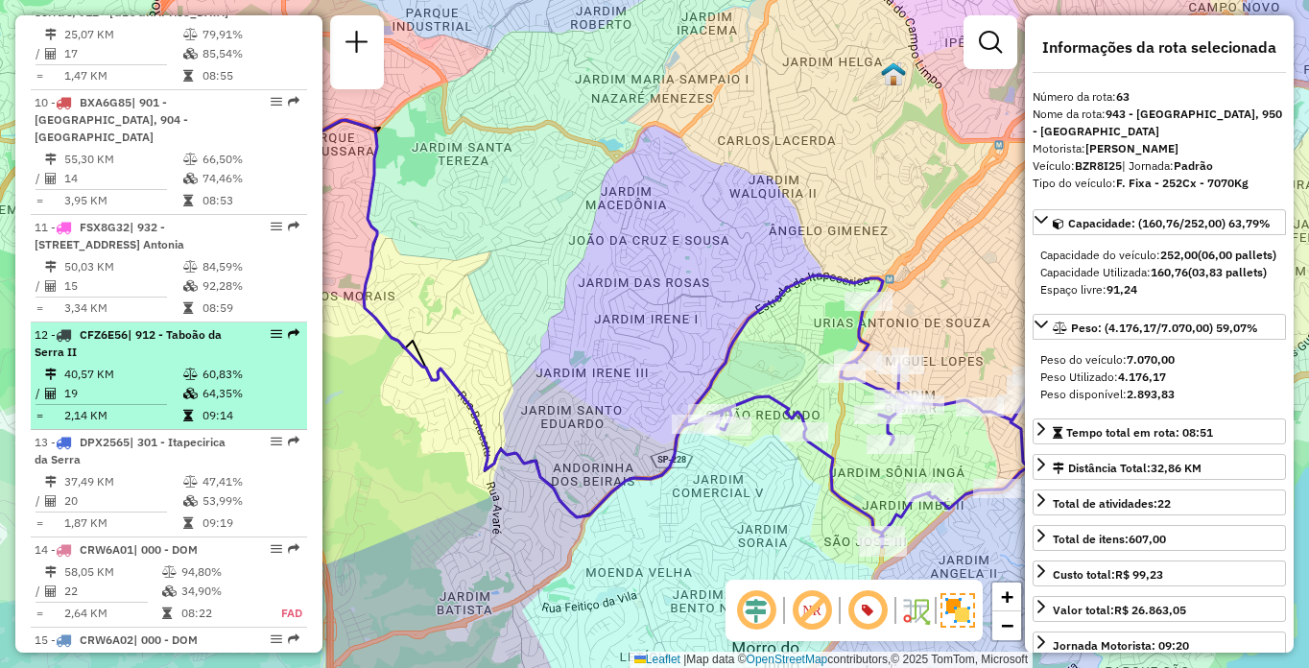
click at [122, 376] on td "40,57 KM" at bounding box center [122, 374] width 119 height 19
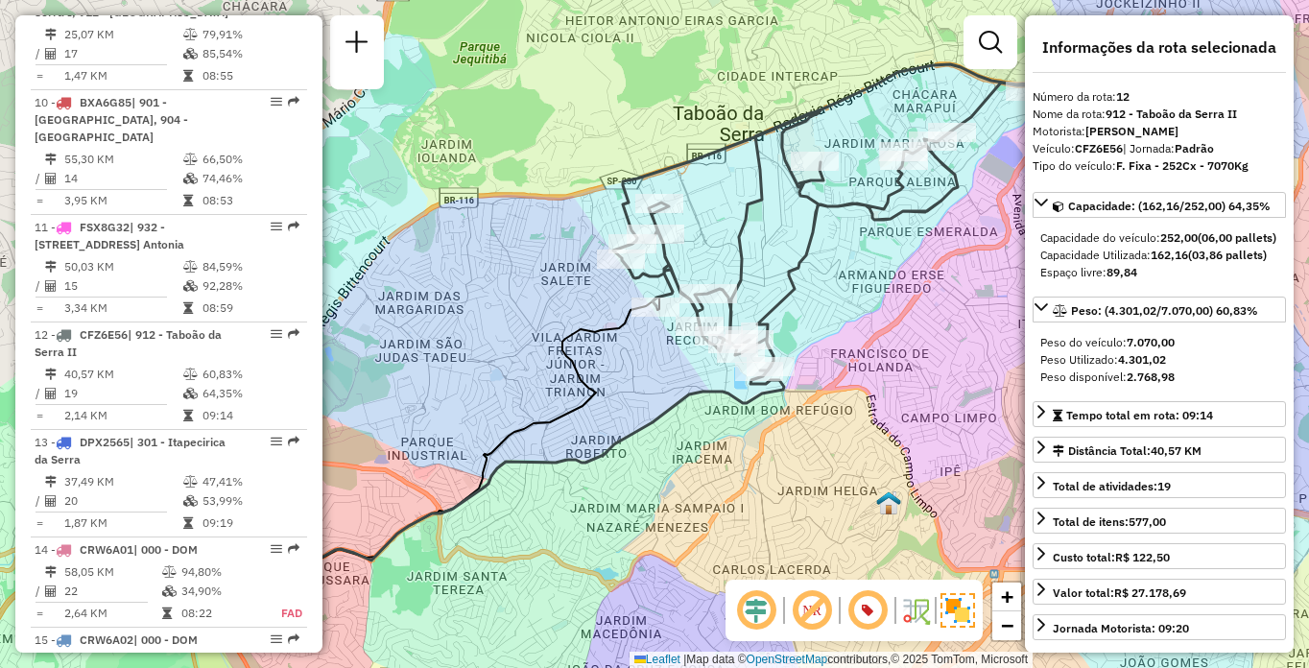
scroll to position [7838, 0]
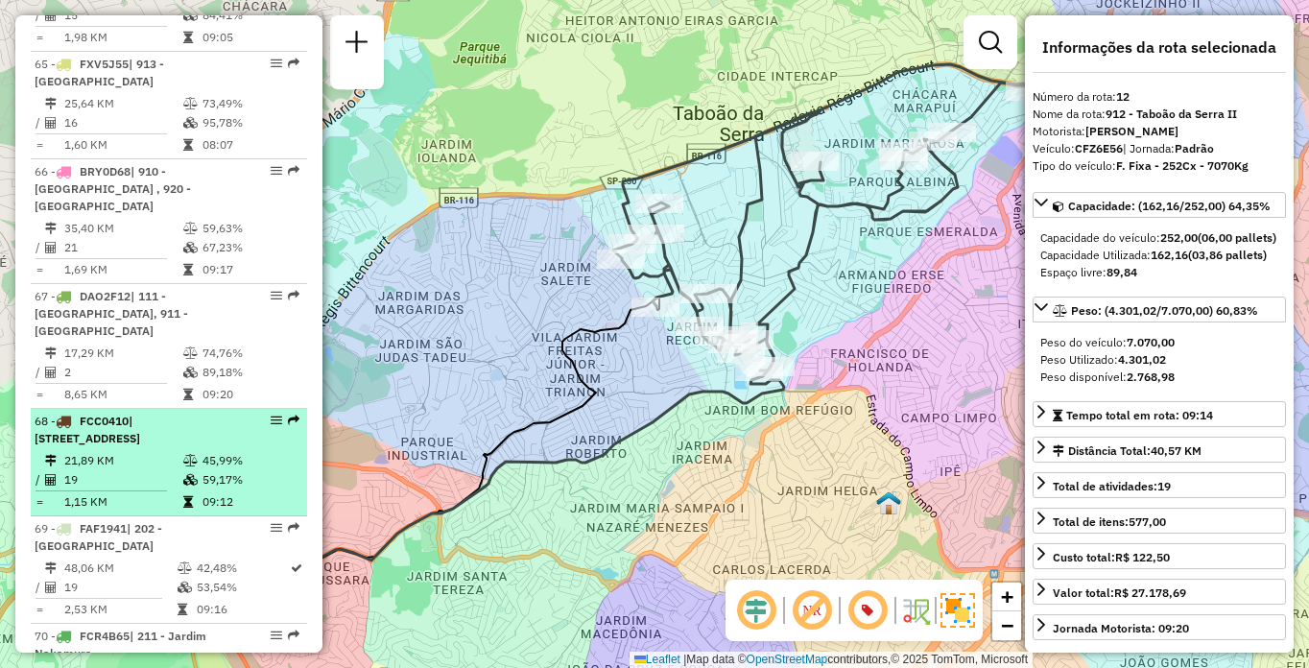
click at [90, 451] on td "21,89 KM" at bounding box center [122, 460] width 119 height 19
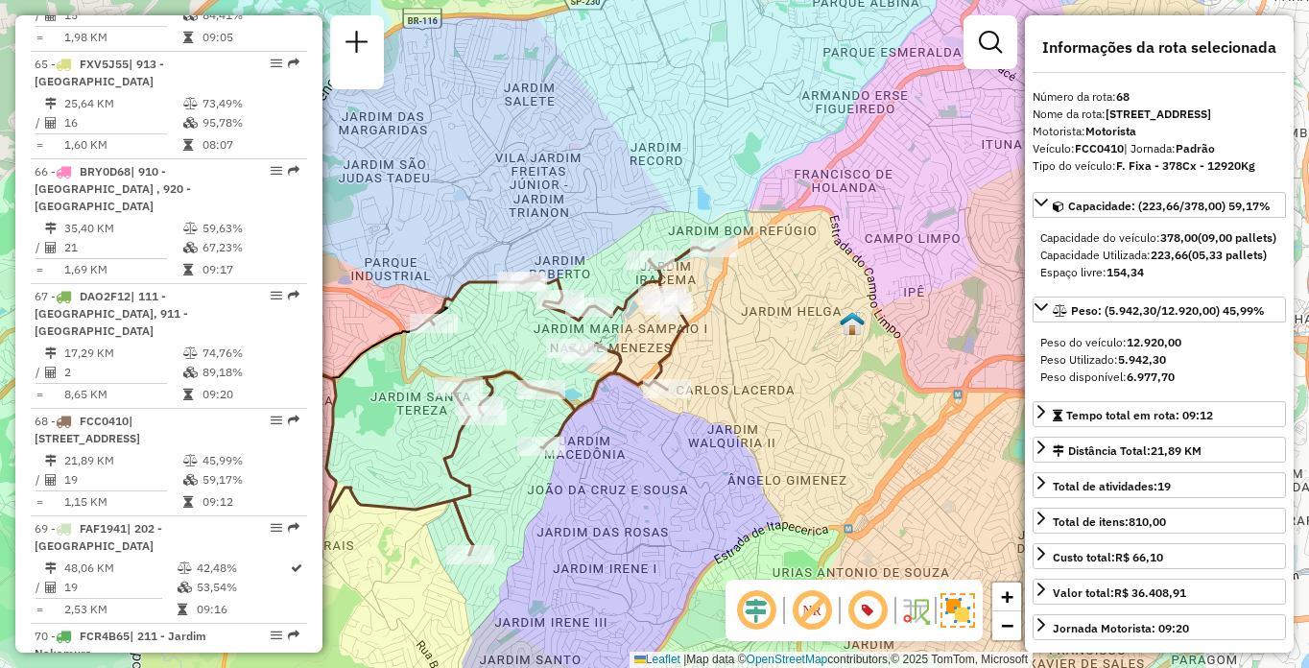
drag, startPoint x: 866, startPoint y: 487, endPoint x: 612, endPoint y: 483, distance: 253.4
click at [612, 483] on div "Janela de atendimento Grade de atendimento Capacidade Transportadoras Veículos …" at bounding box center [654, 334] width 1309 height 668
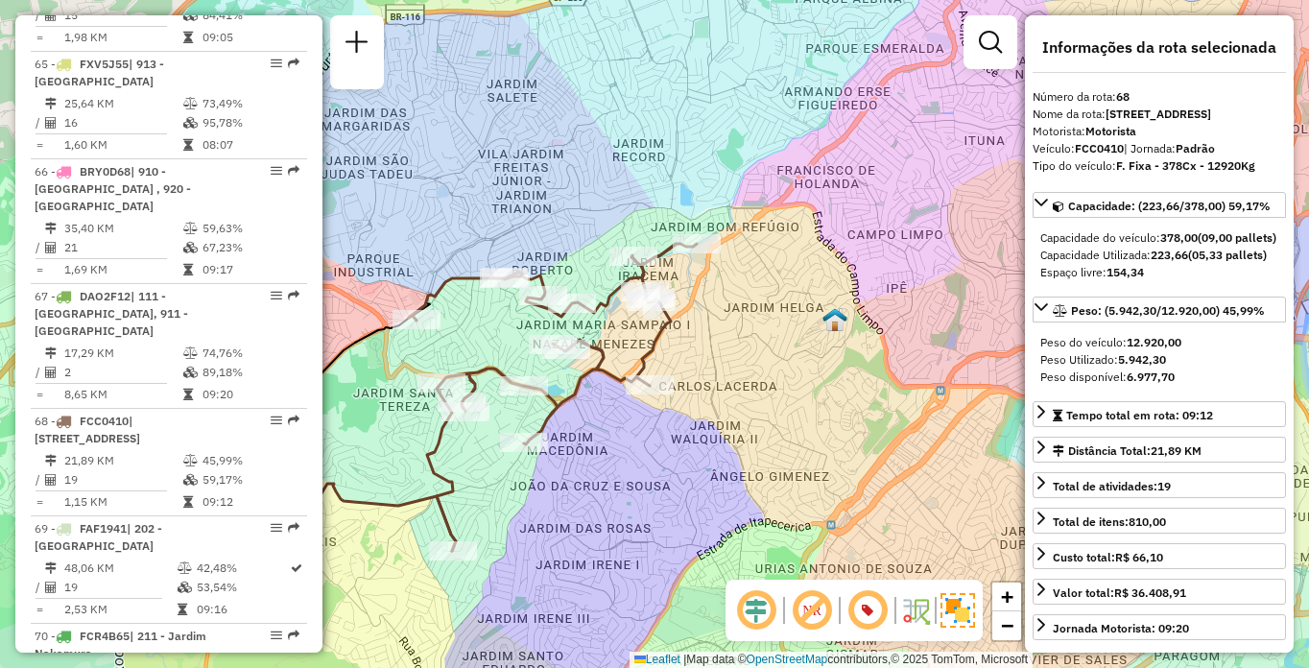
scroll to position [1555, 0]
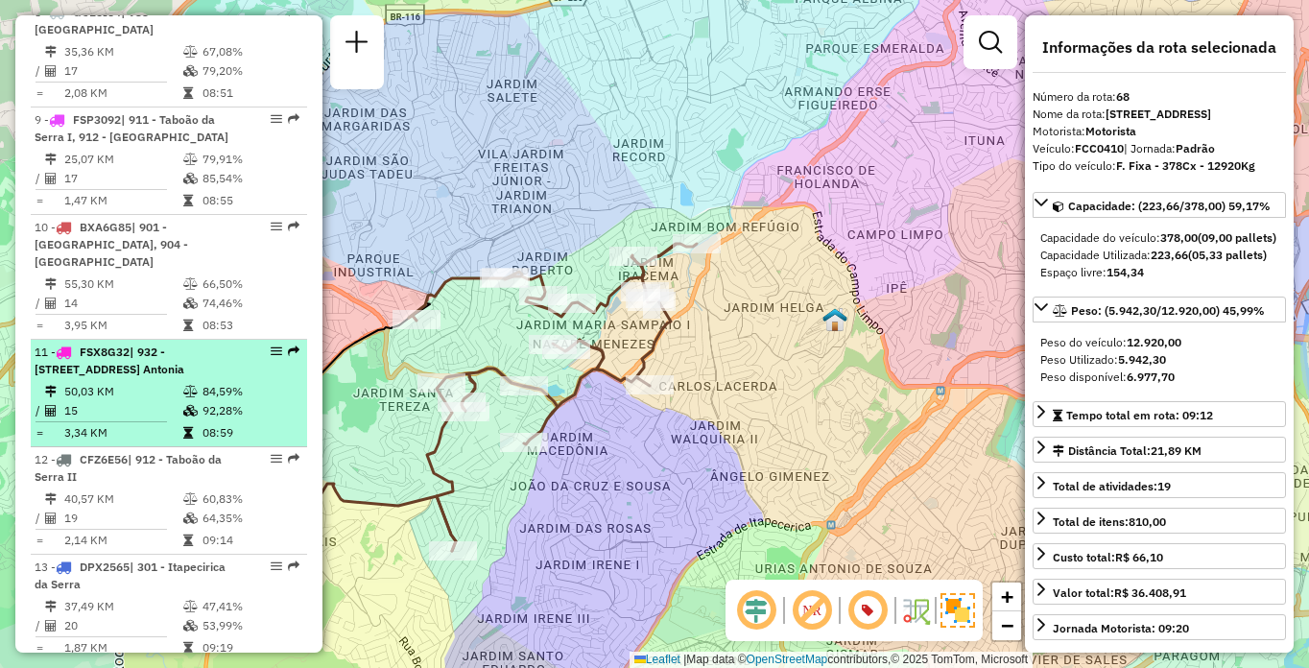
click at [166, 369] on div "11 - FSX8G32 | 932 - [STREET_ADDRESS] Antonia" at bounding box center [136, 361] width 203 height 35
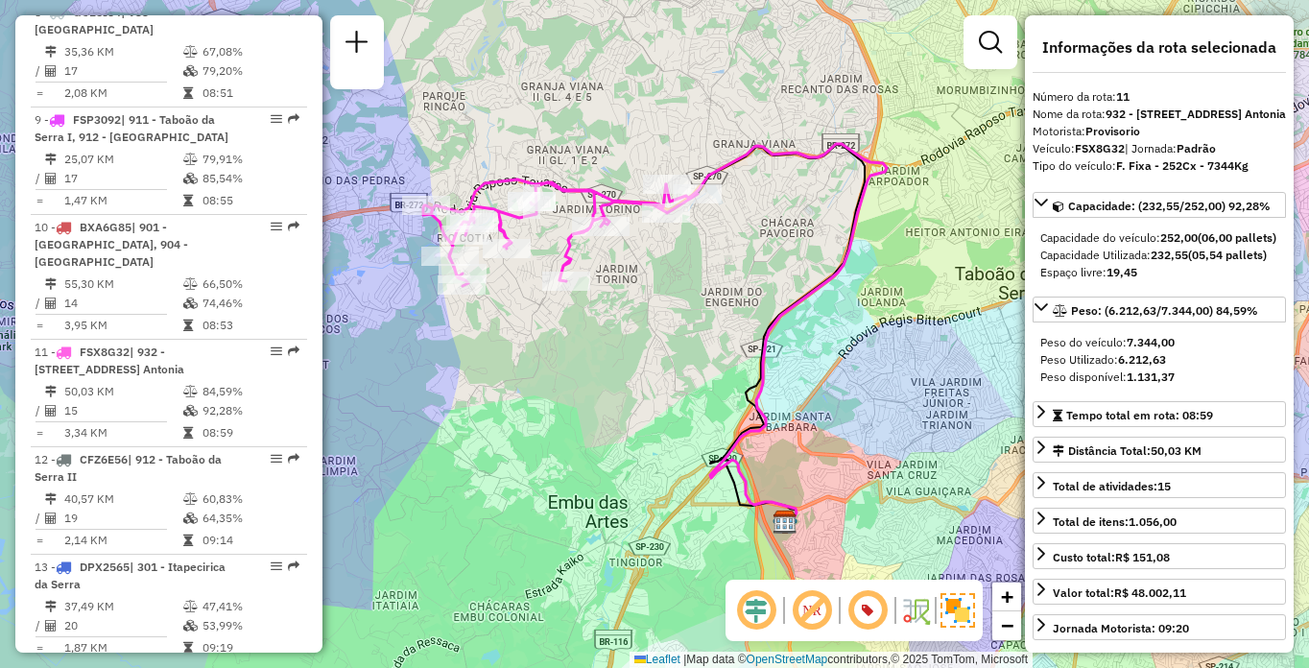
scroll to position [6440, 0]
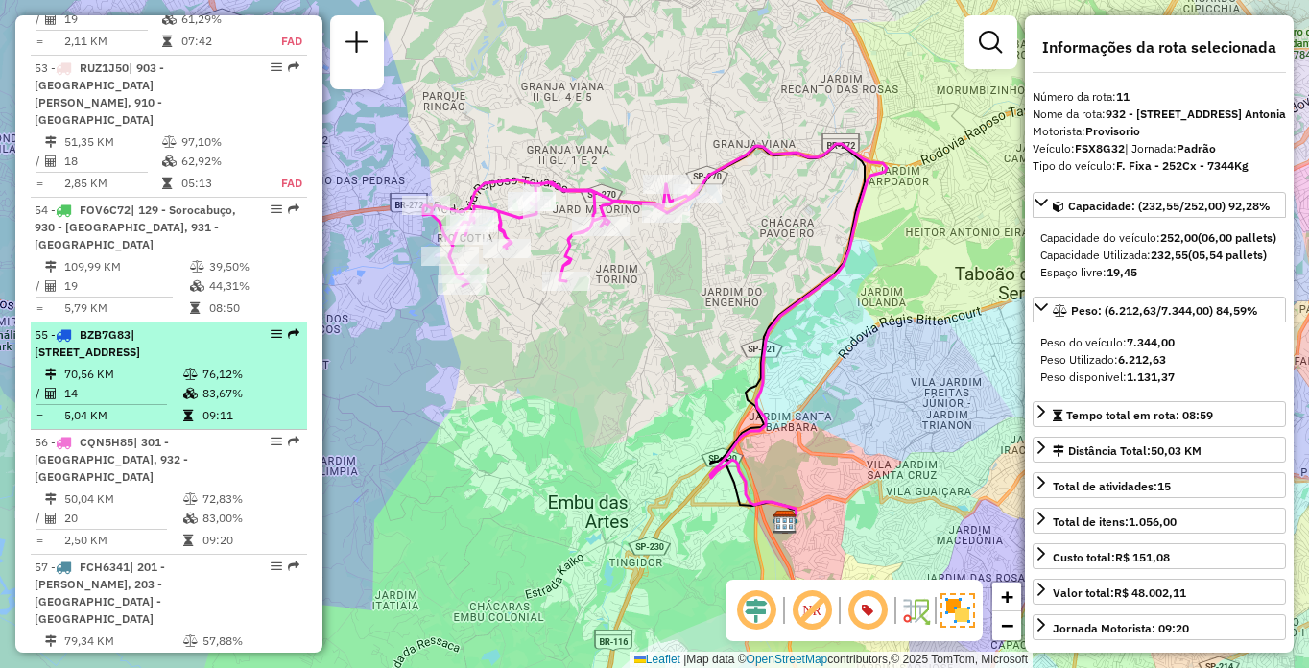
click at [122, 396] on td "14" at bounding box center [122, 393] width 119 height 19
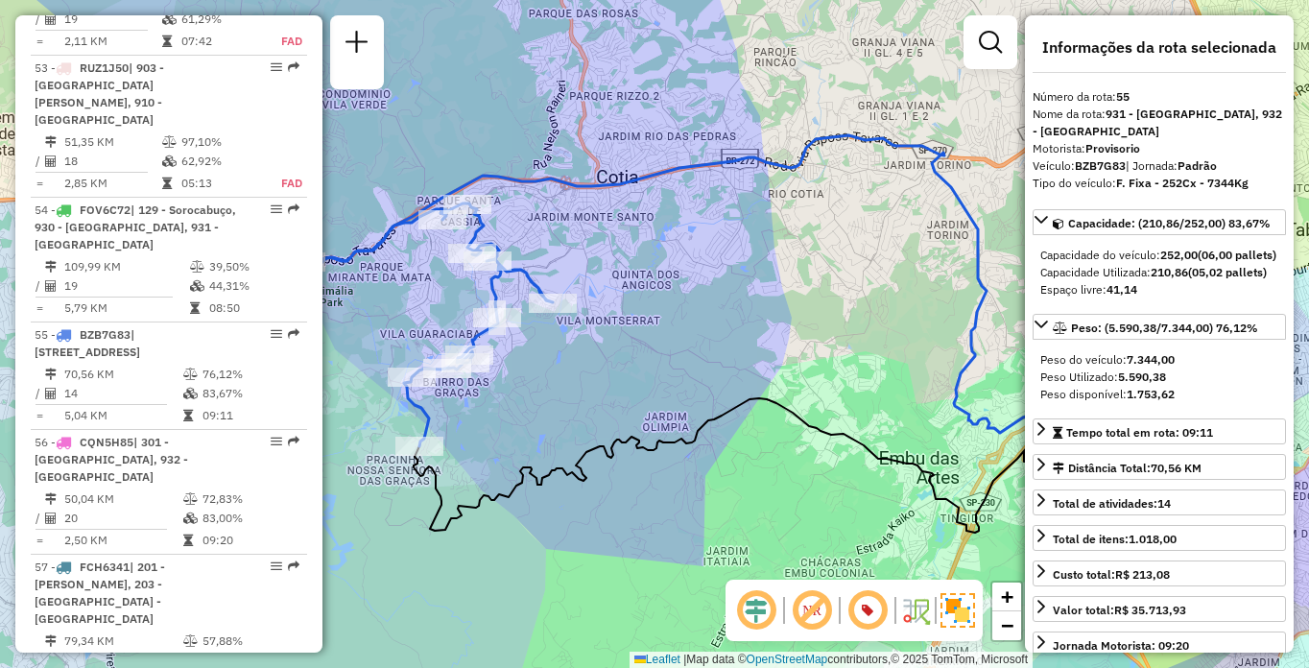
scroll to position [7623, 0]
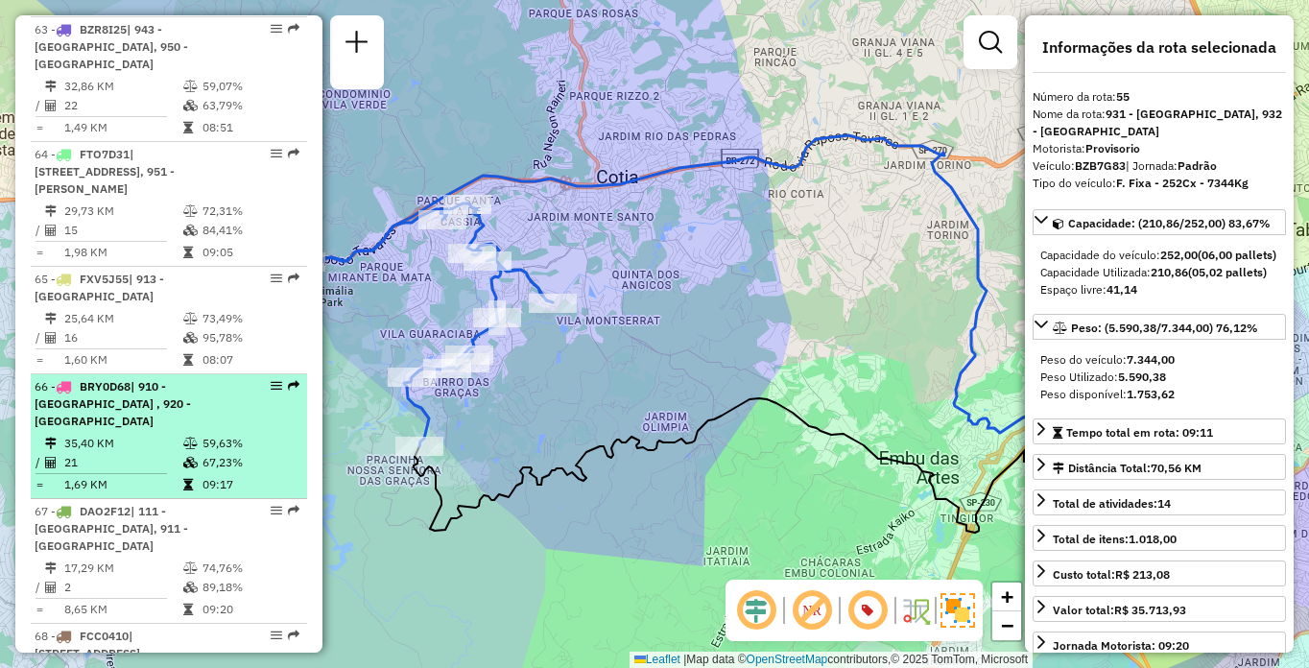
click at [156, 434] on td "35,40 KM" at bounding box center [122, 443] width 119 height 19
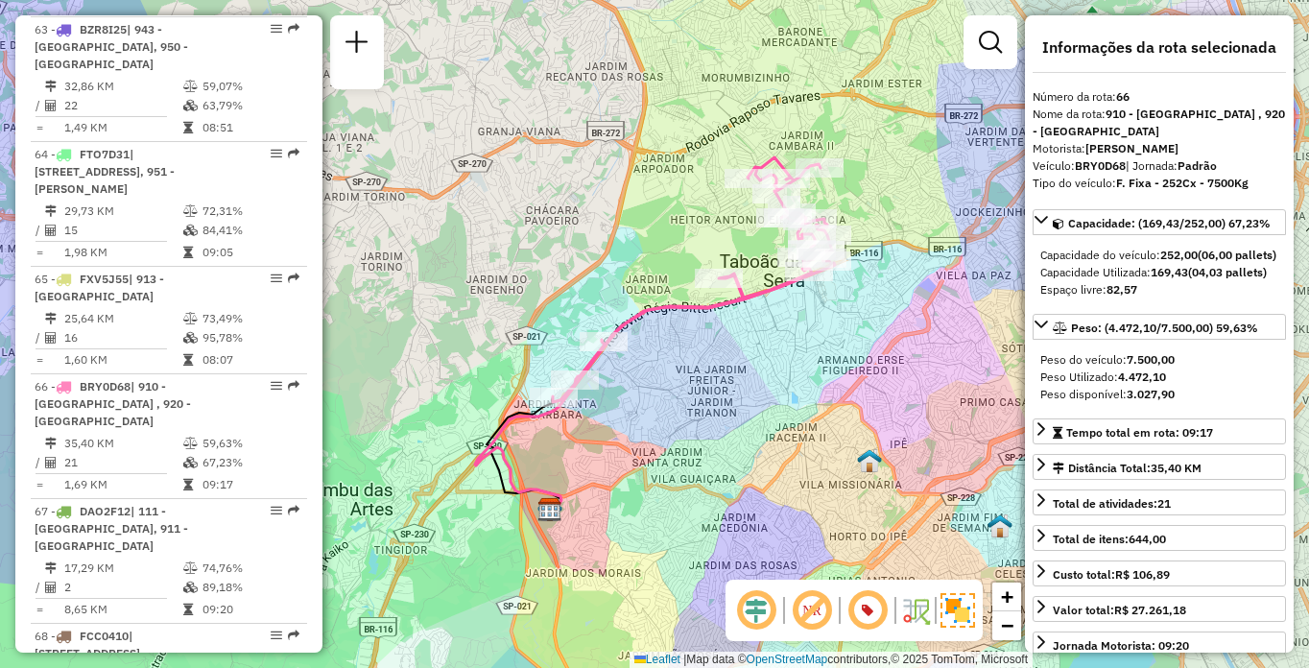
scroll to position [7175, 0]
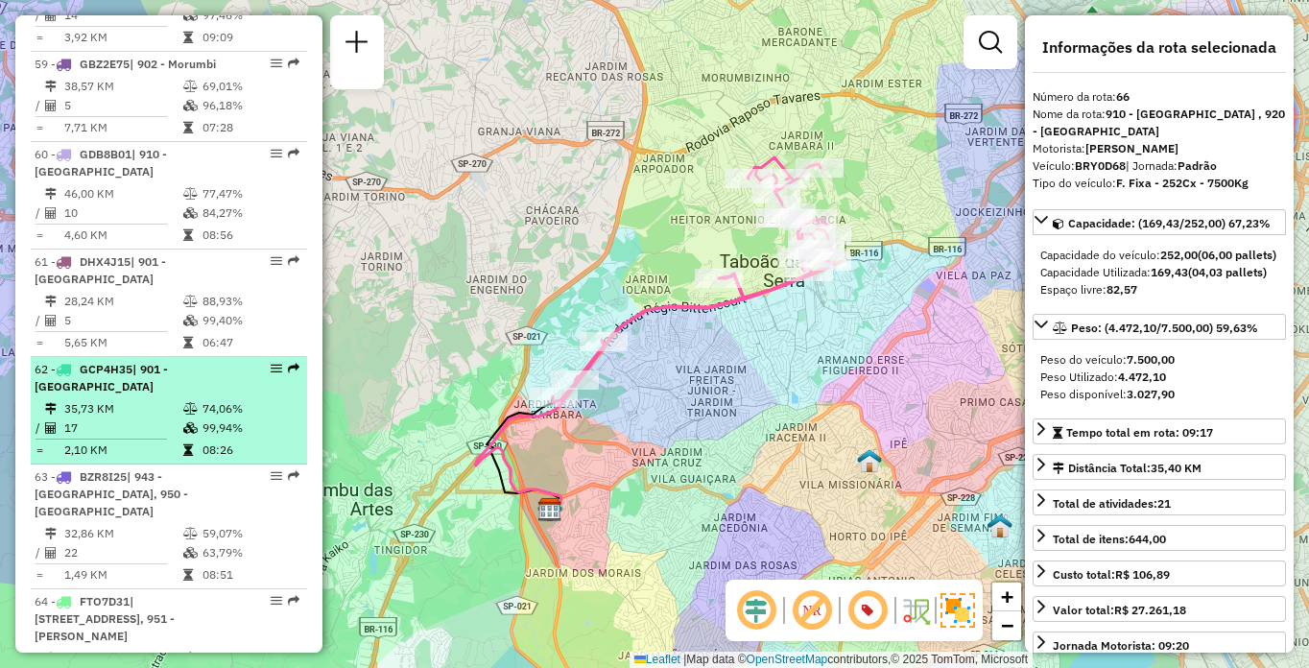
click at [143, 399] on td "35,73 KM" at bounding box center [122, 408] width 119 height 19
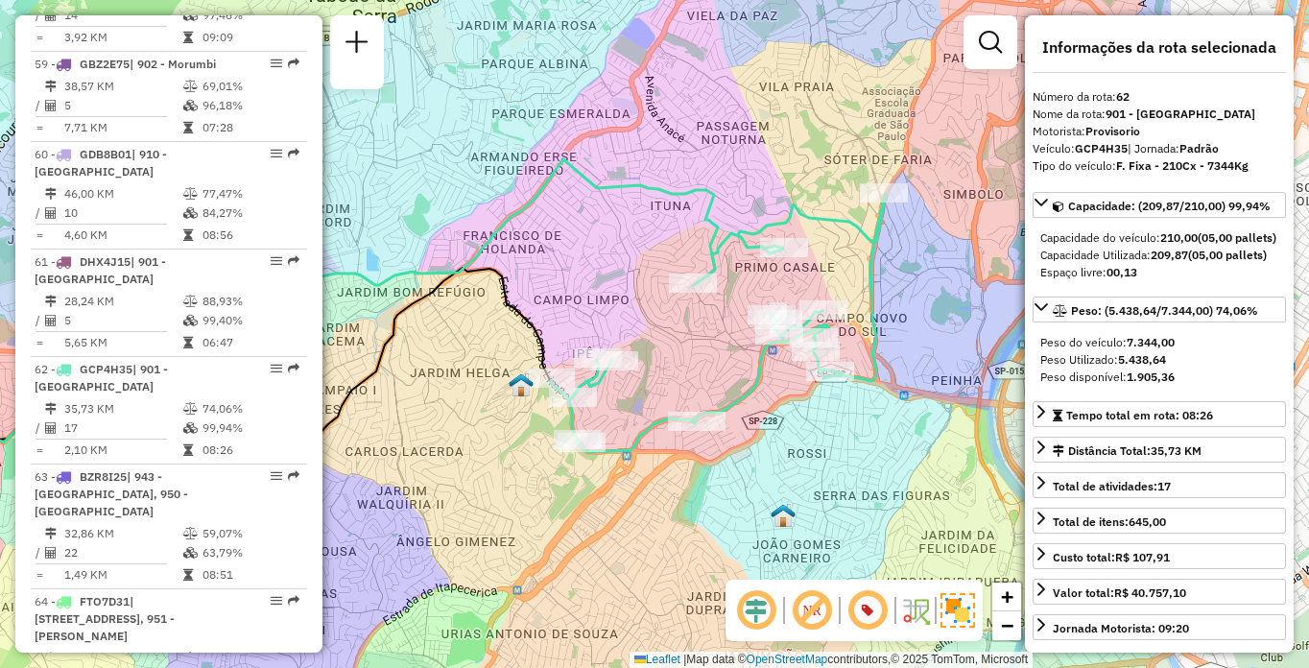
drag, startPoint x: 727, startPoint y: 343, endPoint x: 448, endPoint y: 331, distance: 278.6
click at [448, 331] on div "Janela de atendimento Grade de atendimento Capacidade Transportadoras Veículos …" at bounding box center [654, 334] width 1309 height 668
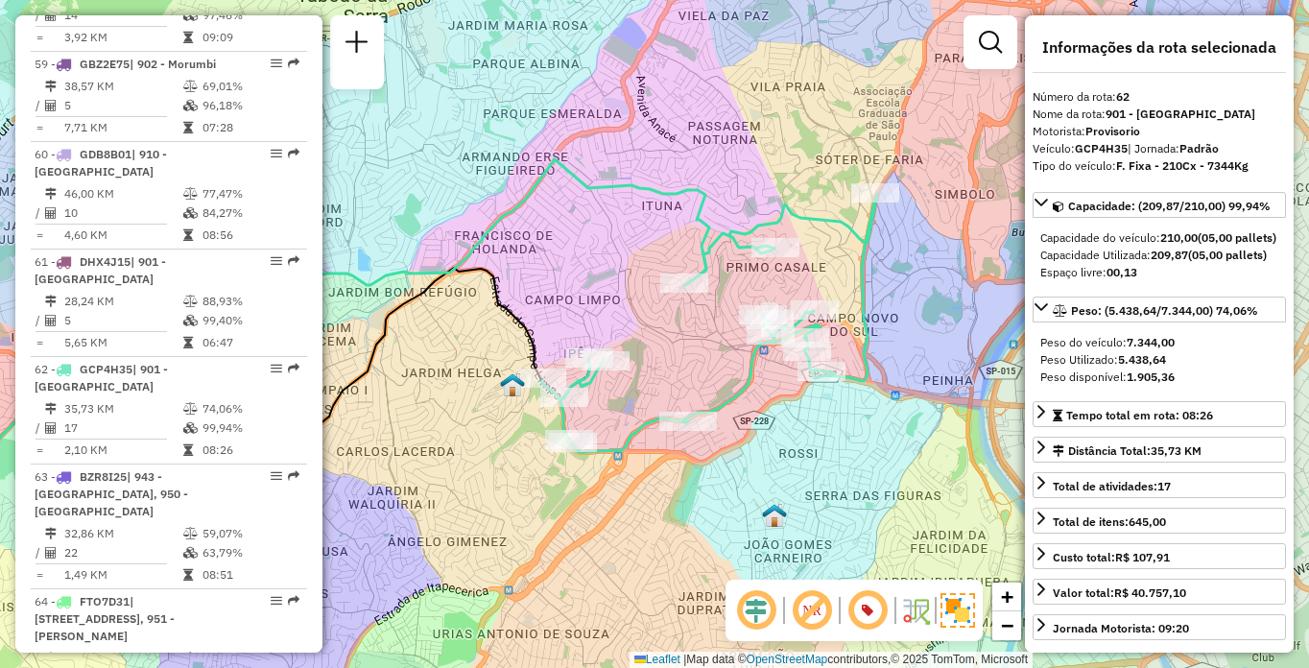
scroll to position [6315, 0]
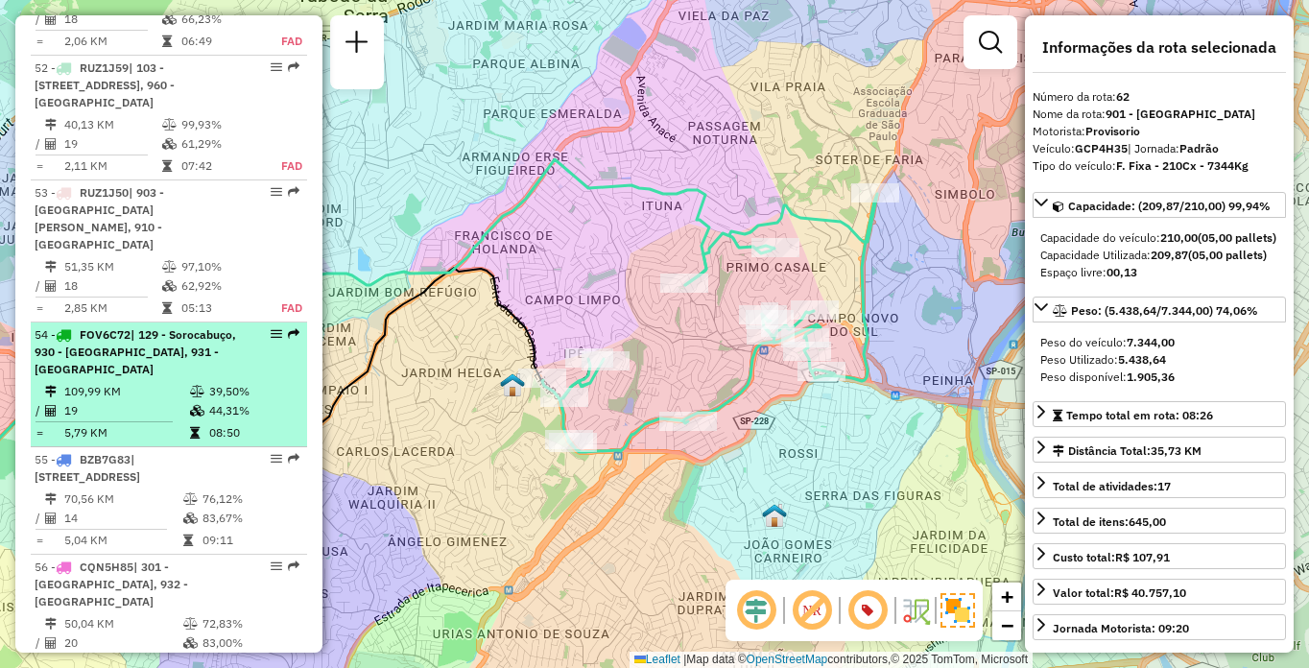
click at [108, 362] on span "| 129 - Sorocabuço, 930 - [GEOGRAPHIC_DATA], 931 - [GEOGRAPHIC_DATA]" at bounding box center [136, 351] width 202 height 49
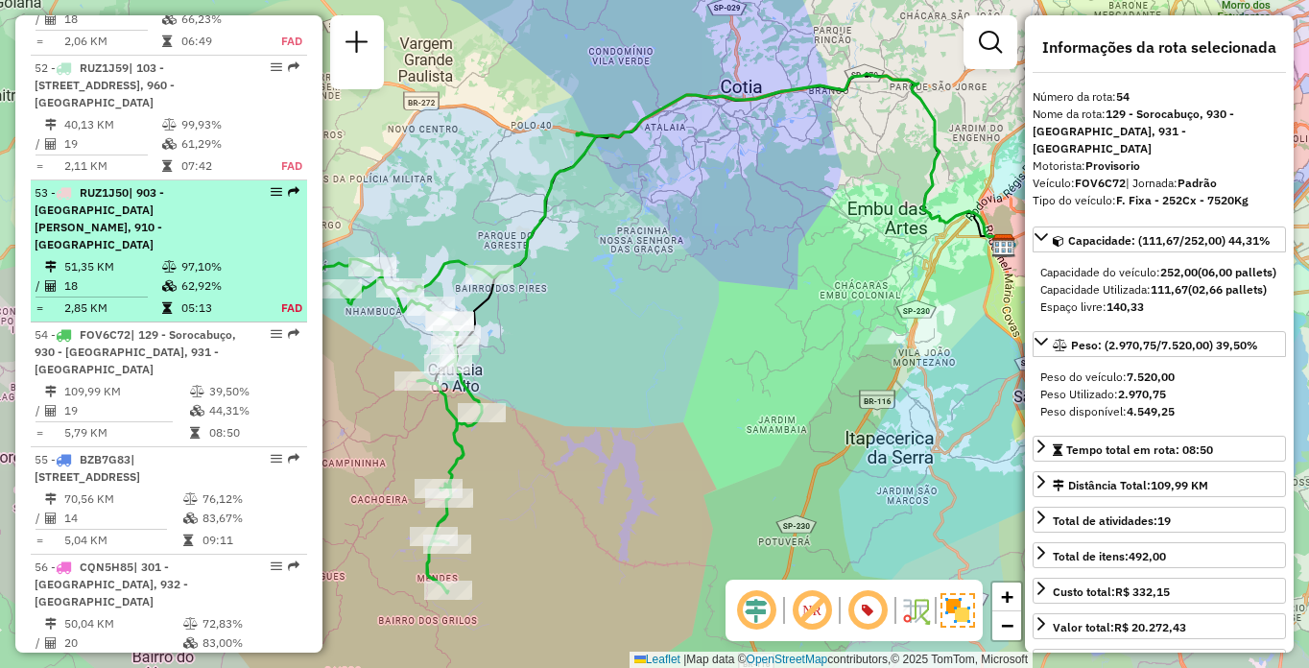
scroll to position [1232, 0]
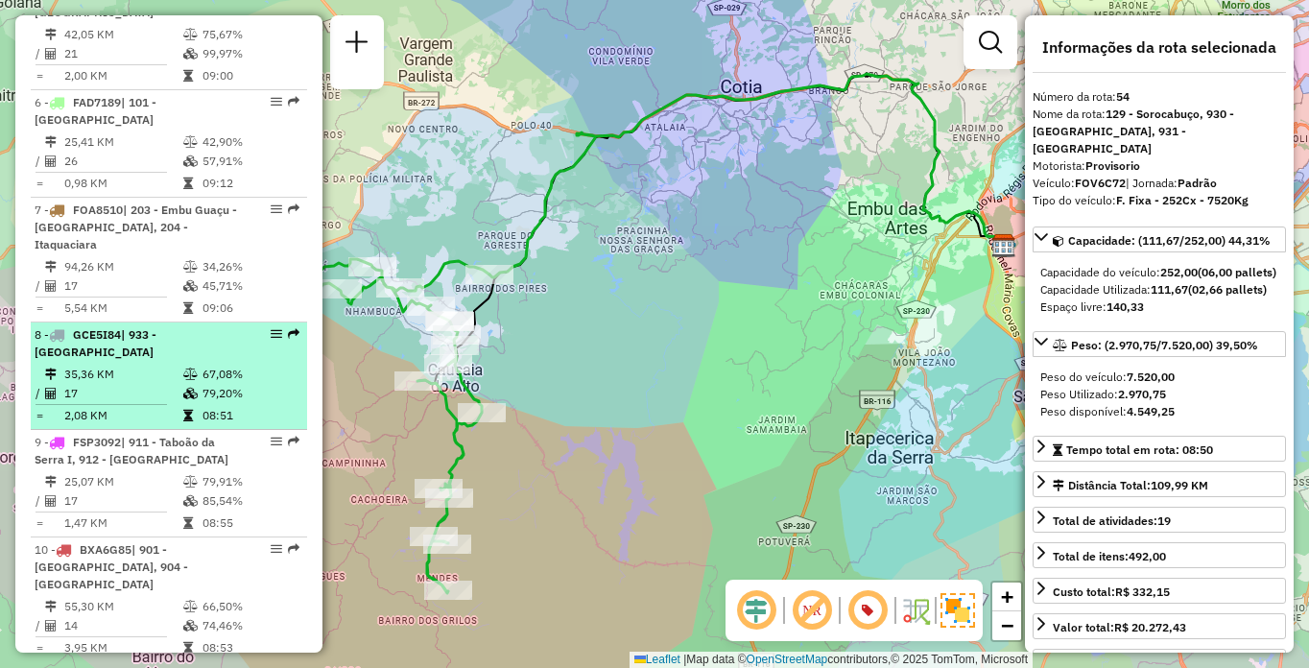
click at [175, 360] on div "8 - GCE5I84 | 933 - Vila Santo Antonia" at bounding box center [136, 343] width 203 height 35
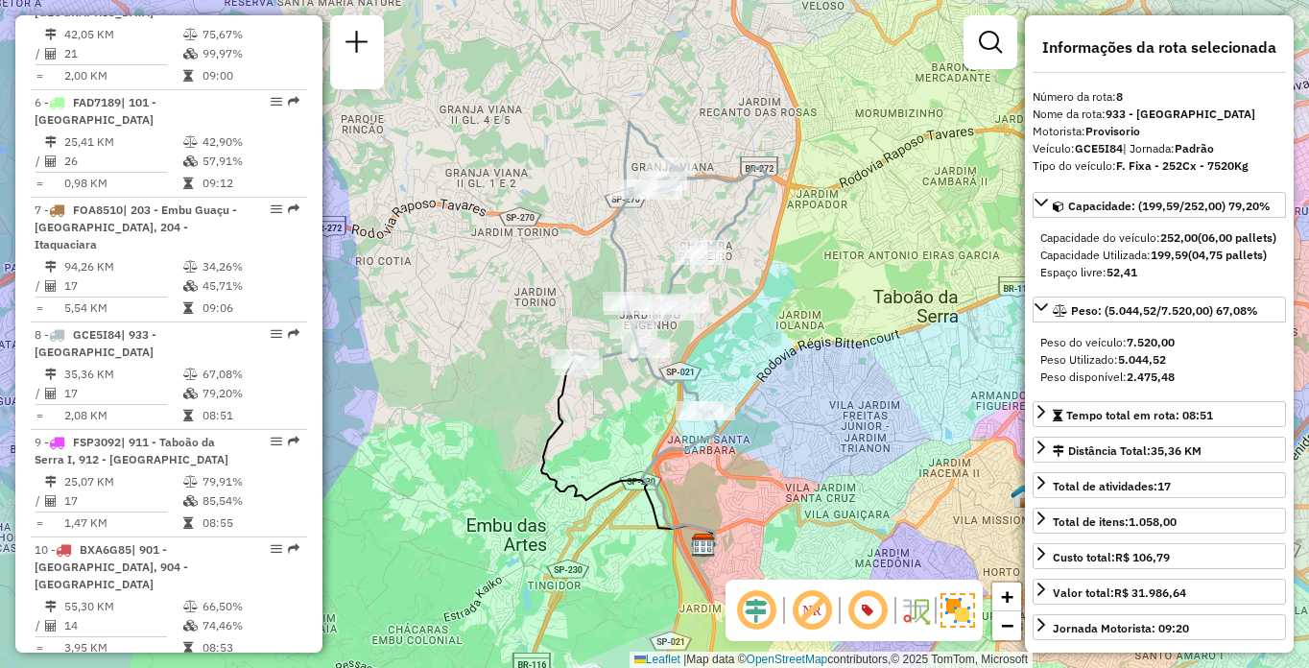
scroll to position [6440, 0]
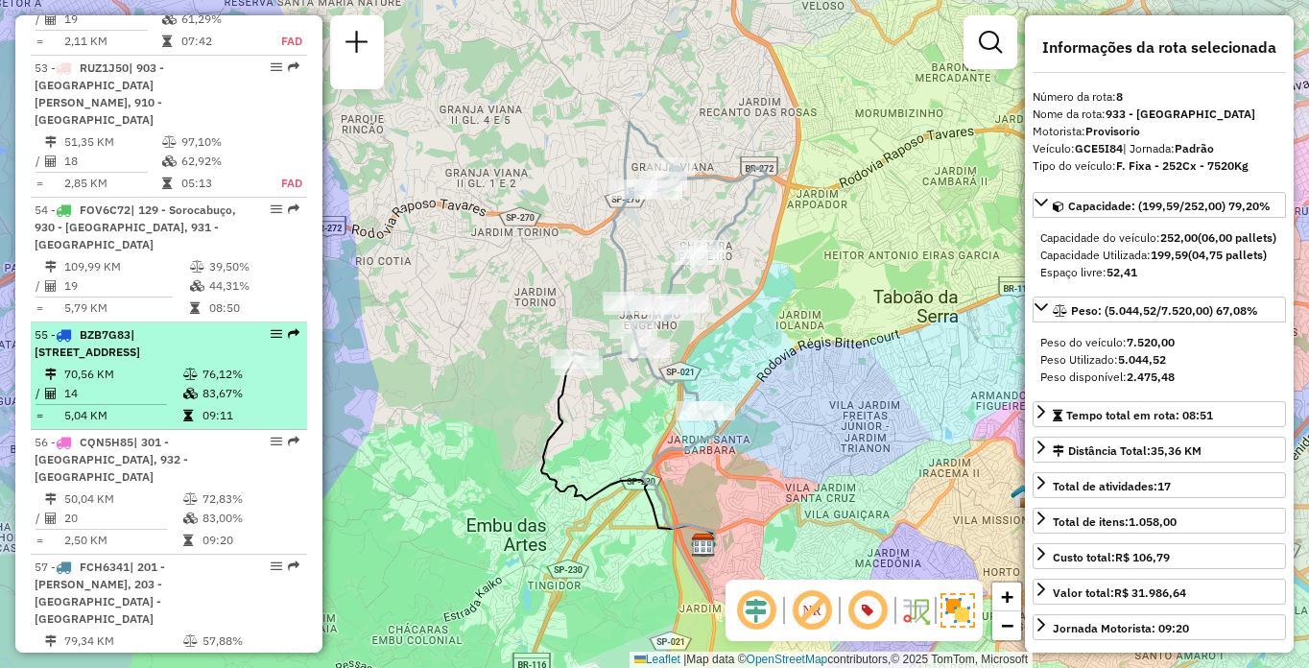
click at [140, 335] on span "| [STREET_ADDRESS]" at bounding box center [88, 343] width 106 height 32
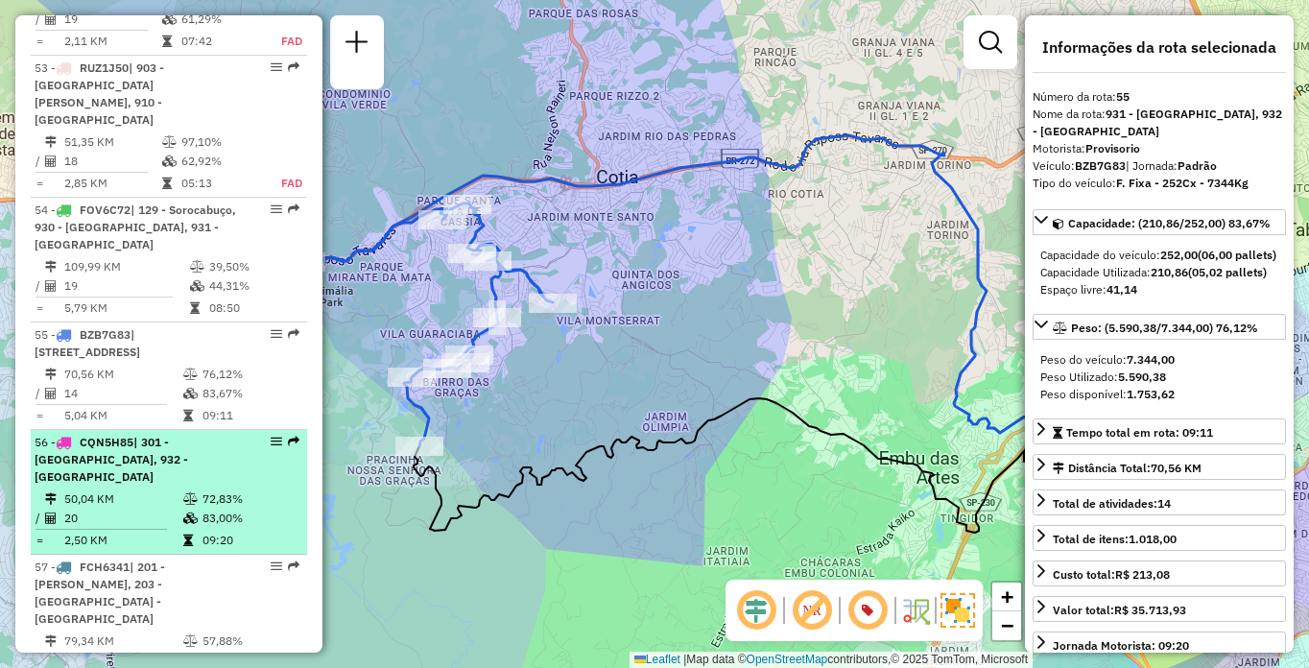
click at [99, 506] on td "50,04 KM" at bounding box center [122, 498] width 119 height 19
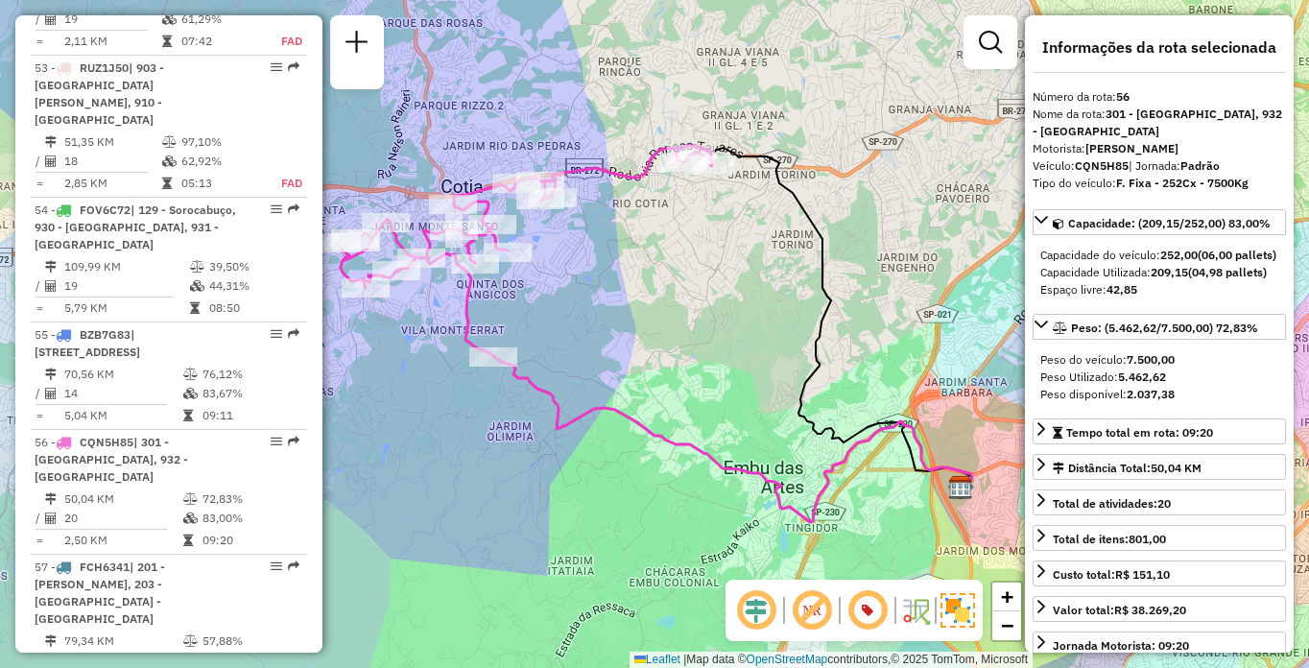
scroll to position [1555, 0]
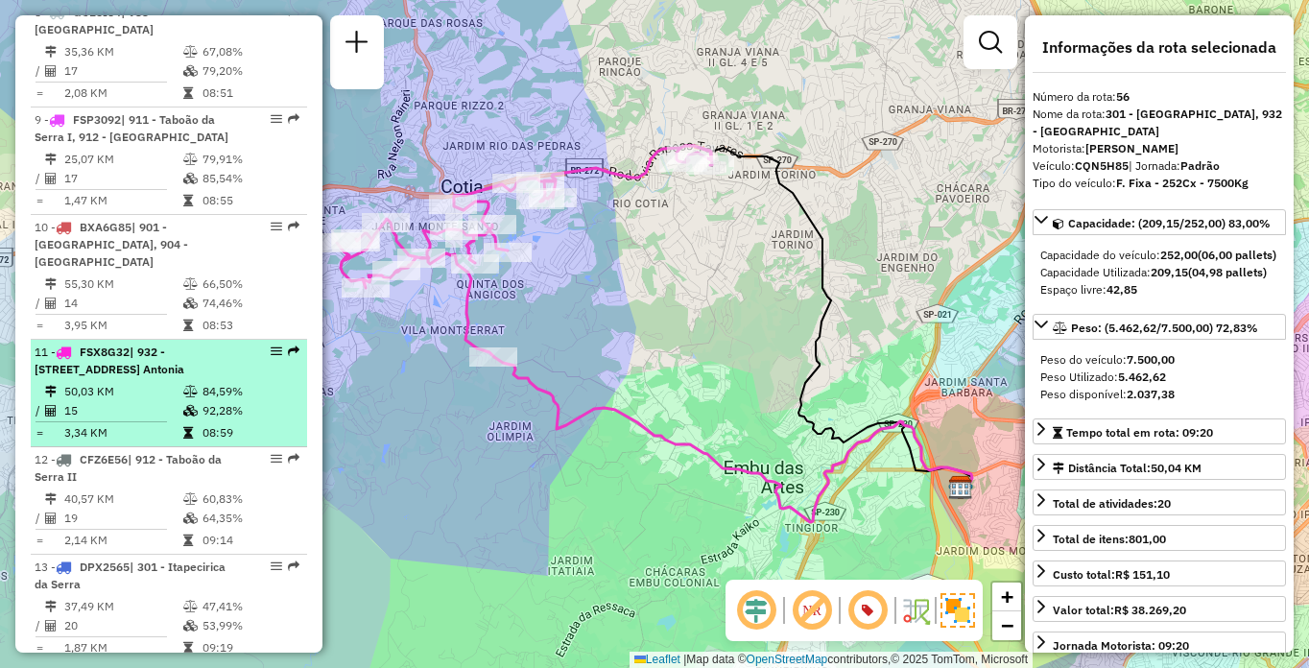
click at [106, 389] on td "50,03 KM" at bounding box center [122, 391] width 119 height 19
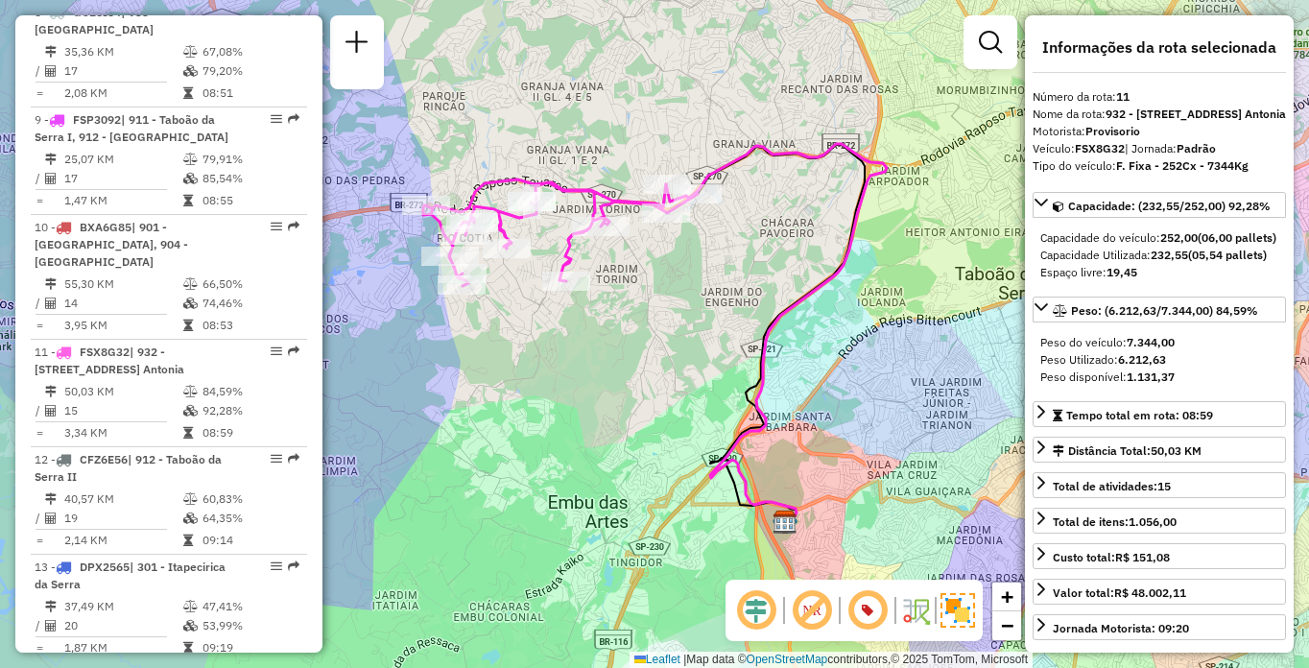
scroll to position [6870, 0]
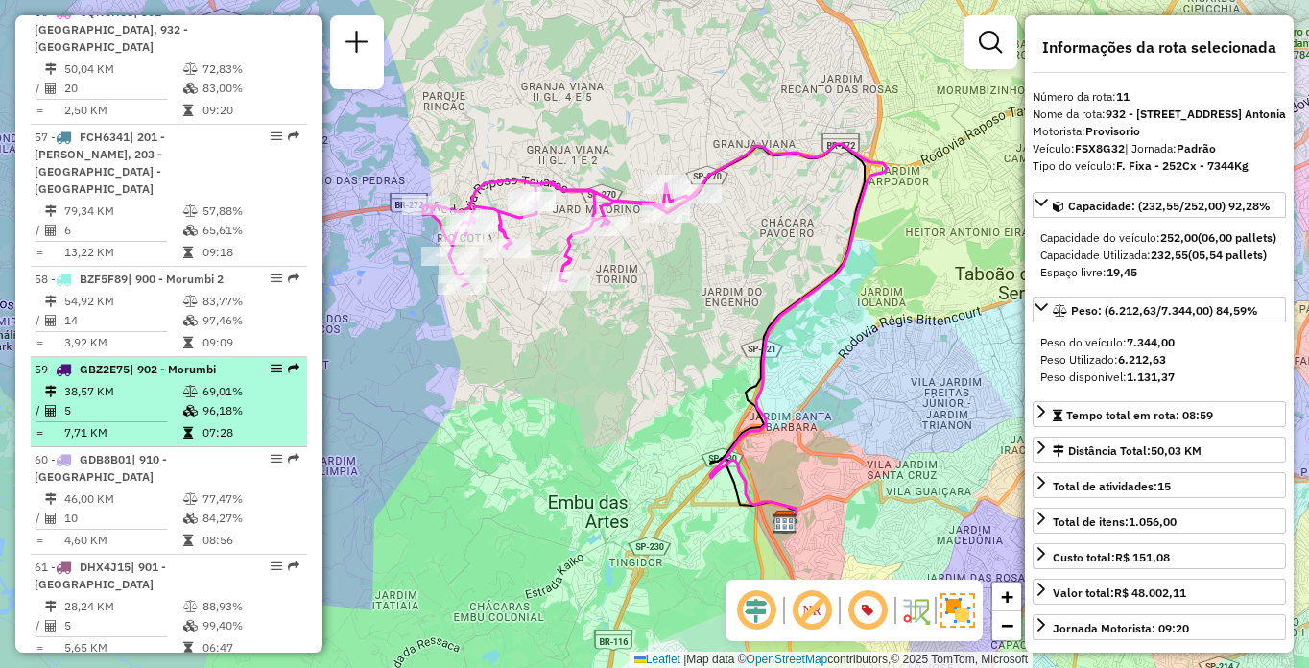
click at [107, 401] on td "5" at bounding box center [122, 410] width 119 height 19
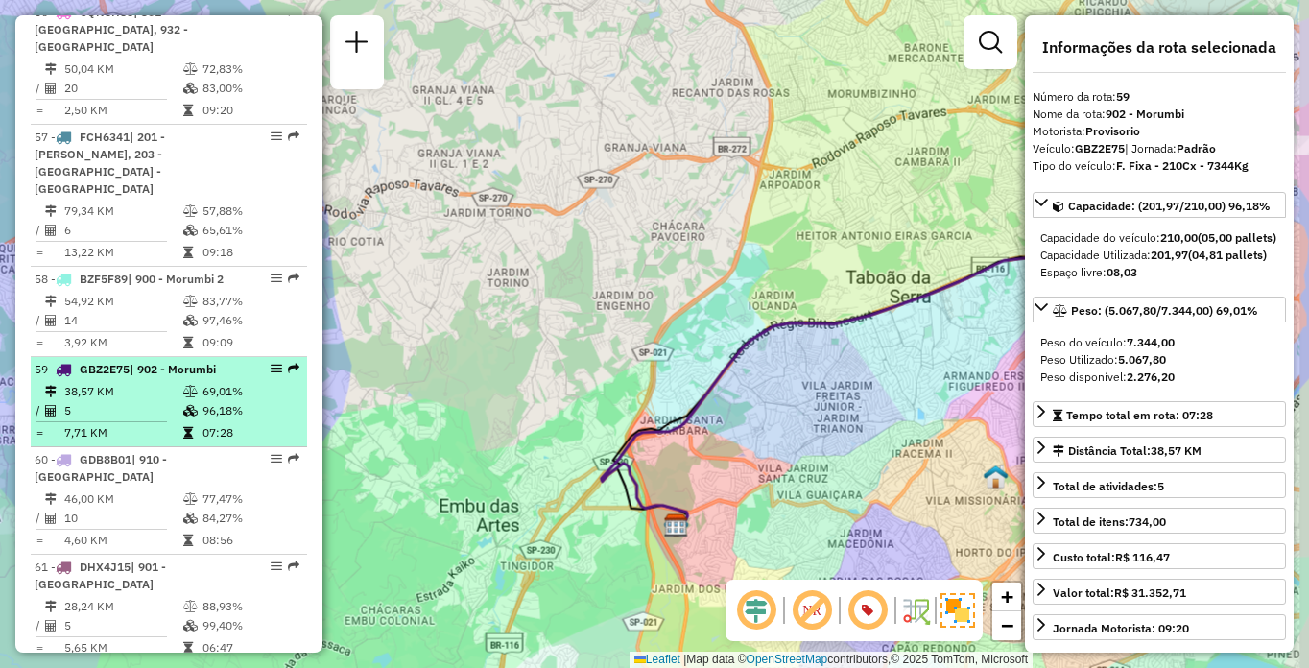
click at [107, 401] on td "5" at bounding box center [122, 410] width 119 height 19
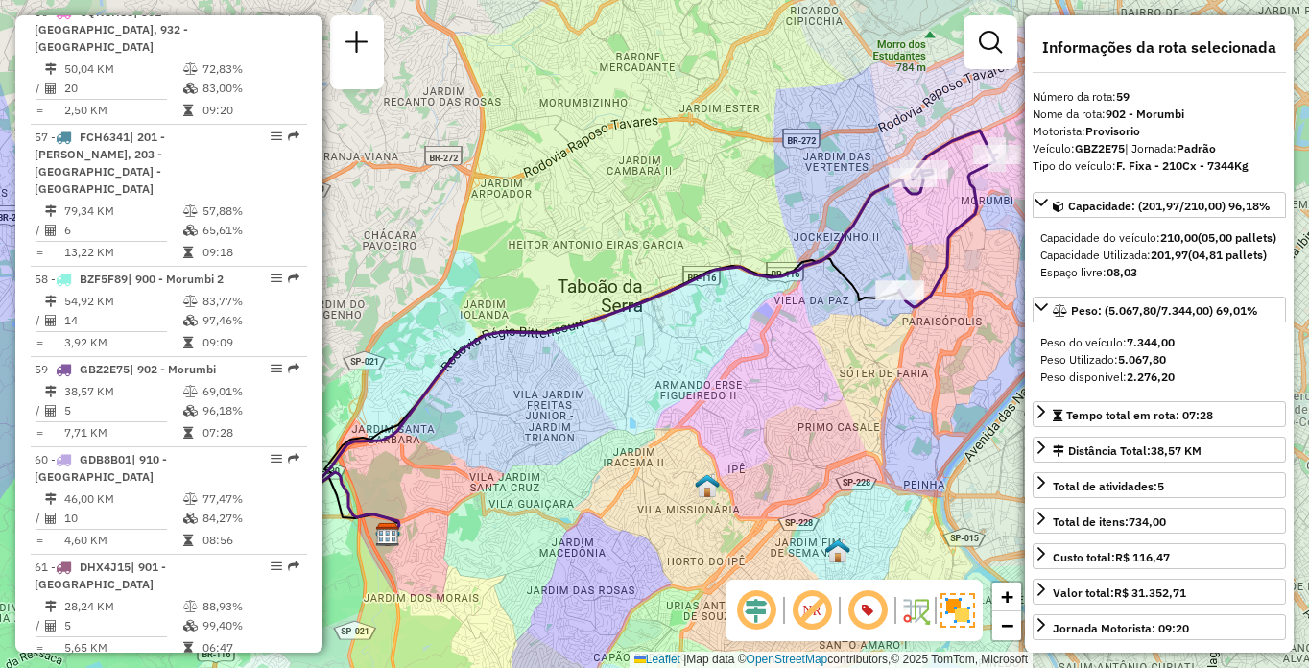
scroll to position [910, 0]
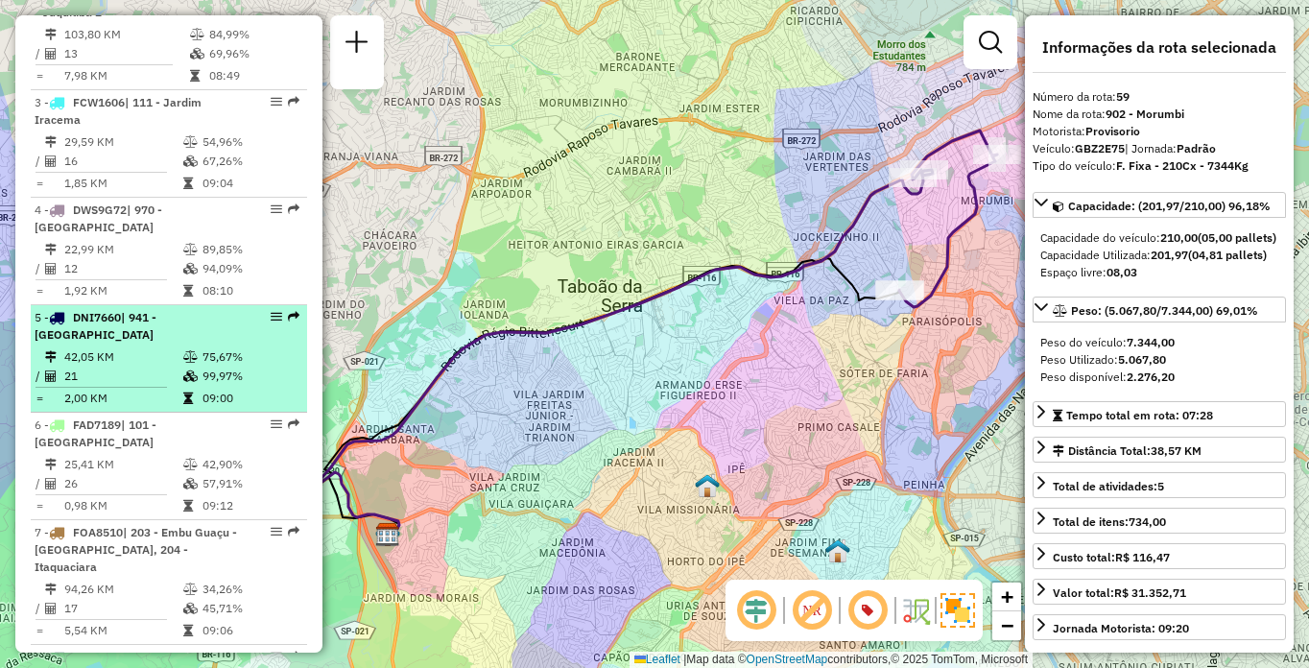
click at [118, 367] on td "42,05 KM" at bounding box center [122, 356] width 119 height 19
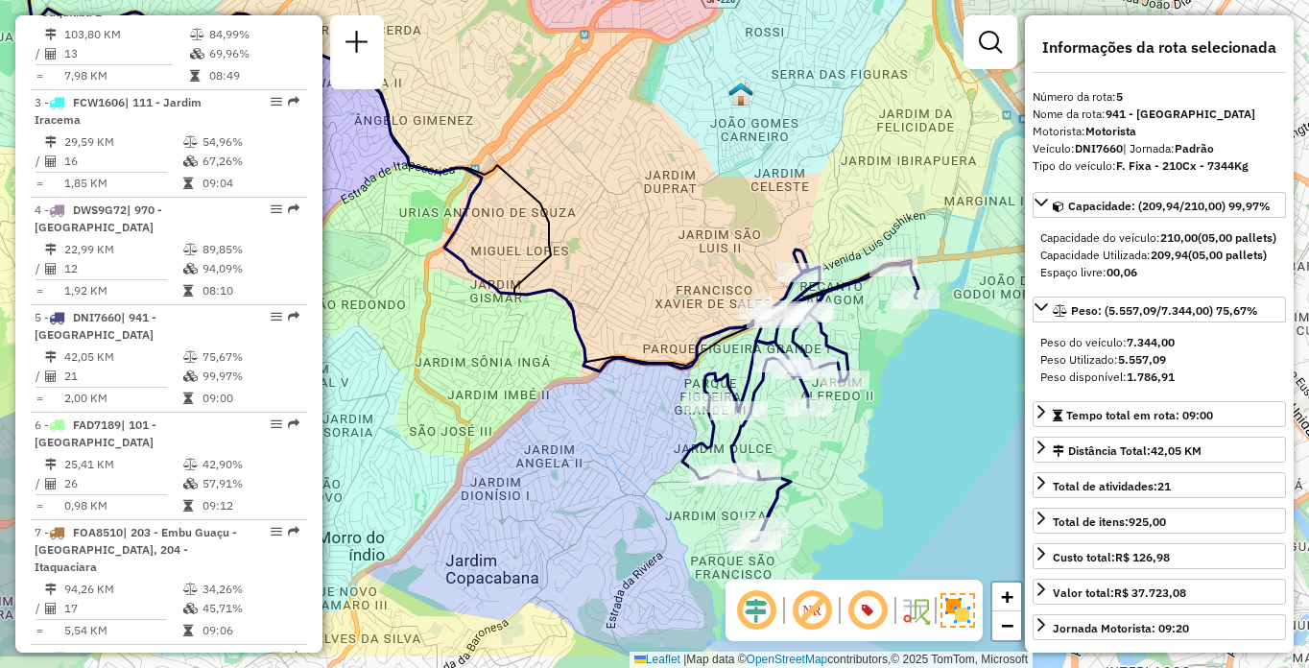
drag, startPoint x: 823, startPoint y: 307, endPoint x: 539, endPoint y: 226, distance: 295.6
click at [539, 226] on icon at bounding box center [380, 168] width 1077 height 394
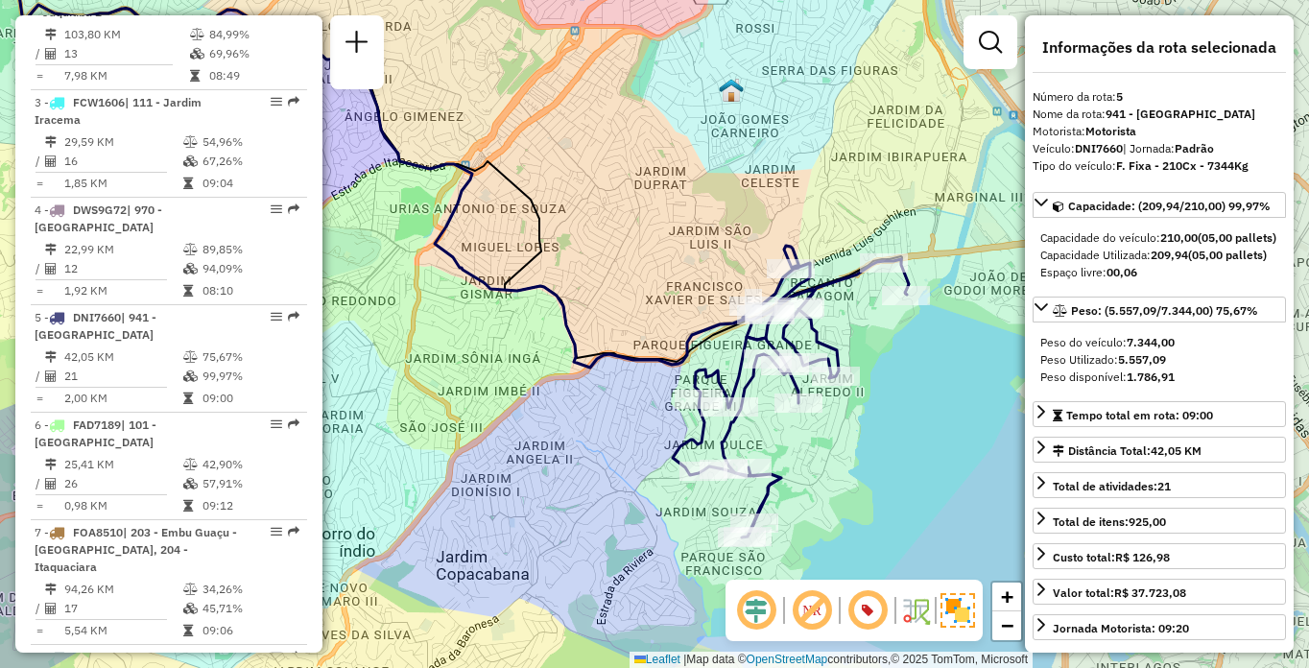
scroll to position [7390, 0]
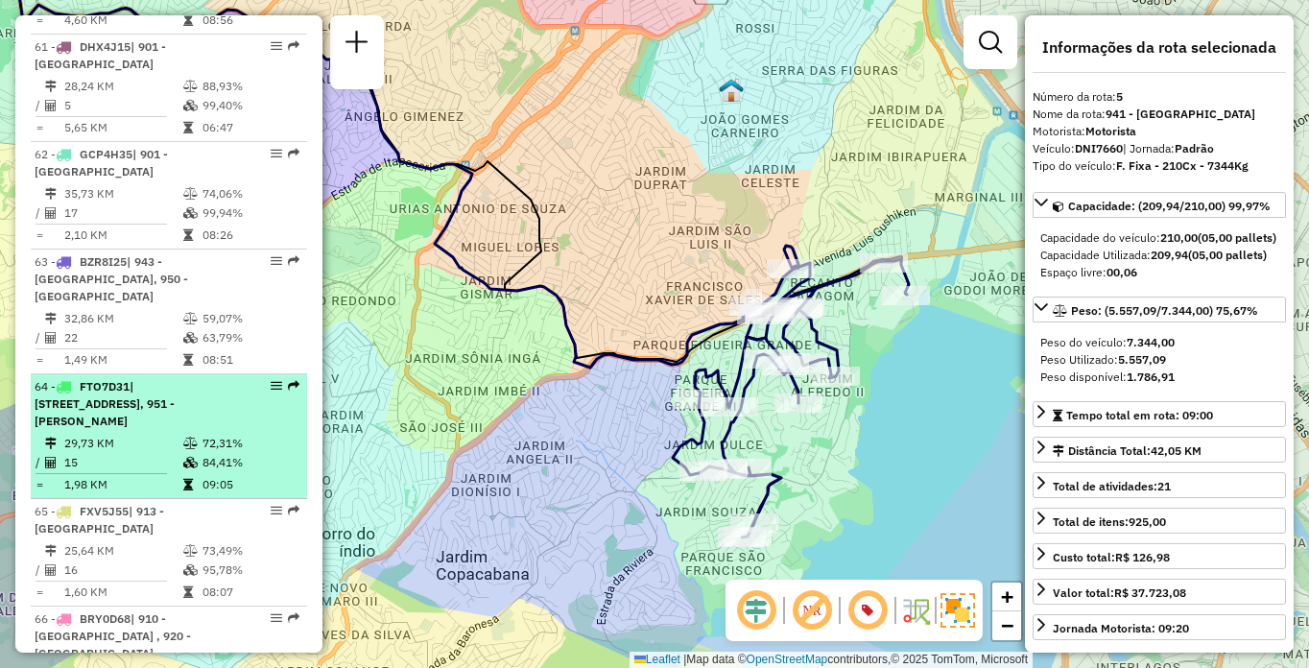
click at [100, 379] on span "| [STREET_ADDRESS], 951 - [PERSON_NAME]" at bounding box center [105, 403] width 140 height 49
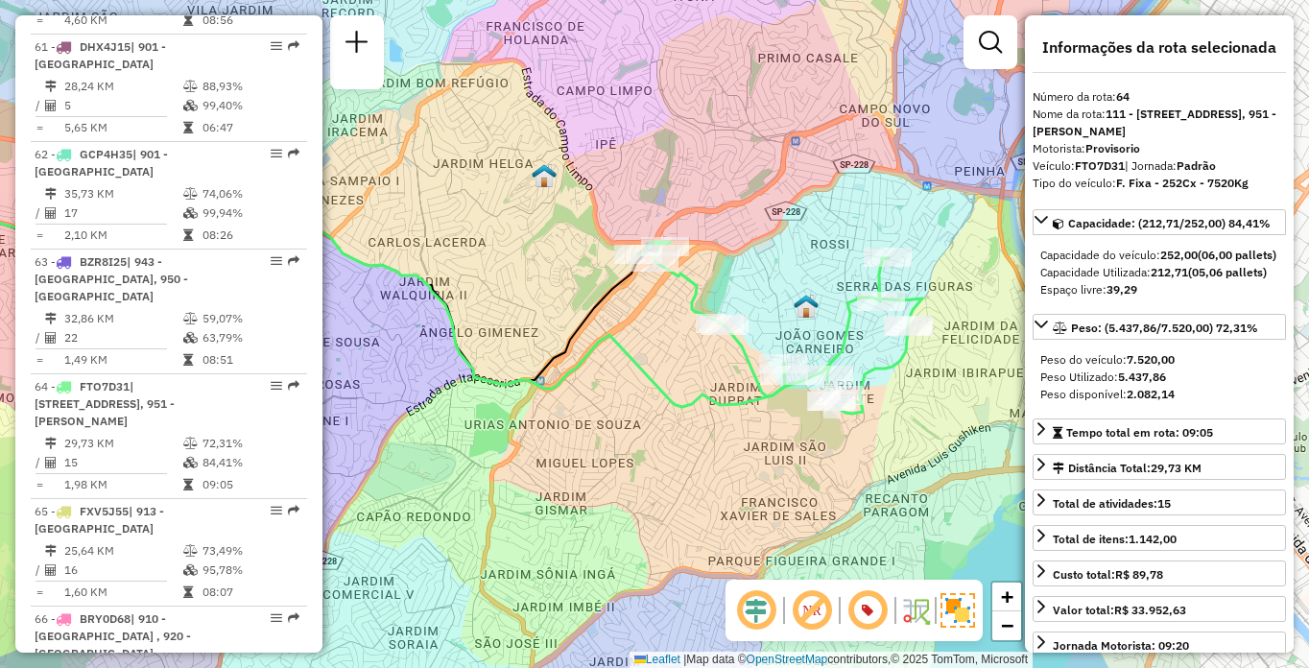
drag, startPoint x: 761, startPoint y: 319, endPoint x: 502, endPoint y: 284, distance: 261.4
click at [502, 284] on div "Janela de atendimento Grade de atendimento Capacidade Transportadoras Veículos …" at bounding box center [654, 334] width 1309 height 668
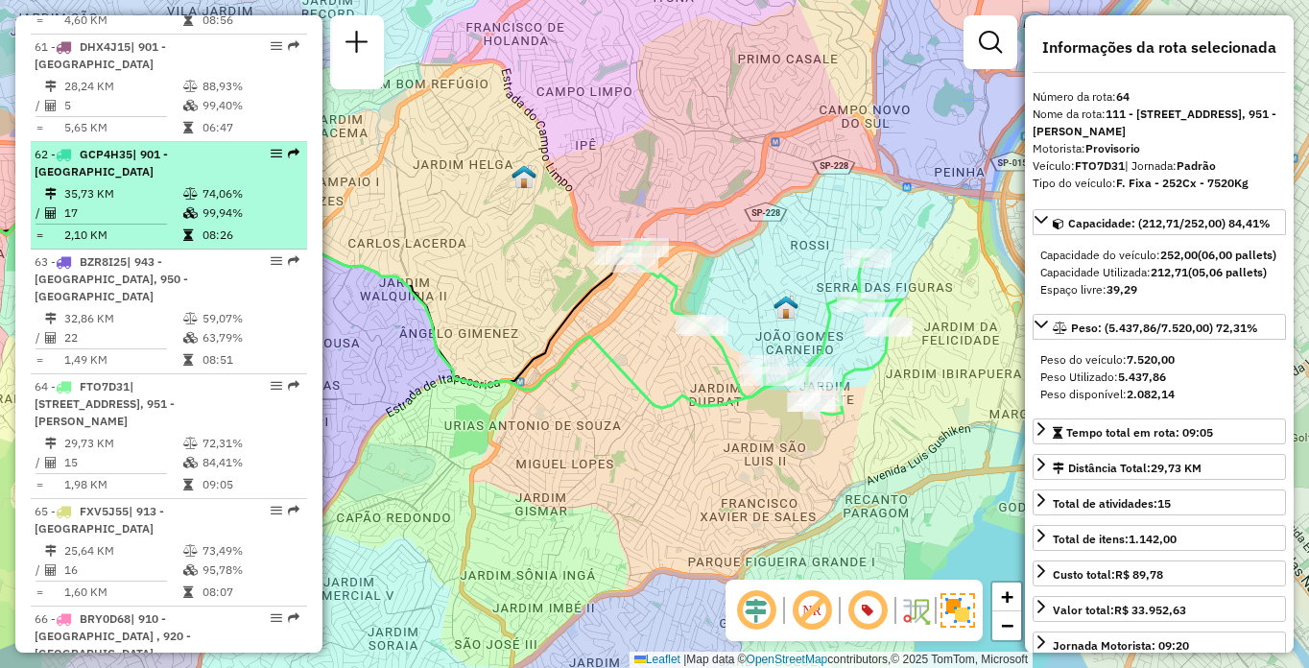
click at [116, 146] on div "62 - GCP4H35 | 901 - [GEOGRAPHIC_DATA]" at bounding box center [136, 163] width 203 height 35
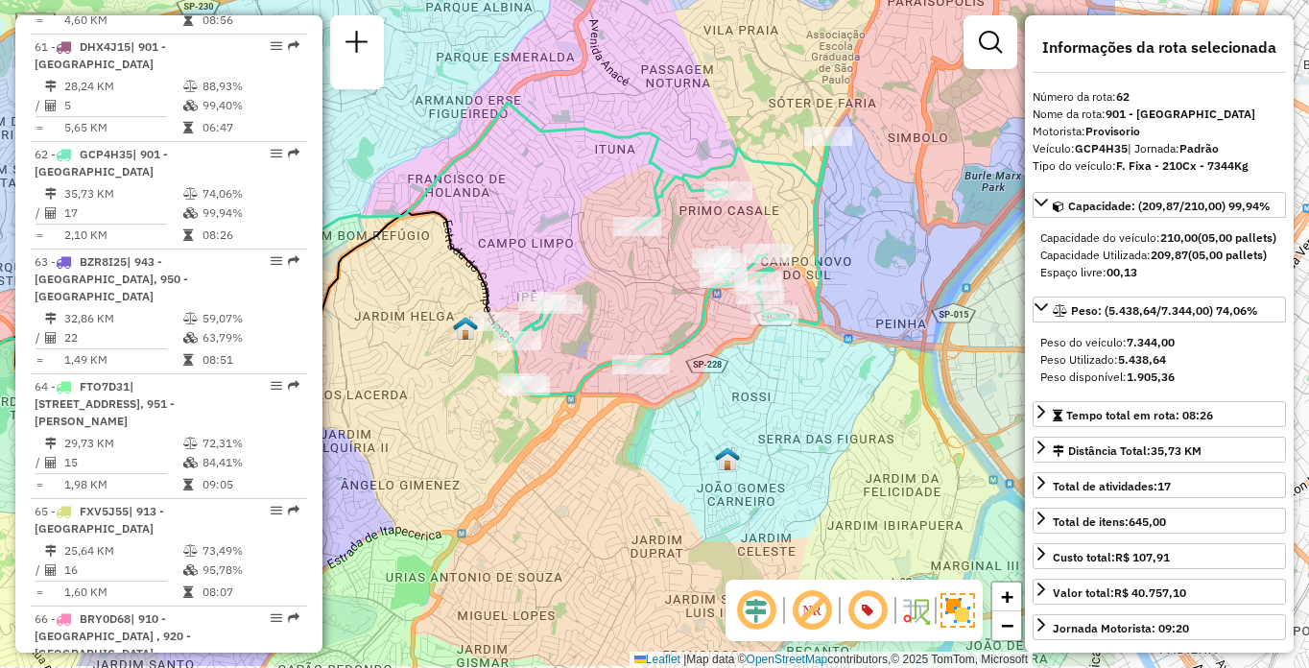
drag, startPoint x: 808, startPoint y: 181, endPoint x: 538, endPoint y: 126, distance: 275.4
click at [538, 126] on icon at bounding box center [245, 266] width 834 height 326
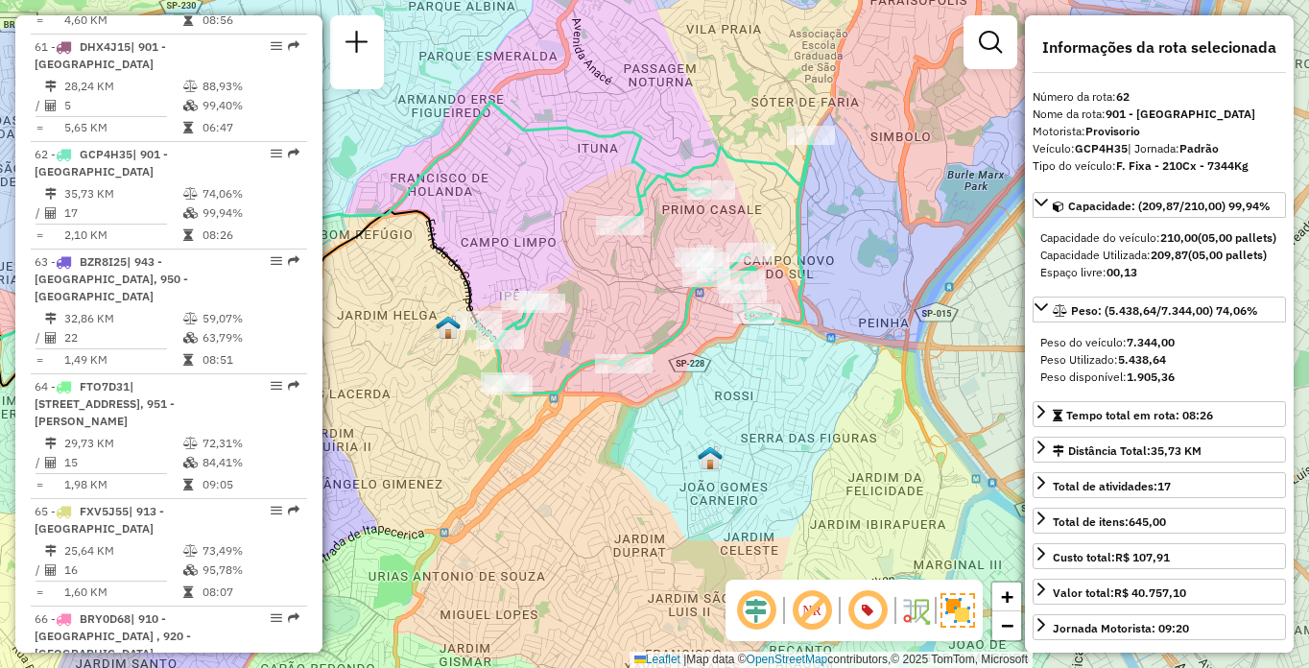
scroll to position [1787, 0]
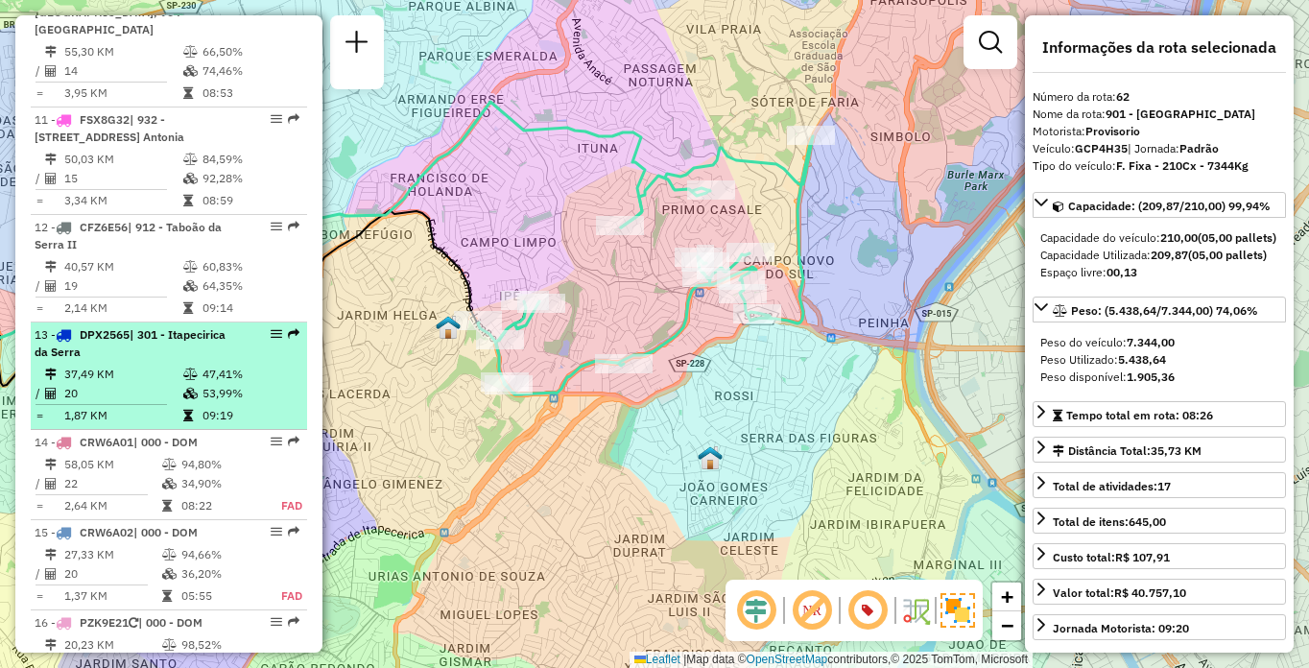
click at [161, 345] on div "13 - DPX2565 | 301 - Itapecirica da Serra" at bounding box center [136, 343] width 203 height 35
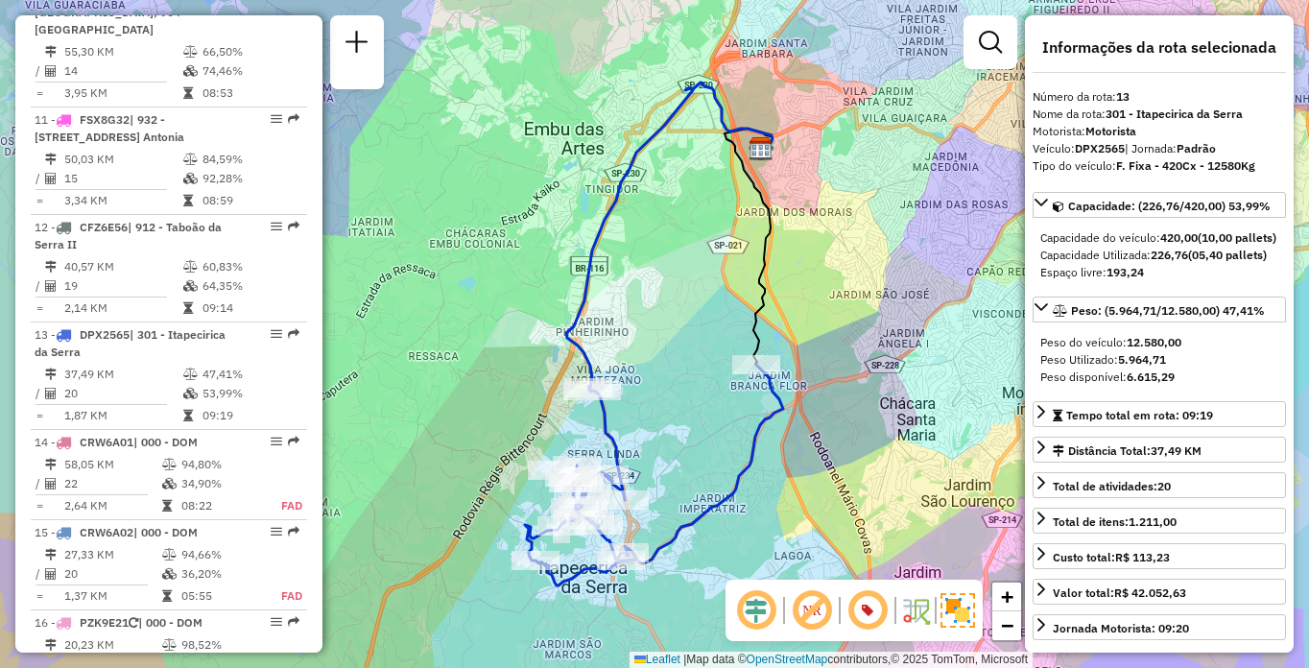
scroll to position [8053, 0]
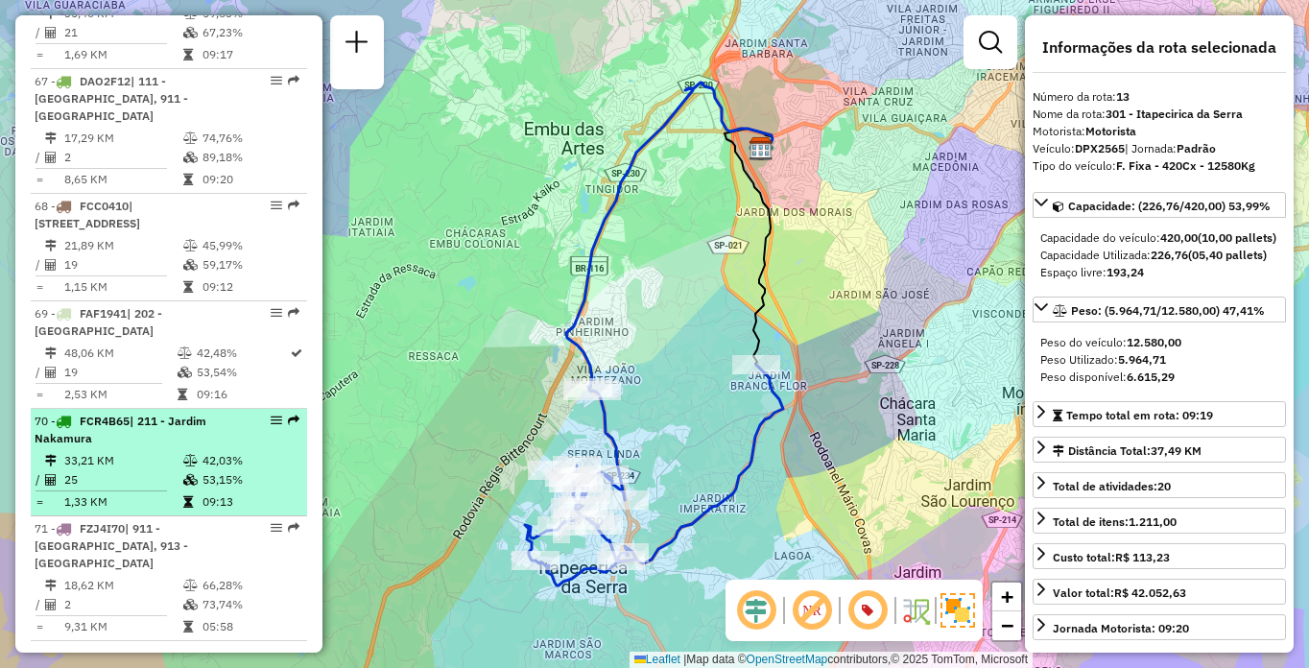
click at [142, 451] on td "33,21 KM" at bounding box center [122, 460] width 119 height 19
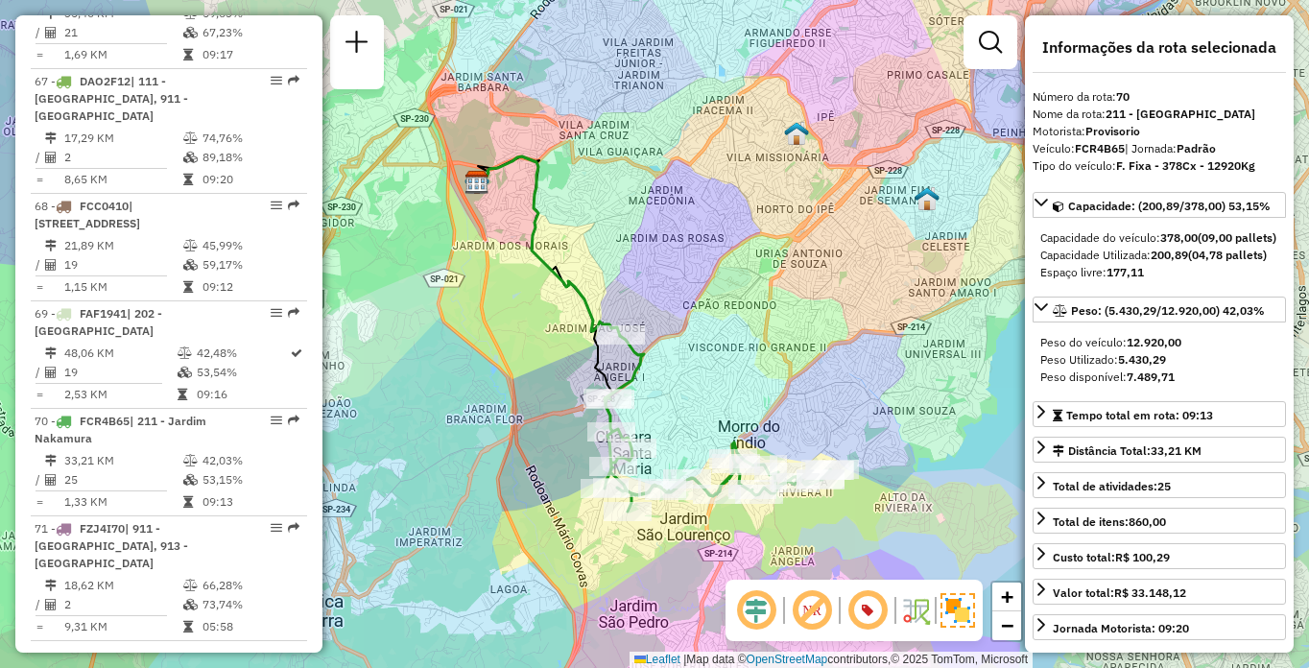
scroll to position [7068, 0]
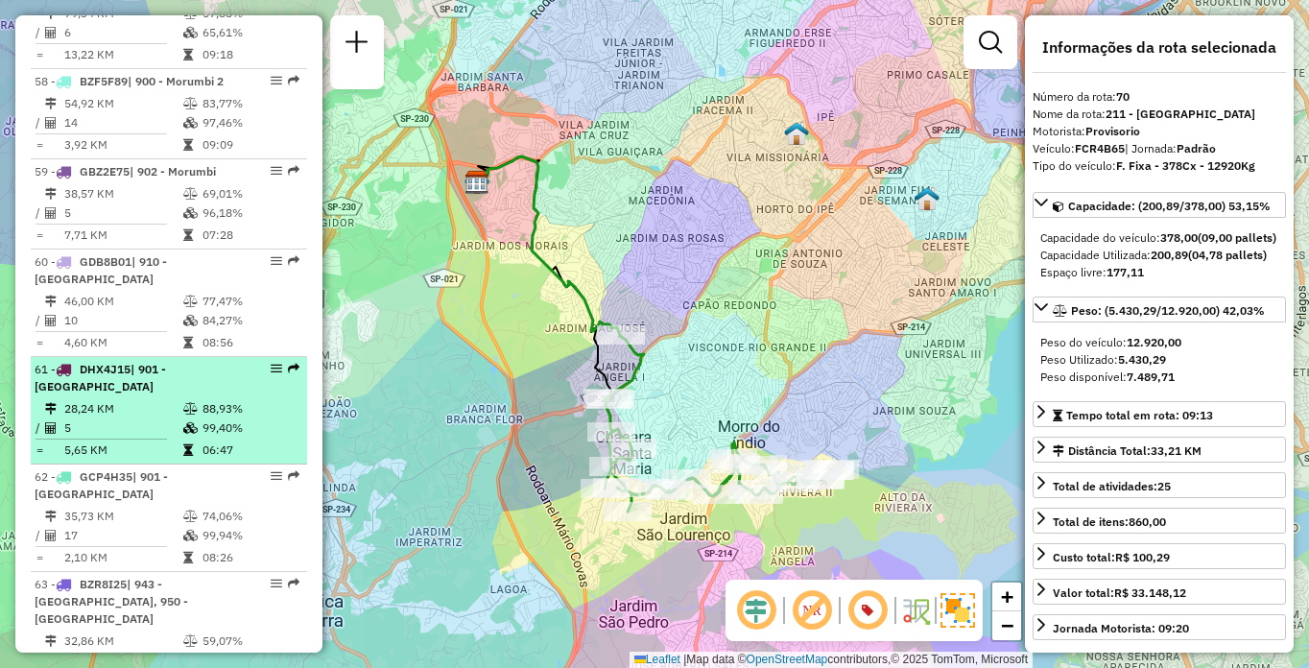
click at [201, 361] on div "61 - DHX4J15 | 901 - Jardim Palmas" at bounding box center [136, 378] width 203 height 35
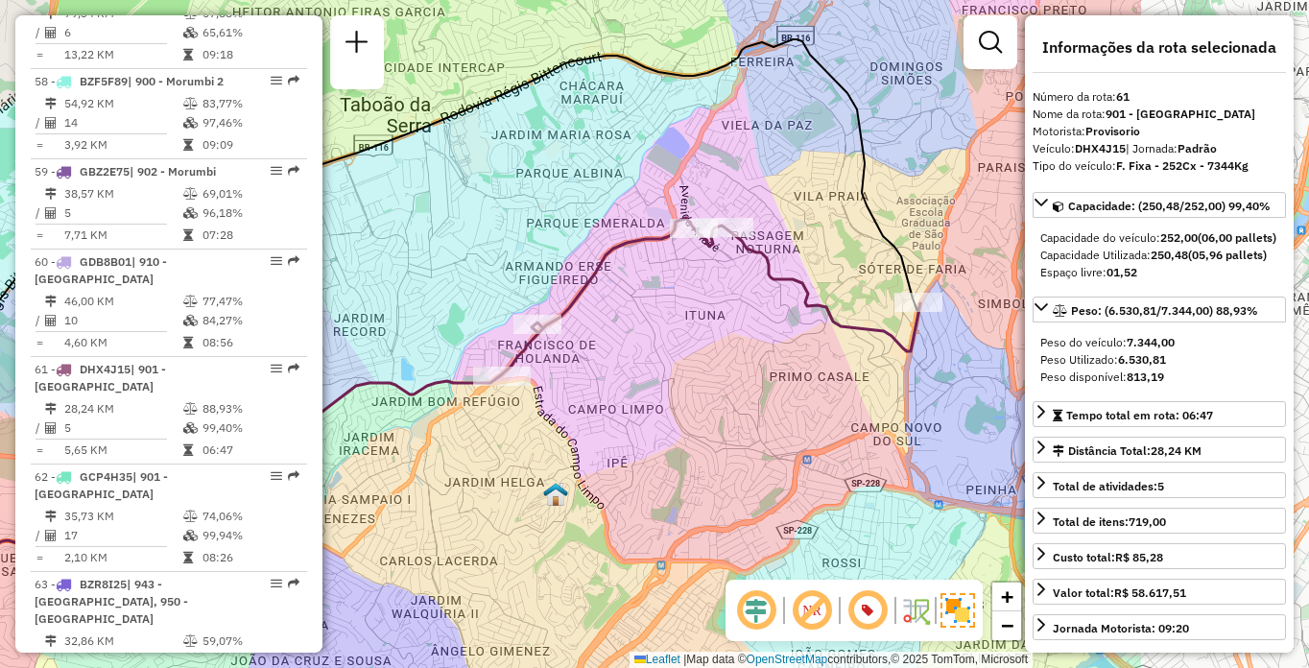
drag, startPoint x: 909, startPoint y: 418, endPoint x: 607, endPoint y: 401, distance: 302.8
click at [609, 402] on div "Janela de atendimento Grade de atendimento Capacidade Transportadoras Veículos …" at bounding box center [654, 334] width 1309 height 668
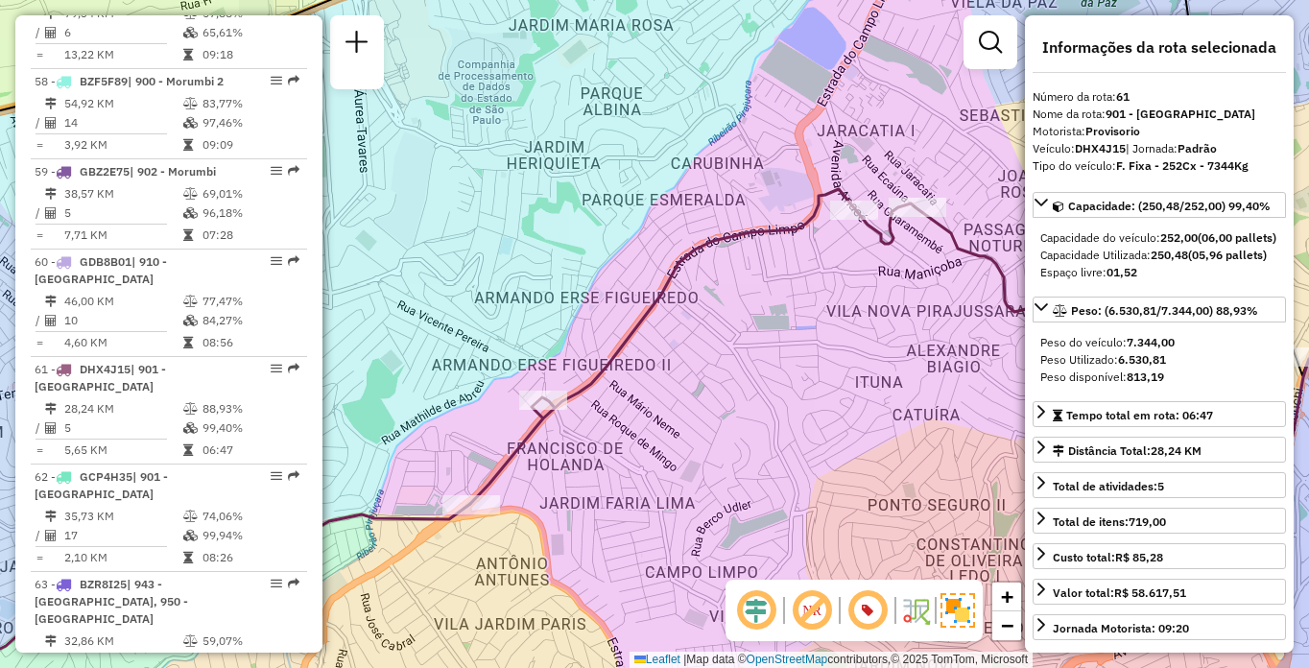
scroll to position [802, 0]
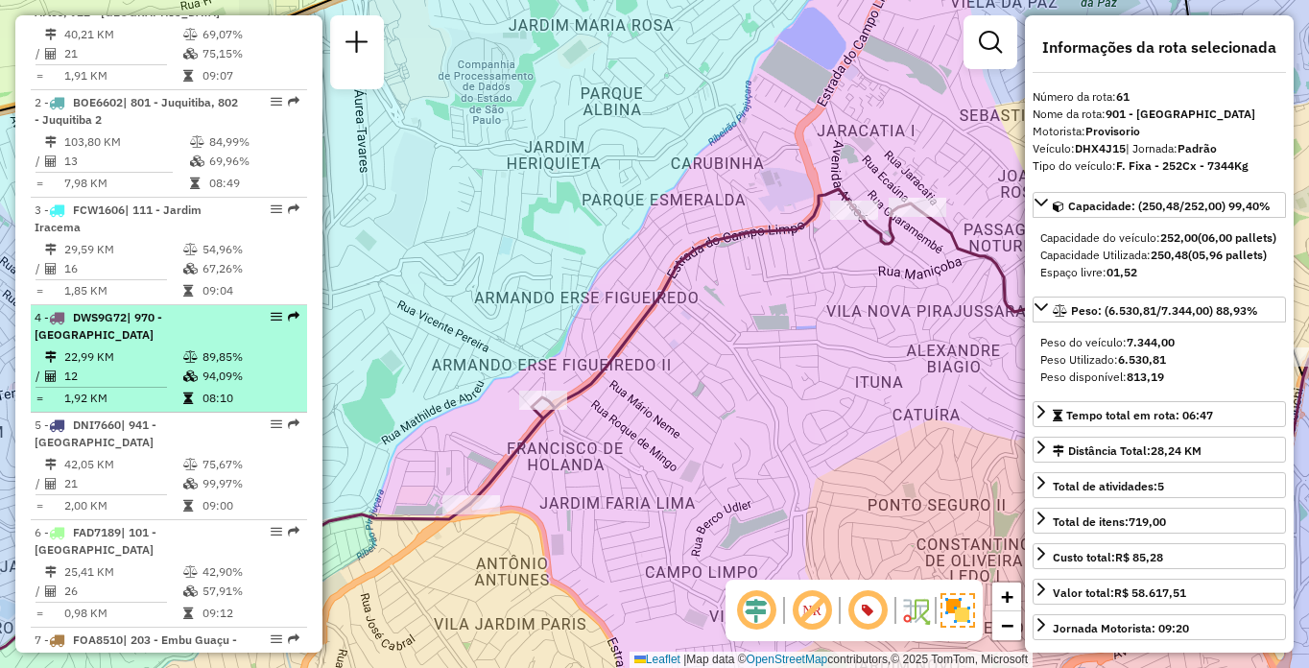
click at [120, 363] on li "4 - DWS9G72 | 970 - Jardim Alvorada 22,99 KM 89,85% / 12 94,09% = 1,92 KM 08:10" at bounding box center [169, 358] width 276 height 107
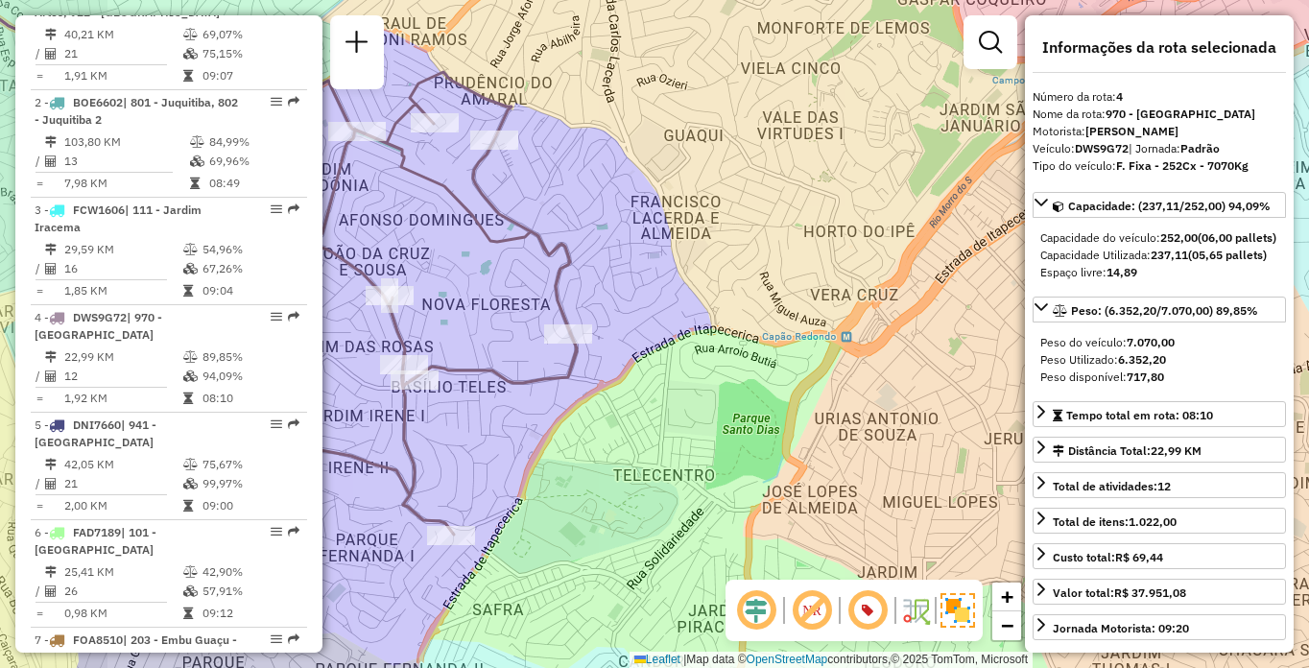
drag, startPoint x: 615, startPoint y: 376, endPoint x: 769, endPoint y: 399, distance: 155.3
click at [769, 399] on div "Janela de atendimento Grade de atendimento Capacidade Transportadoras Veículos …" at bounding box center [654, 334] width 1309 height 668
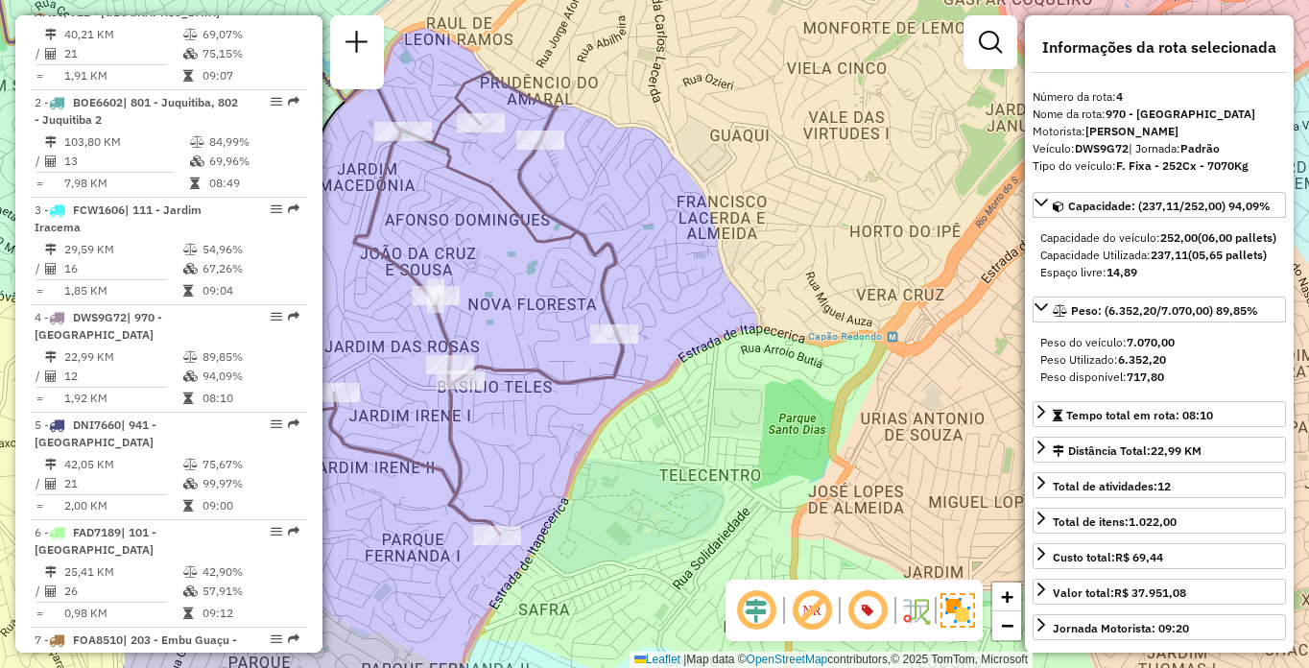
scroll to position [4655, 0]
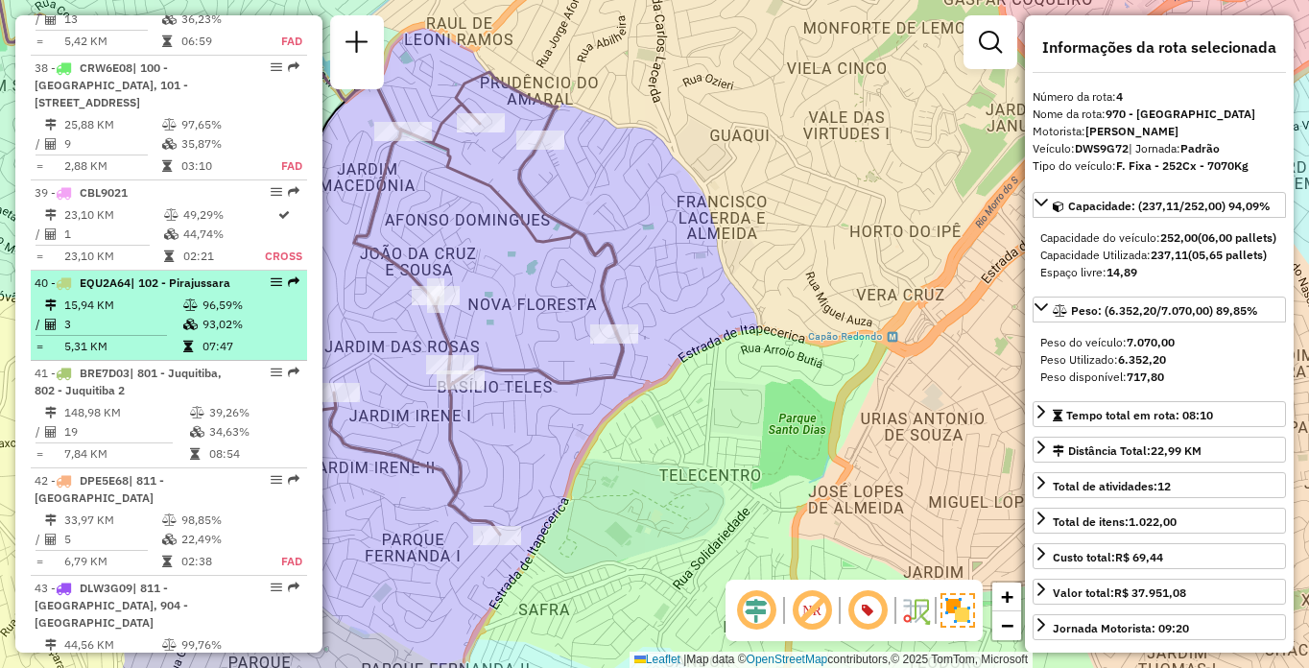
click at [136, 315] on td "15,94 KM" at bounding box center [122, 305] width 119 height 19
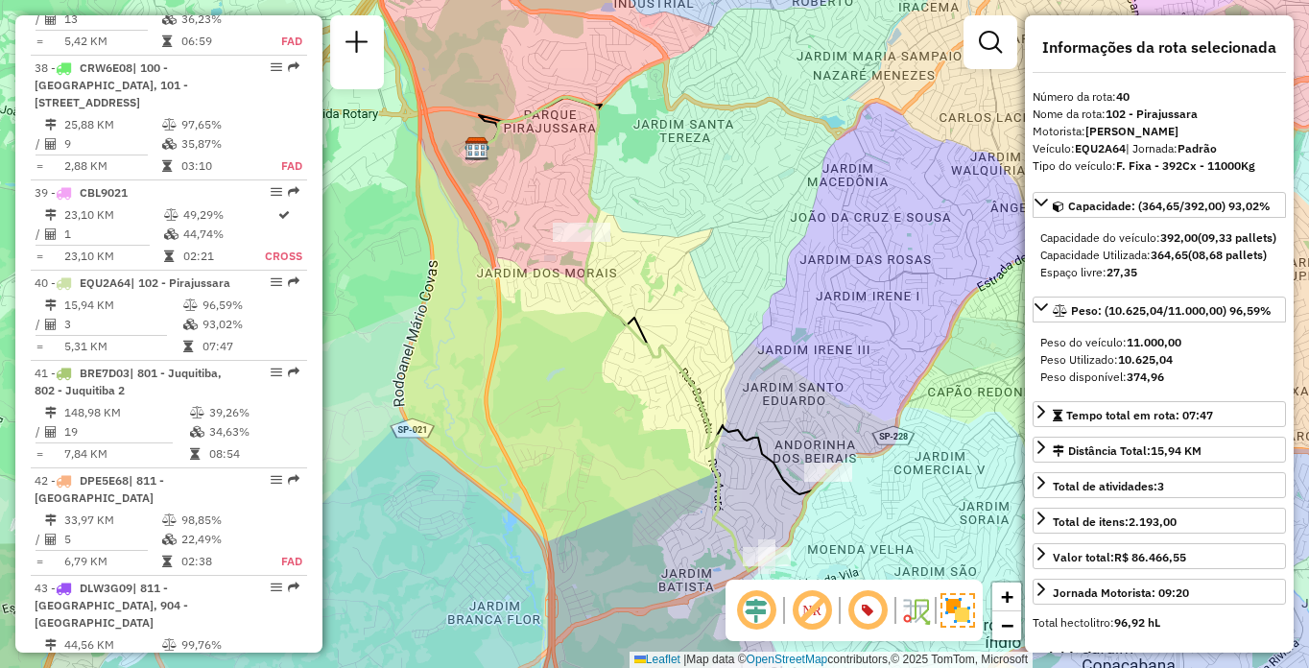
scroll to position [6440, 0]
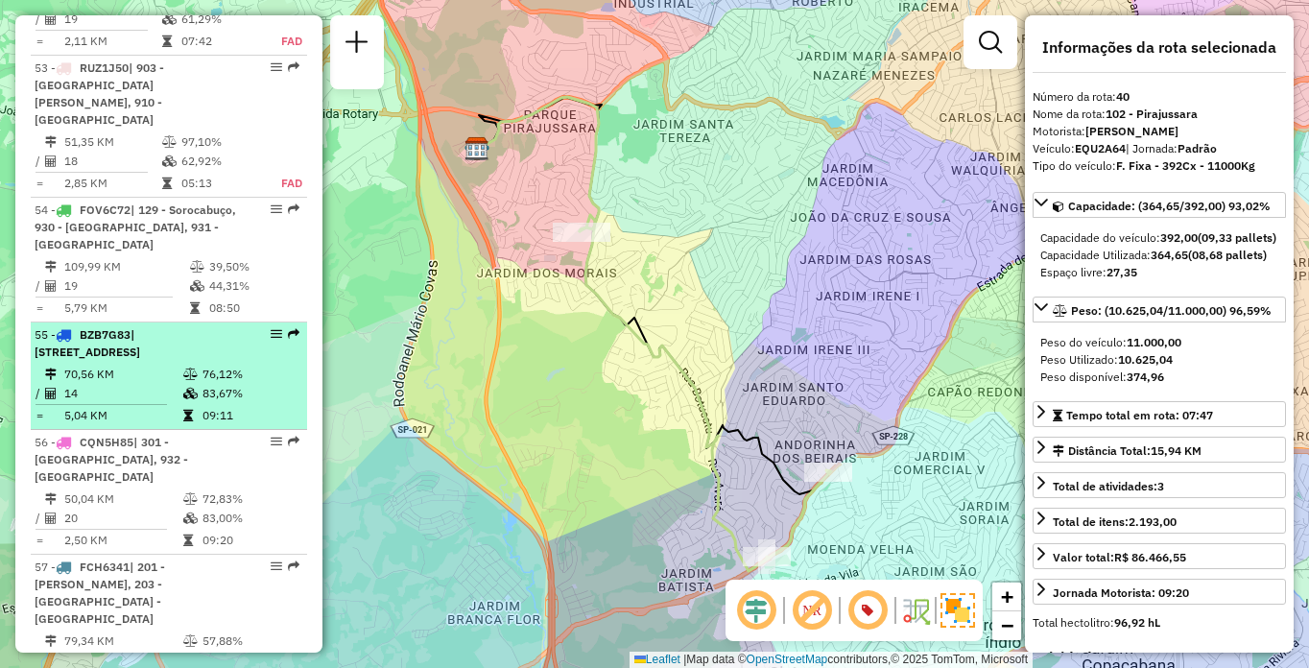
click at [131, 373] on td "70,56 KM" at bounding box center [122, 374] width 119 height 19
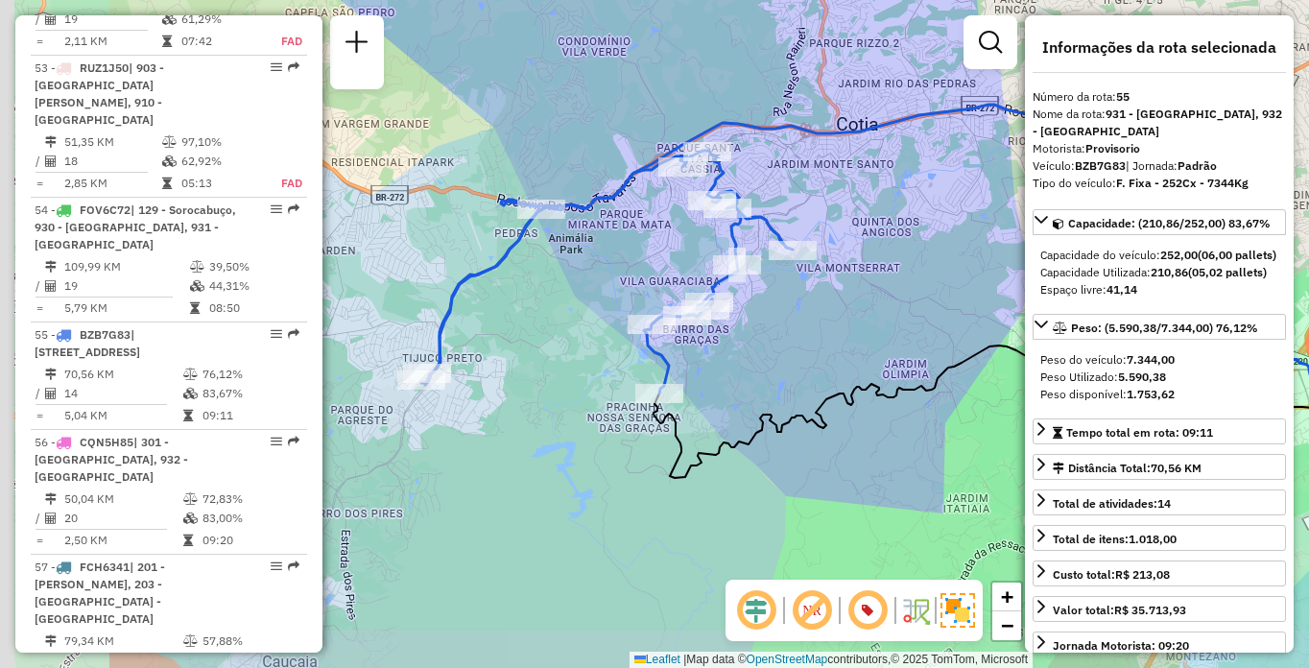
drag, startPoint x: 630, startPoint y: 298, endPoint x: 926, endPoint y: 224, distance: 305.9
click at [923, 225] on div "Janela de atendimento Grade de atendimento Capacidade Transportadoras Veículos …" at bounding box center [654, 334] width 1309 height 668
click at [926, 224] on div "Janela de atendimento Grade de atendimento Capacidade Transportadoras Veículos …" at bounding box center [654, 334] width 1309 height 668
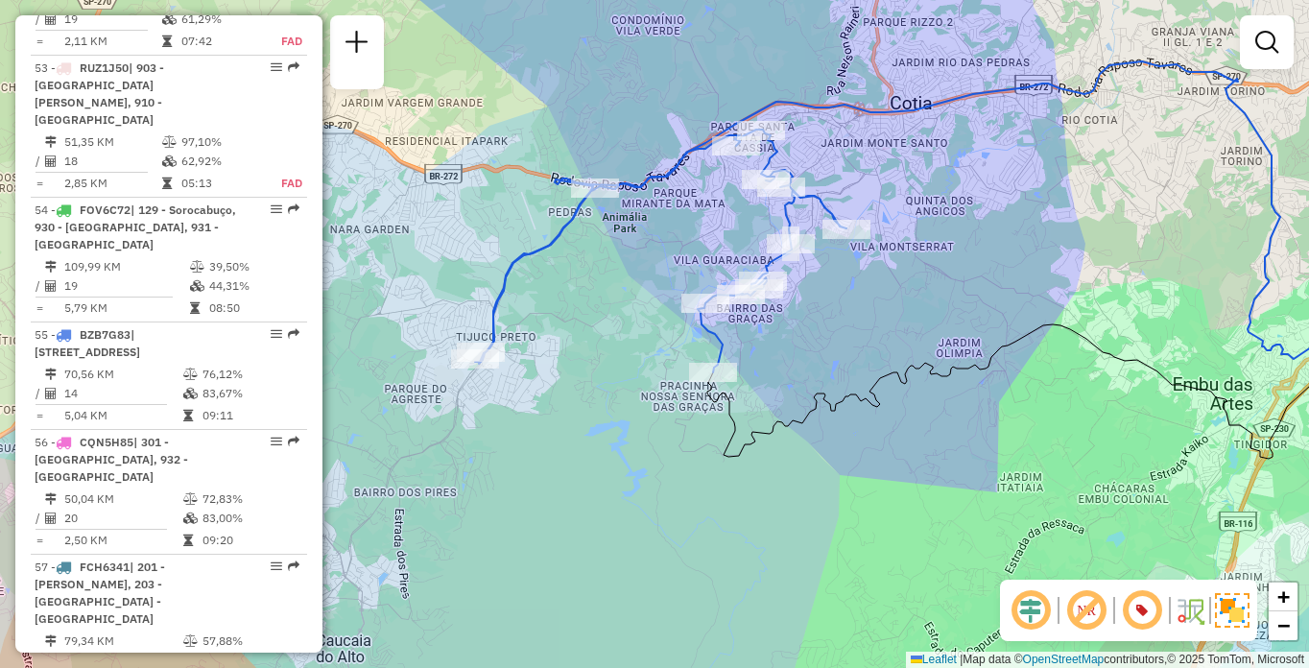
click at [926, 224] on div "Janela de atendimento Grade de atendimento Capacidade Transportadoras Veículos …" at bounding box center [654, 334] width 1309 height 668
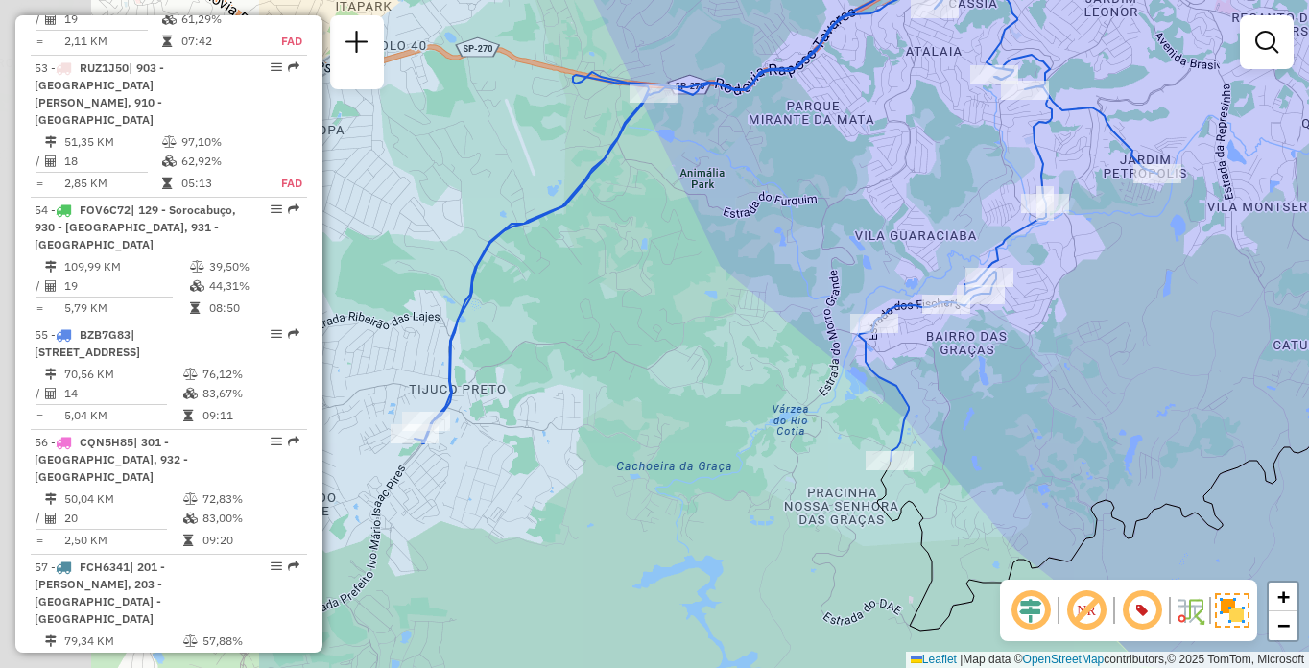
drag, startPoint x: 487, startPoint y: 254, endPoint x: 879, endPoint y: 193, distance: 397.3
click at [879, 193] on div "Janela de atendimento Grade de atendimento Capacidade Transportadoras Veículos …" at bounding box center [654, 334] width 1309 height 668
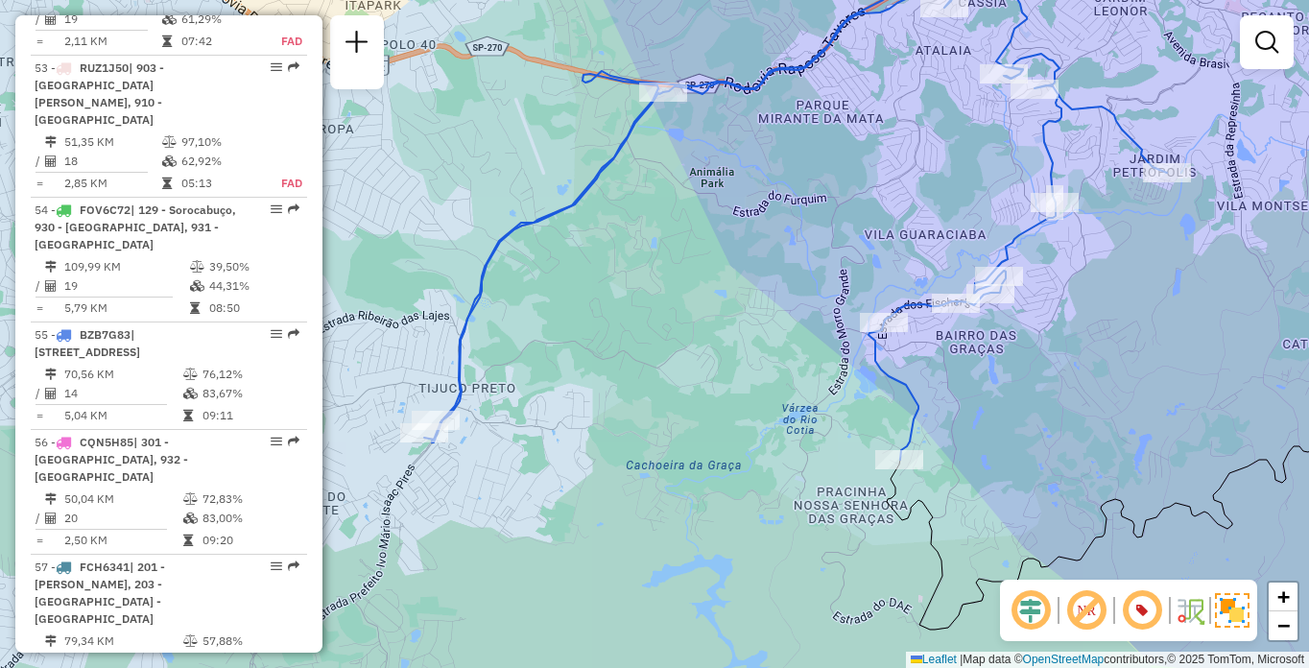
drag, startPoint x: 585, startPoint y: 436, endPoint x: 604, endPoint y: 442, distance: 20.3
click at [604, 442] on div "Janela de atendimento Grade de atendimento Capacidade Transportadoras Veículos …" at bounding box center [654, 334] width 1309 height 668
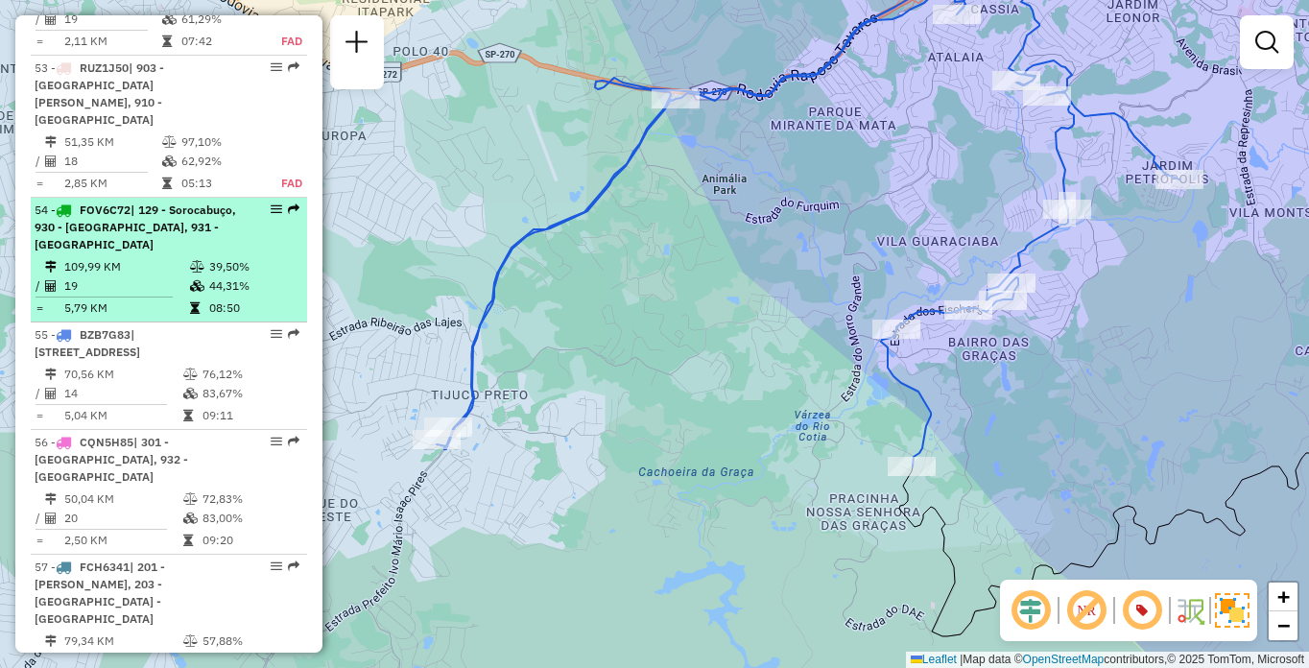
click at [138, 237] on div "54 - FOV6C72 | 129 - Sorocabuço, 930 - [GEOGRAPHIC_DATA], 931 - [GEOGRAPHIC_DAT…" at bounding box center [136, 228] width 203 height 52
select select "**********"
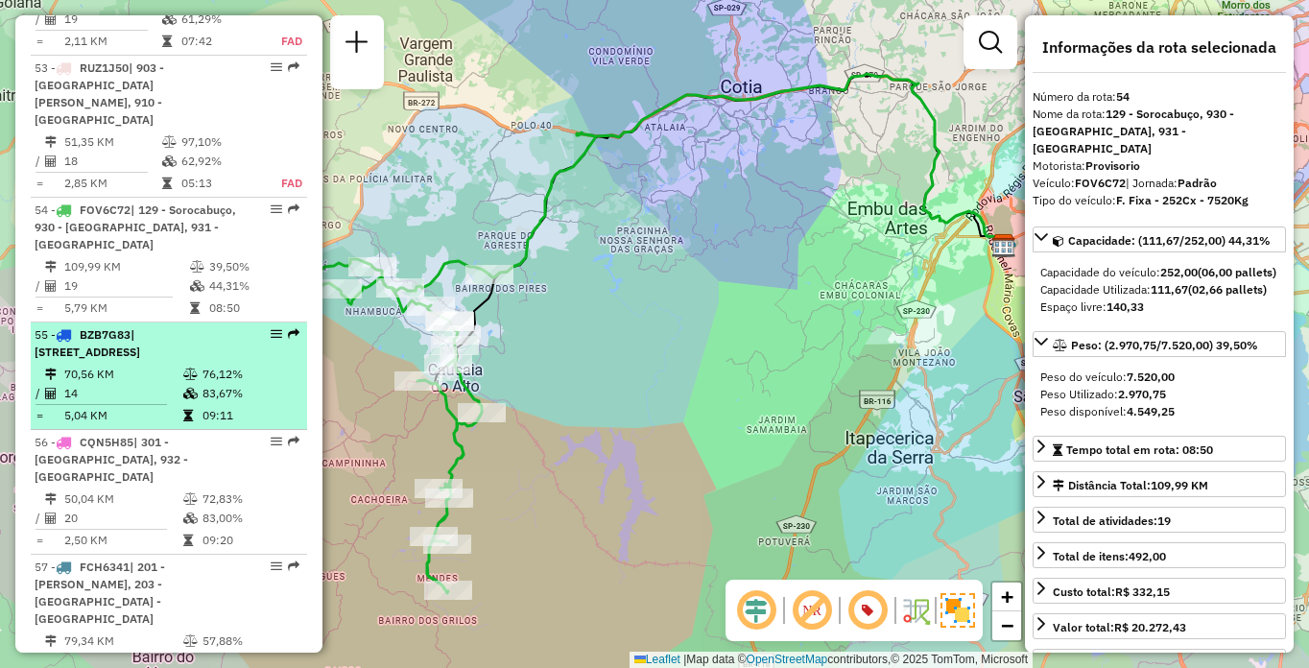
click at [140, 351] on span "| [STREET_ADDRESS]" at bounding box center [88, 343] width 106 height 32
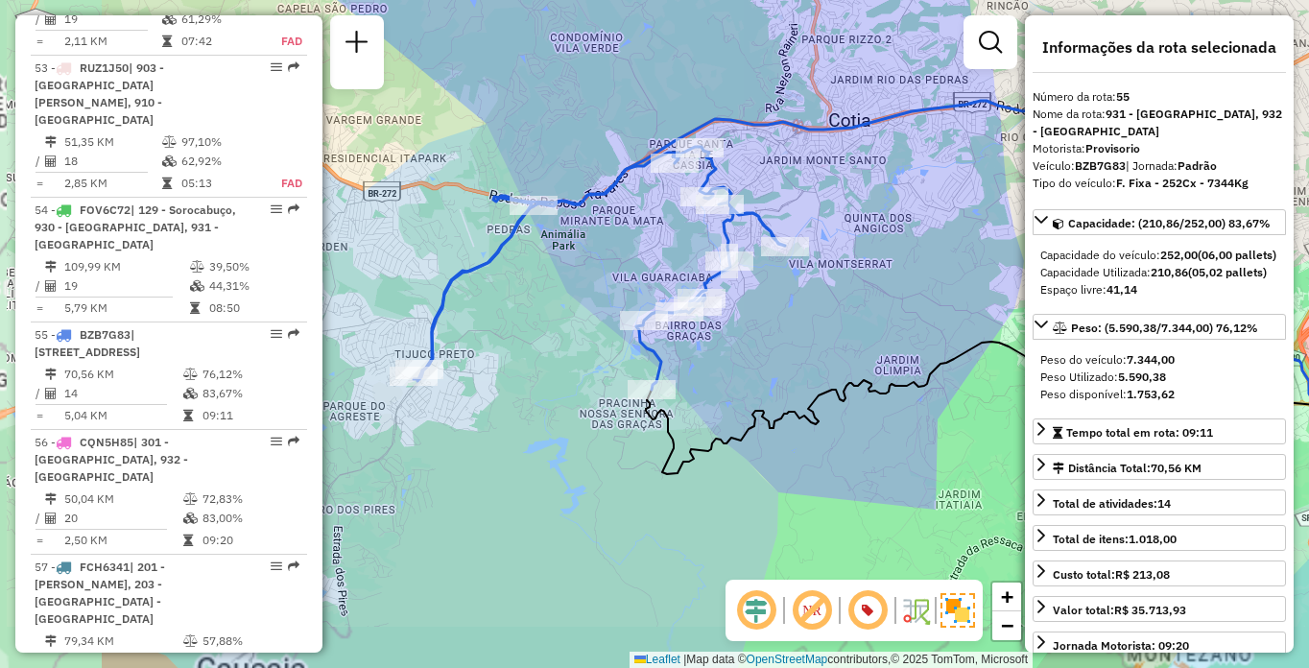
drag, startPoint x: 734, startPoint y: 295, endPoint x: 958, endPoint y: 147, distance: 268.1
click at [990, 212] on div "Janela de atendimento Grade de atendimento Capacidade Transportadoras Veículos …" at bounding box center [654, 334] width 1309 height 668
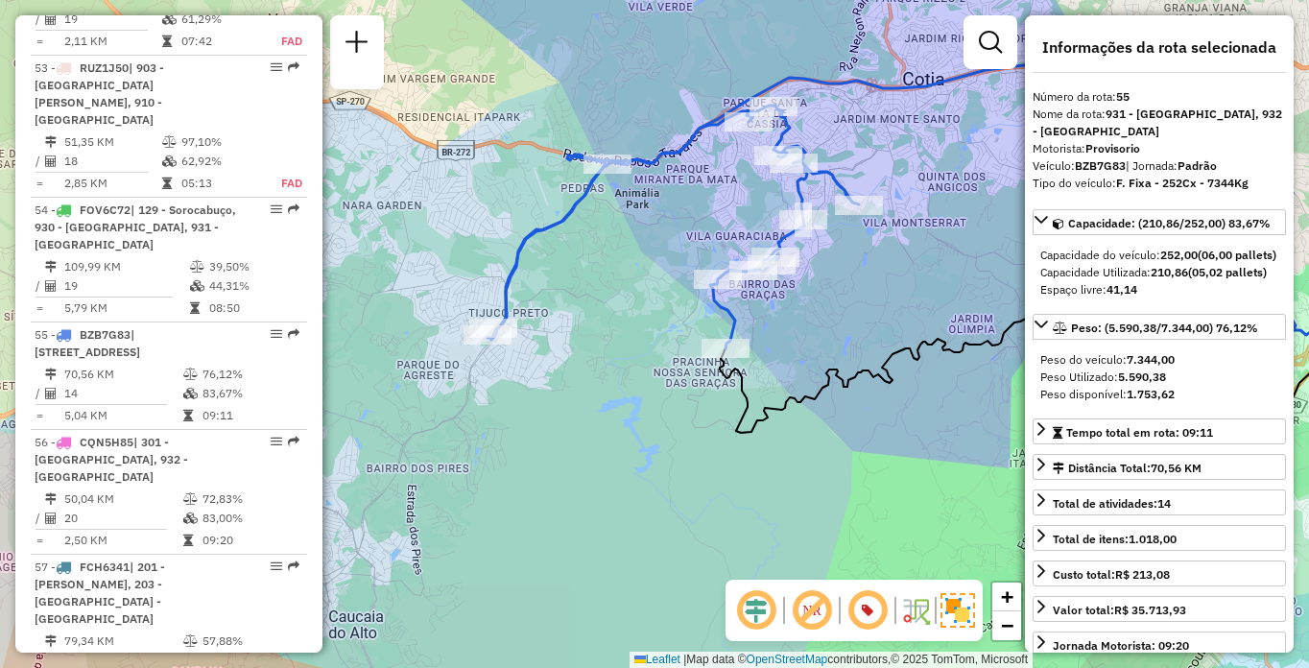
scroll to position [4394, 0]
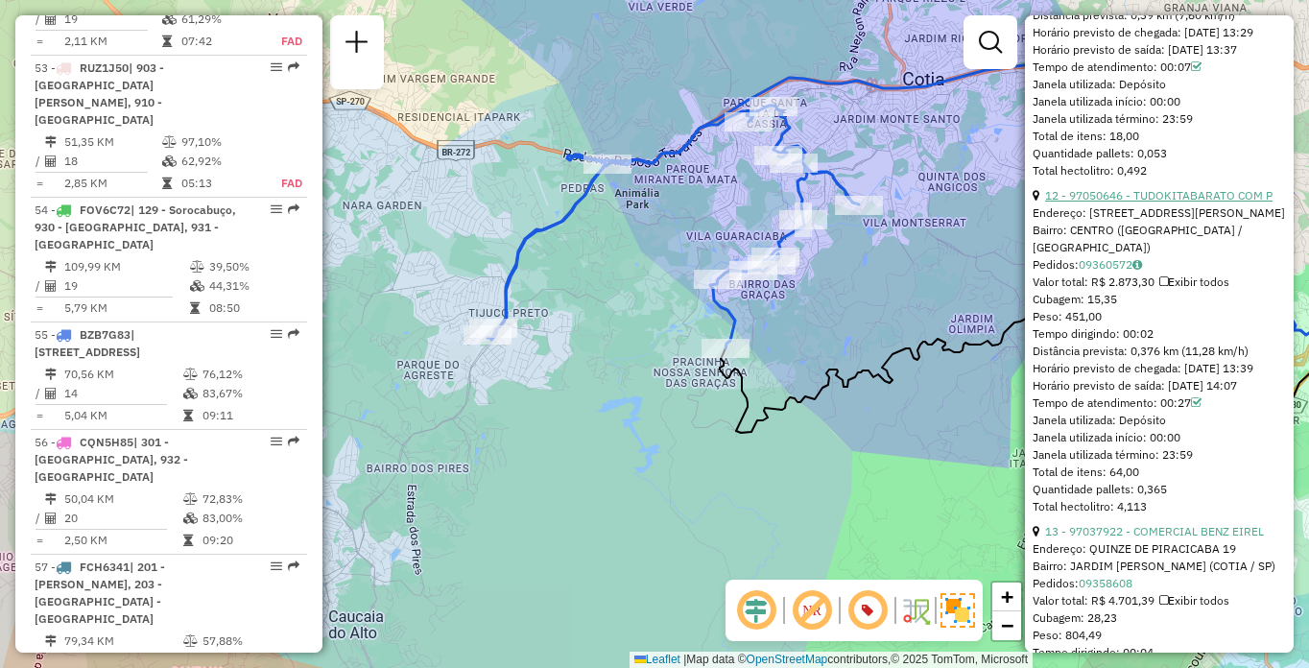
click at [1243, 203] on link "12 - 97050646 - TUDOKITABARATO COM P" at bounding box center [1158, 195] width 227 height 14
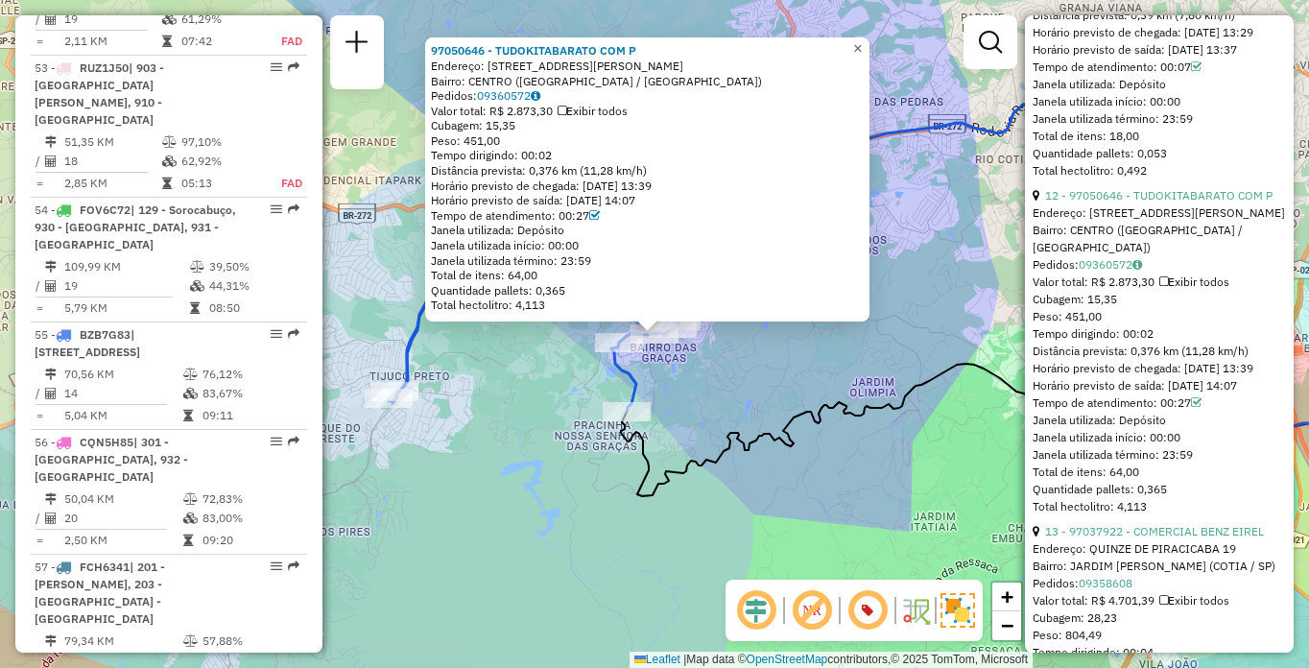
click at [862, 44] on span "×" at bounding box center [857, 48] width 9 height 16
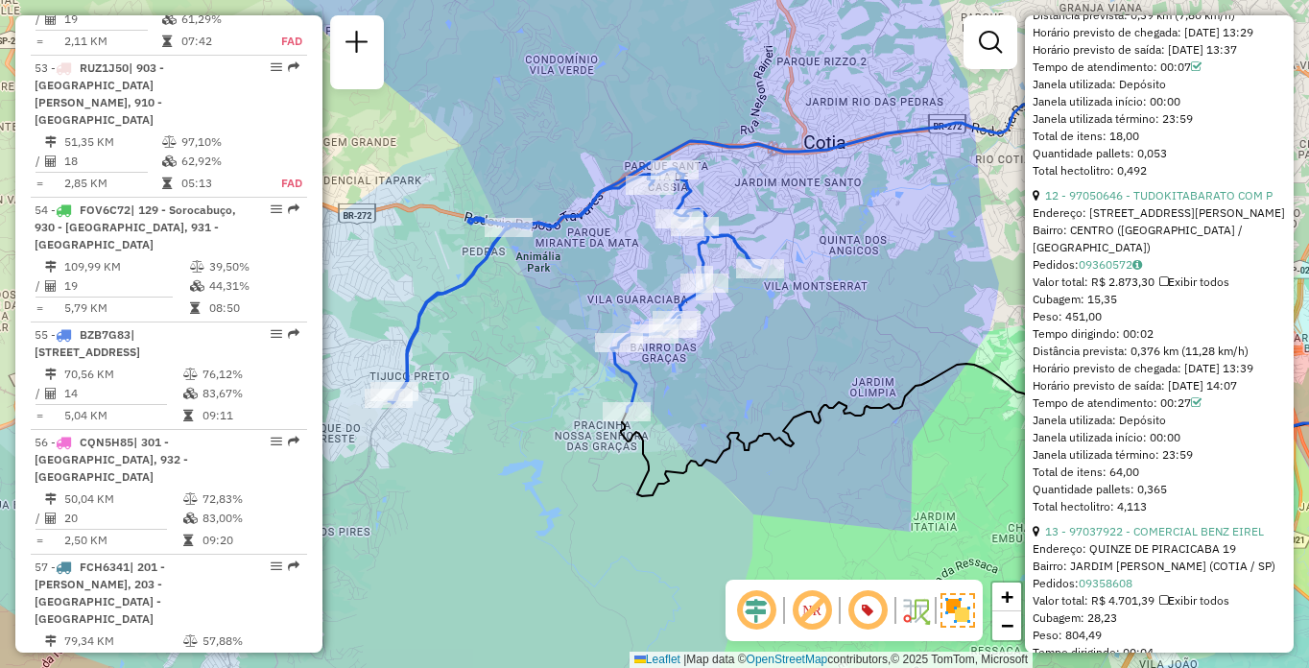
click at [1153, 203] on link "12 - 97050646 - TUDOKITABARATO COM P" at bounding box center [1158, 195] width 227 height 14
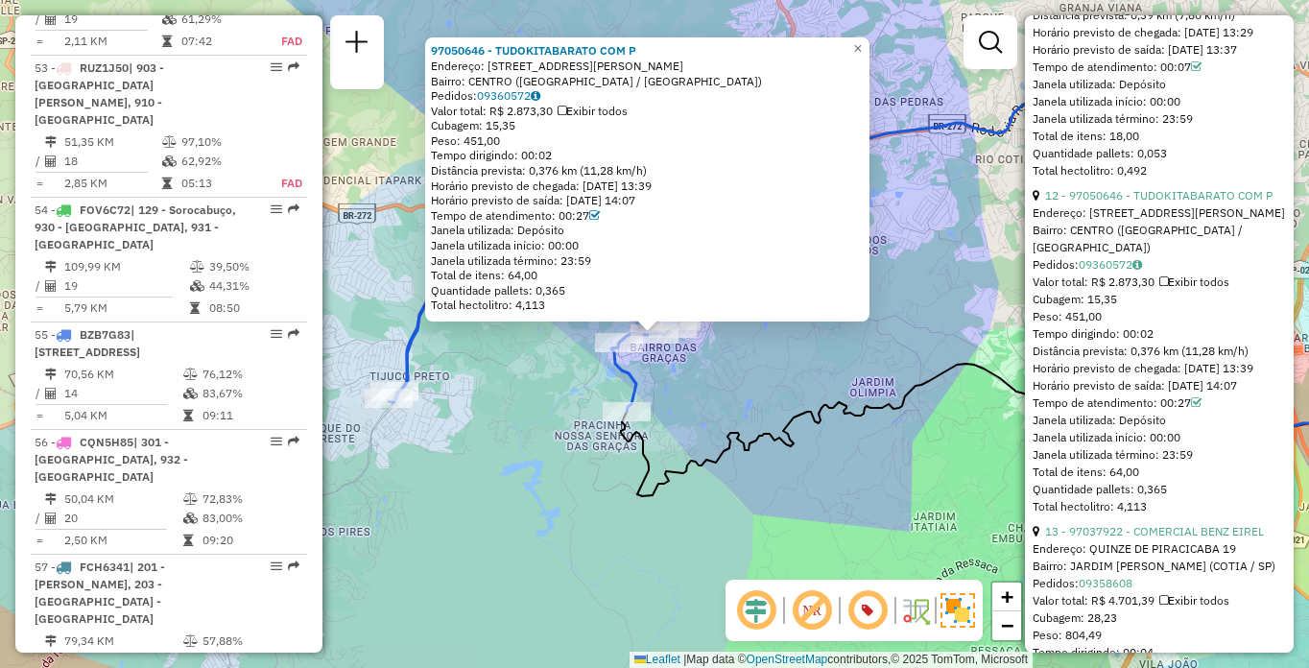
drag, startPoint x: 492, startPoint y: 67, endPoint x: 693, endPoint y: 66, distance: 200.6
click at [693, 66] on div "Endereço: [STREET_ADDRESS][PERSON_NAME]" at bounding box center [647, 66] width 433 height 15
copy div "RUA JOSE MANOEL DE OLIVEIRA 90"
click at [862, 43] on span "×" at bounding box center [857, 48] width 9 height 16
